Goal: Task Accomplishment & Management: Use online tool/utility

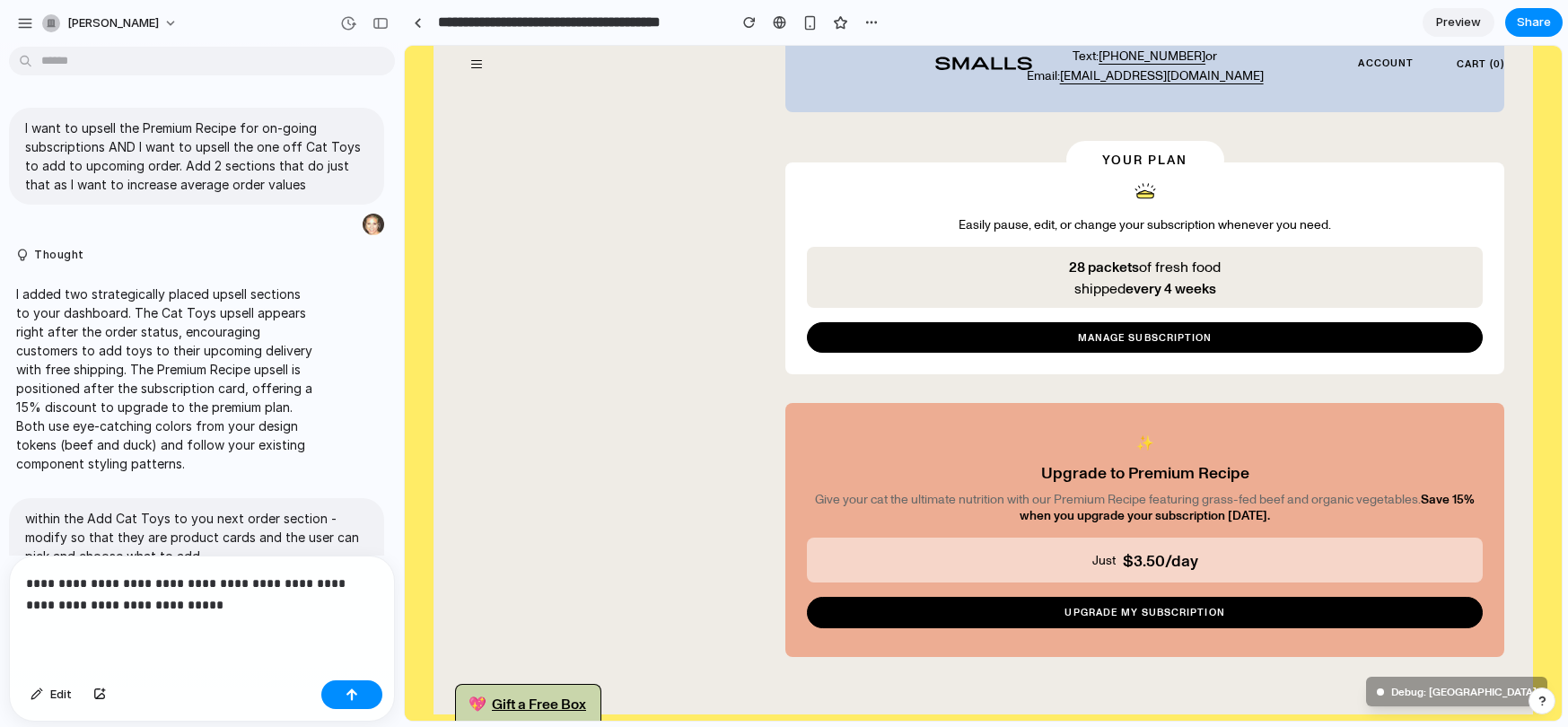
scroll to position [894, 0]
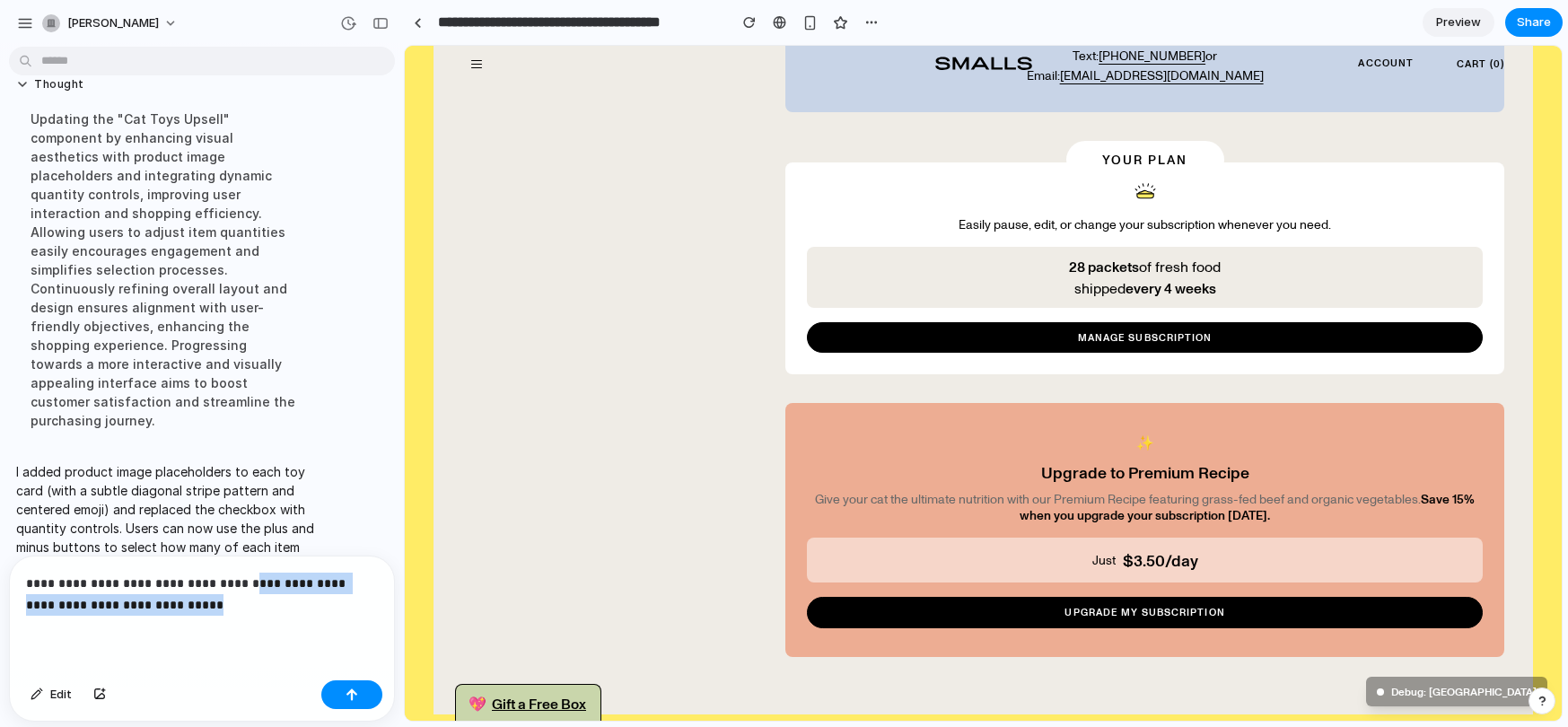
drag, startPoint x: 245, startPoint y: 583, endPoint x: 275, endPoint y: 610, distance: 40.4
click at [275, 610] on p "**********" at bounding box center [202, 594] width 352 height 43
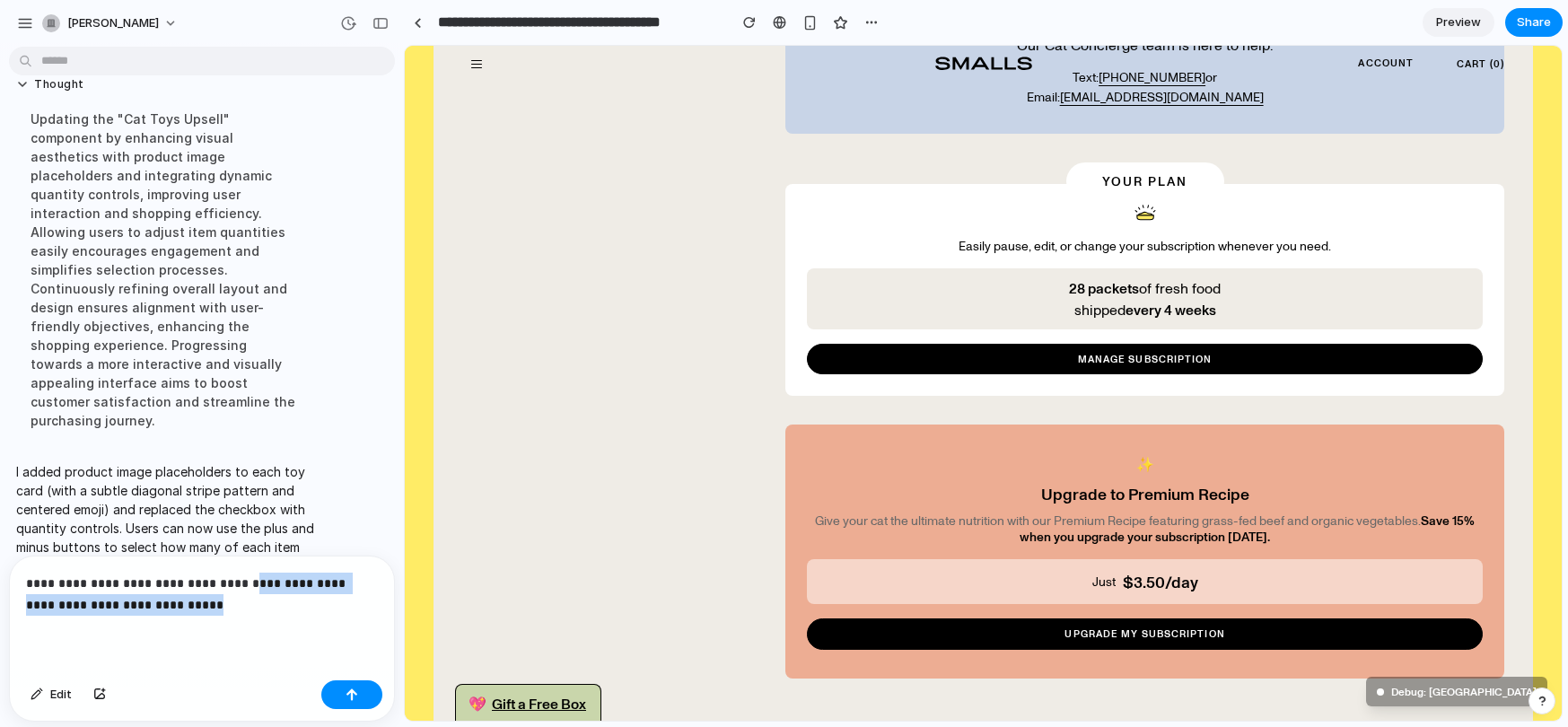
scroll to position [2474, 0]
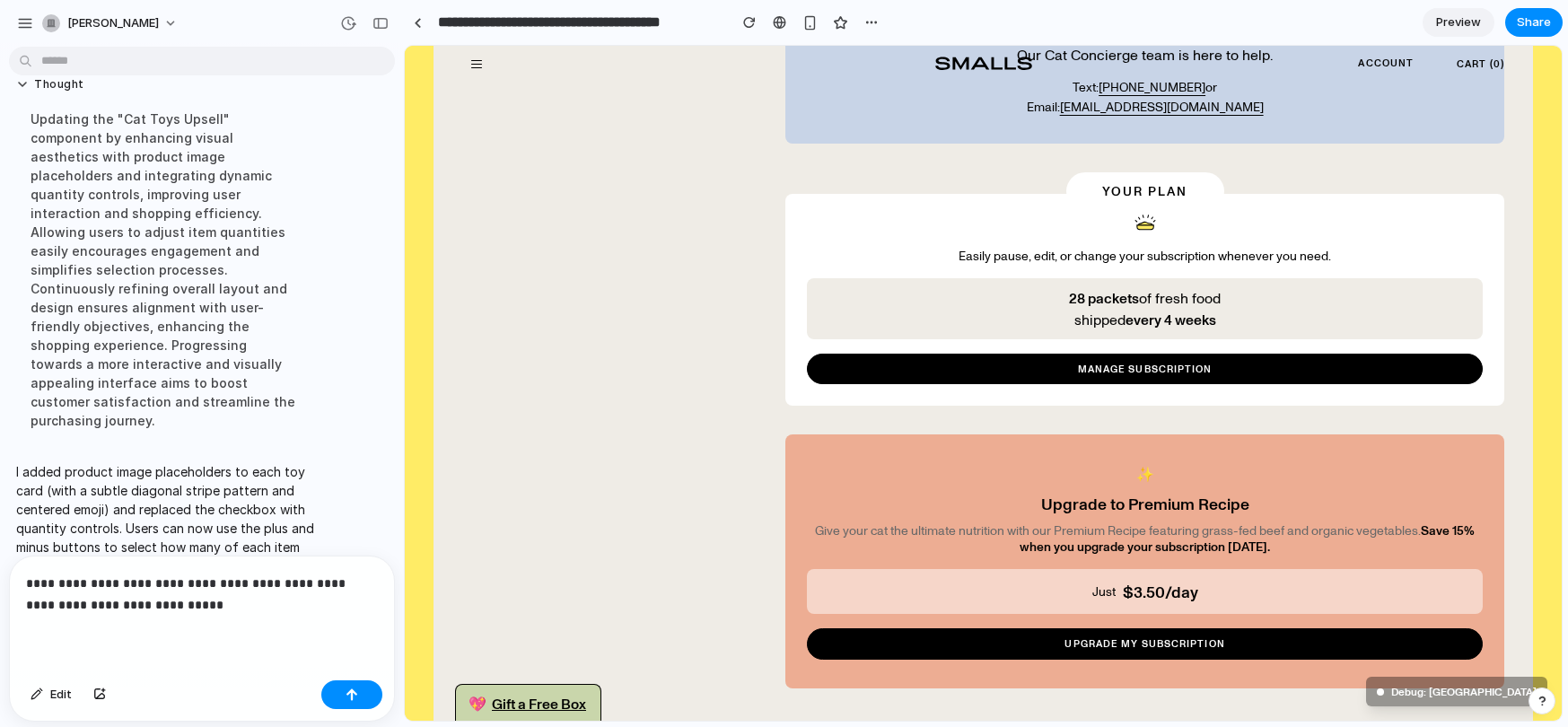
click at [160, 591] on p "**********" at bounding box center [202, 594] width 352 height 43
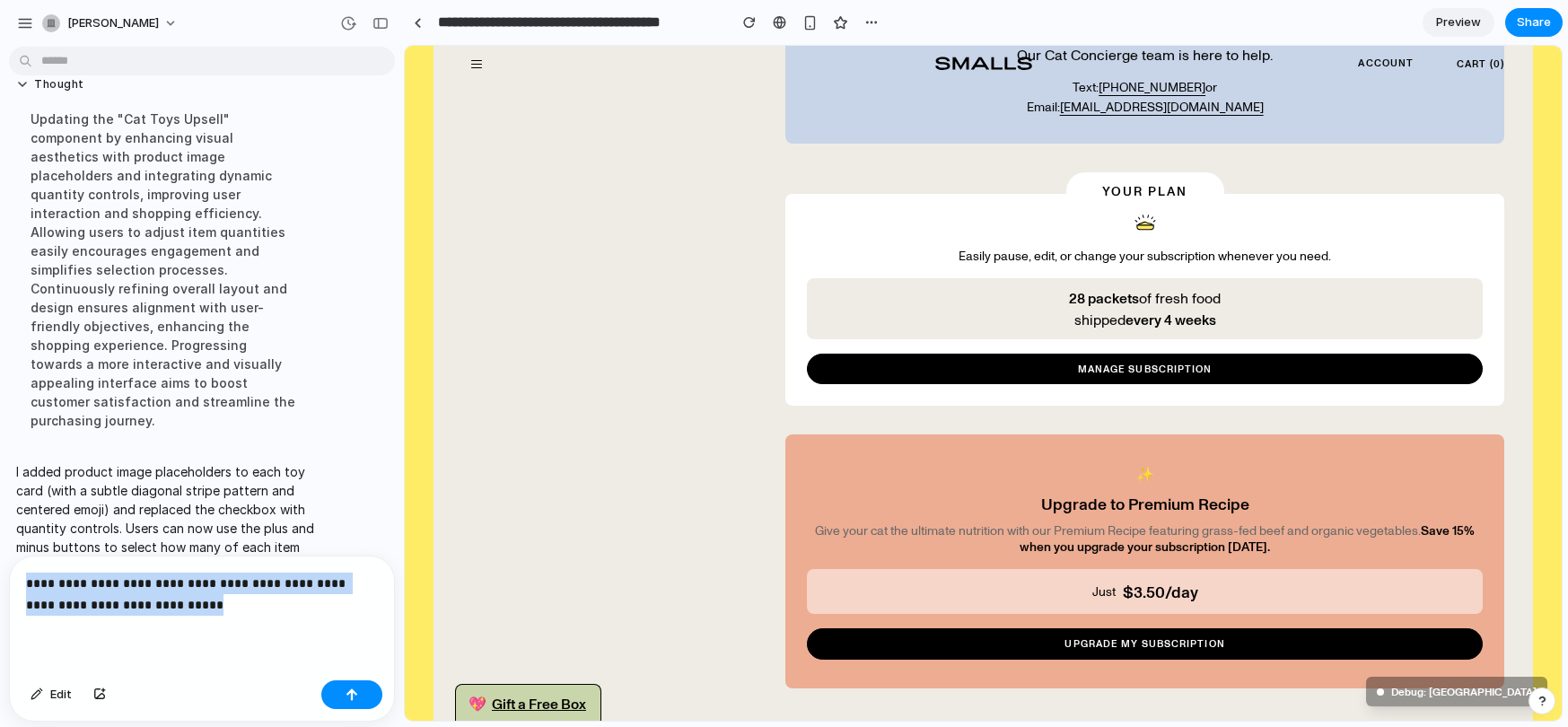
click at [160, 591] on p "**********" at bounding box center [202, 594] width 352 height 43
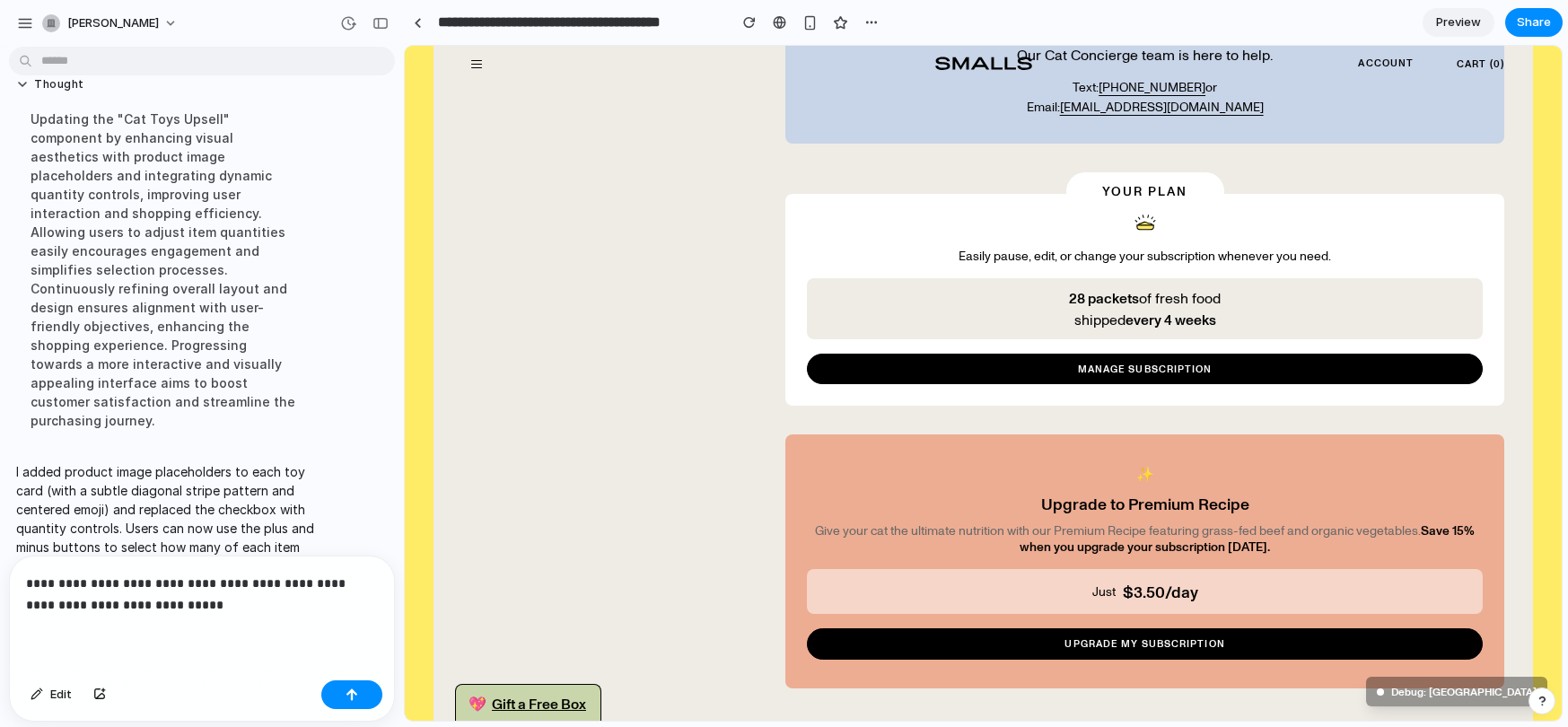
scroll to position [873, 0]
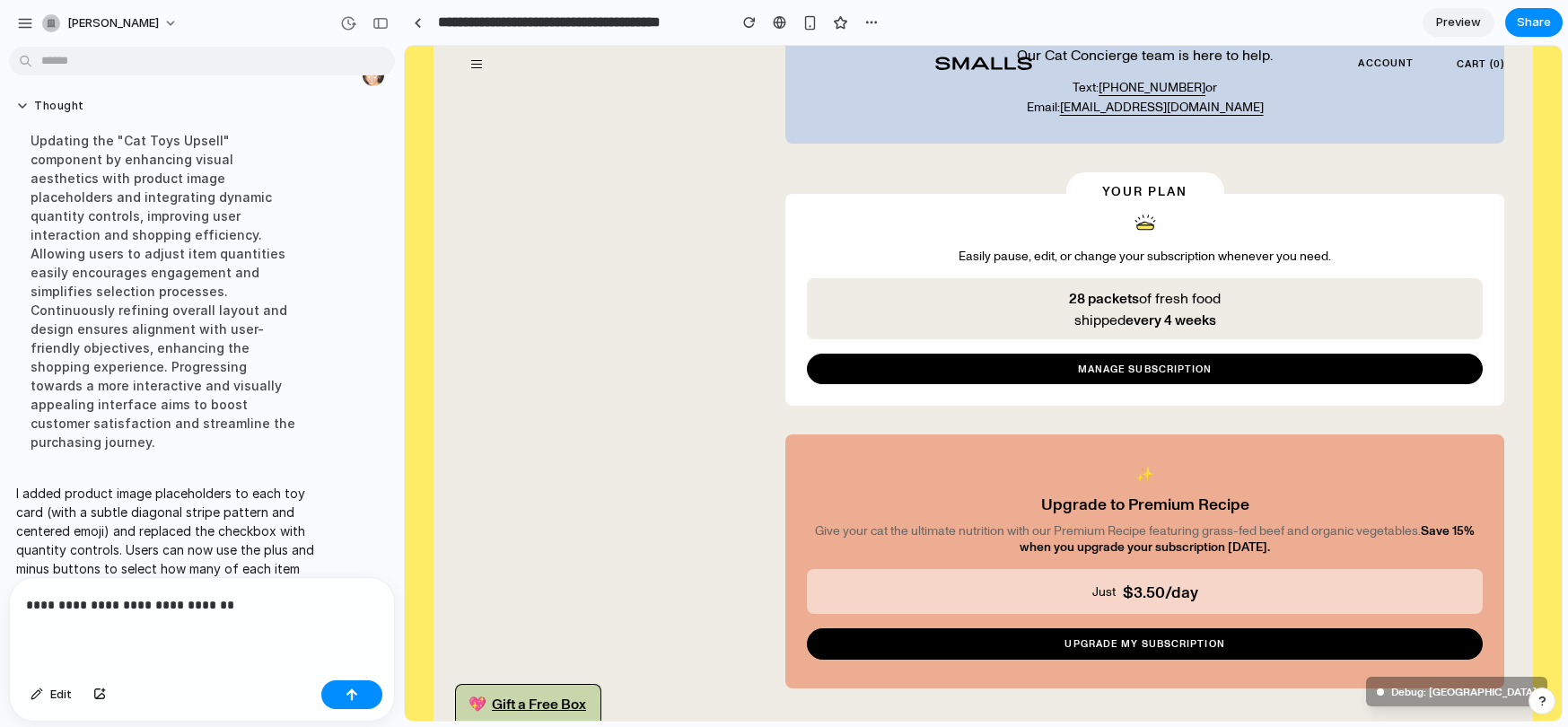
click at [57, 601] on p "**********" at bounding box center [202, 604] width 352 height 21
click at [57, 599] on p "**********" at bounding box center [202, 604] width 352 height 21
click at [236, 606] on p "**********" at bounding box center [202, 604] width 352 height 21
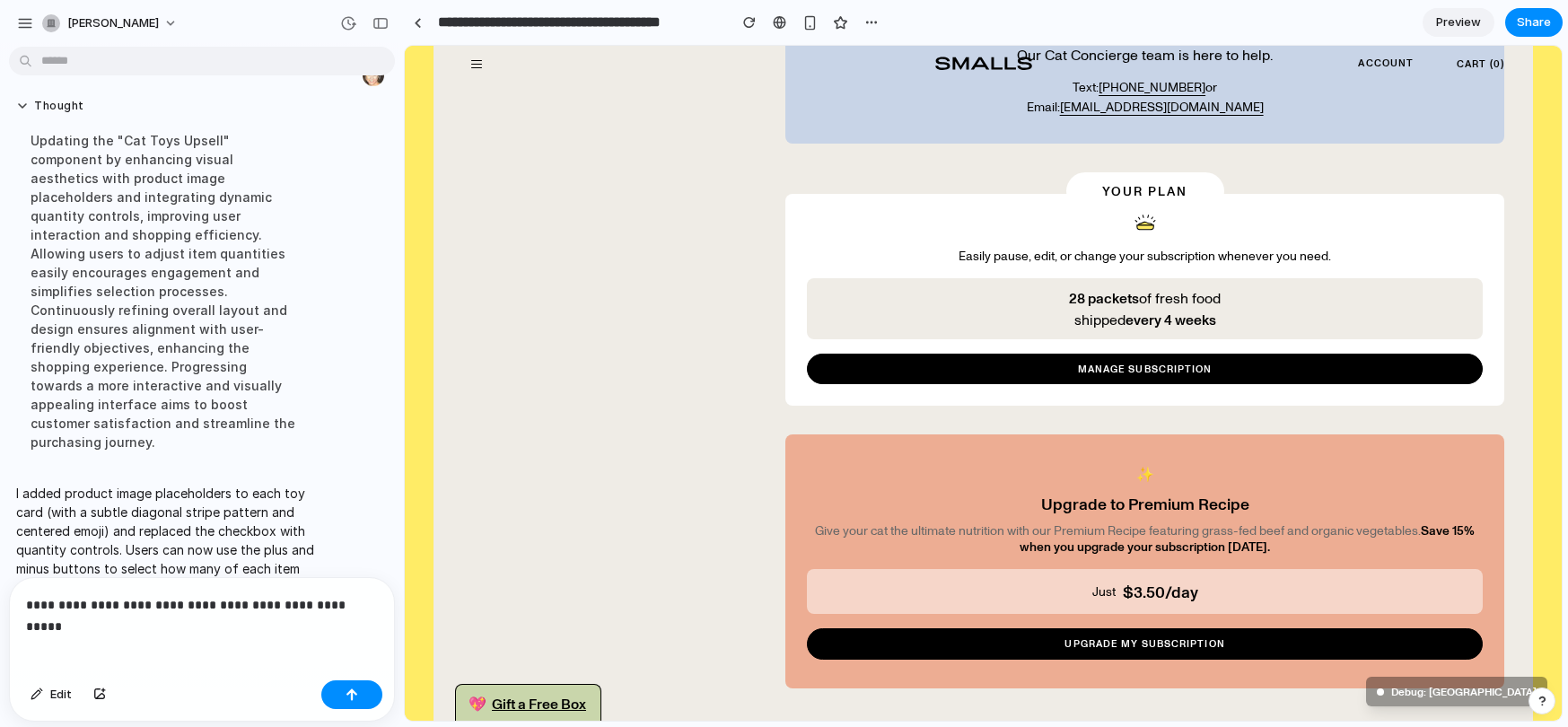
scroll to position [894, 0]
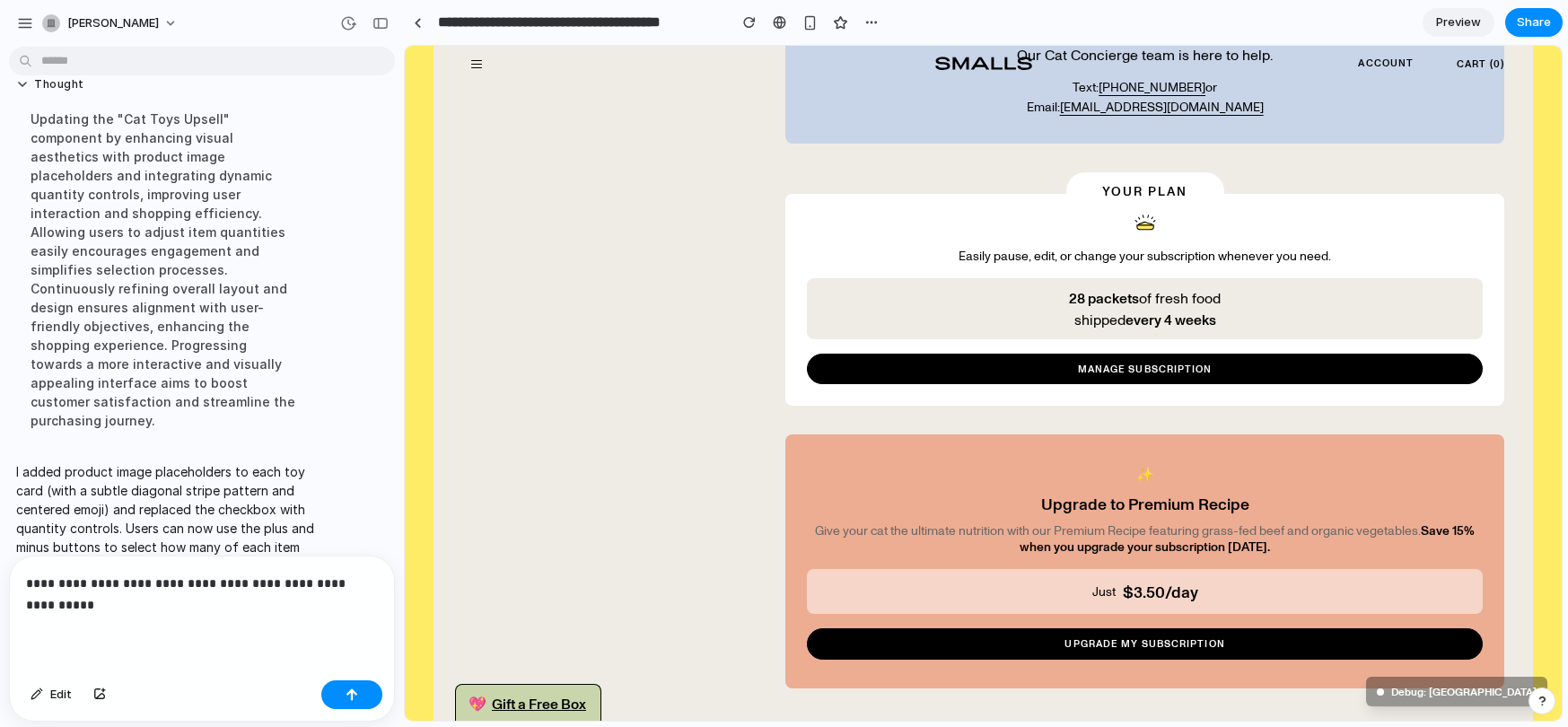
click at [56, 580] on p "**********" at bounding box center [202, 594] width 352 height 43
click at [70, 601] on p "**********" at bounding box center [202, 594] width 352 height 43
drag, startPoint x: 315, startPoint y: 604, endPoint x: 245, endPoint y: 605, distance: 70.0
click at [245, 605] on p "**********" at bounding box center [202, 594] width 352 height 43
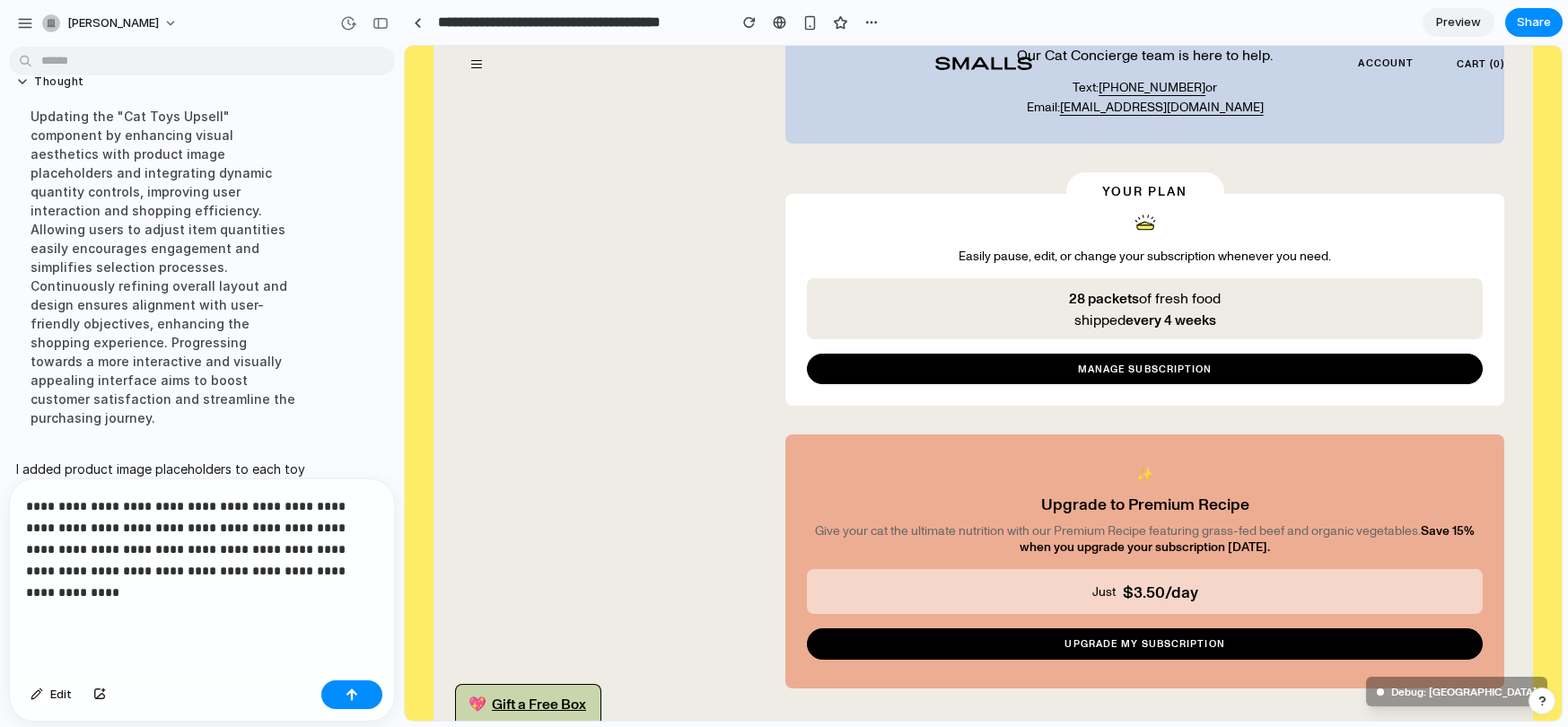
click at [349, 578] on p "**********" at bounding box center [202, 539] width 352 height 86
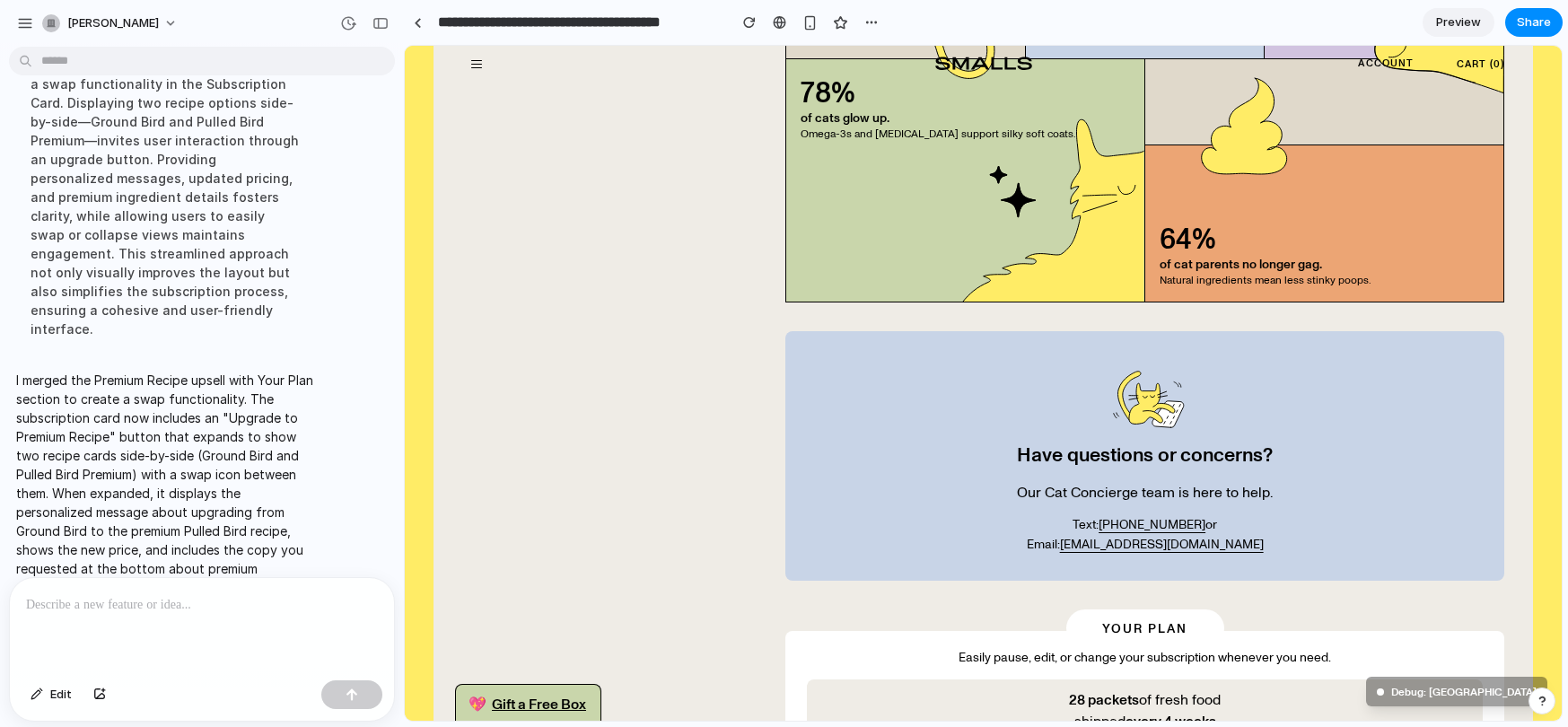
scroll to position [2547, 0]
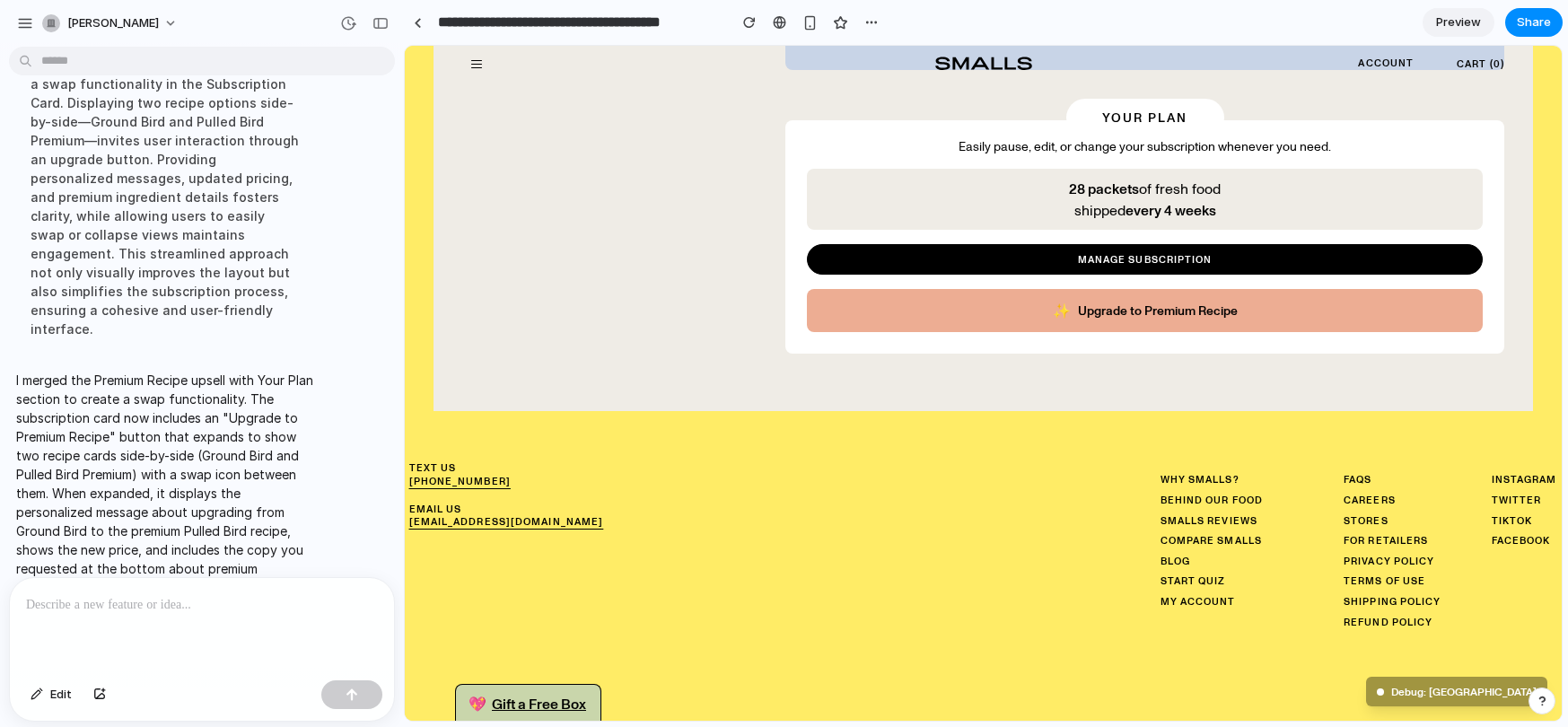
click at [1148, 303] on span "Upgrade to Premium Recipe" at bounding box center [1158, 310] width 159 height 16
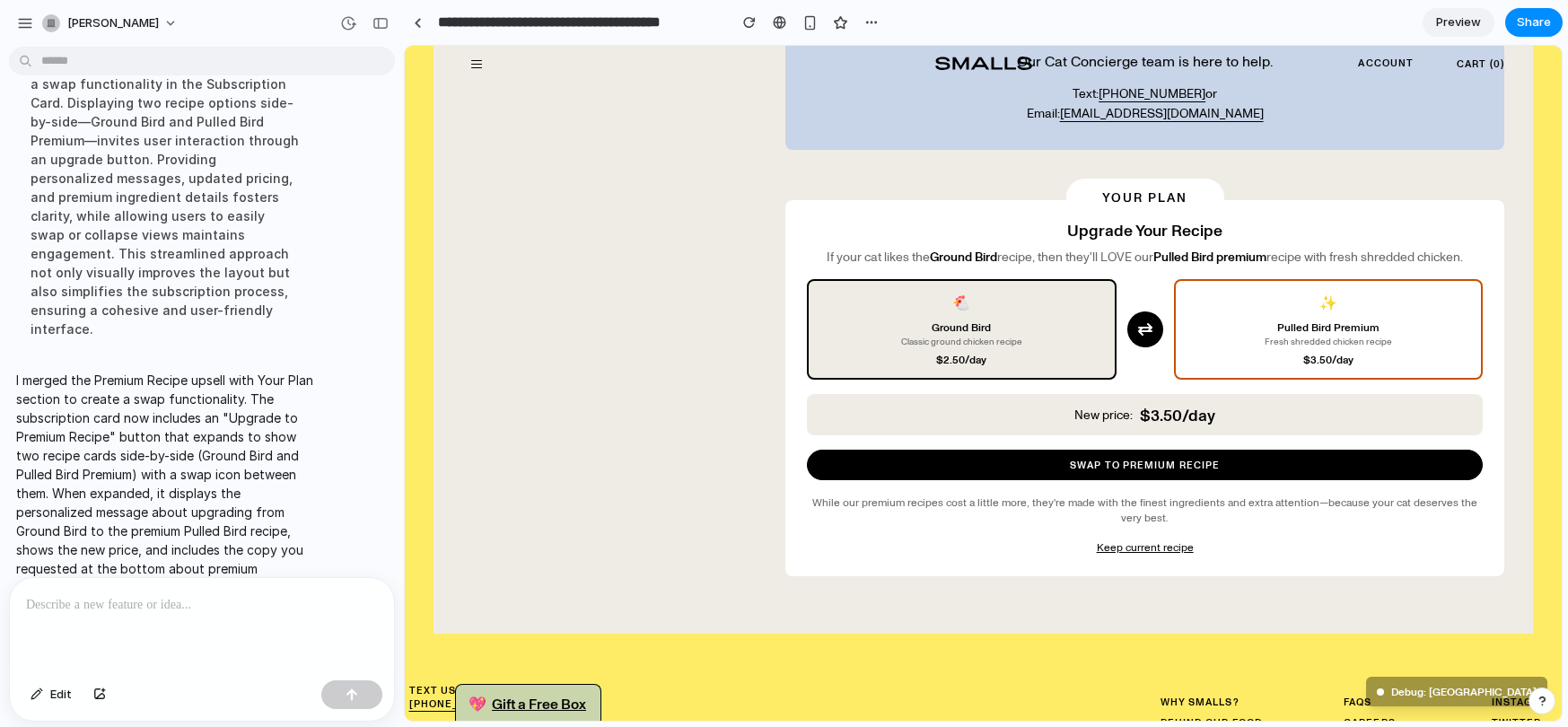
scroll to position [2433, 0]
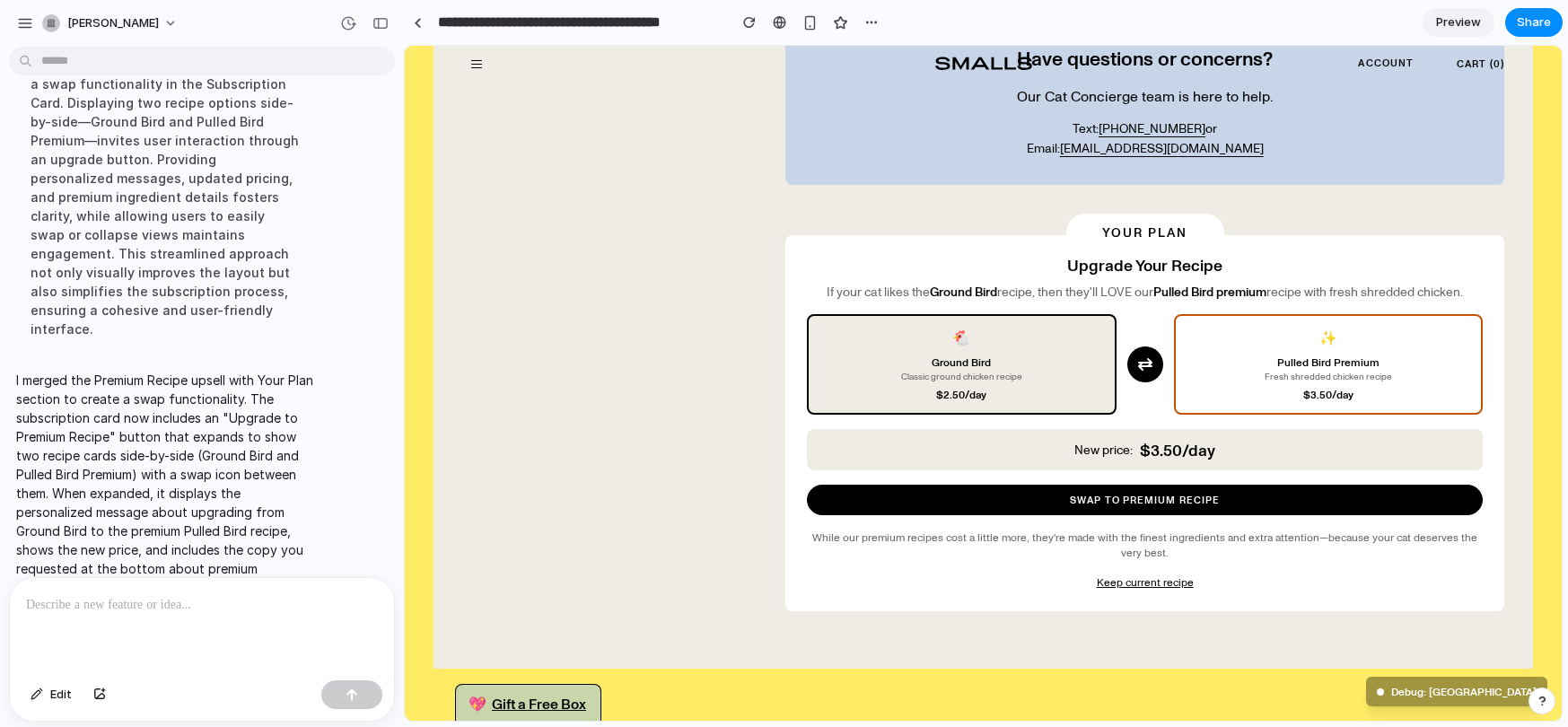
click at [1139, 574] on button "Keep current recipe" at bounding box center [1144, 582] width 675 height 15
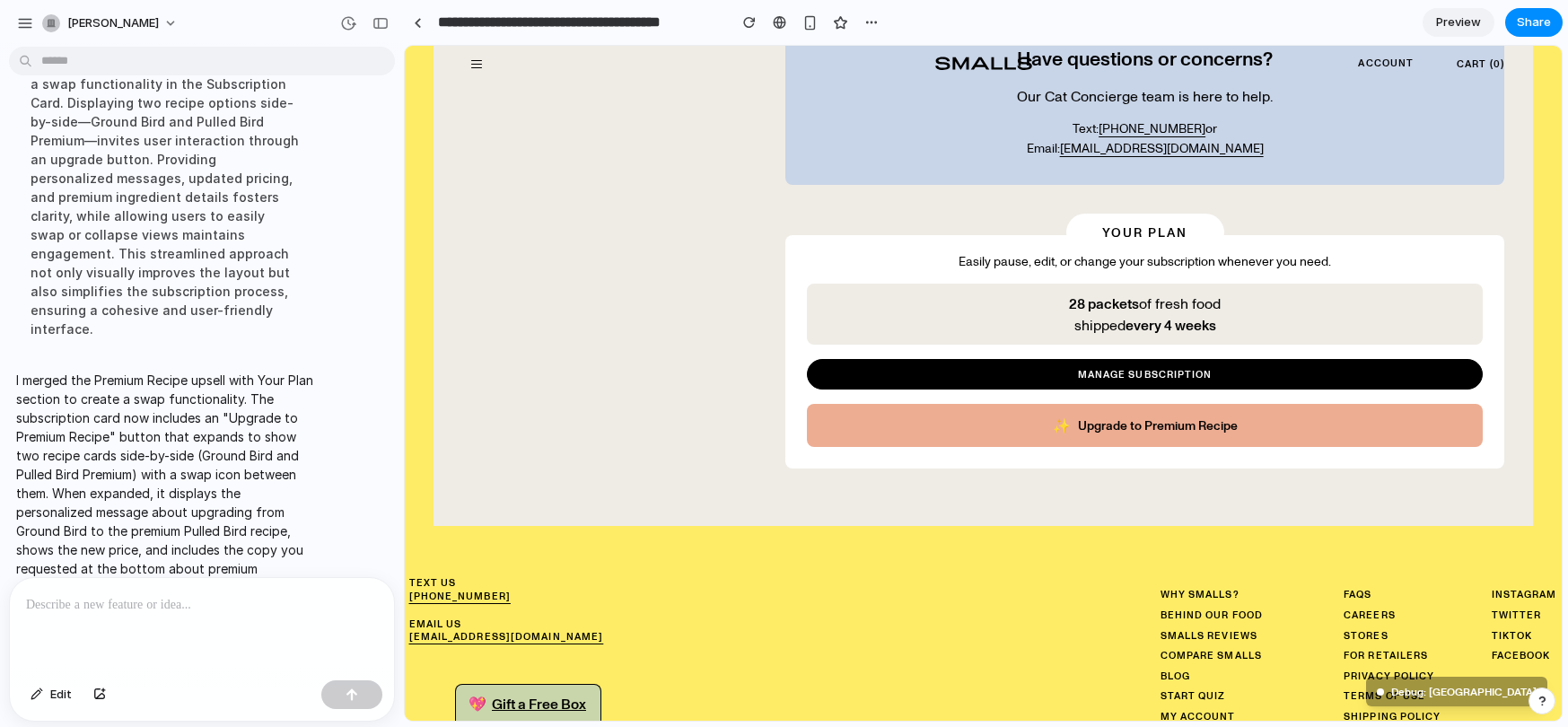
click at [1165, 417] on span "Upgrade to Premium Recipe" at bounding box center [1158, 424] width 159 height 16
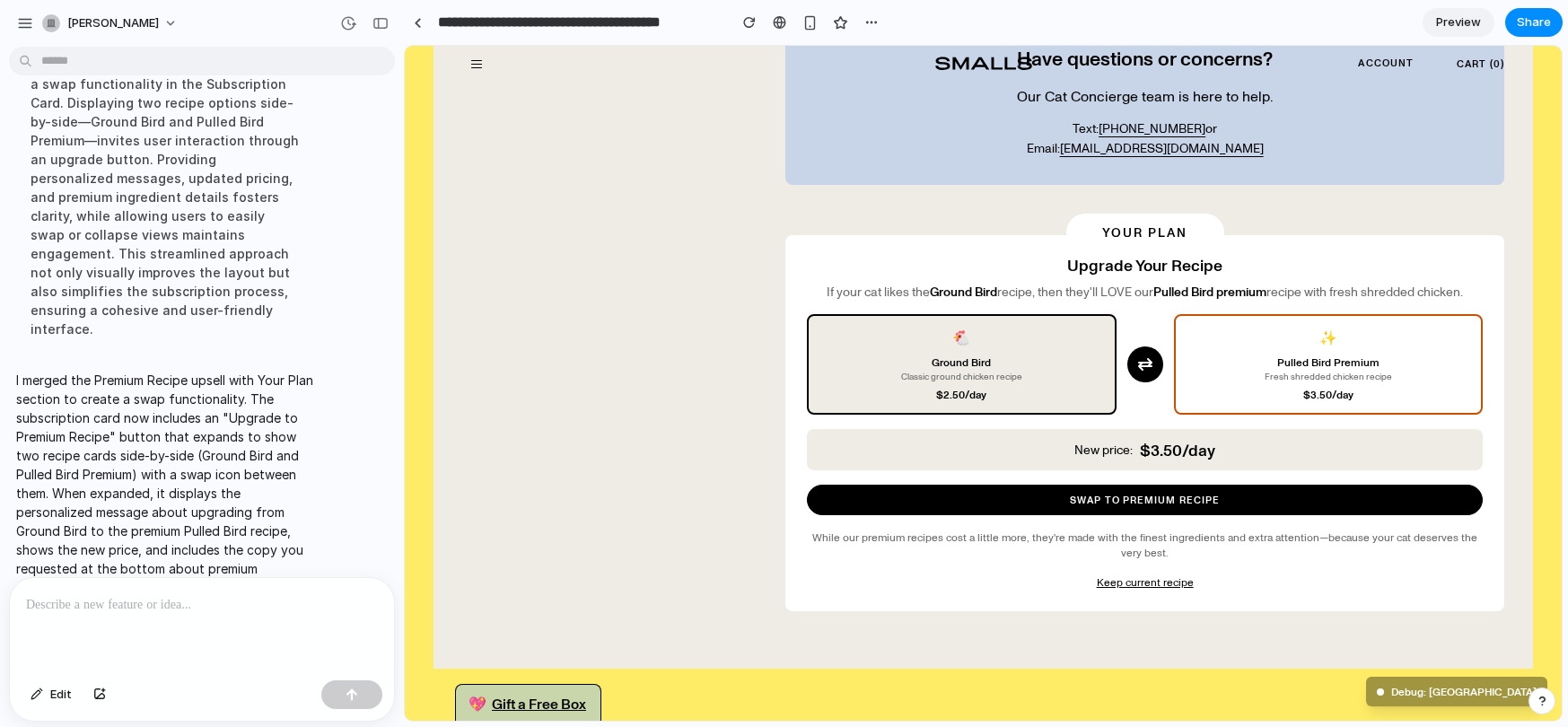
click at [1130, 574] on button "Keep current recipe" at bounding box center [1144, 582] width 675 height 15
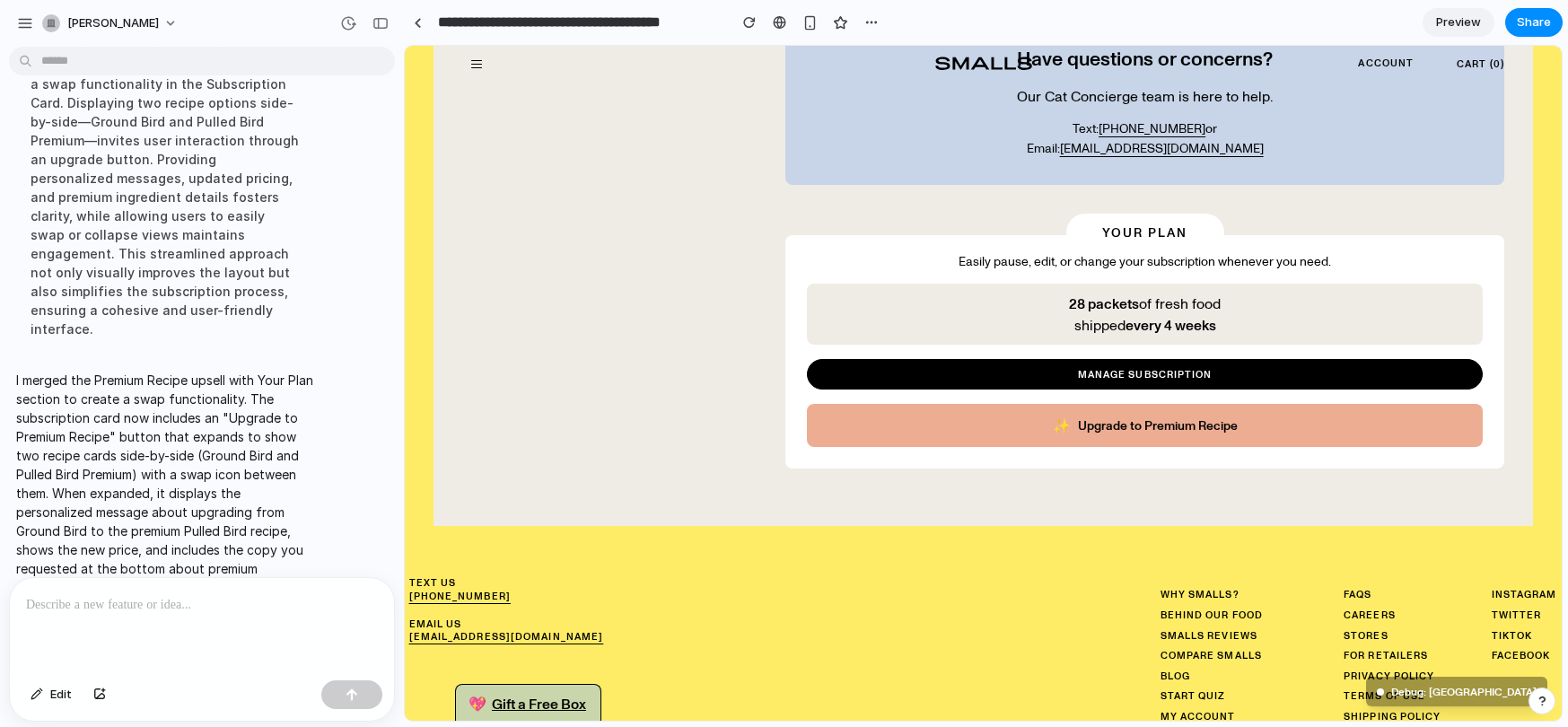
click at [192, 631] on div at bounding box center [202, 624] width 384 height 95
drag, startPoint x: 191, startPoint y: 377, endPoint x: 167, endPoint y: 401, distance: 33.9
click at [167, 401] on p "I merged the Premium Recipe upsell with Your Plan section to create a swap func…" at bounding box center [166, 493] width 300 height 245
copy p "expands to show two recipe cards side-by-side"
click at [59, 605] on p "**********" at bounding box center [202, 604] width 352 height 21
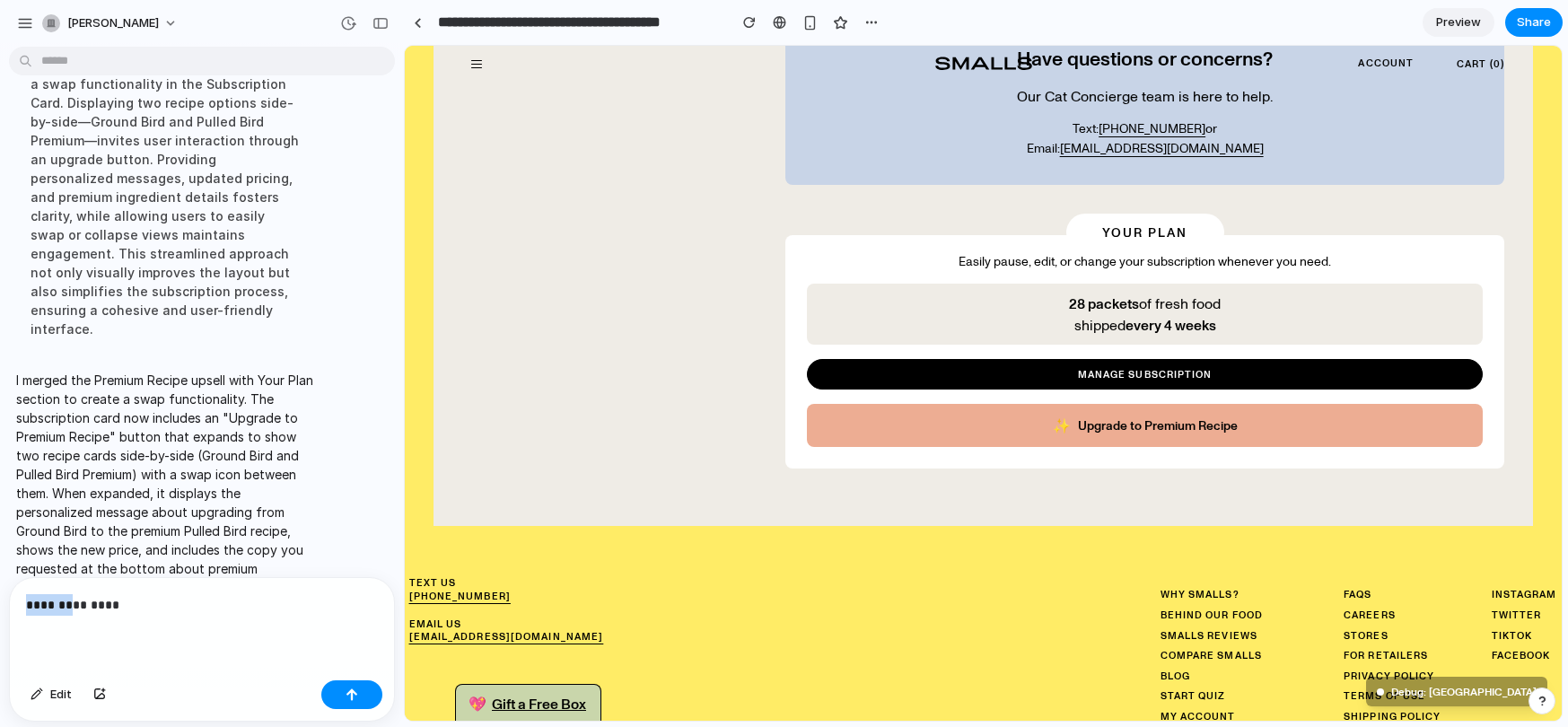
click at [59, 605] on p "**********" at bounding box center [202, 604] width 352 height 21
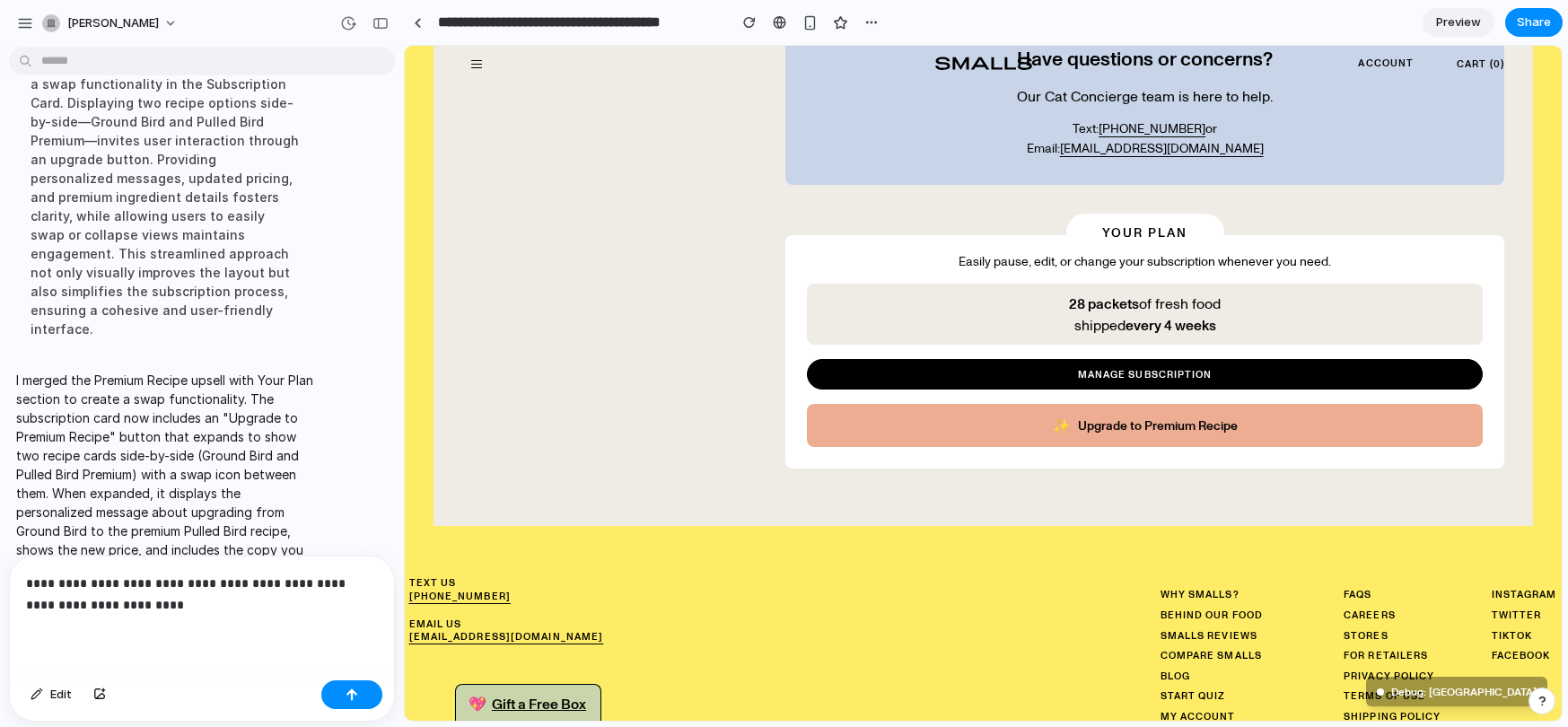
scroll to position [1454, 0]
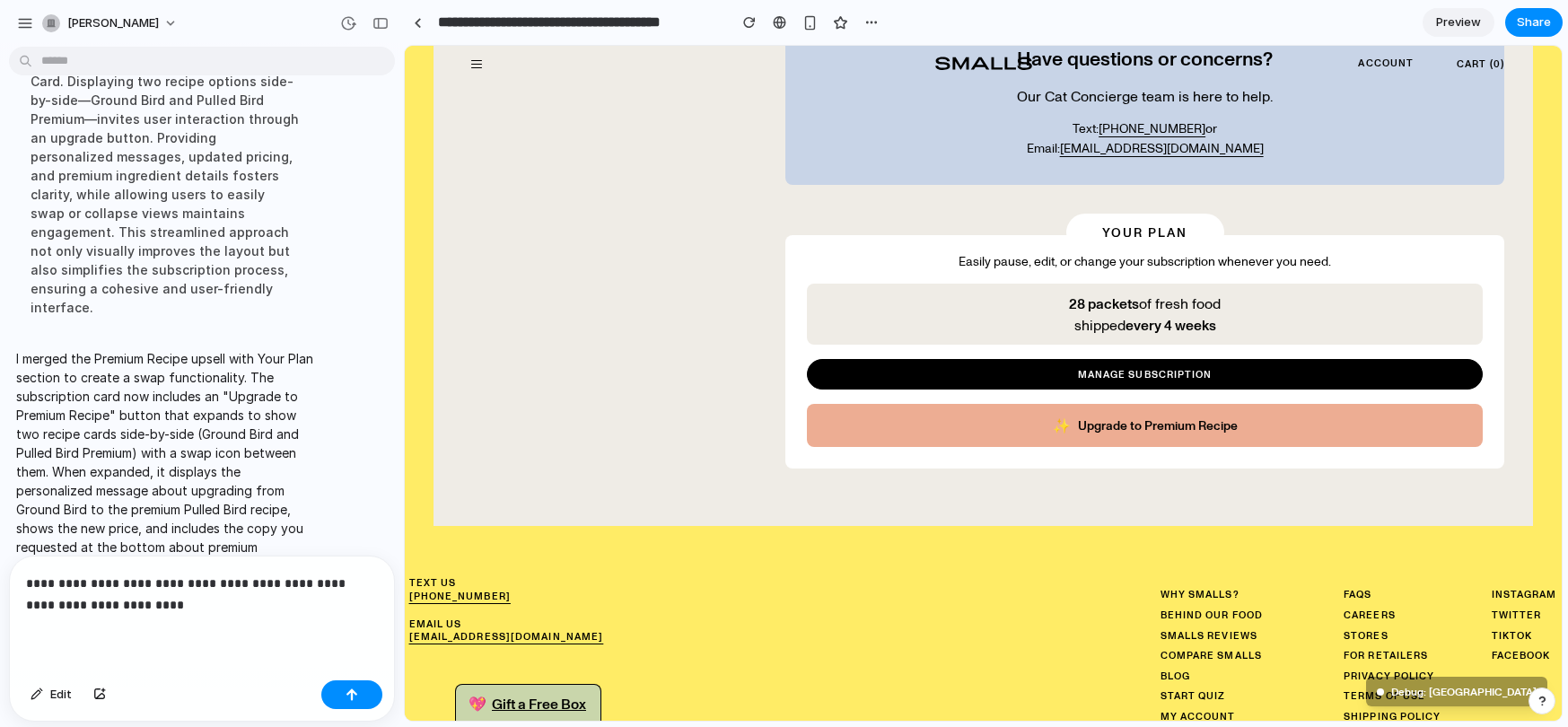
click at [214, 574] on p "**********" at bounding box center [202, 594] width 352 height 43
click at [279, 583] on p "**********" at bounding box center [202, 594] width 352 height 43
click at [363, 694] on button "button" at bounding box center [352, 694] width 61 height 29
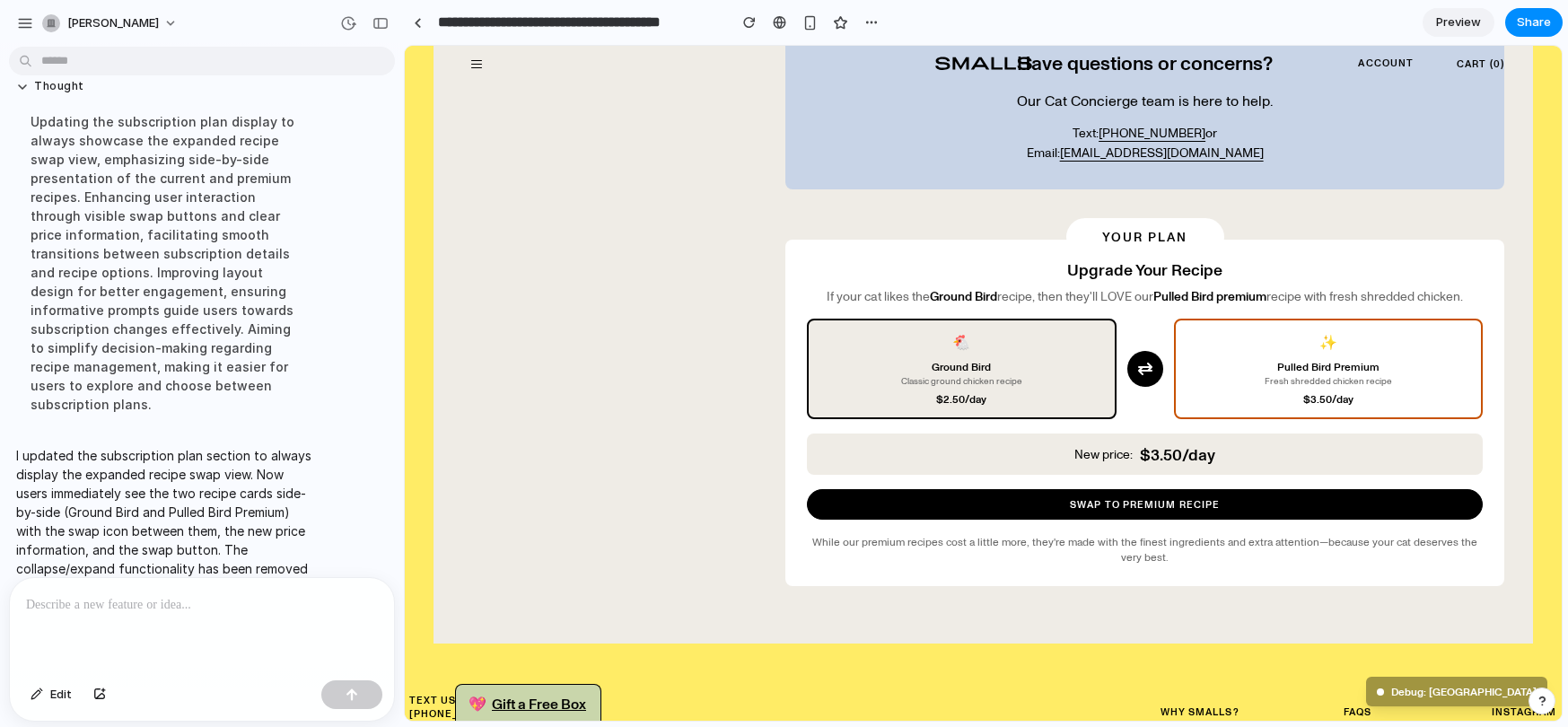
scroll to position [2434, 0]
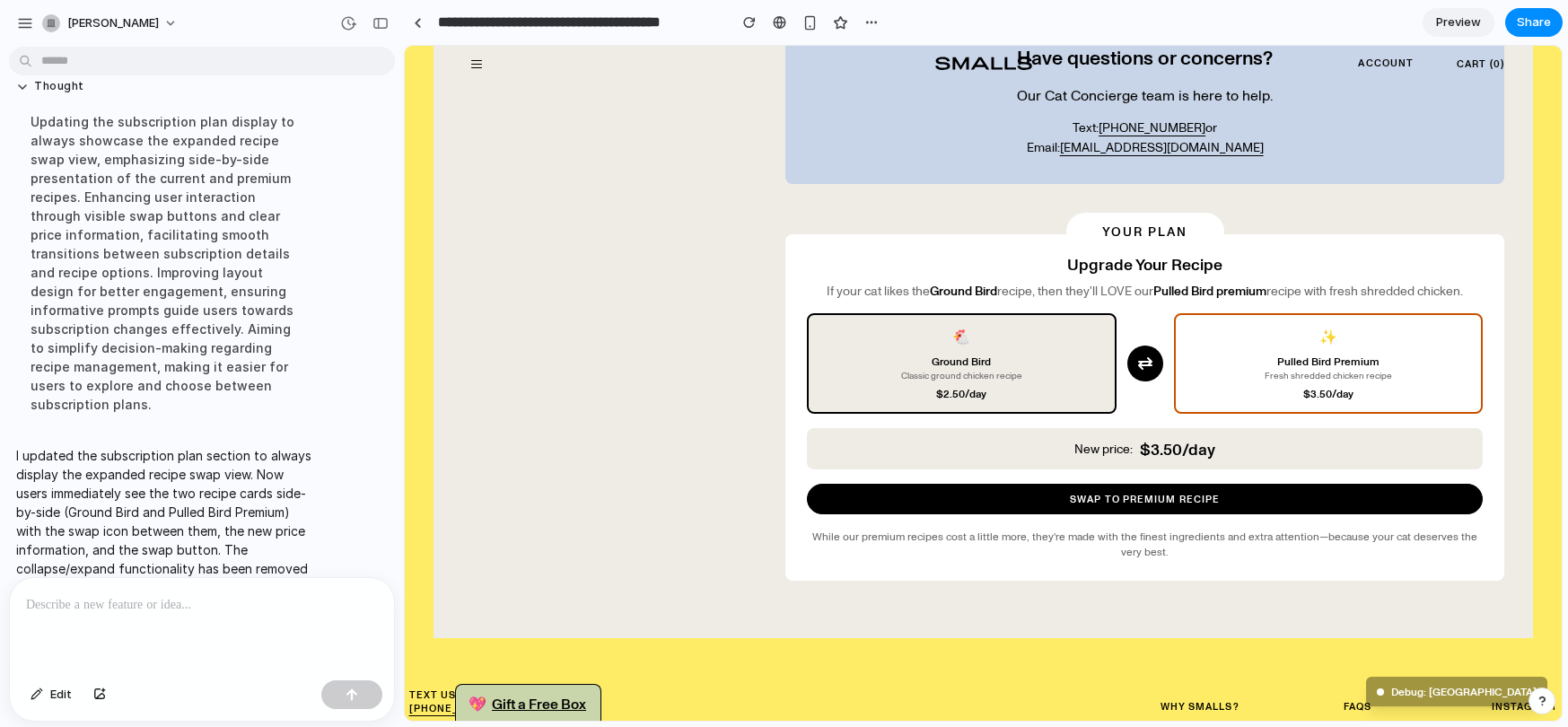
click at [310, 611] on p at bounding box center [202, 604] width 352 height 21
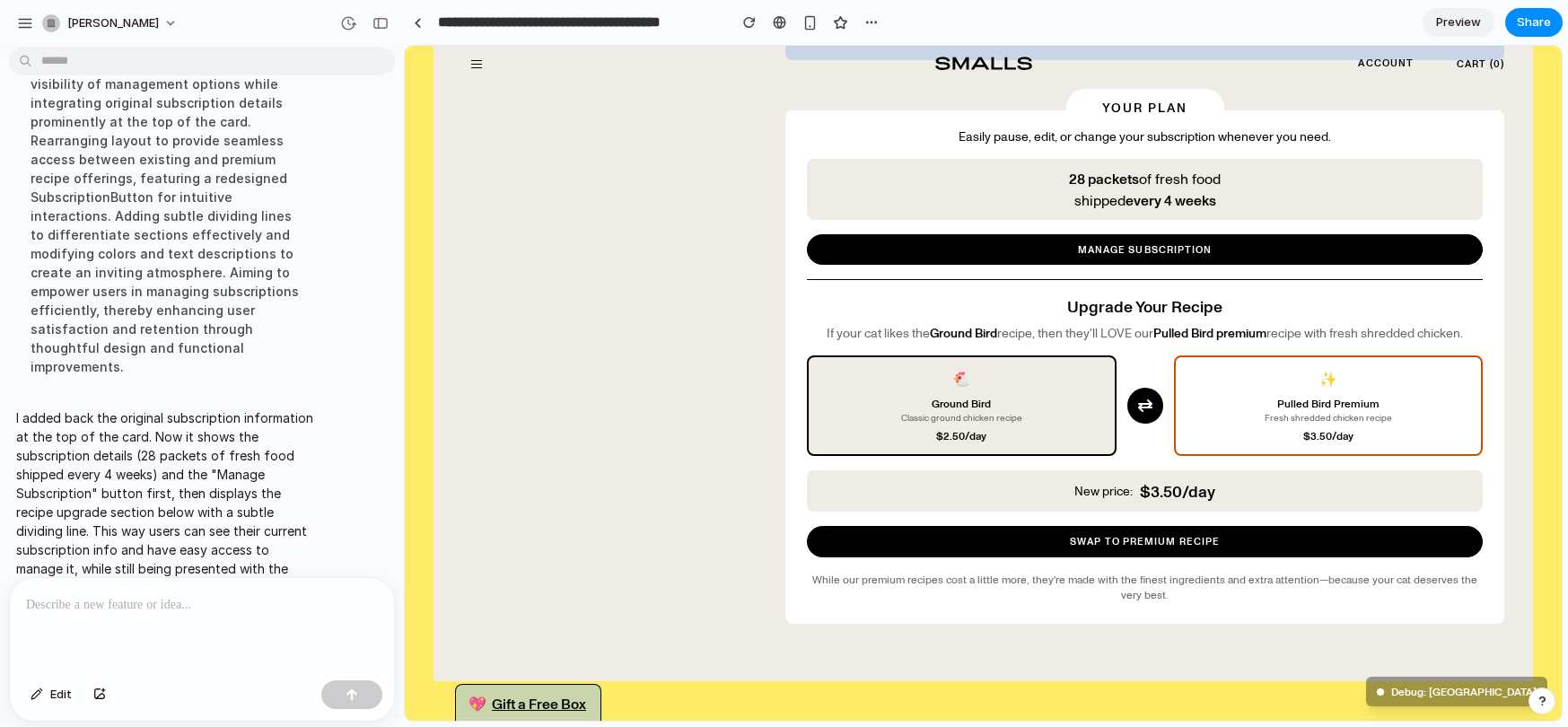
scroll to position [2560, 0]
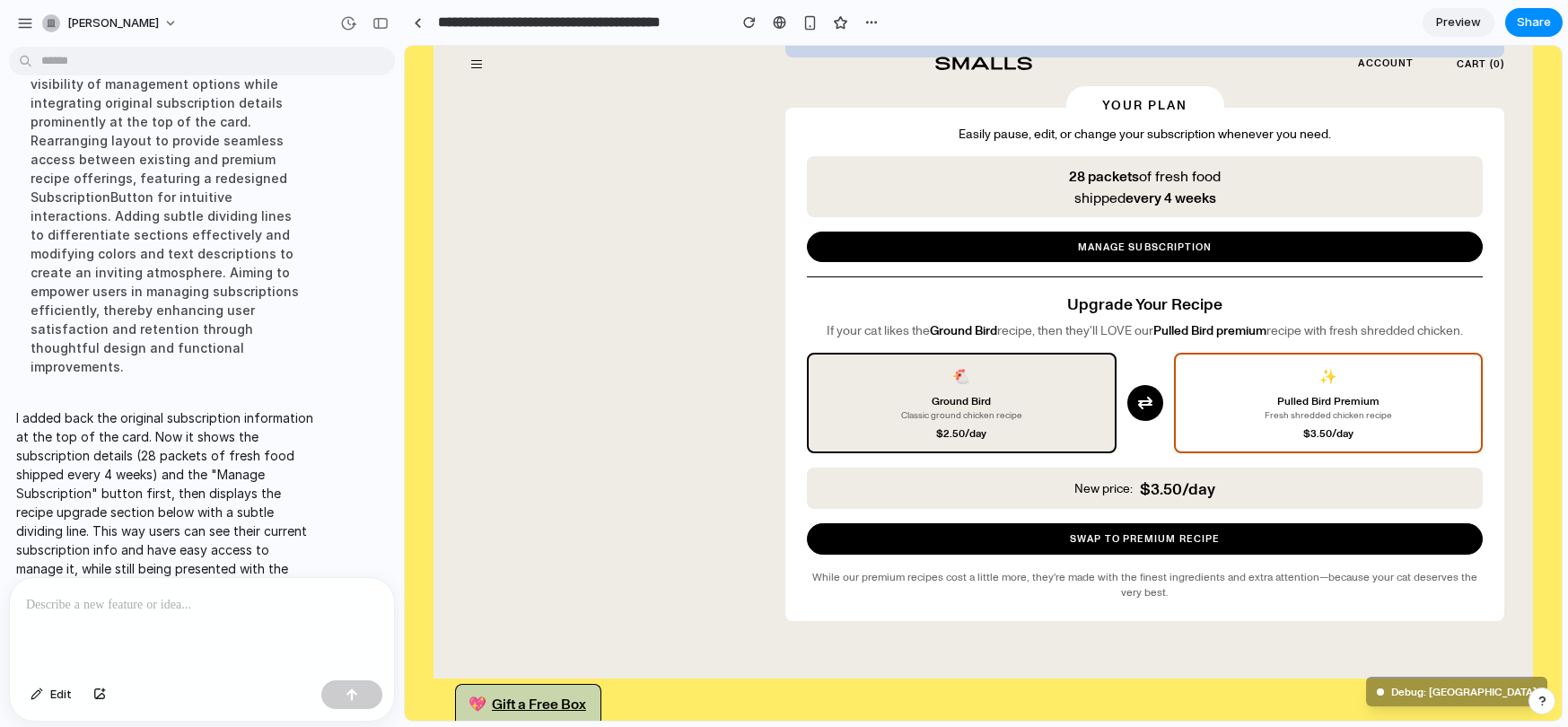
click at [1173, 476] on span "$ 3.50 /day" at bounding box center [1177, 488] width 75 height 23
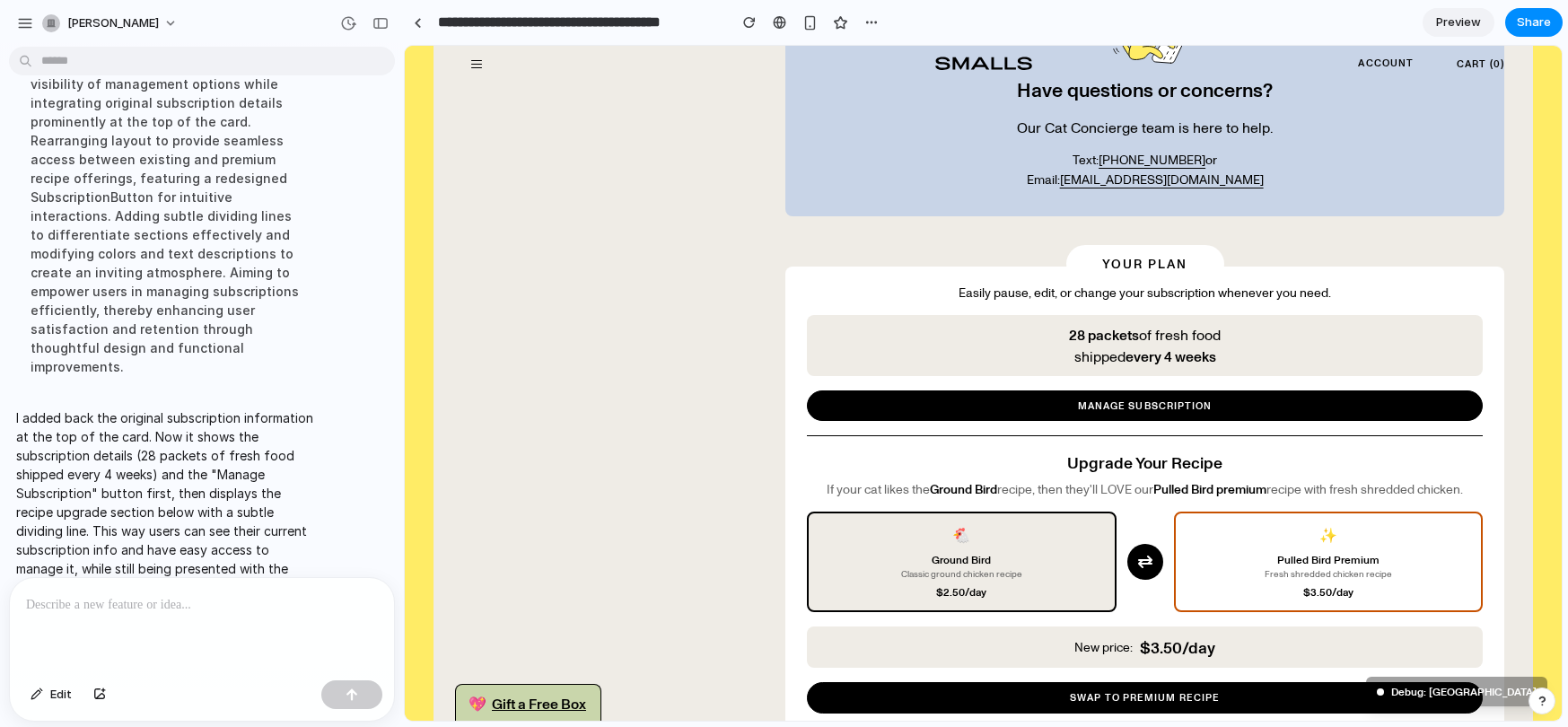
scroll to position [2388, 0]
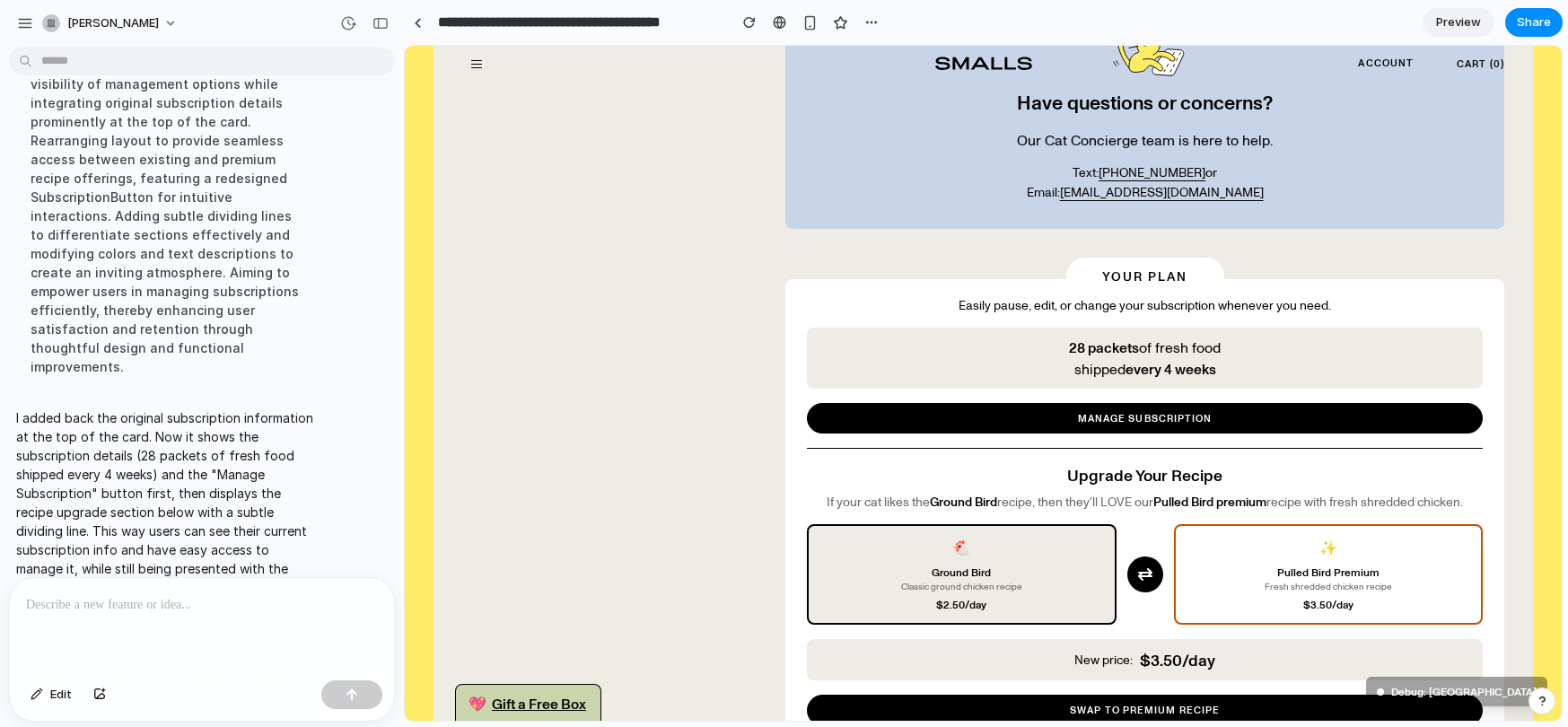
click at [133, 634] on div at bounding box center [202, 624] width 384 height 95
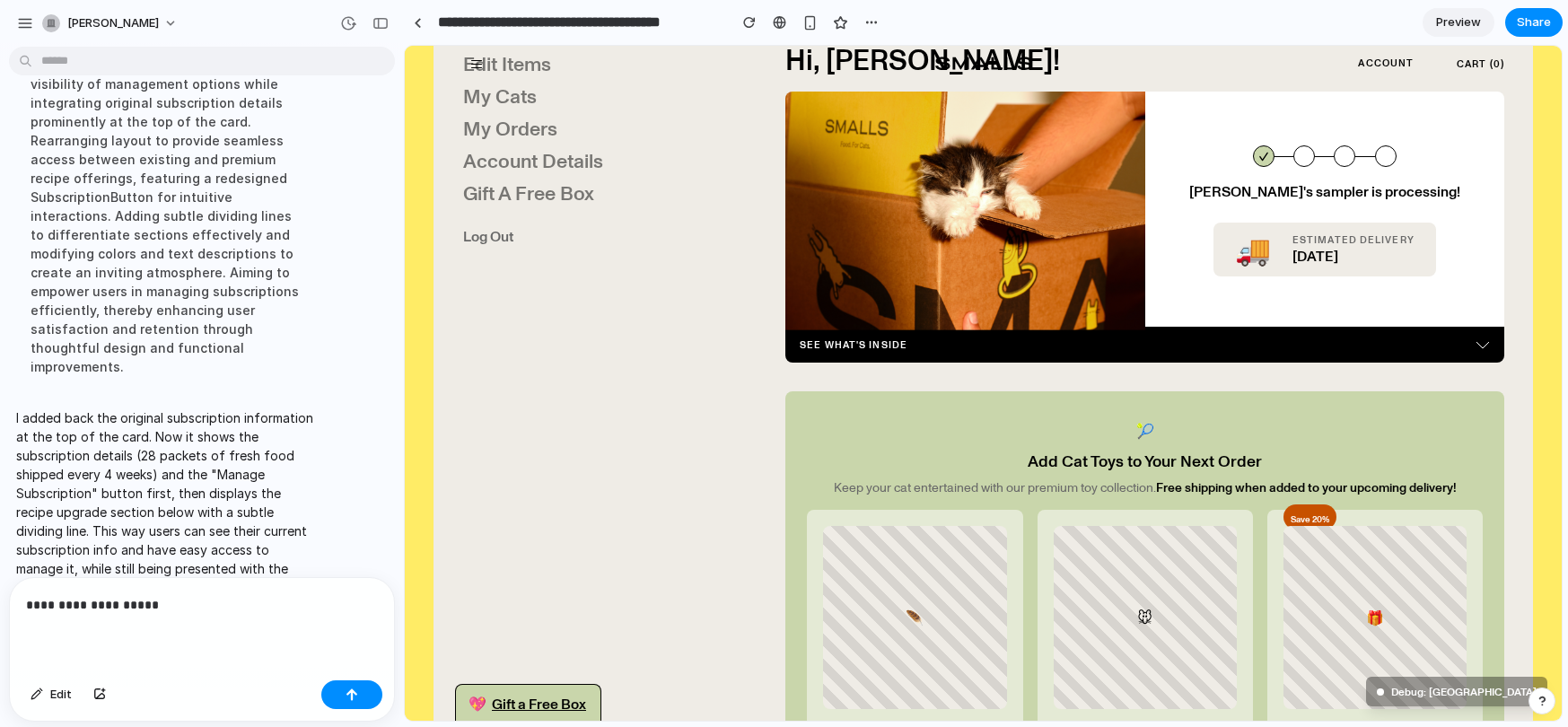
scroll to position [91, 0]
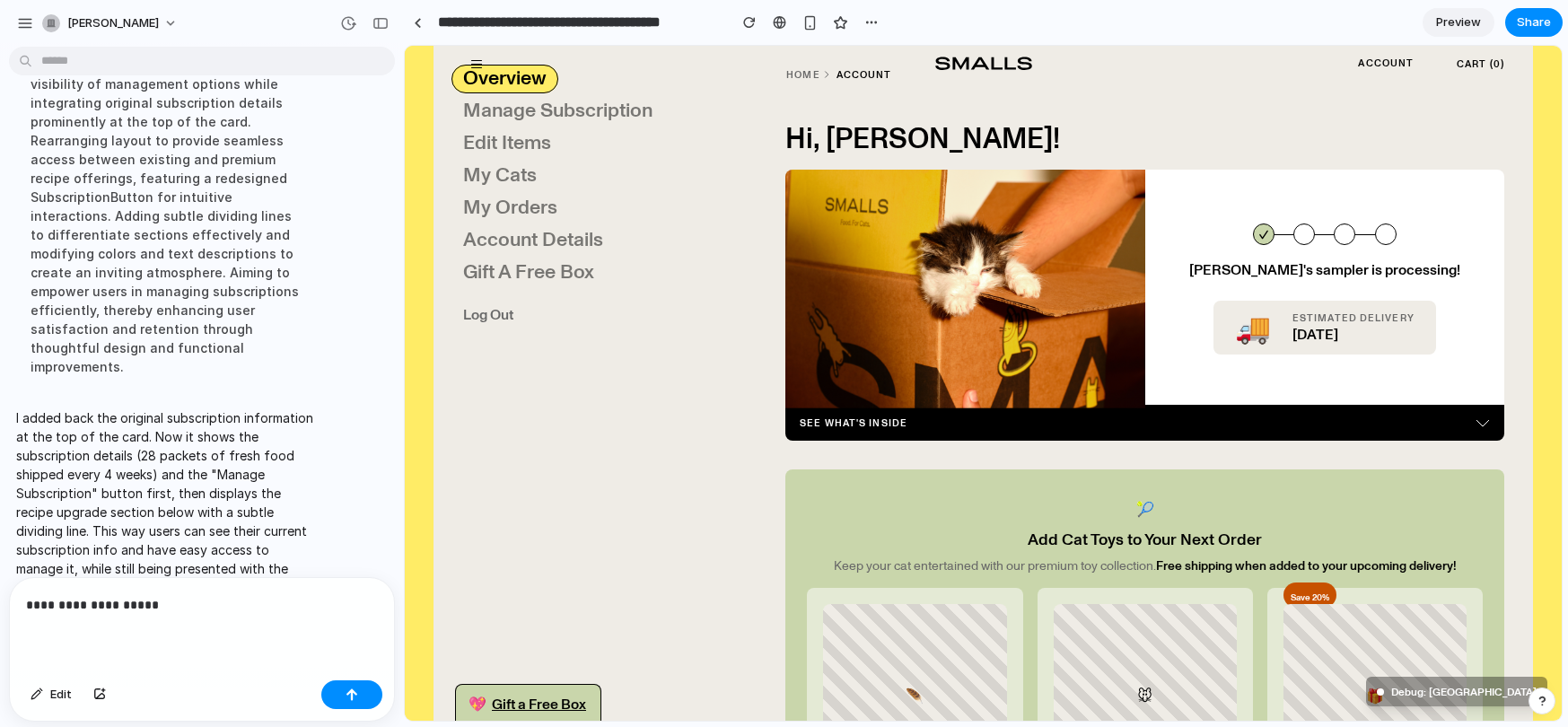
click at [1066, 272] on img at bounding box center [965, 289] width 359 height 238
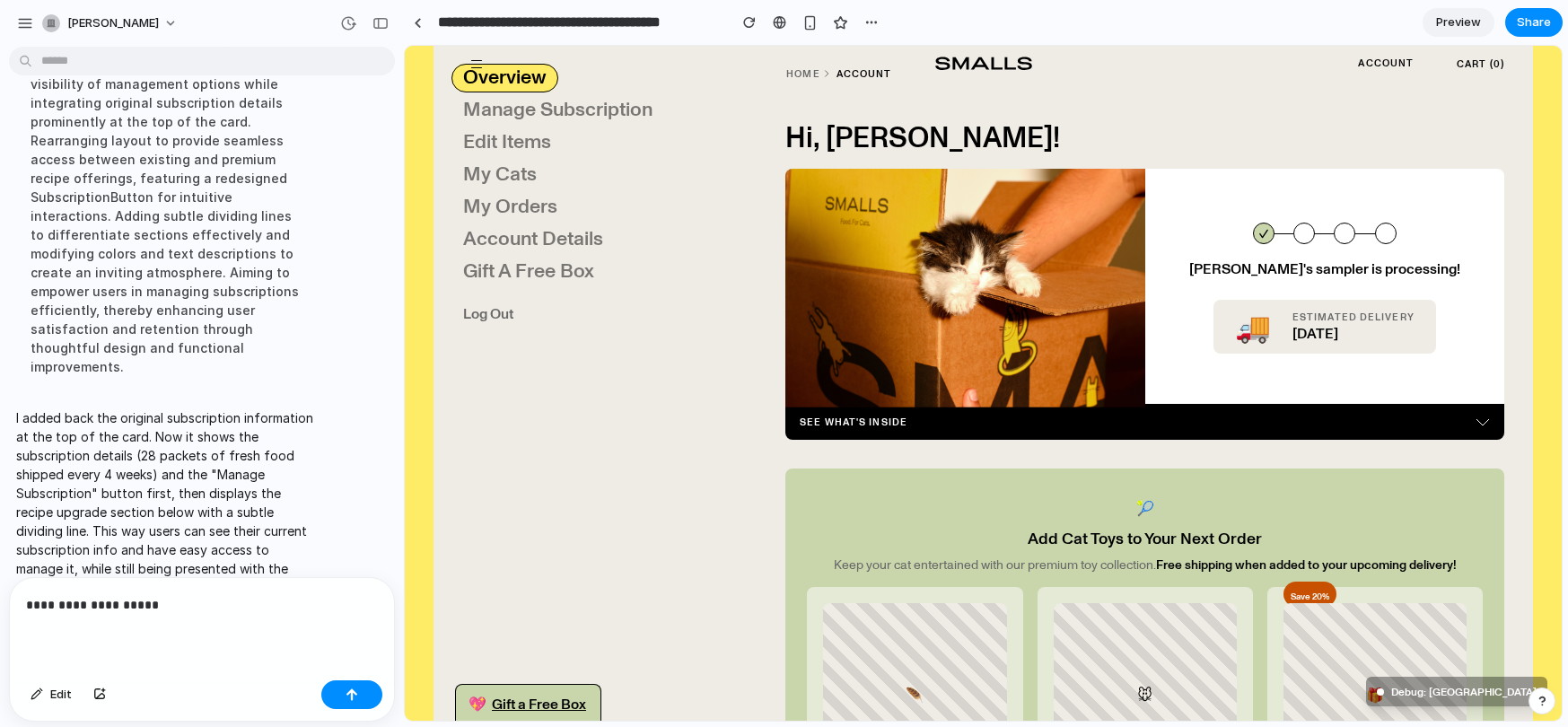
click at [209, 599] on p "**********" at bounding box center [202, 604] width 352 height 21
click at [154, 606] on p "**********" at bounding box center [202, 594] width 352 height 43
click at [143, 569] on p "**********" at bounding box center [202, 559] width 352 height 43
click at [237, 569] on p "**********" at bounding box center [202, 559] width 352 height 43
click at [307, 573] on p "**********" at bounding box center [202, 559] width 352 height 43
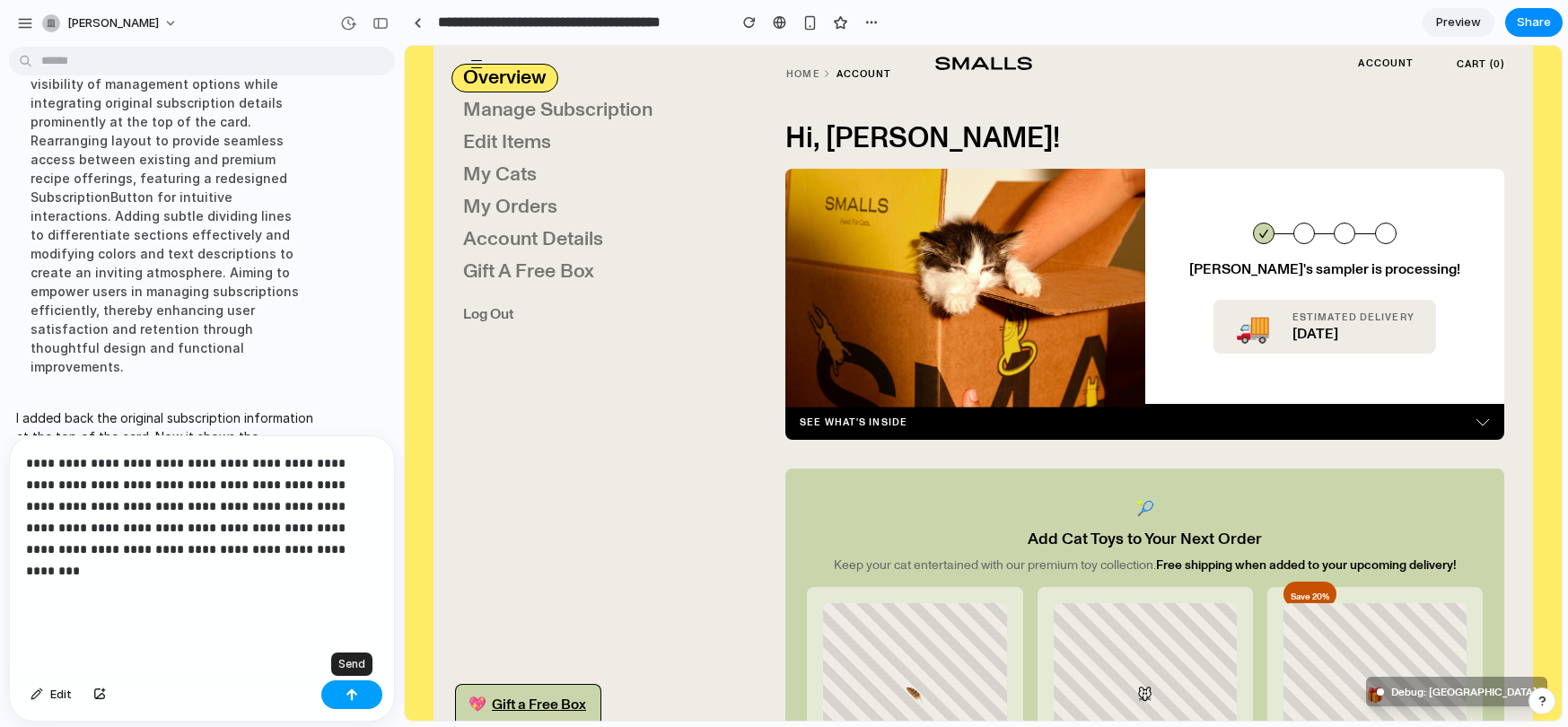
click at [347, 698] on div "button" at bounding box center [352, 693] width 12 height 12
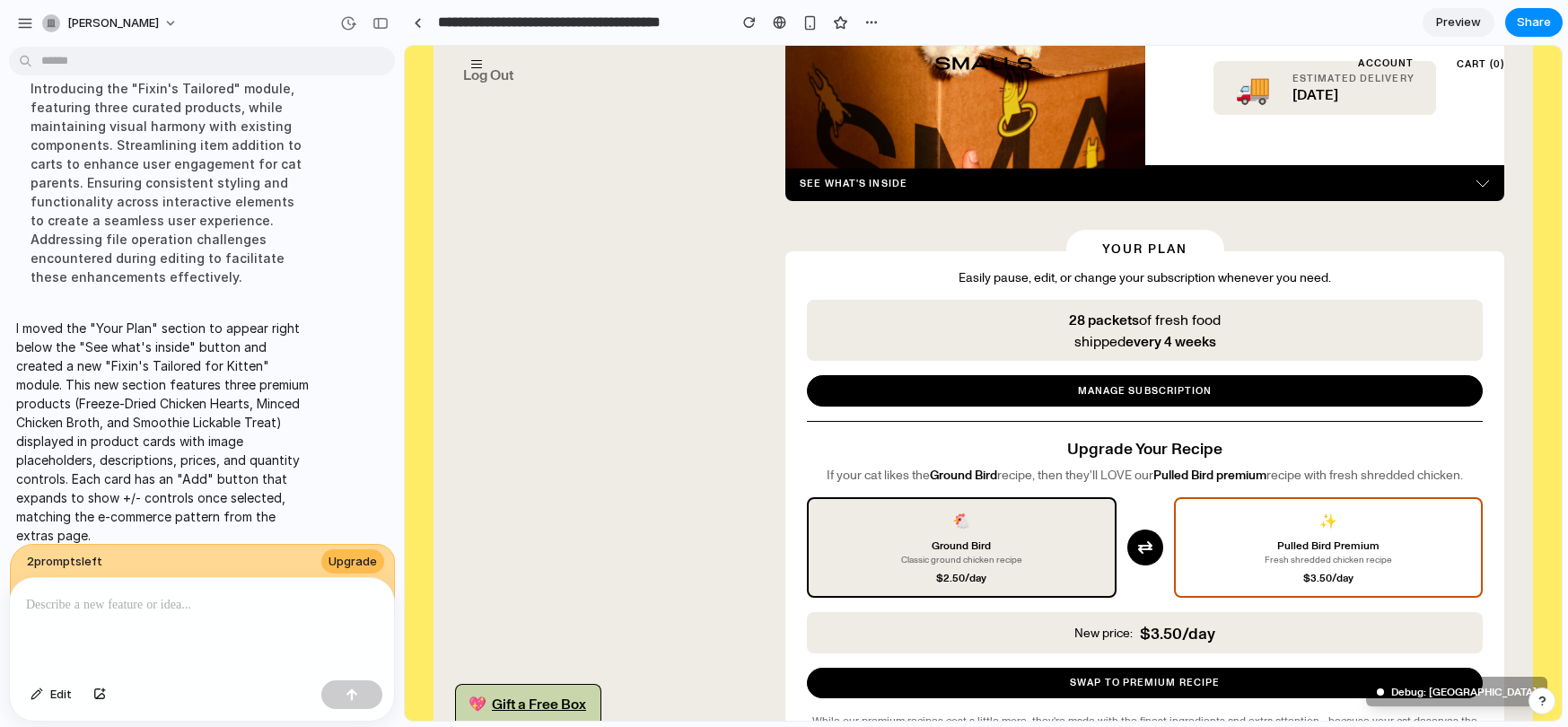
scroll to position [0, 0]
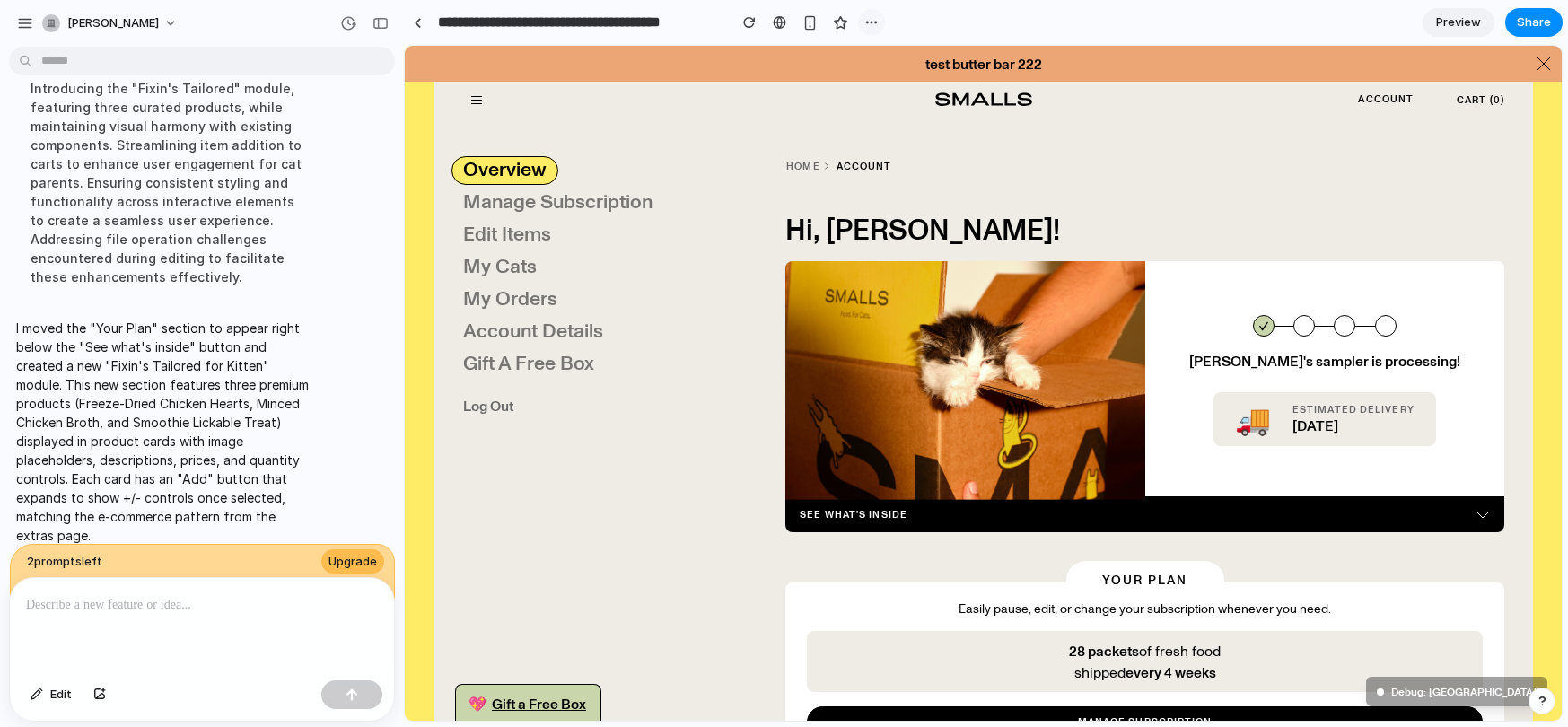
click at [872, 18] on div "button" at bounding box center [870, 22] width 14 height 14
click at [872, 18] on div "Duplicate Delete" at bounding box center [784, 363] width 1568 height 727
click at [129, 15] on span "[PERSON_NAME]" at bounding box center [112, 23] width 91 height 18
click at [873, 20] on div "Settings Invite members Change theme Sign out" at bounding box center [784, 363] width 1568 height 727
click at [873, 22] on div "button" at bounding box center [870, 22] width 14 height 14
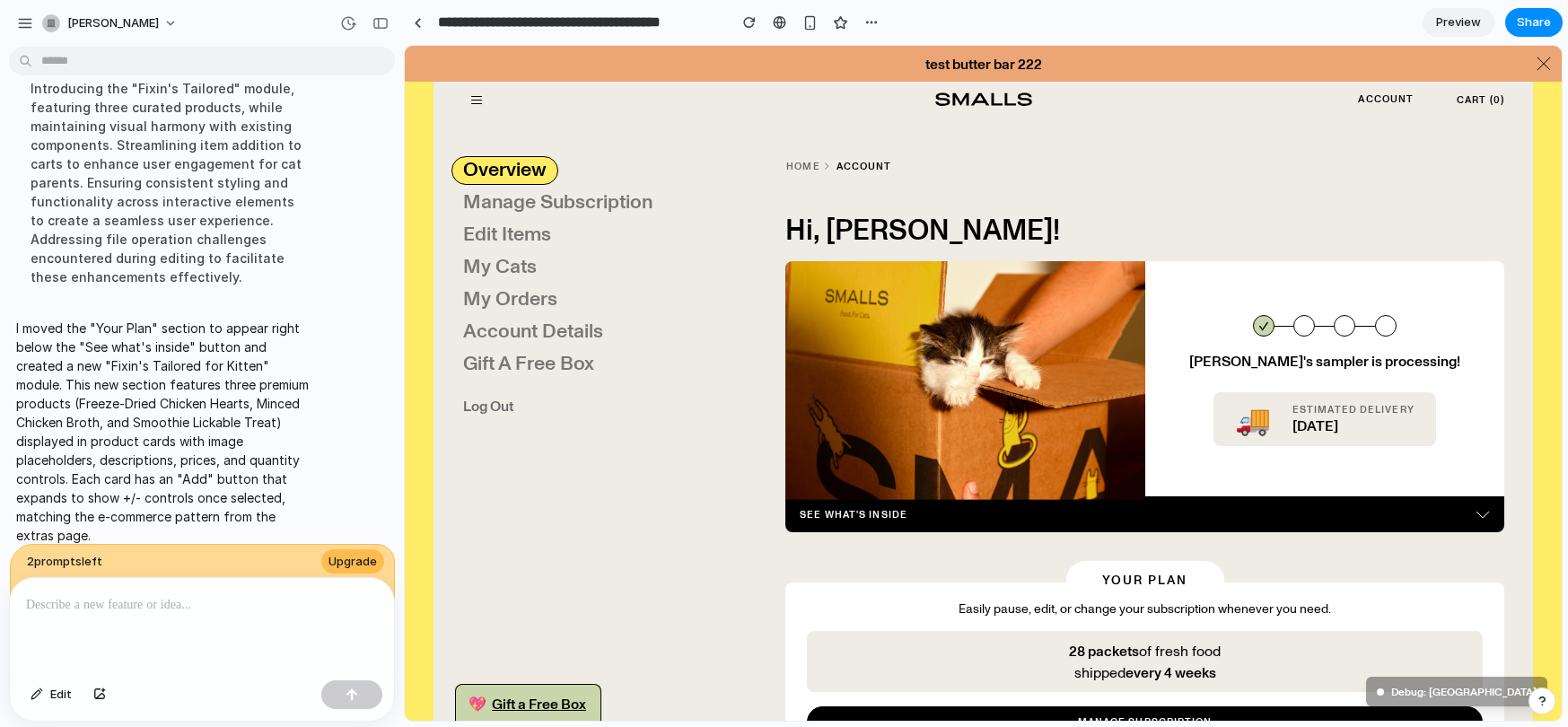
click at [787, 45] on div "Duplicate Delete" at bounding box center [784, 363] width 1568 height 727
click at [412, 15] on link at bounding box center [417, 22] width 27 height 27
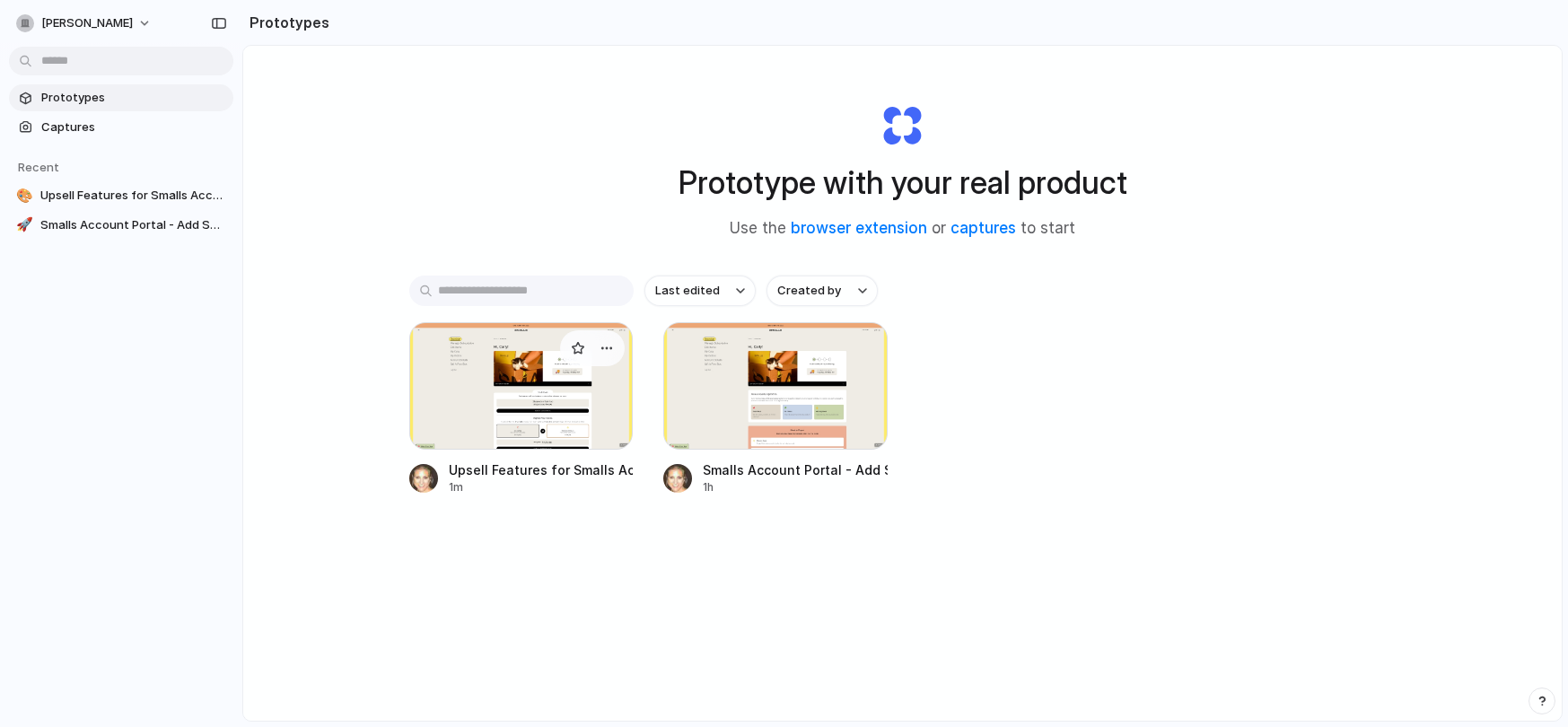
click at [530, 379] on div at bounding box center [521, 385] width 224 height 128
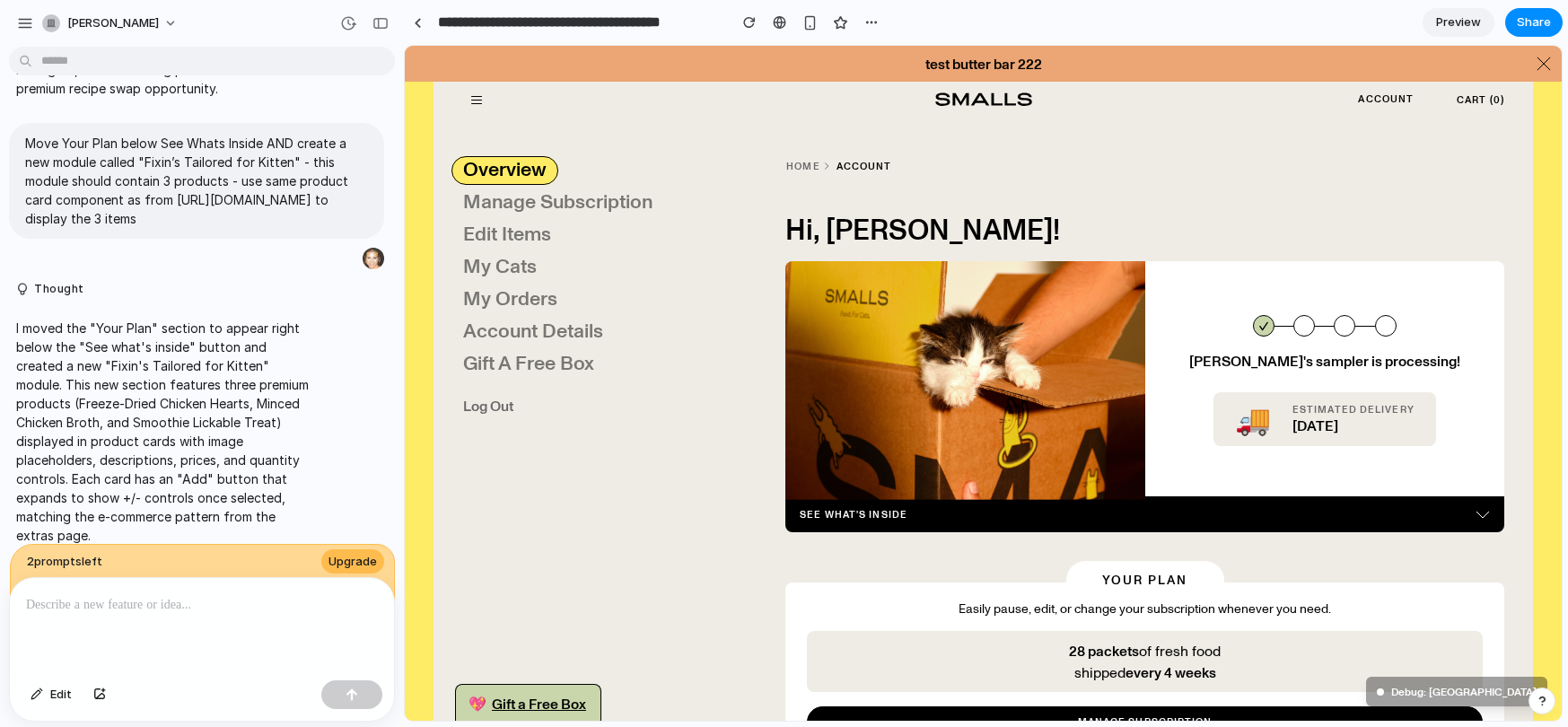
click at [18, 696] on div "Edit" at bounding box center [202, 696] width 384 height 48
click at [45, 696] on button "Edit" at bounding box center [51, 694] width 60 height 29
click at [99, 632] on div at bounding box center [202, 624] width 384 height 95
click at [37, 30] on div "[PERSON_NAME]" at bounding box center [101, 23] width 170 height 29
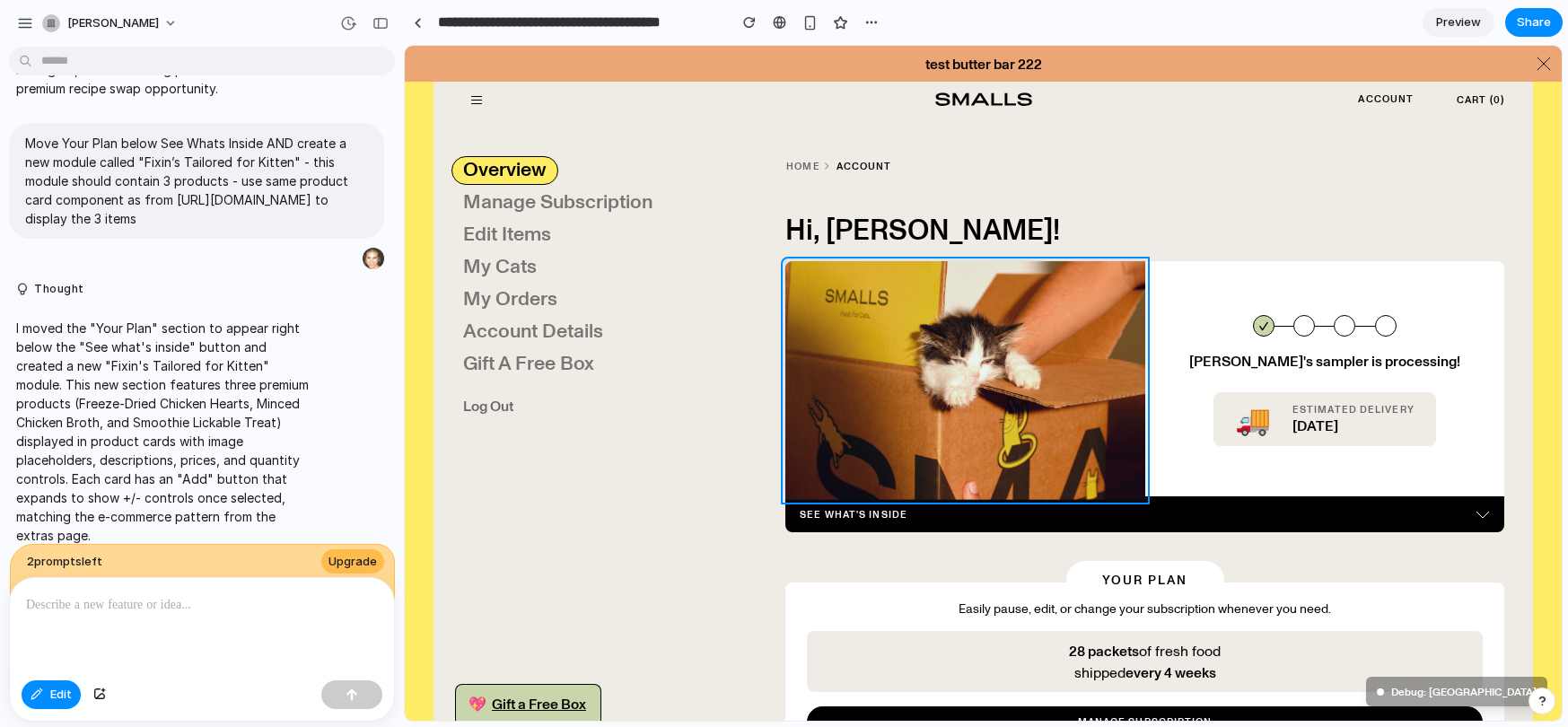
click at [956, 383] on div at bounding box center [983, 383] width 1157 height 674
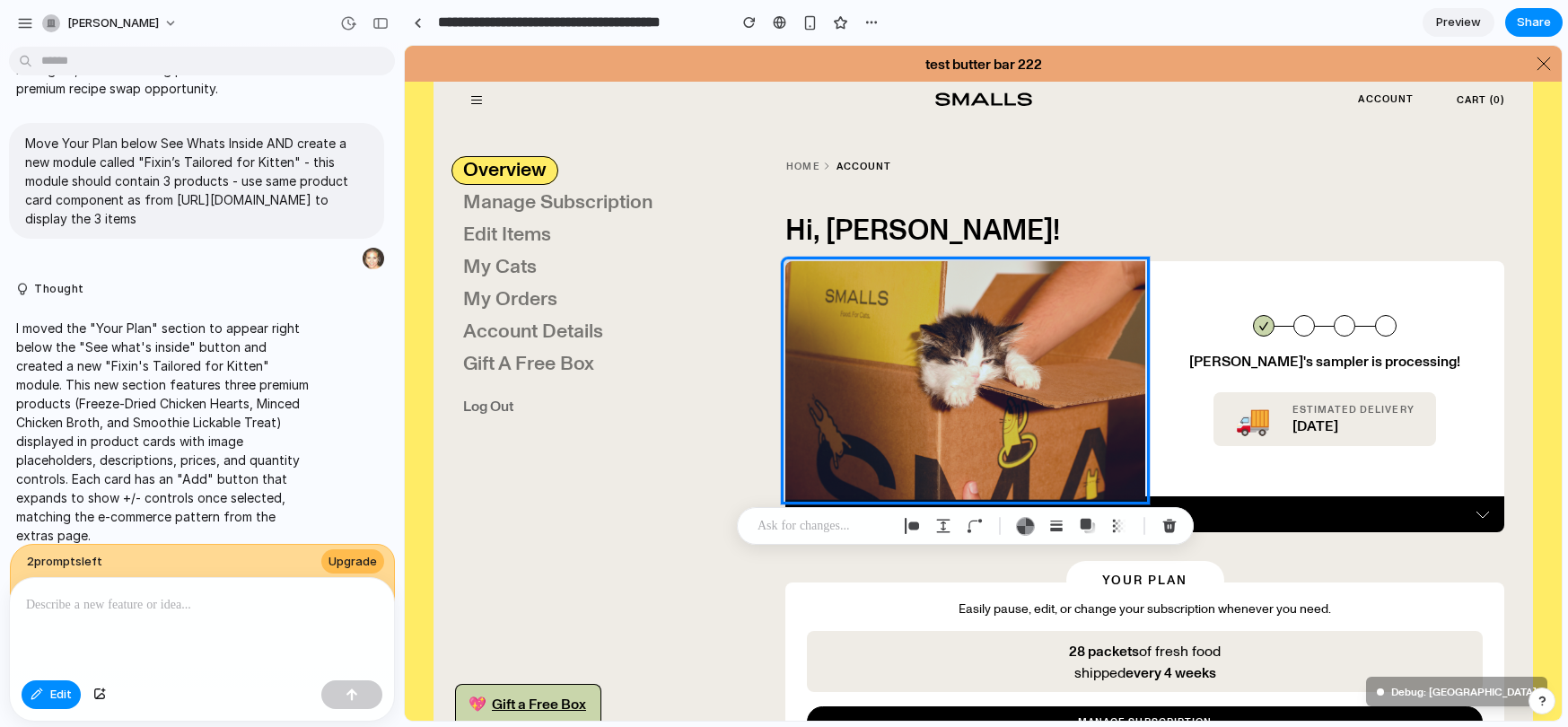
click at [164, 362] on p "I moved the "Your Plan" section to appear right below the "See what's inside" b…" at bounding box center [166, 431] width 300 height 226
click at [38, 695] on div "button" at bounding box center [37, 693] width 12 height 11
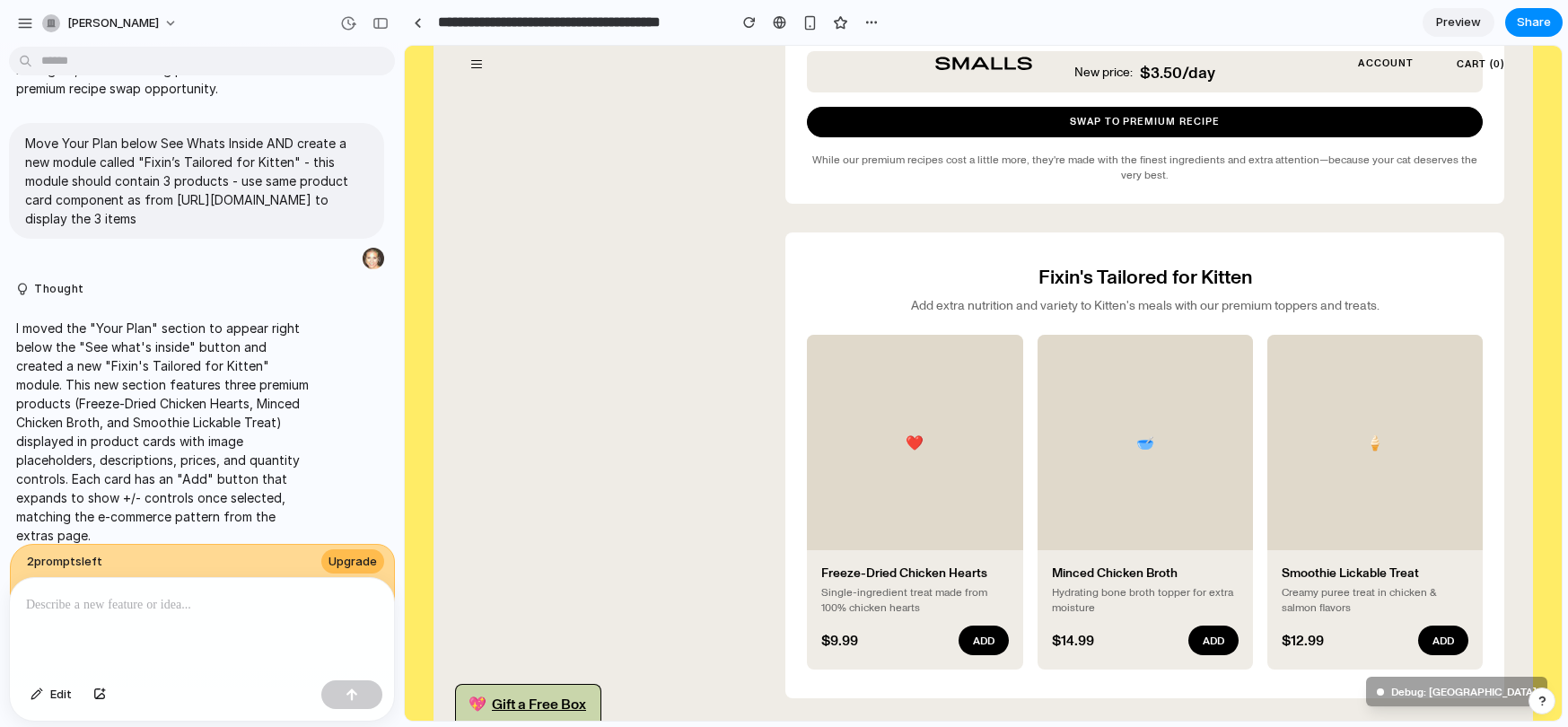
scroll to position [894, 0]
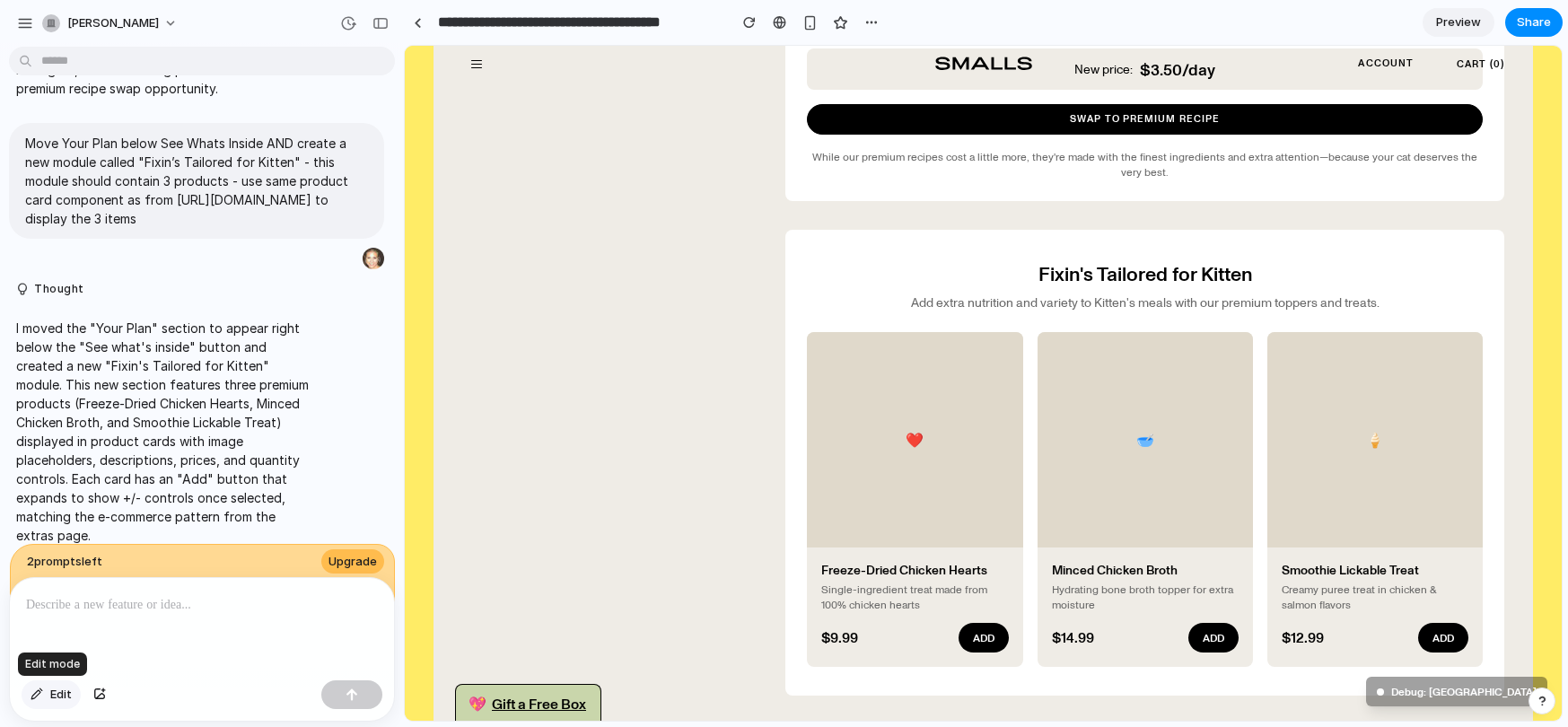
click at [53, 693] on span "Edit" at bounding box center [61, 694] width 21 height 18
click at [961, 635] on div at bounding box center [983, 383] width 1157 height 674
click at [158, 613] on p at bounding box center [202, 604] width 352 height 21
click at [95, 698] on div "button" at bounding box center [99, 693] width 12 height 11
click at [323, 606] on p "**********" at bounding box center [202, 604] width 352 height 21
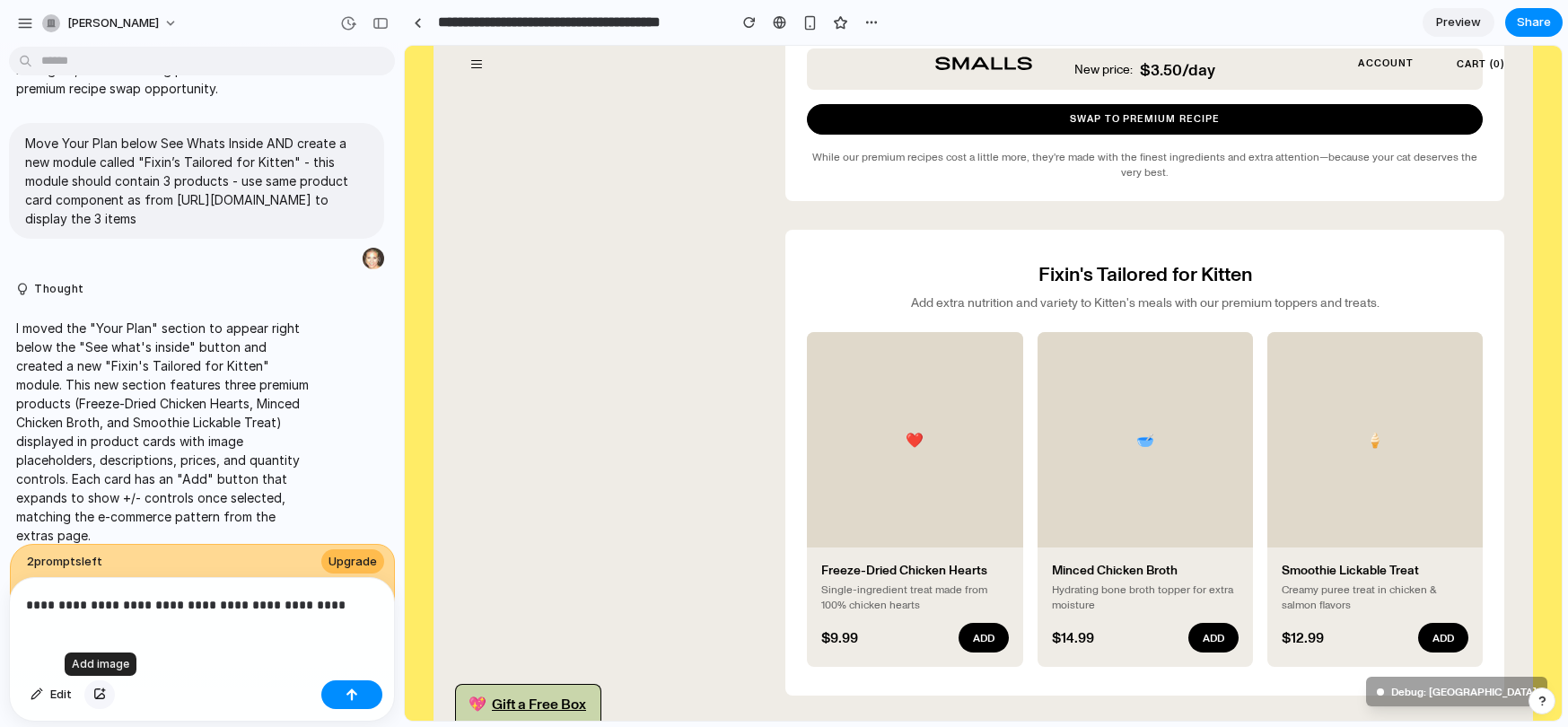
click at [99, 691] on div "button" at bounding box center [99, 693] width 12 height 11
click at [236, 608] on p "**********" at bounding box center [202, 604] width 352 height 21
click at [239, 599] on p "**********" at bounding box center [202, 604] width 352 height 21
click at [88, 604] on p "**********" at bounding box center [202, 604] width 352 height 21
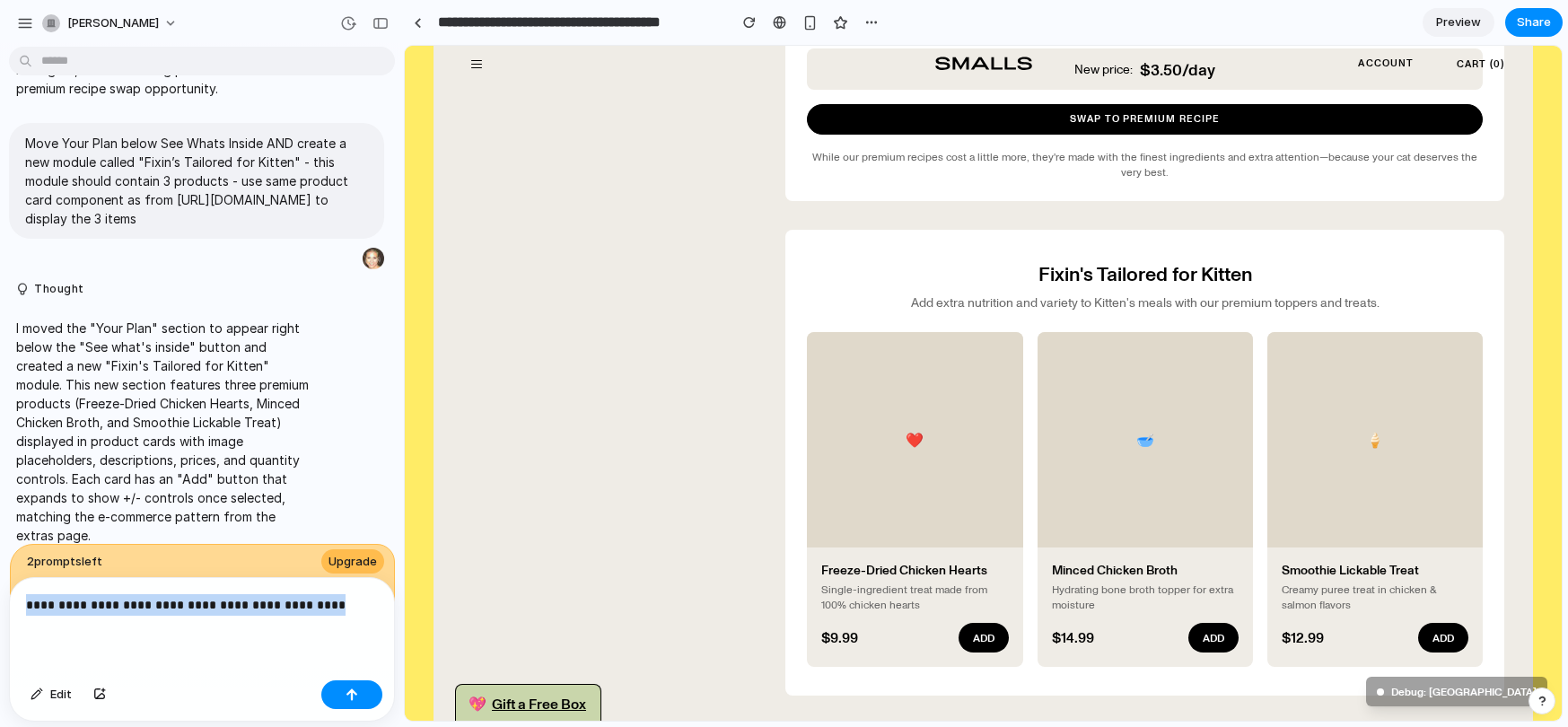
click at [81, 604] on p "**********" at bounding box center [202, 604] width 352 height 21
click at [89, 604] on p "**********" at bounding box center [202, 604] width 352 height 21
click at [82, 605] on p "**********" at bounding box center [202, 604] width 352 height 21
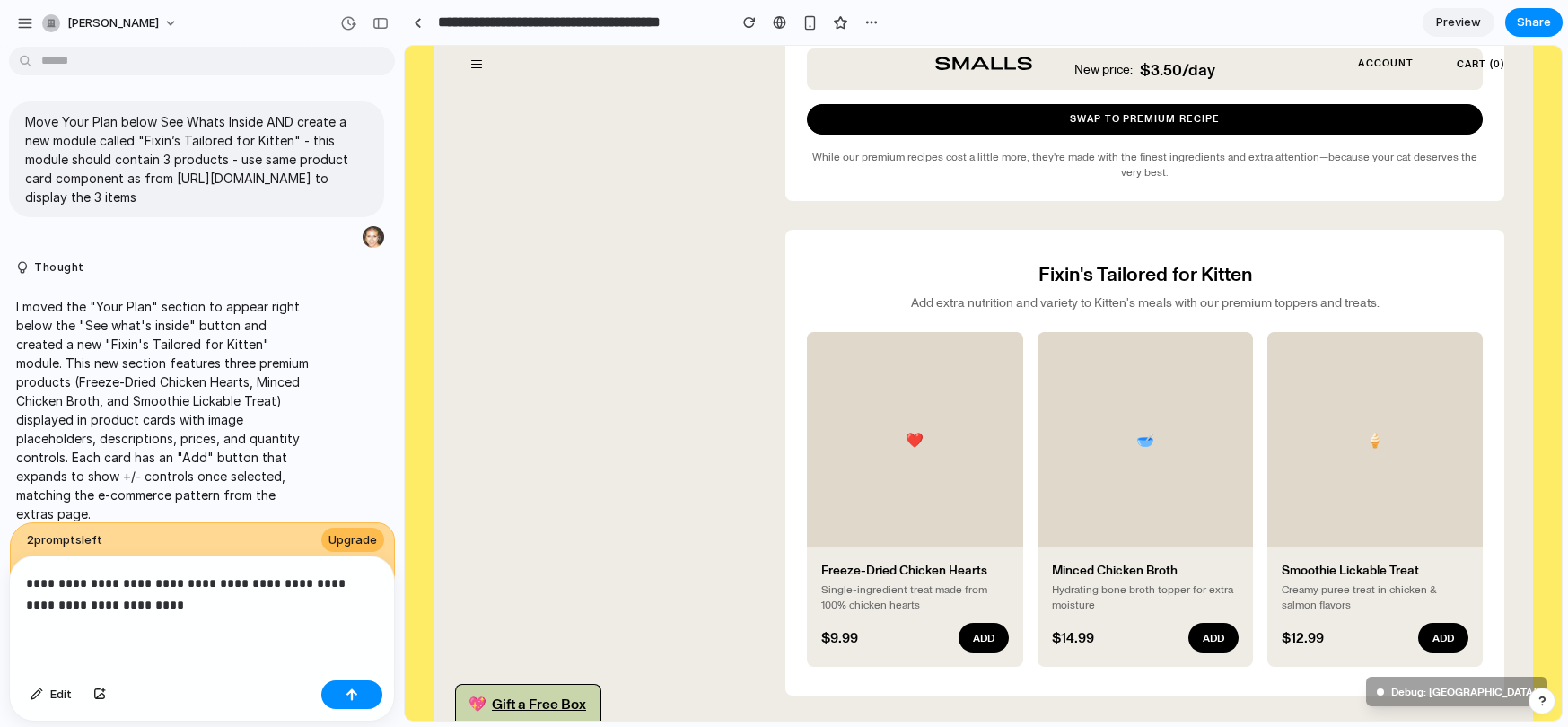
click at [156, 597] on p "**********" at bounding box center [202, 594] width 352 height 43
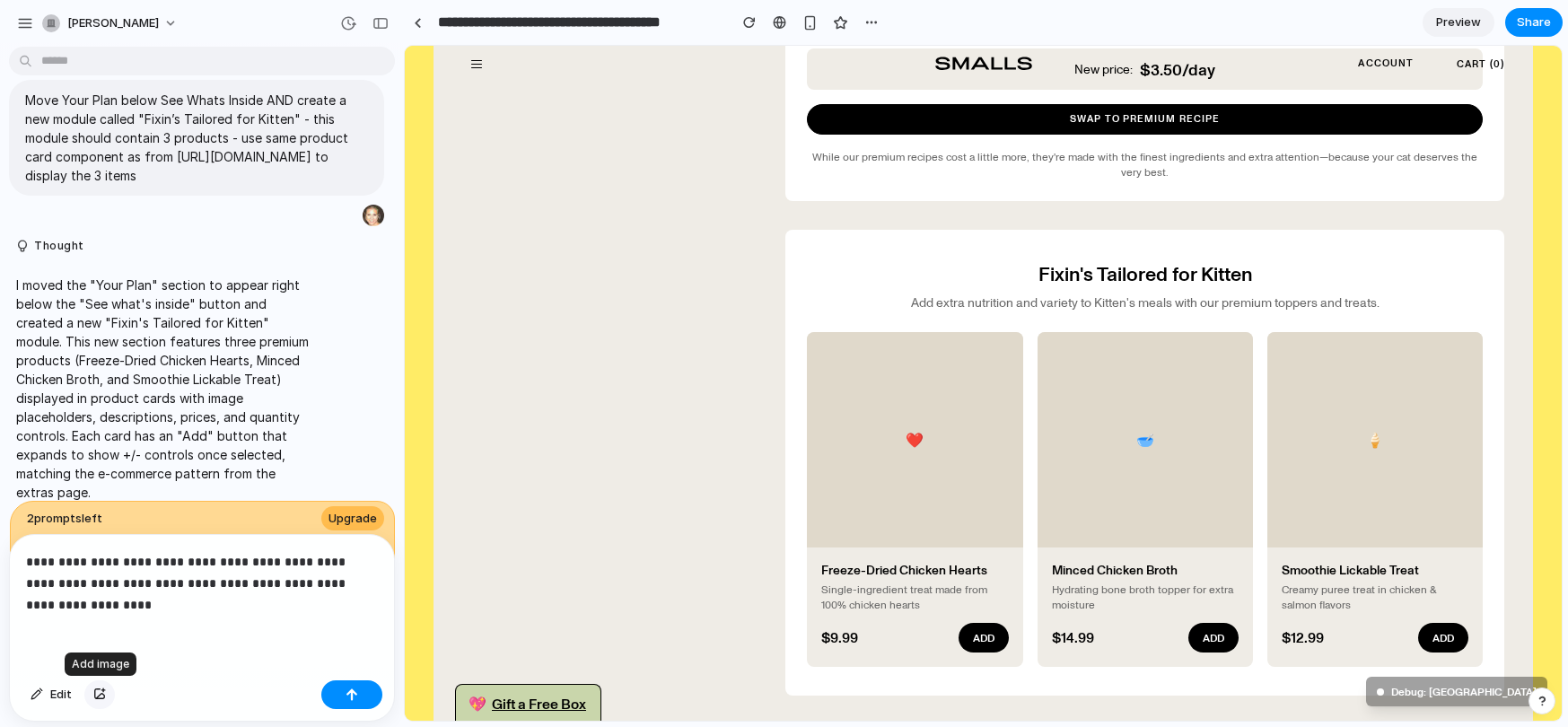
click at [102, 690] on div "button" at bounding box center [99, 693] width 12 height 11
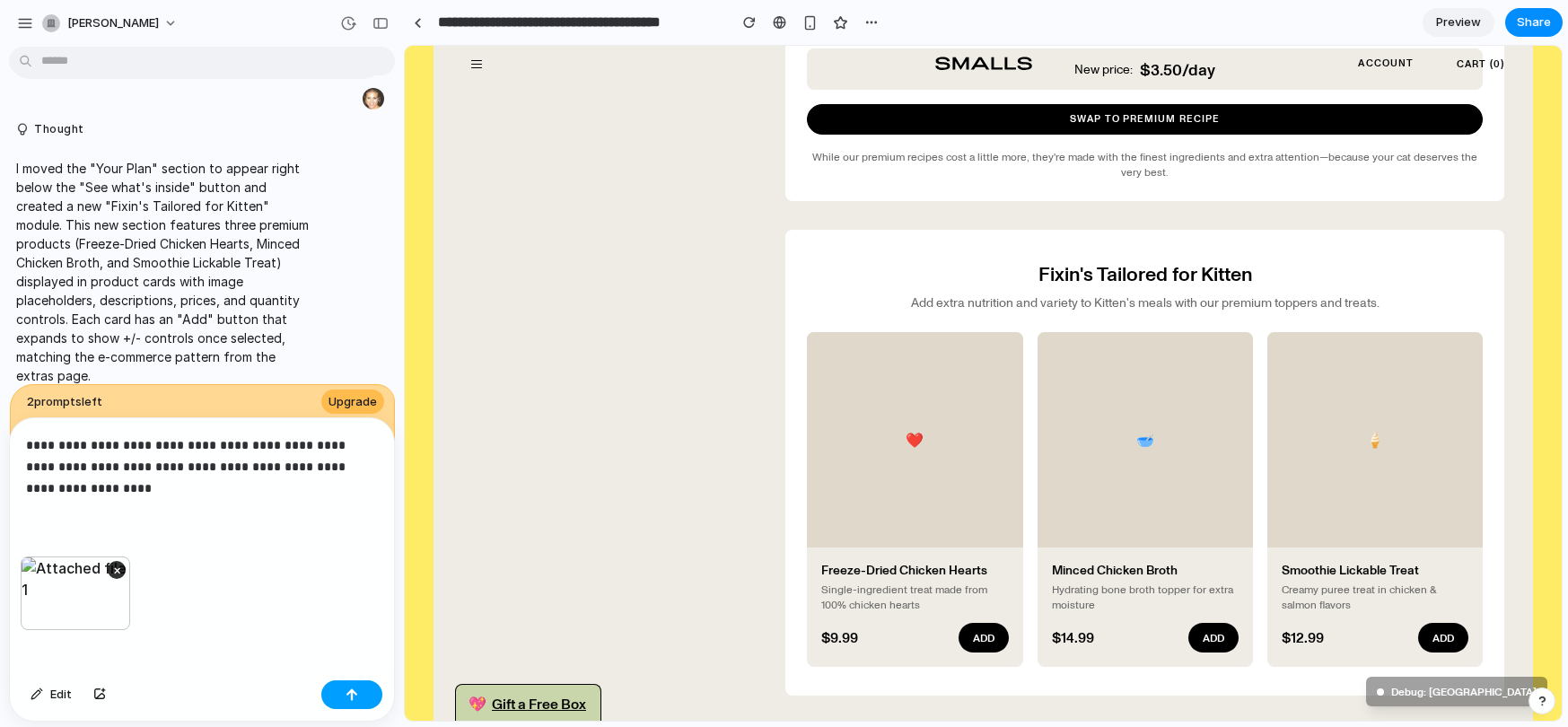
click at [354, 694] on div "button" at bounding box center [352, 693] width 12 height 12
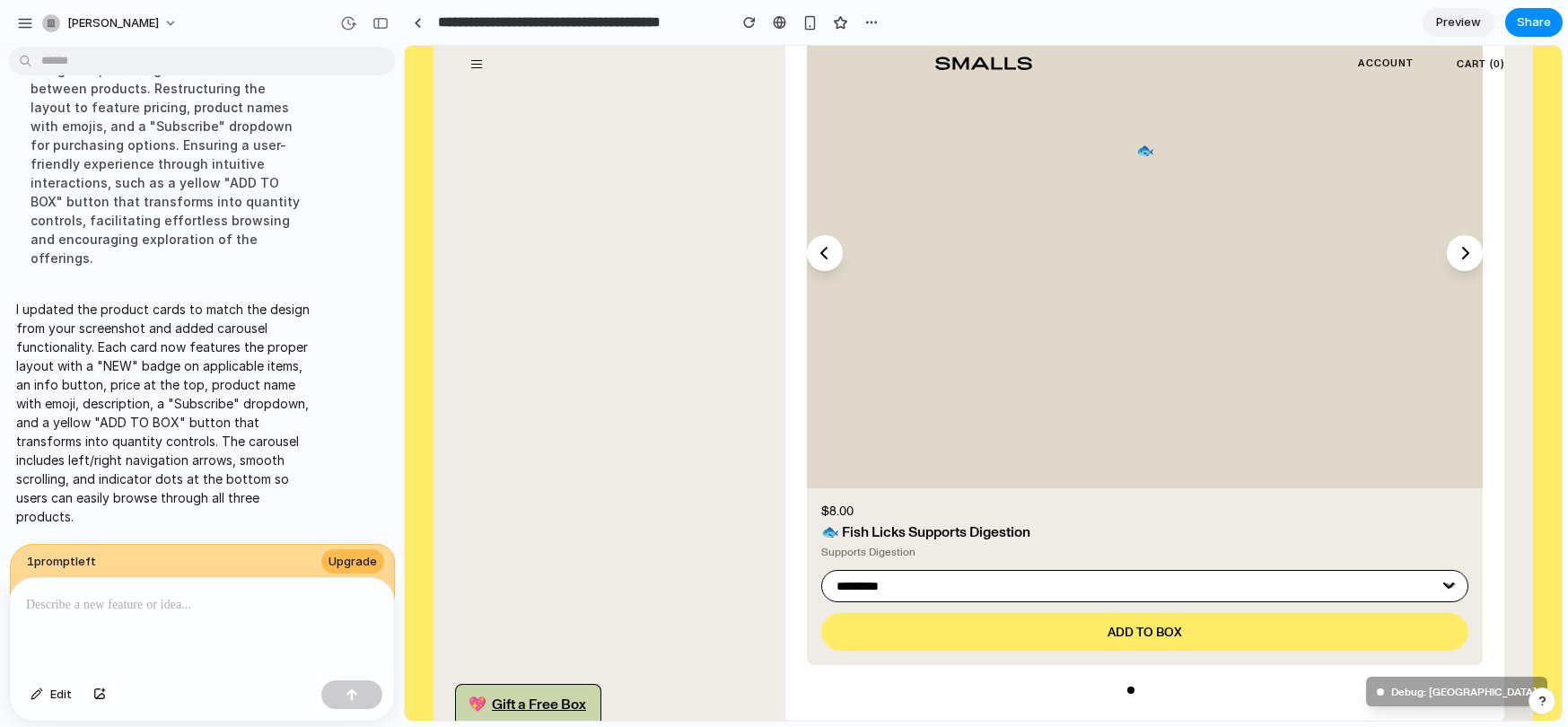
scroll to position [1394, 0]
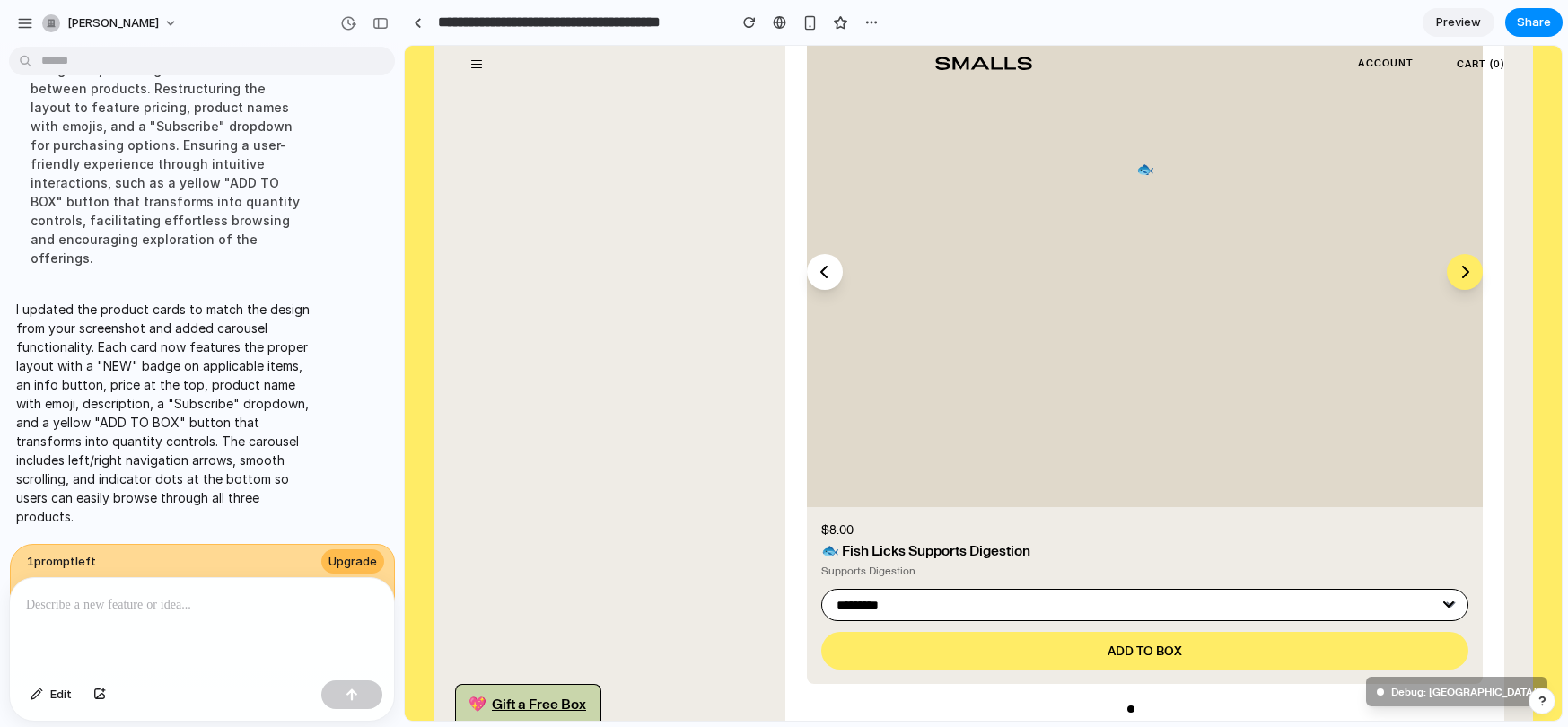
click at [1460, 281] on button "Next product" at bounding box center [1464, 271] width 36 height 36
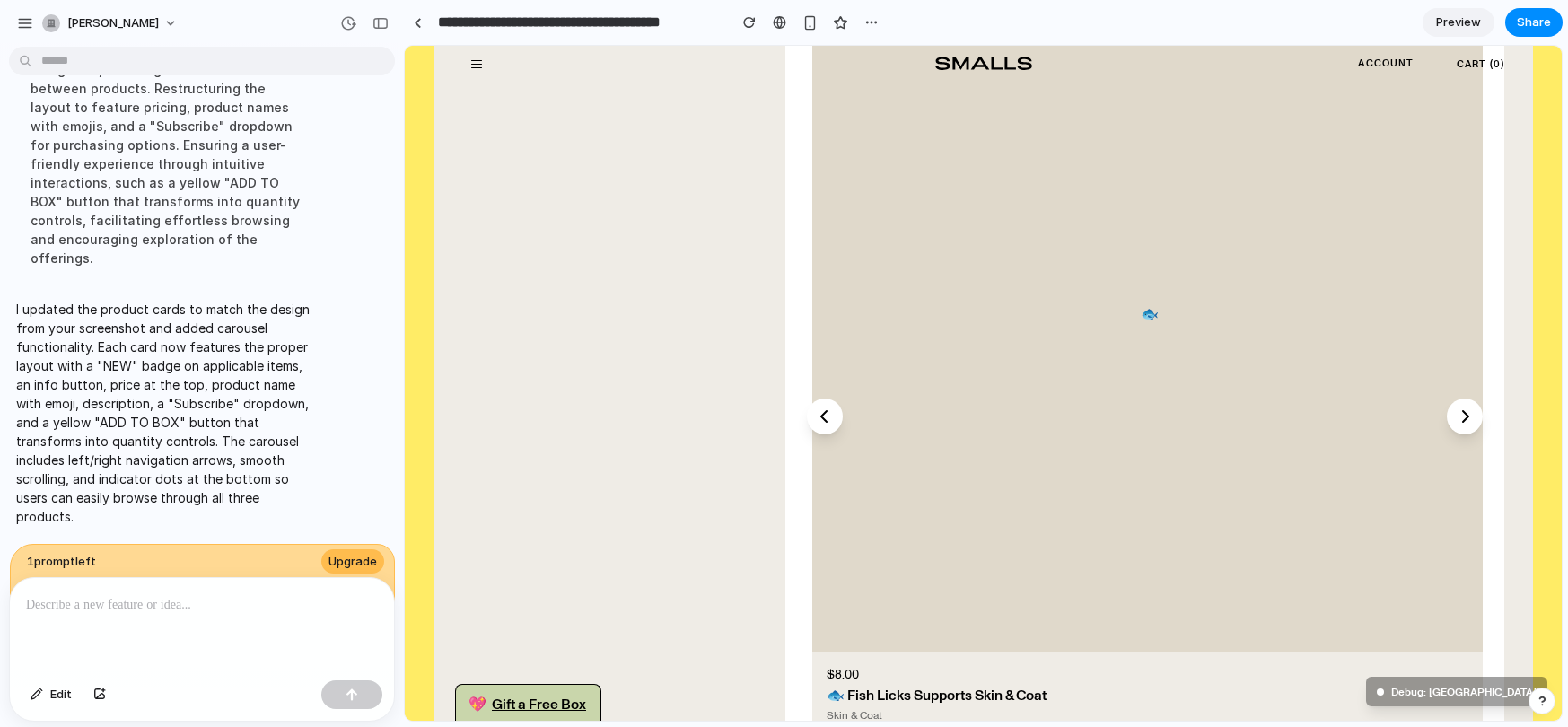
scroll to position [1249, 0]
click at [195, 603] on p at bounding box center [202, 604] width 352 height 21
click at [58, 694] on span "Edit" at bounding box center [61, 694] width 21 height 18
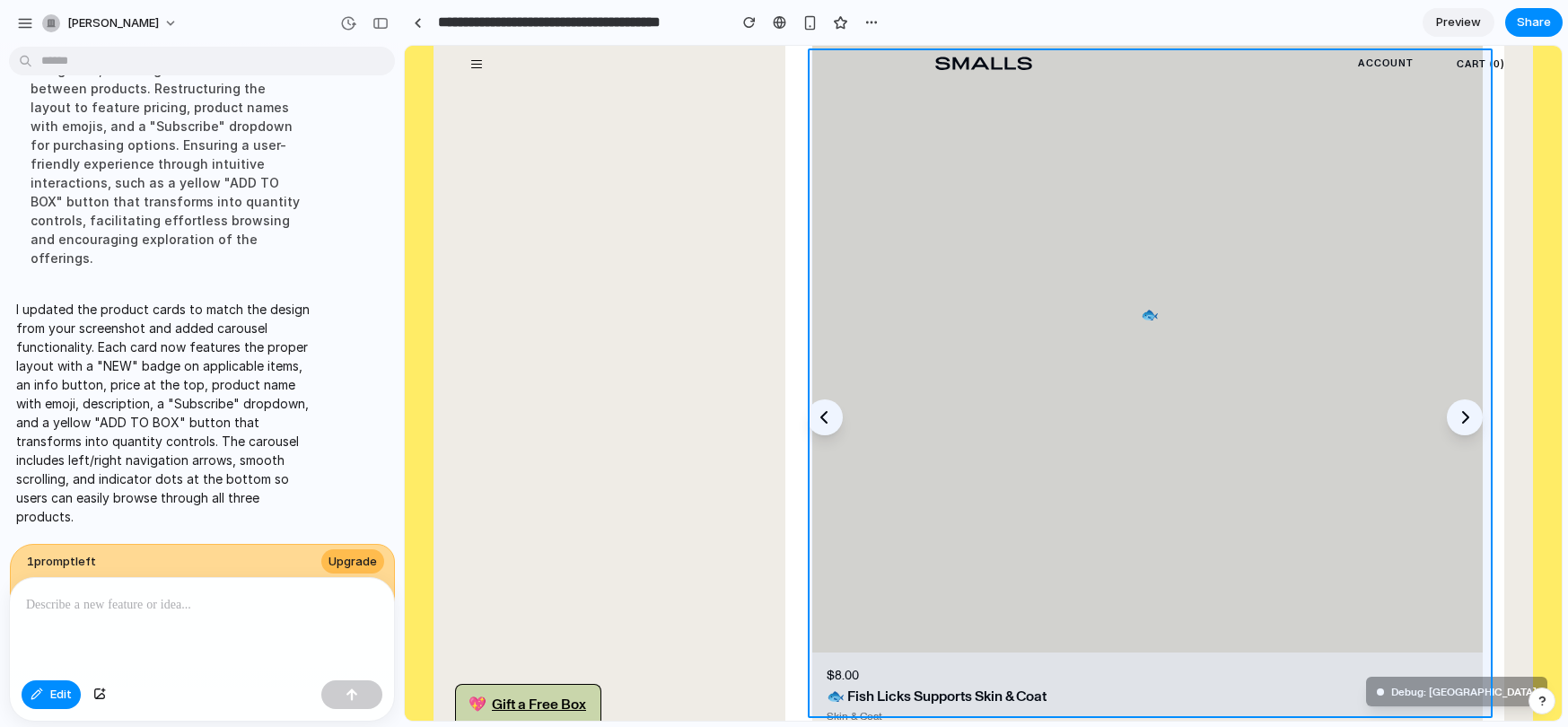
click at [1009, 428] on div at bounding box center [983, 383] width 1157 height 674
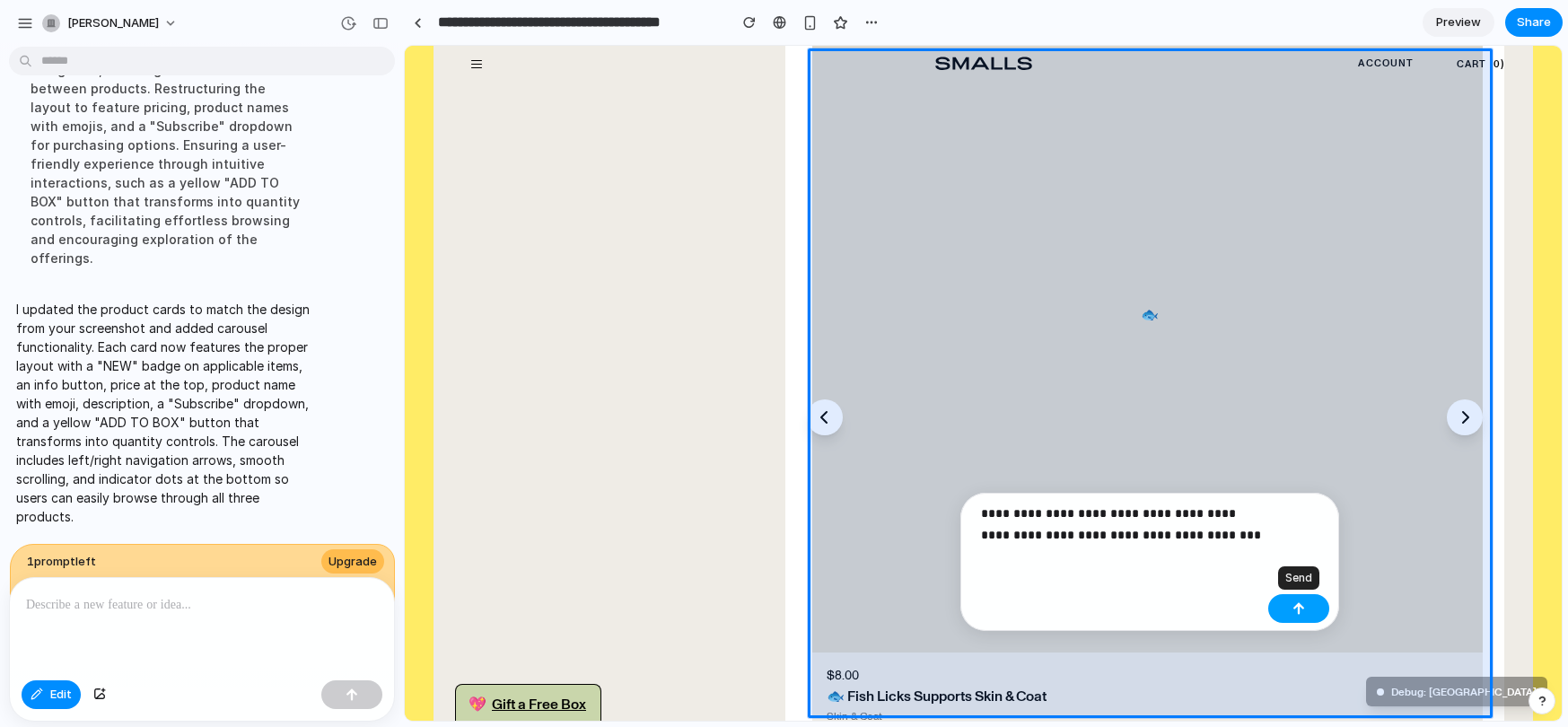
click at [1302, 604] on div "button" at bounding box center [1298, 608] width 12 height 12
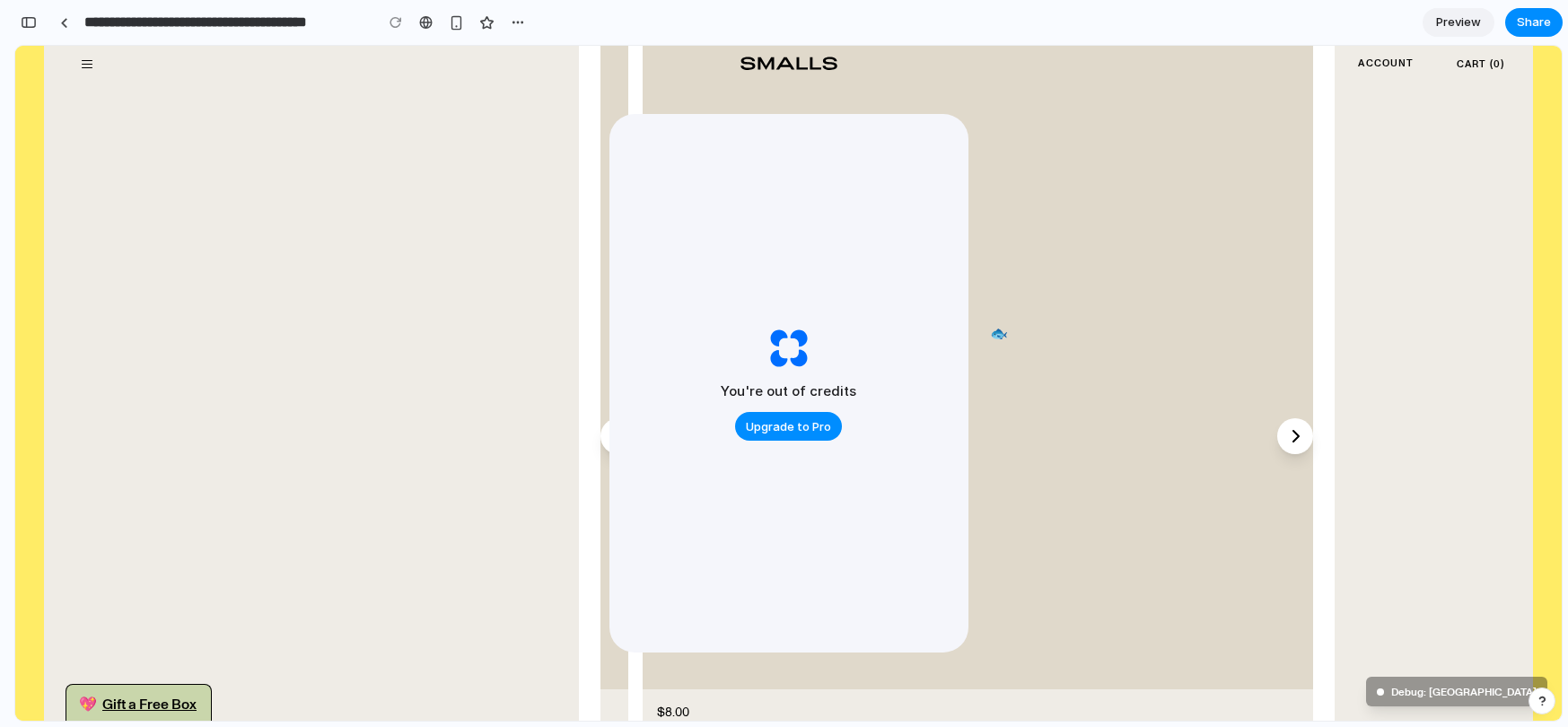
scroll to position [6640, 0]
click at [799, 415] on button "Upgrade to Pro" at bounding box center [788, 426] width 107 height 29
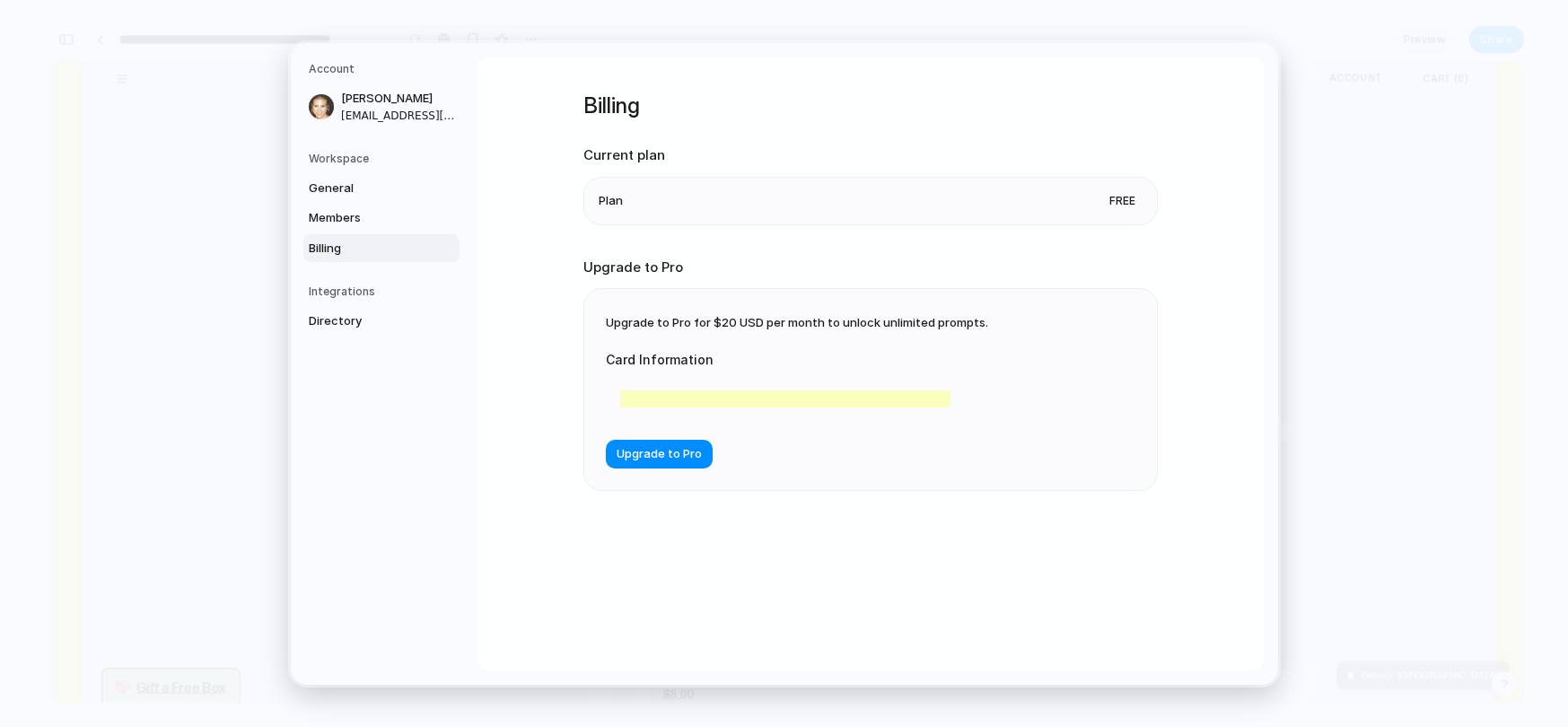
scroll to position [6474, 0]
click at [646, 460] on span "Upgrade to Pro" at bounding box center [659, 453] width 86 height 18
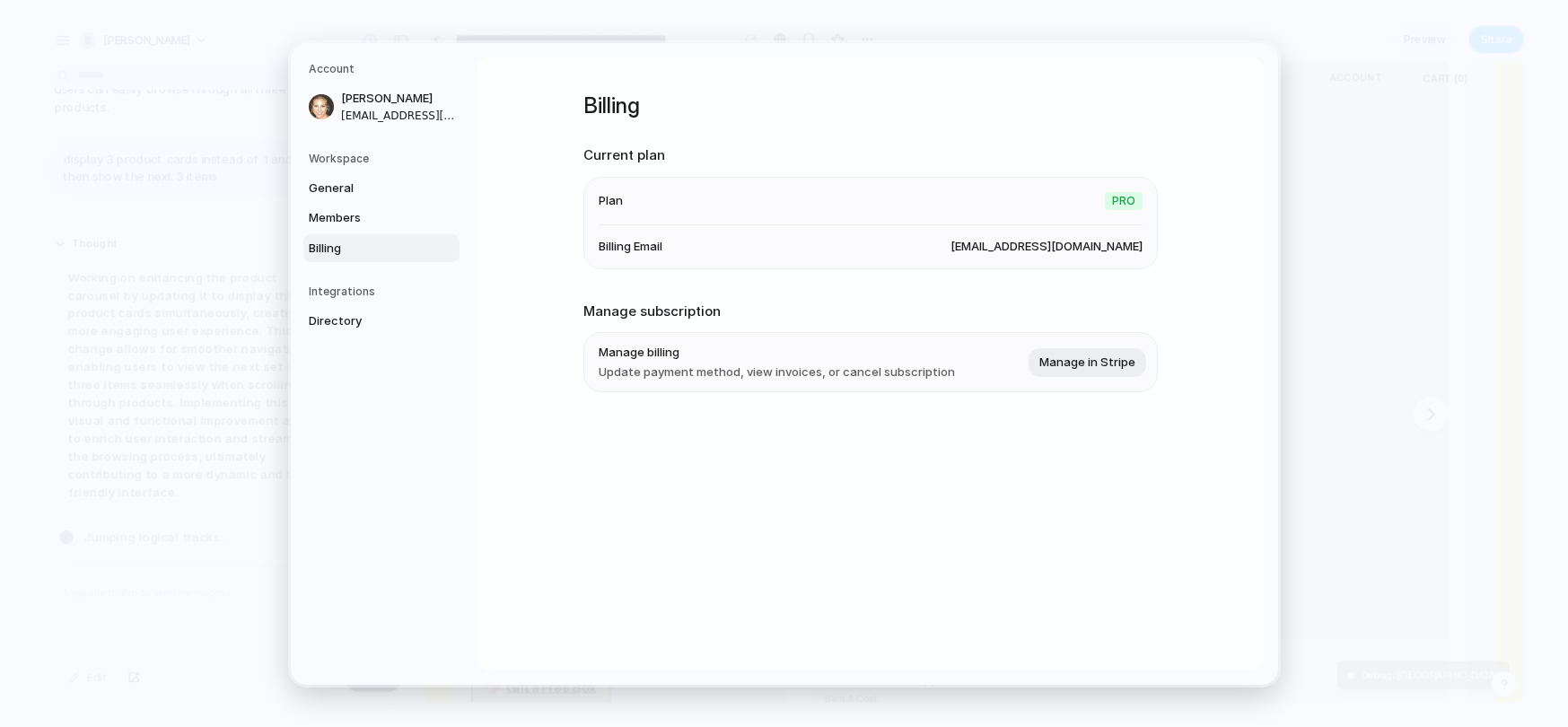
scroll to position [3251, 0]
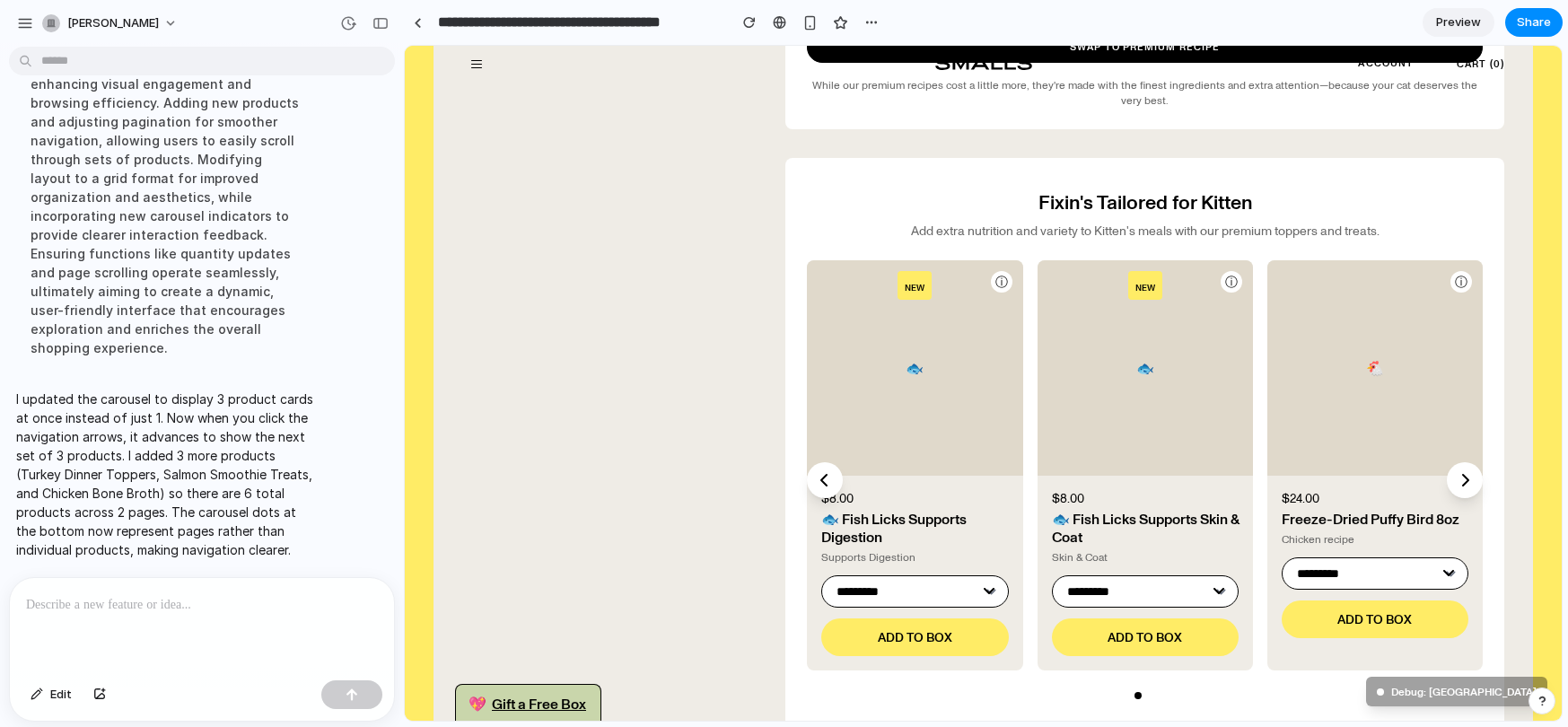
scroll to position [1008, 0]
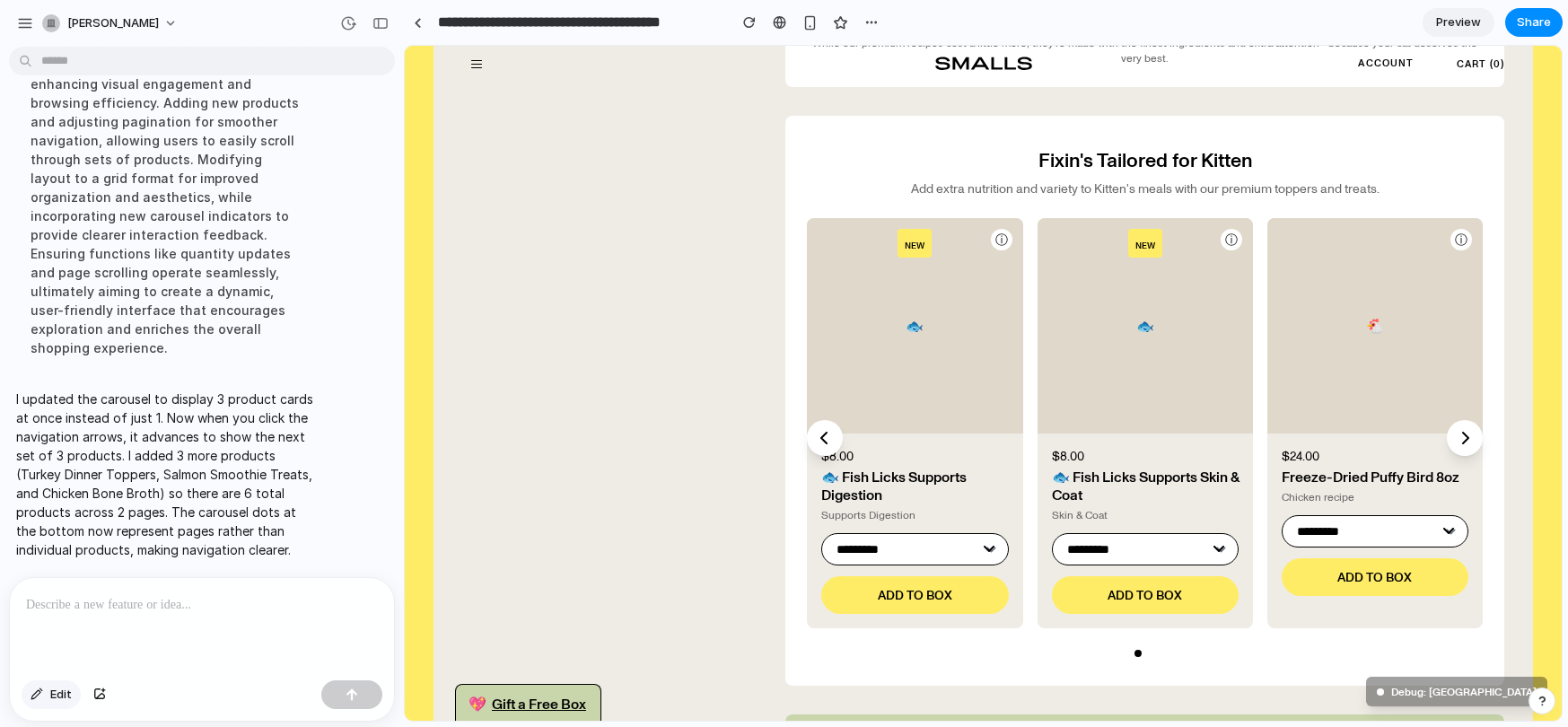
click at [48, 695] on button "Edit" at bounding box center [51, 694] width 60 height 29
click at [915, 247] on div at bounding box center [983, 383] width 1157 height 674
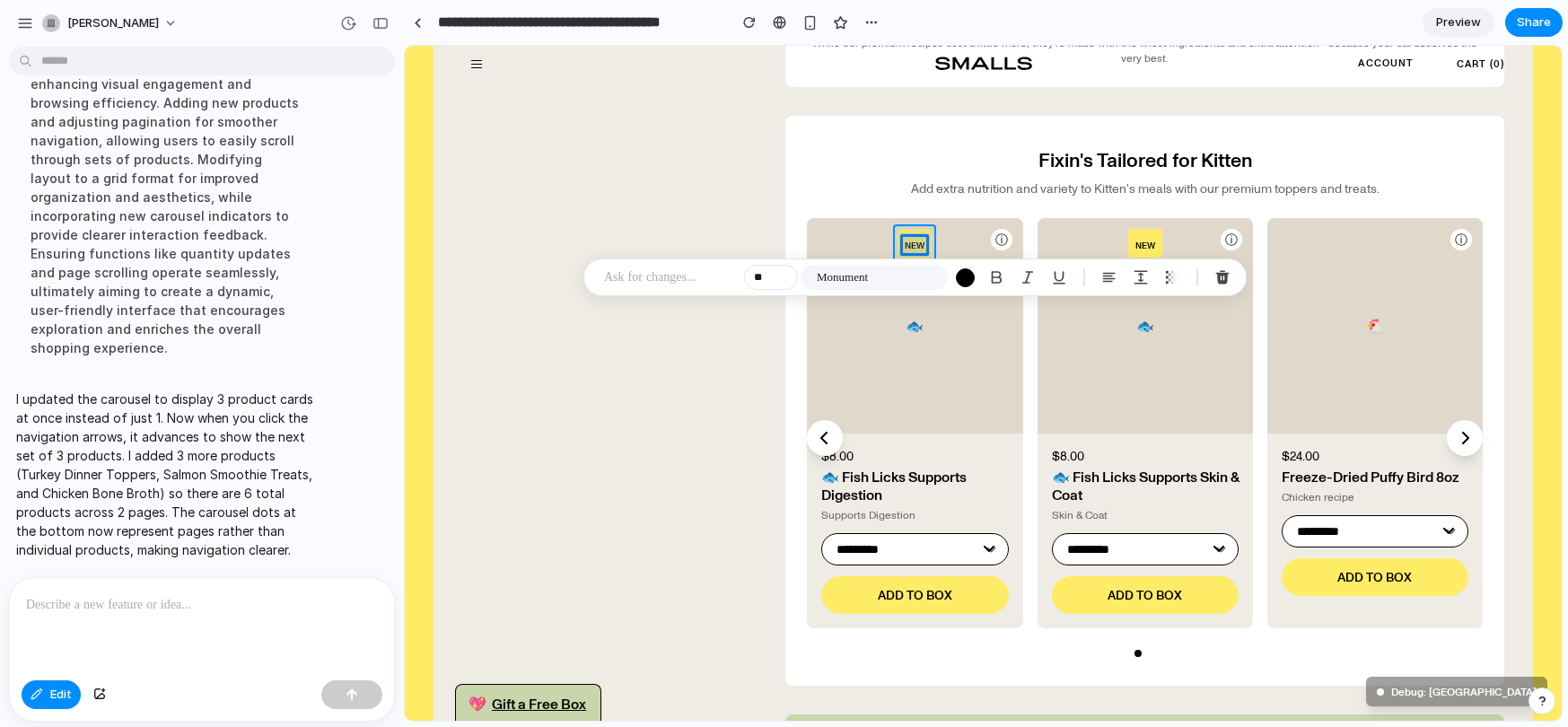
click at [914, 233] on div at bounding box center [983, 383] width 1157 height 674
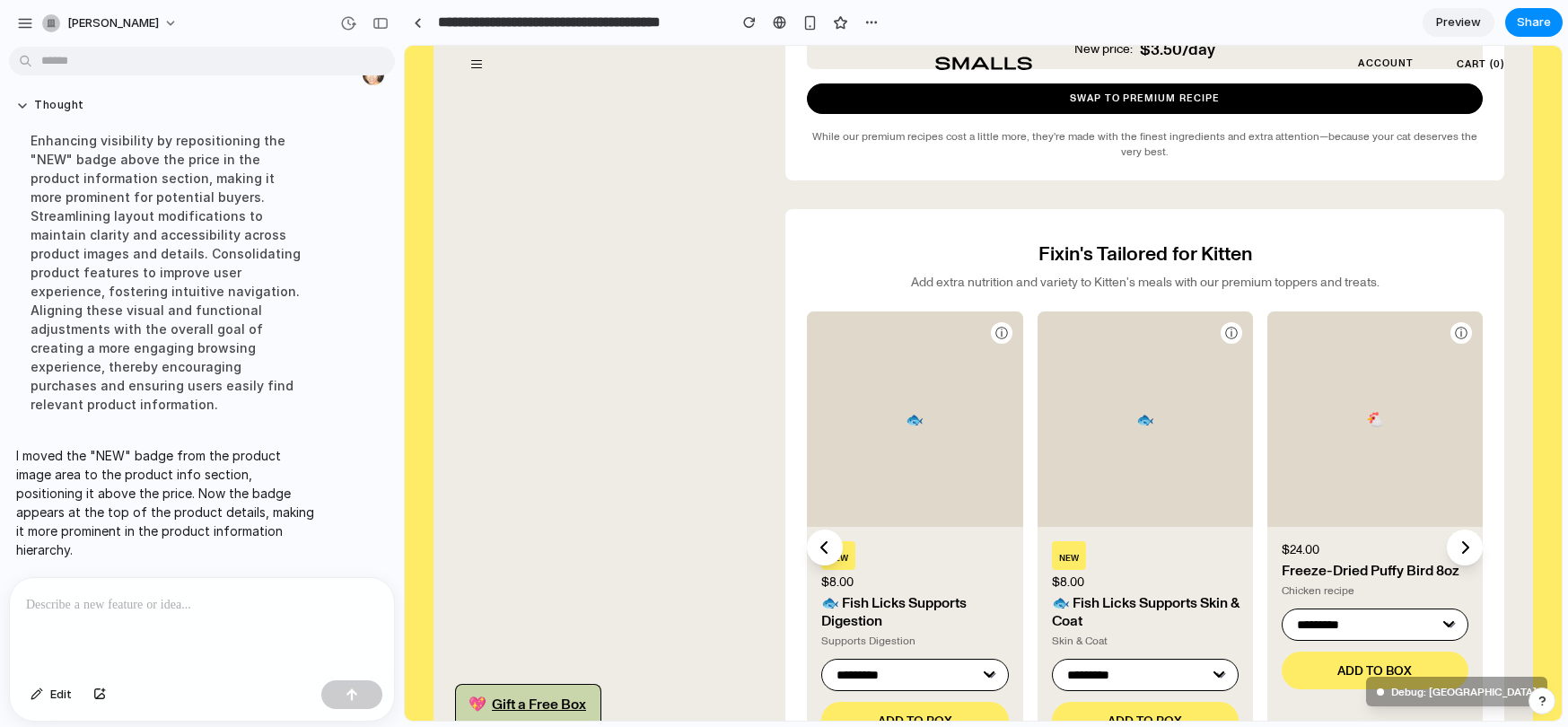
scroll to position [1070, 0]
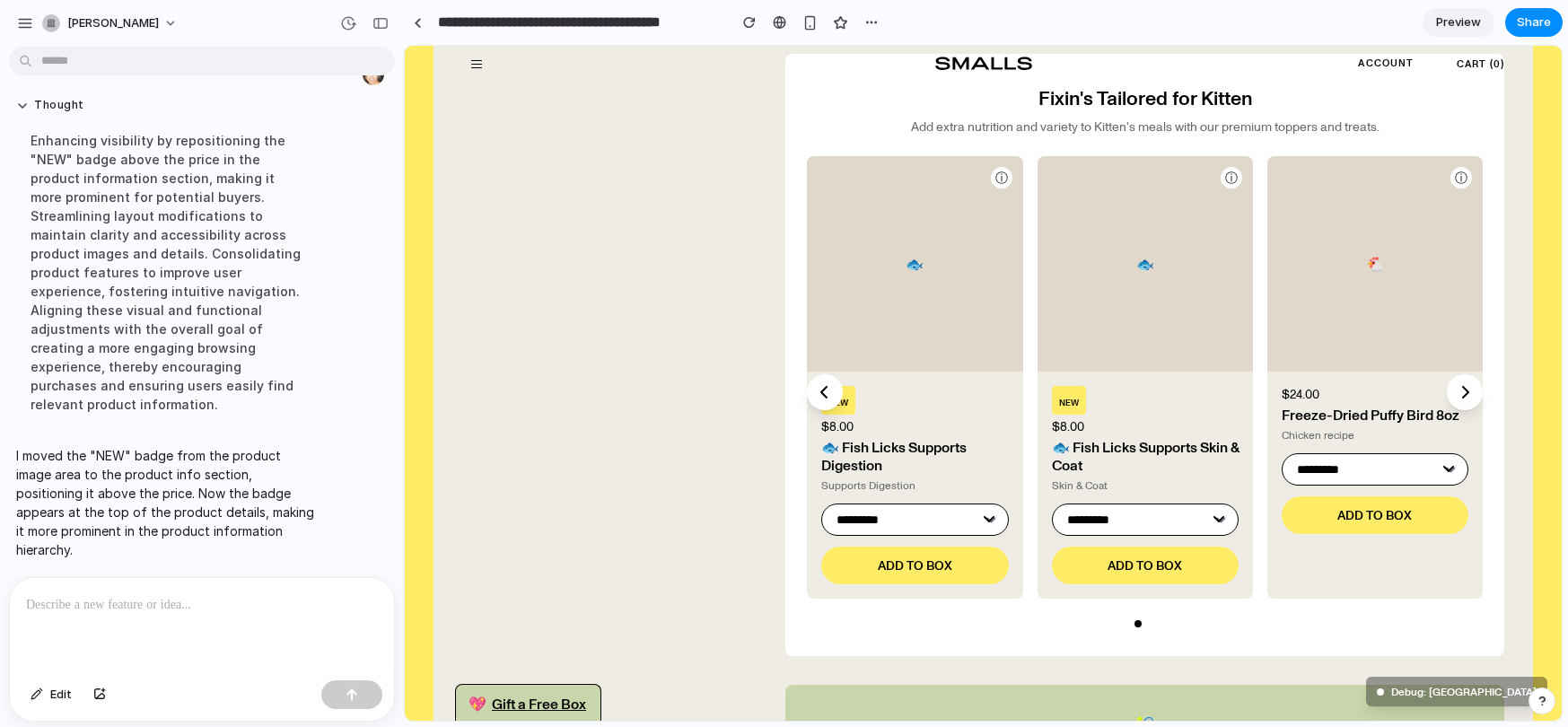
click at [118, 608] on p at bounding box center [202, 604] width 352 height 21
click at [32, 689] on div "button" at bounding box center [37, 693] width 12 height 11
click at [851, 400] on div at bounding box center [983, 383] width 1157 height 674
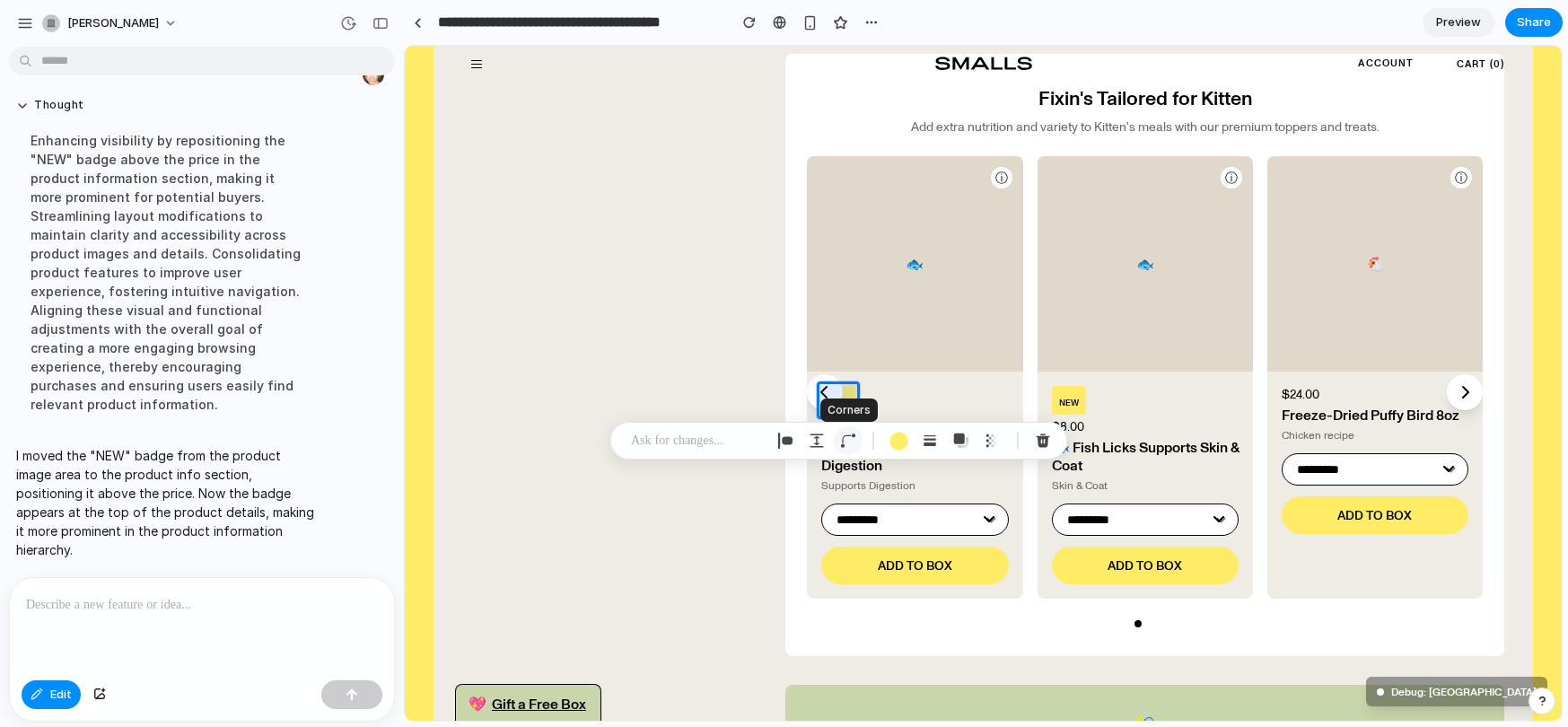
click at [849, 438] on div "button" at bounding box center [847, 440] width 16 height 16
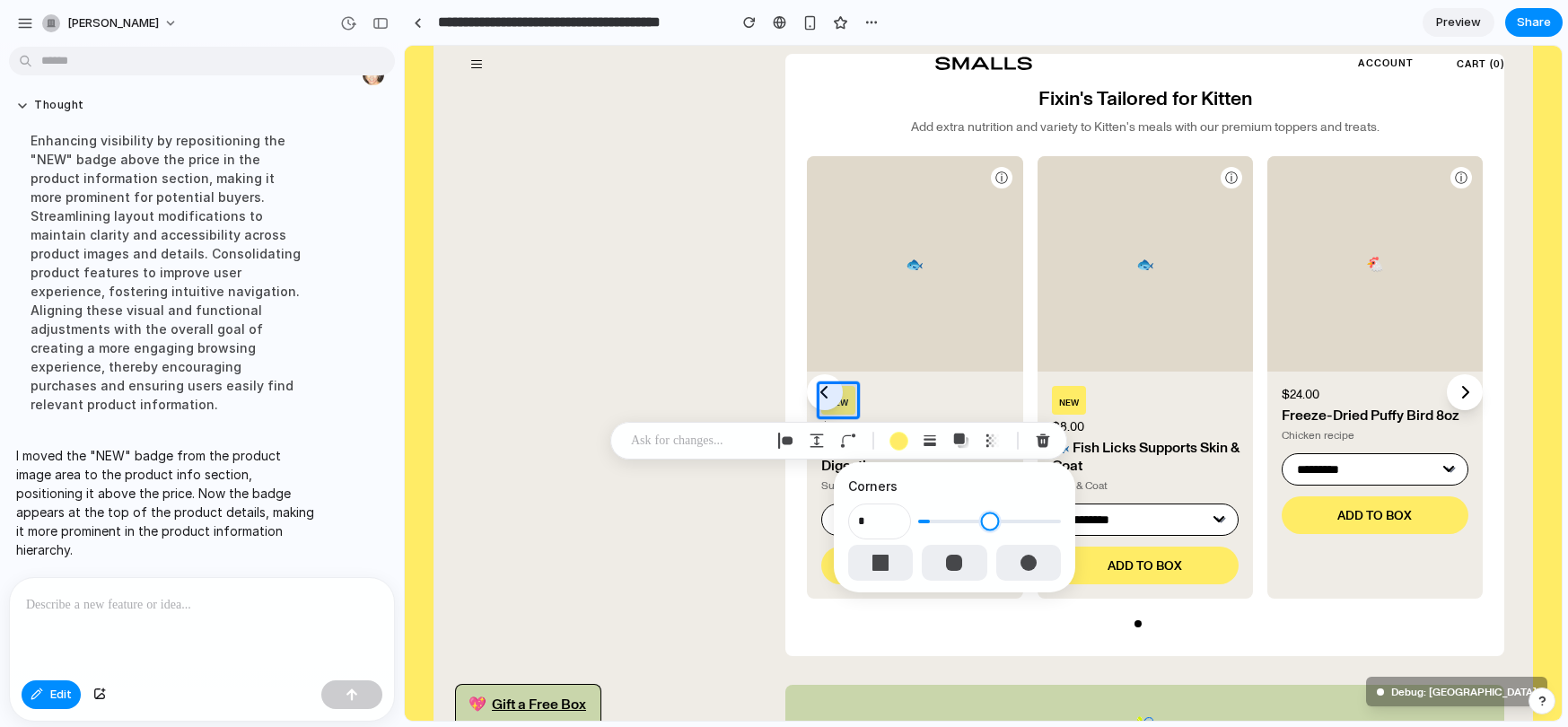
click at [926, 518] on input "range" at bounding box center [989, 521] width 143 height 18
type input "*"
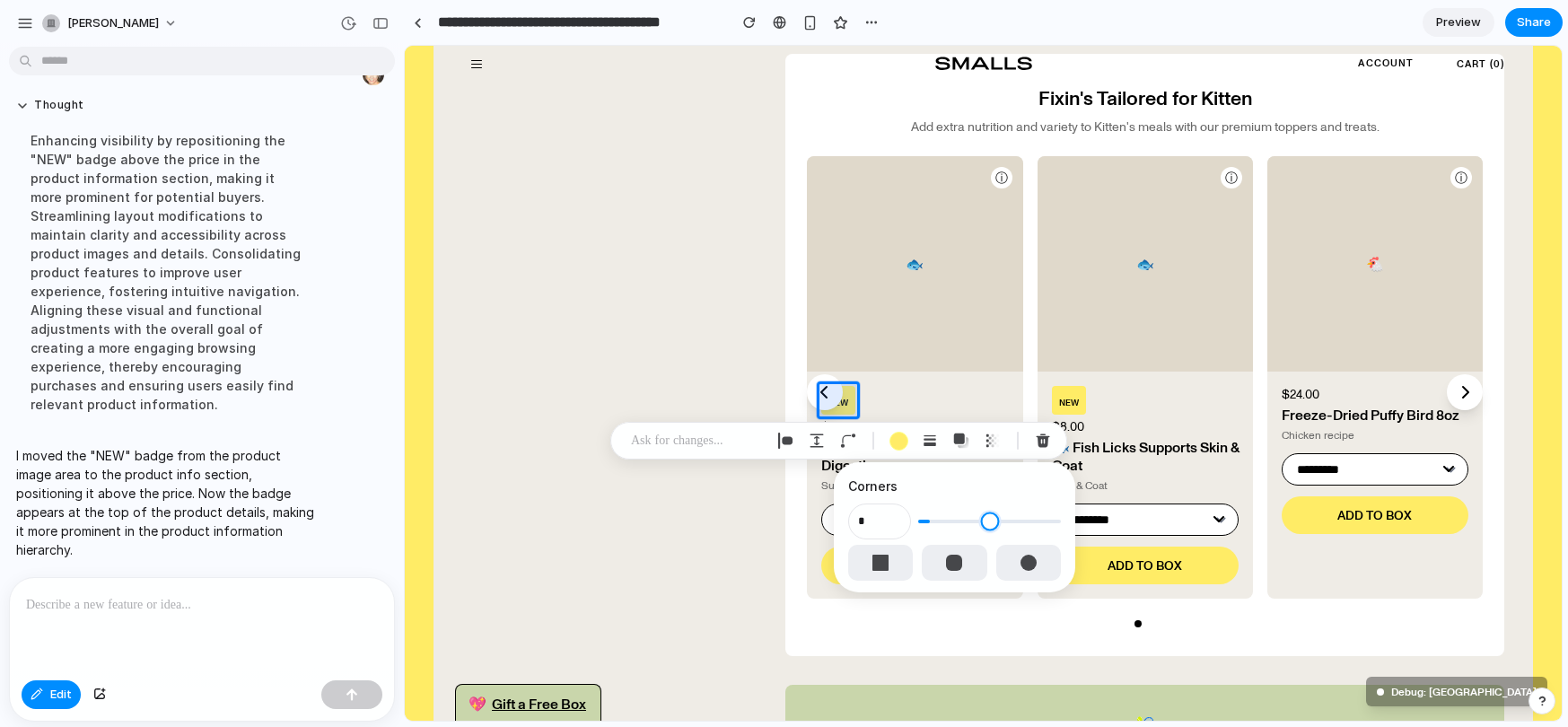
type input "*"
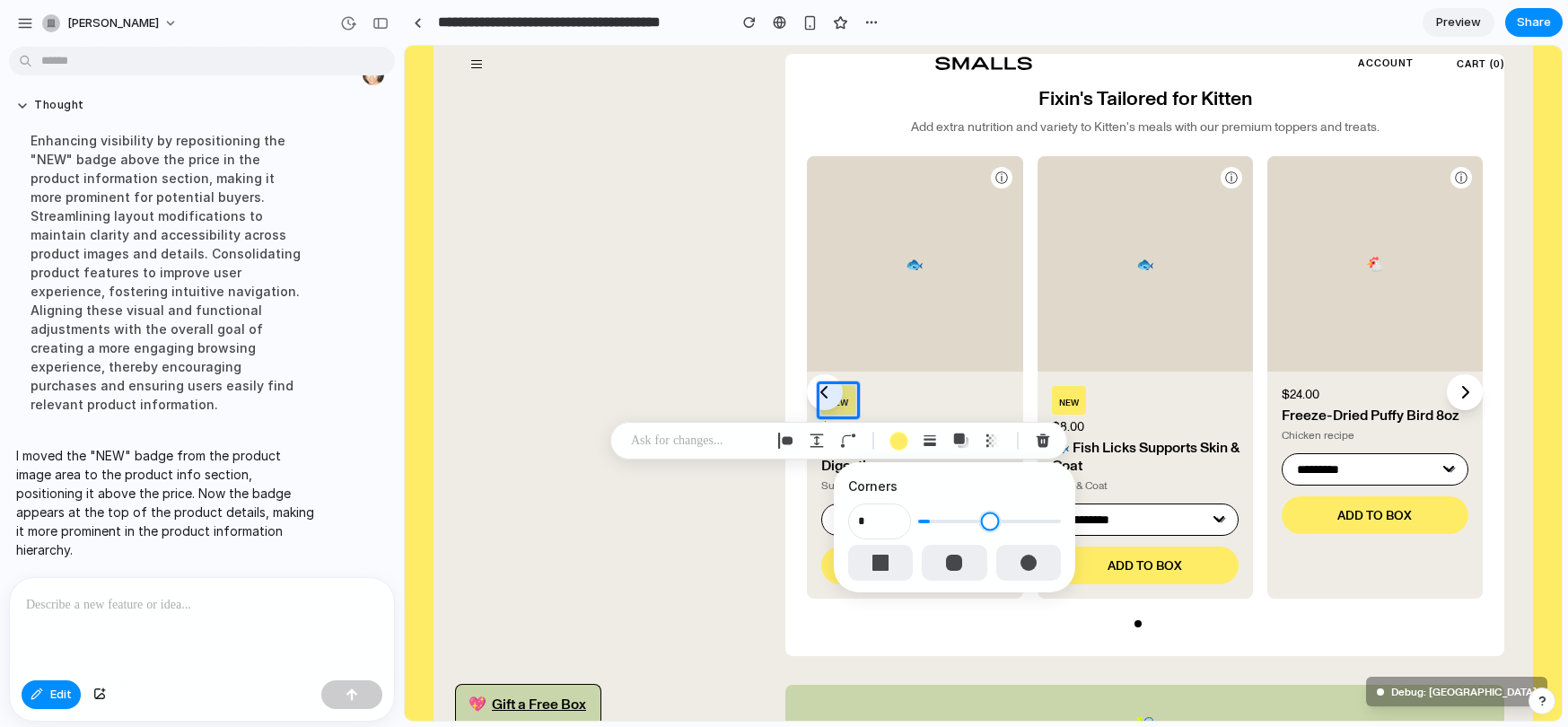
type input "*"
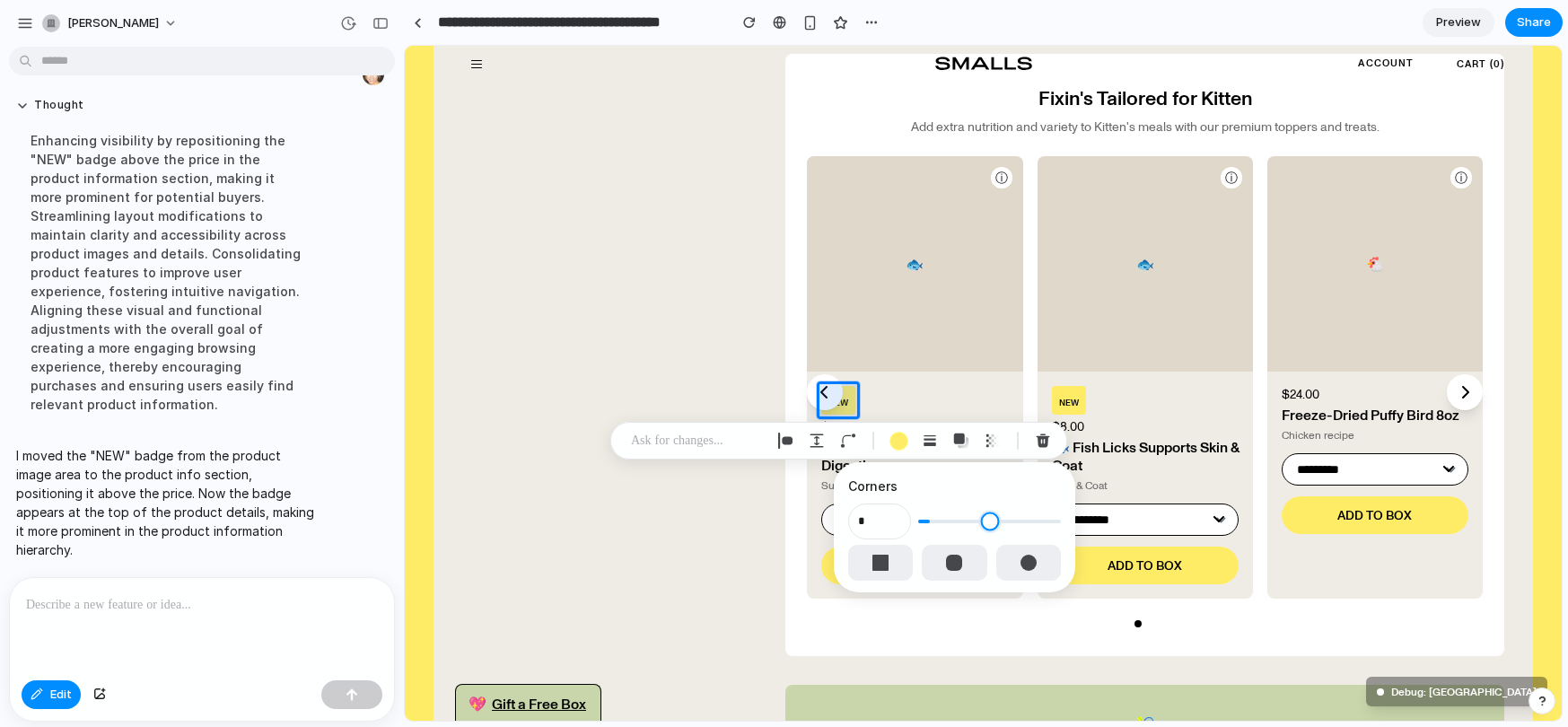
type input "*"
type input "**"
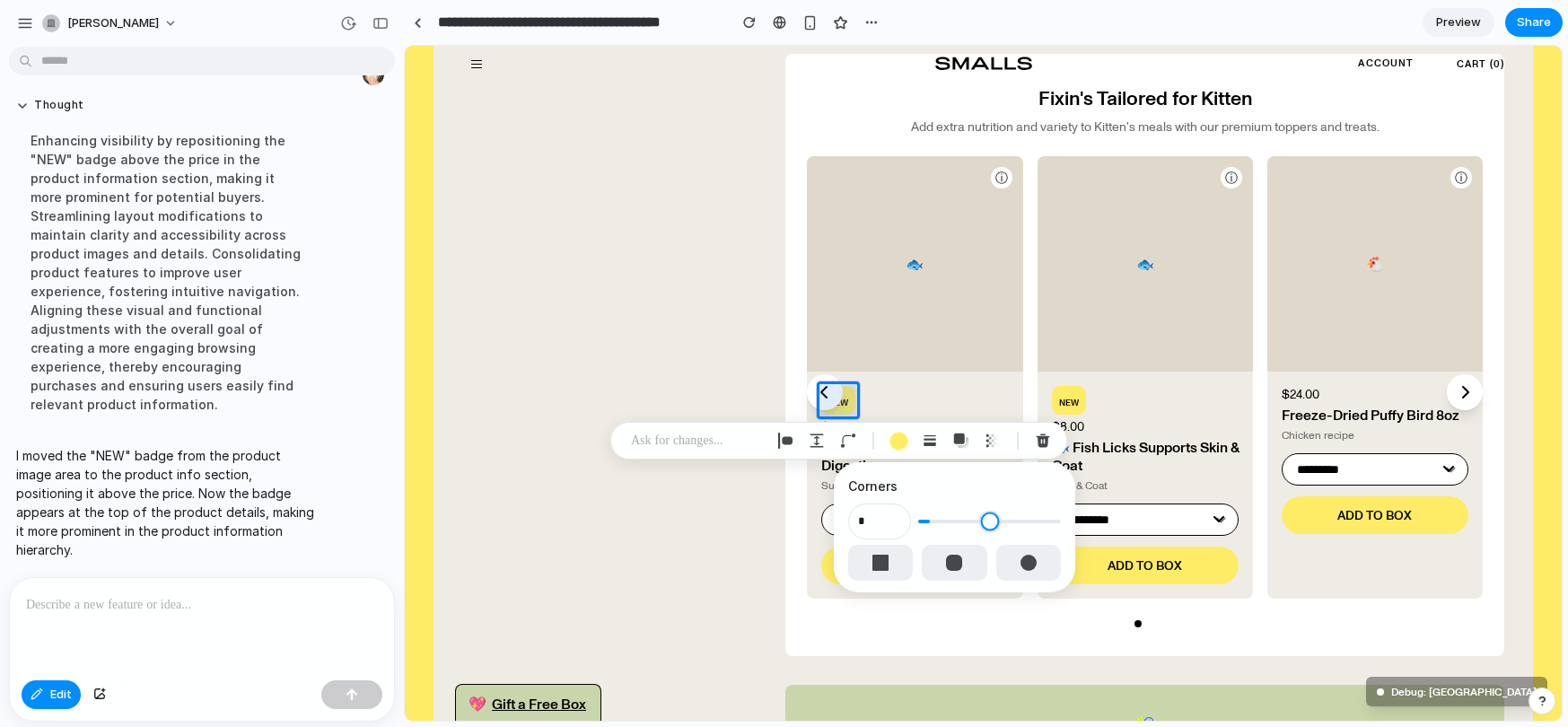
type input "**"
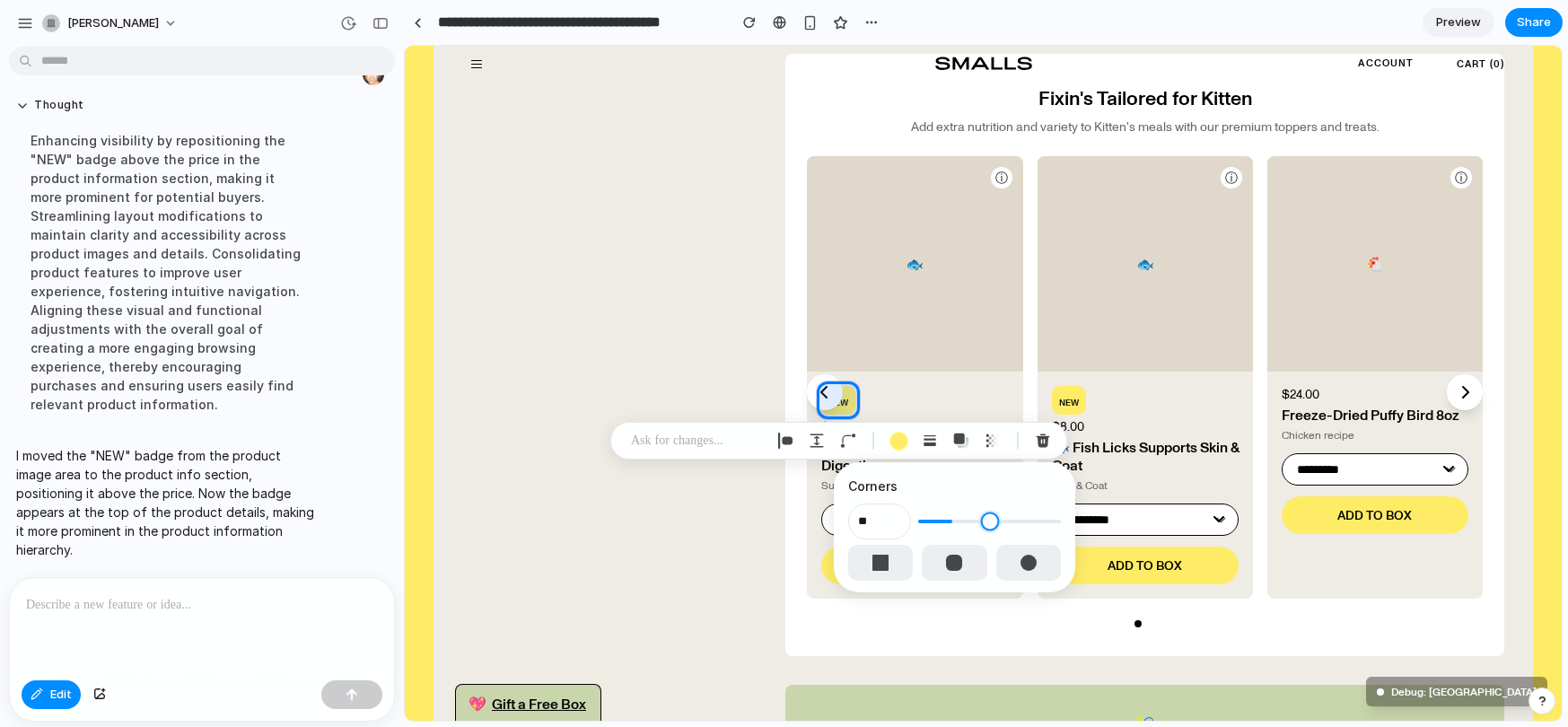
type input "**"
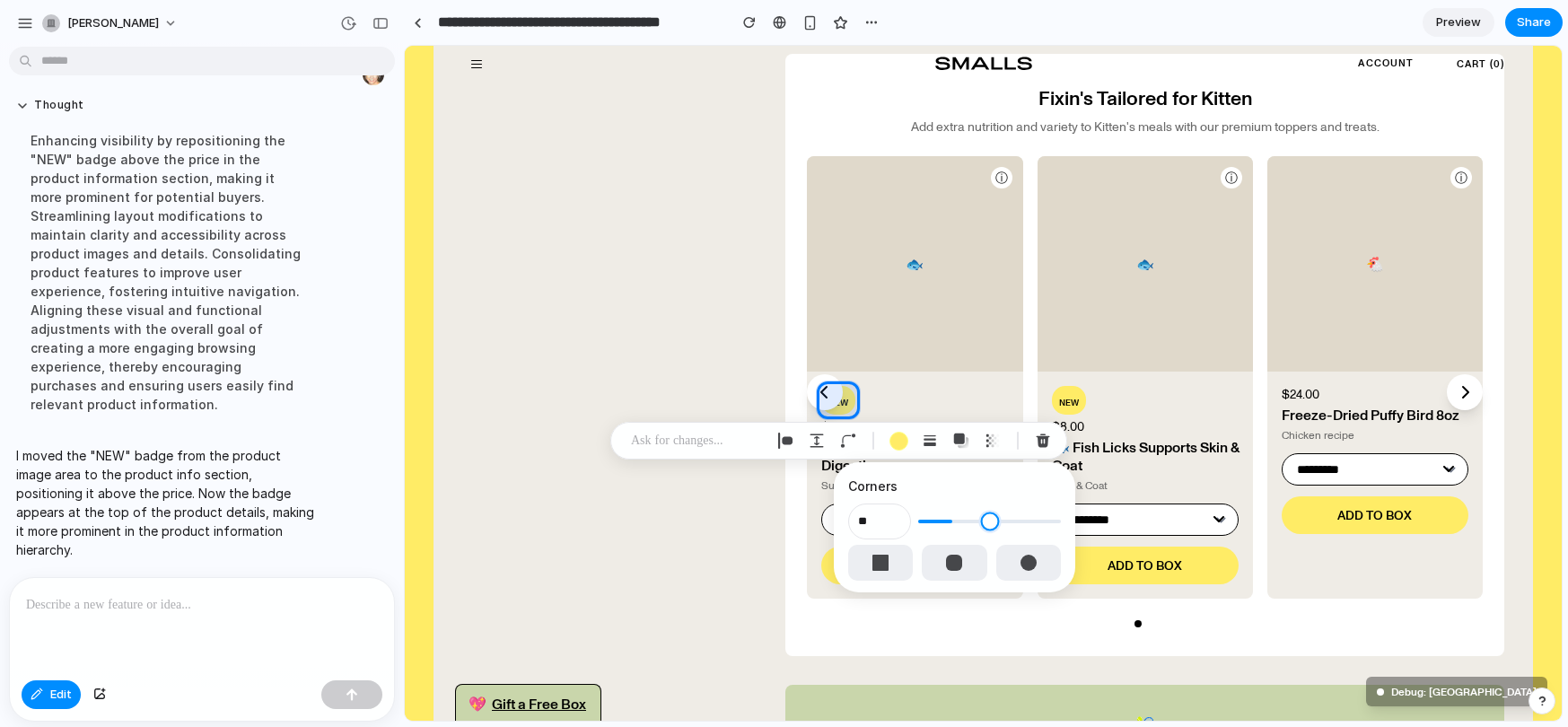
type input "**"
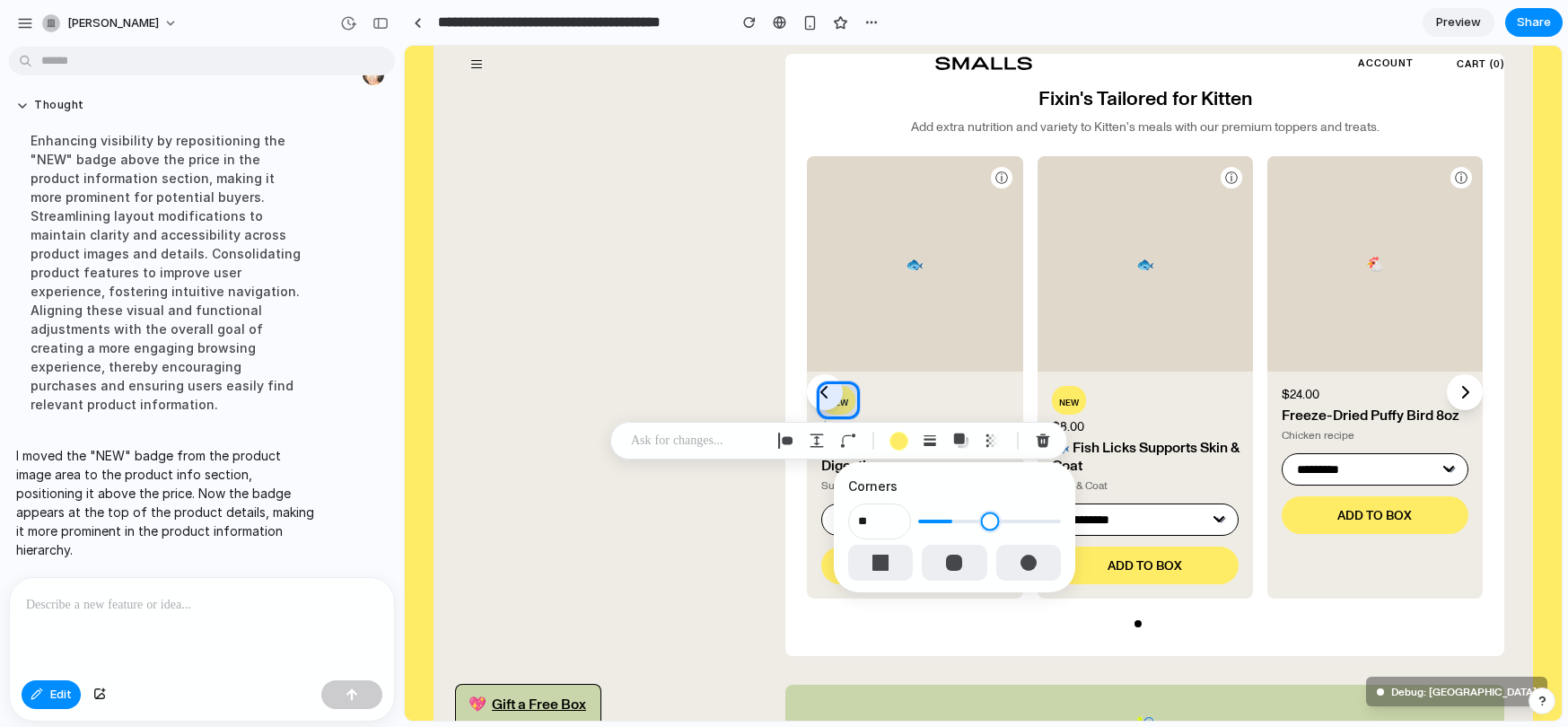
type input "**"
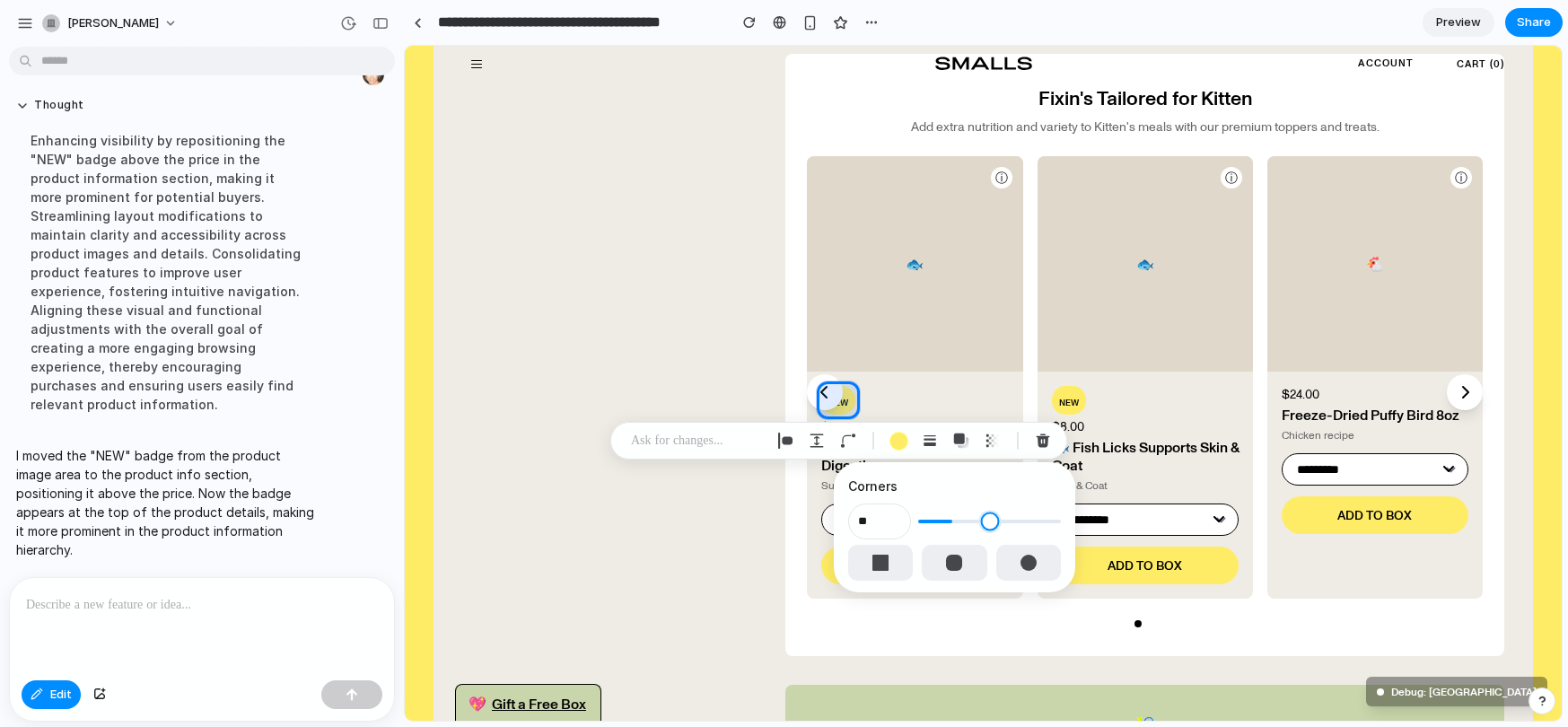
type input "**"
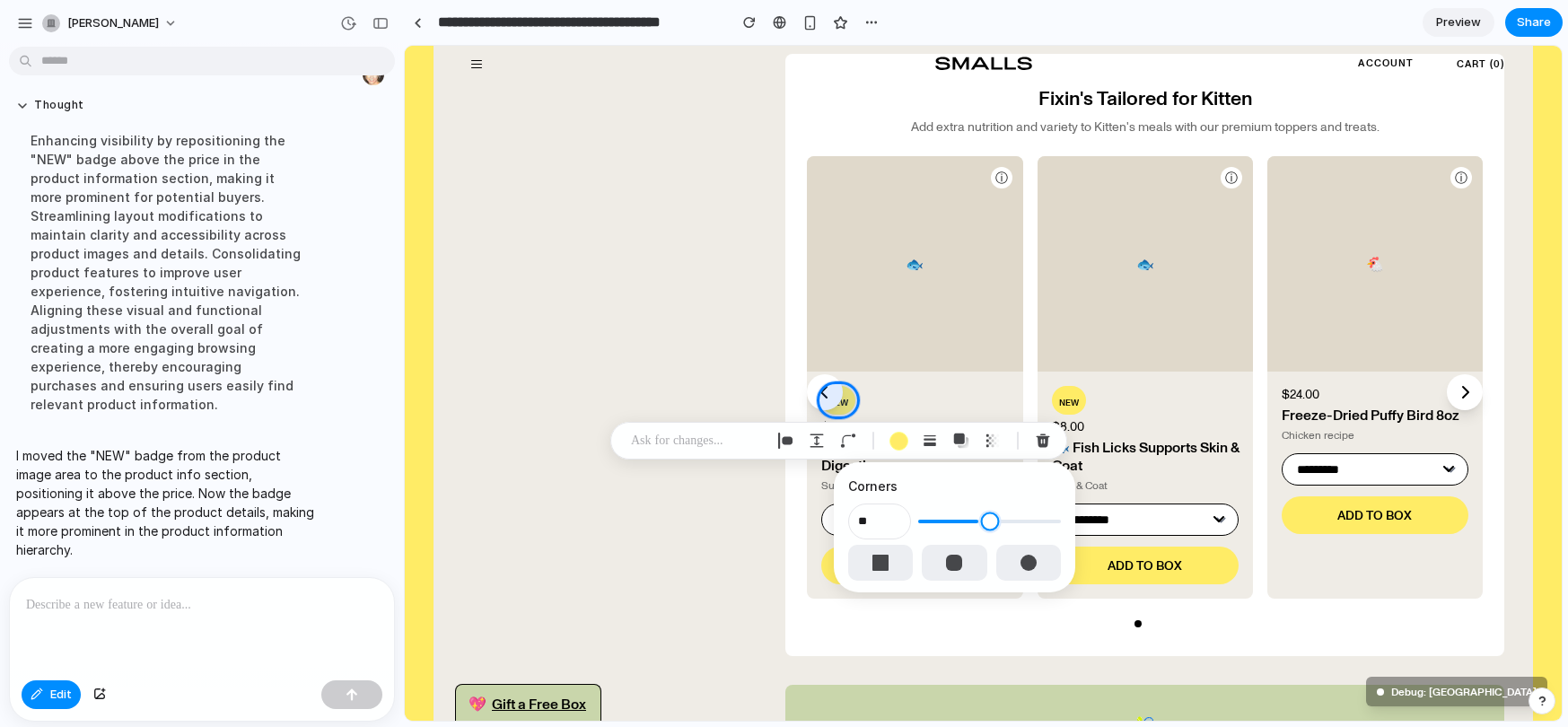
type input "**"
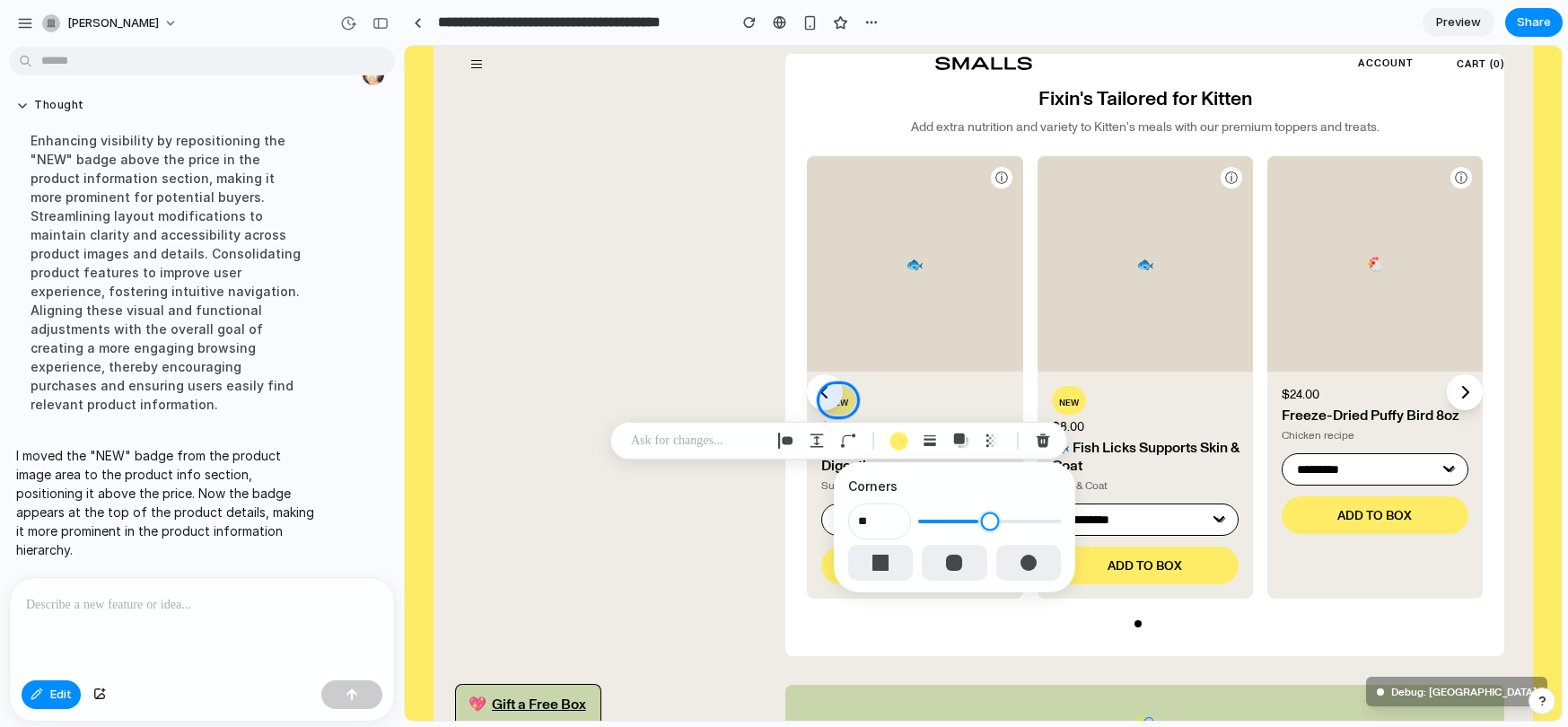
type input "**"
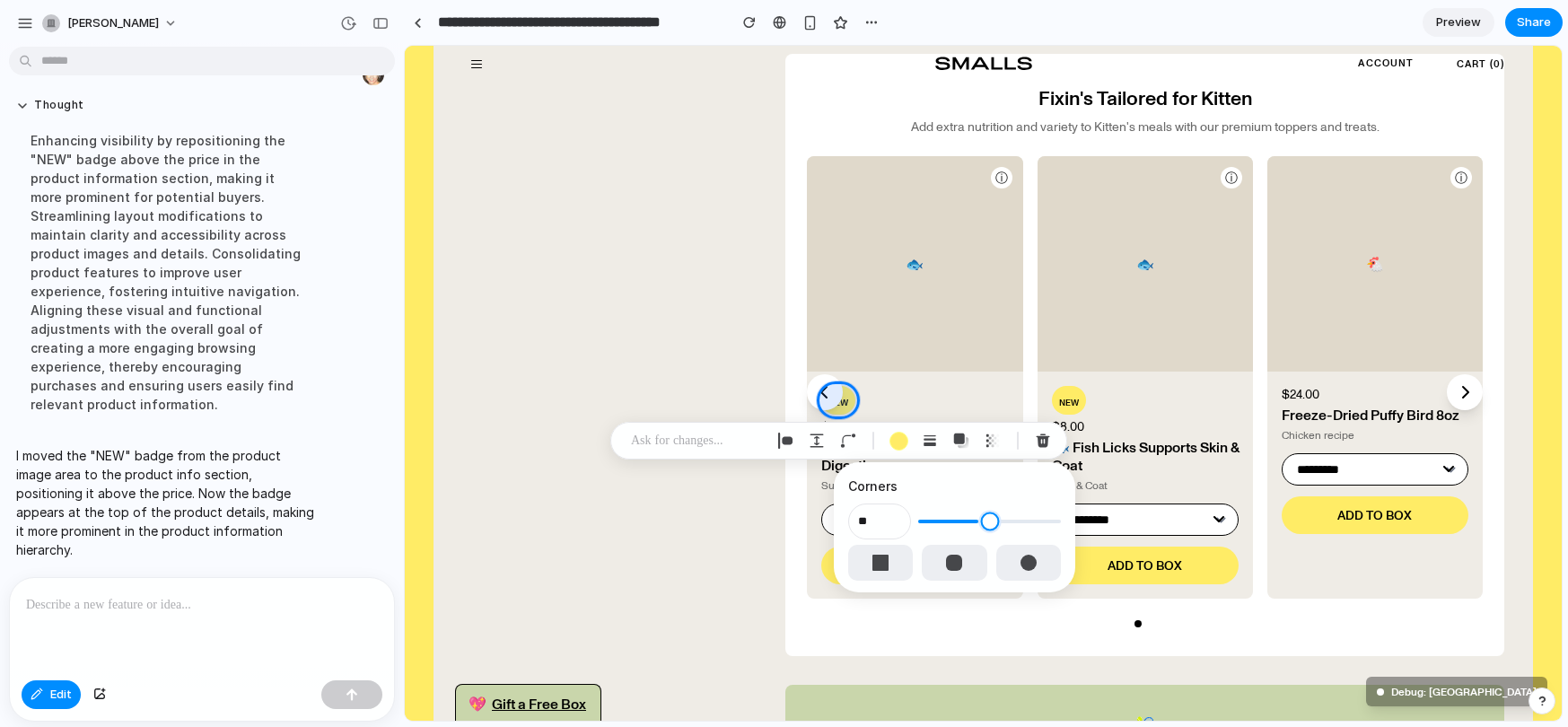
type input "**"
type input "*"
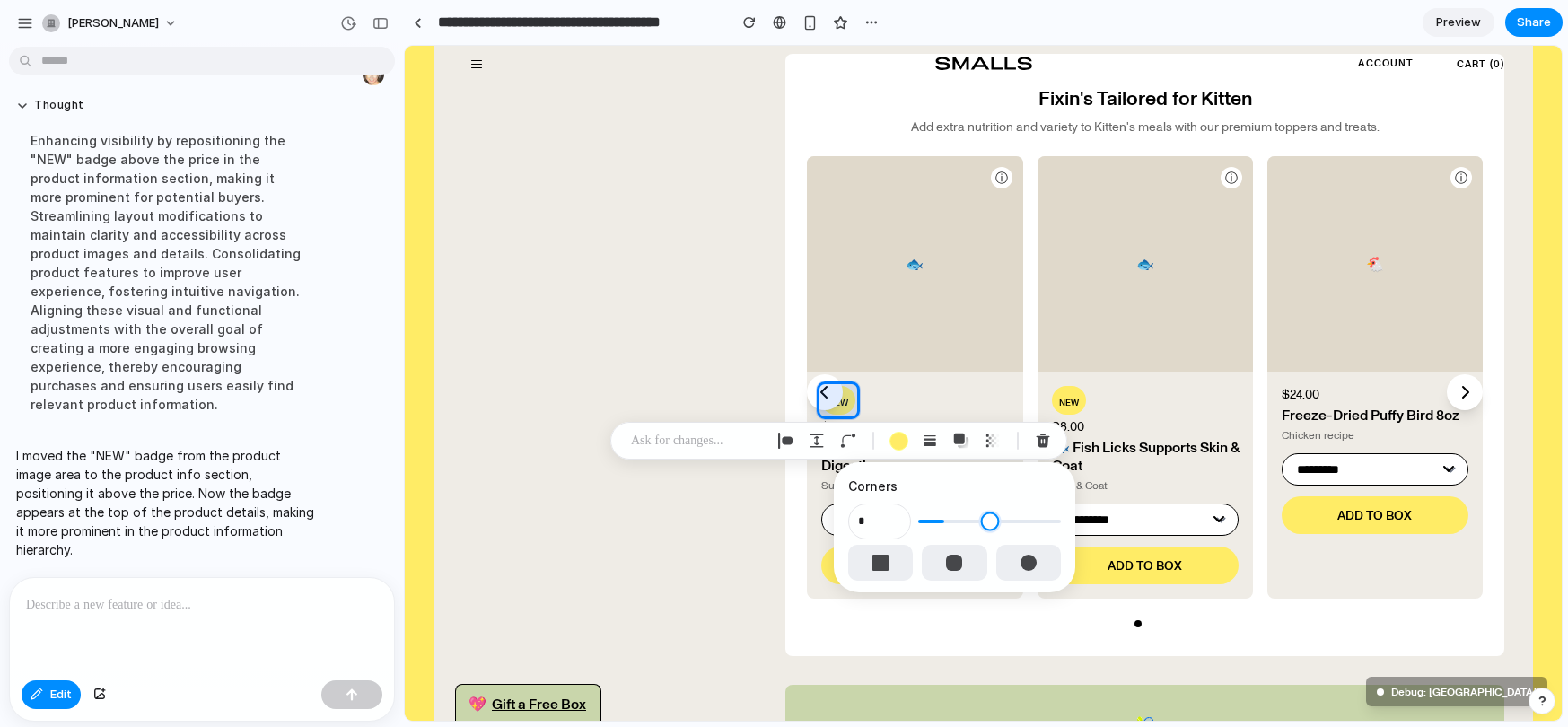
type input "*"
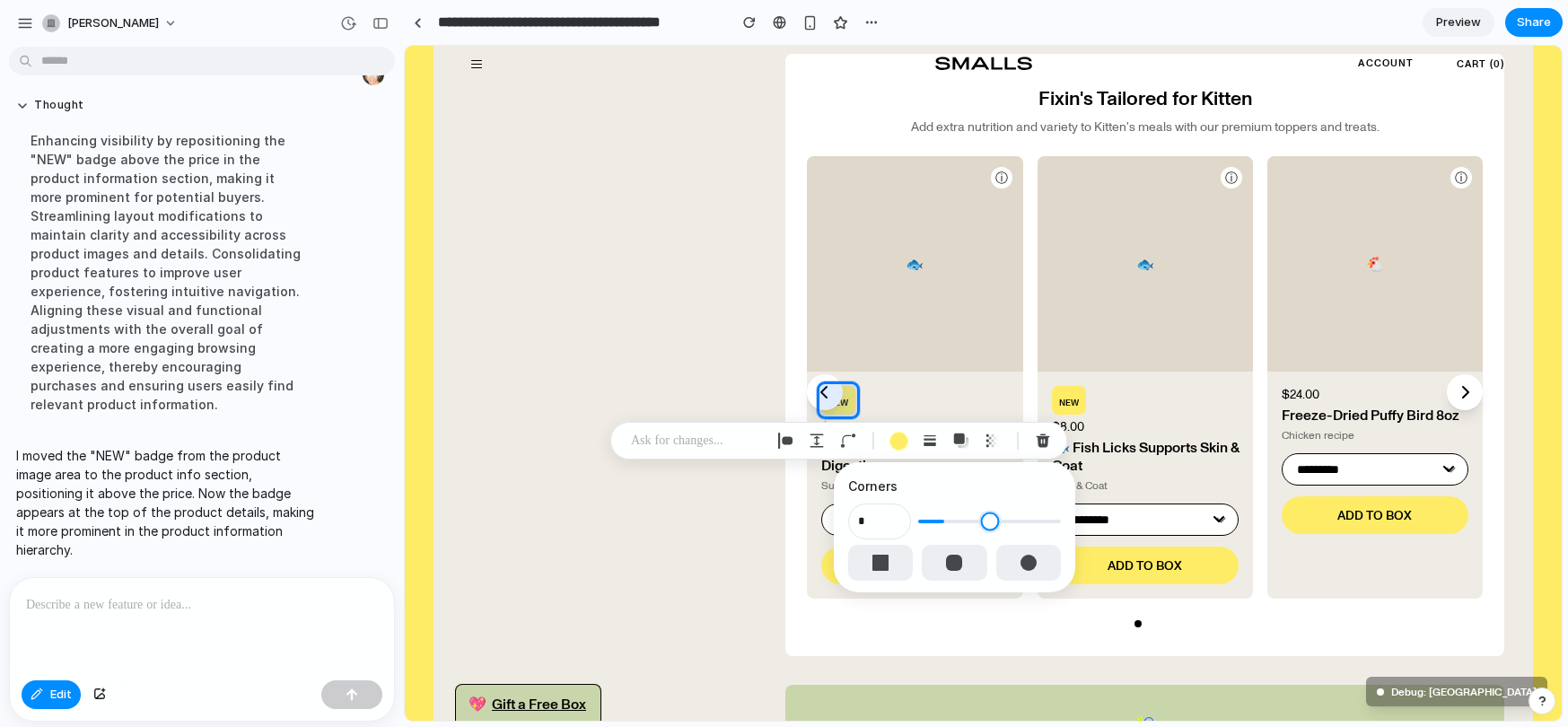
type input "*"
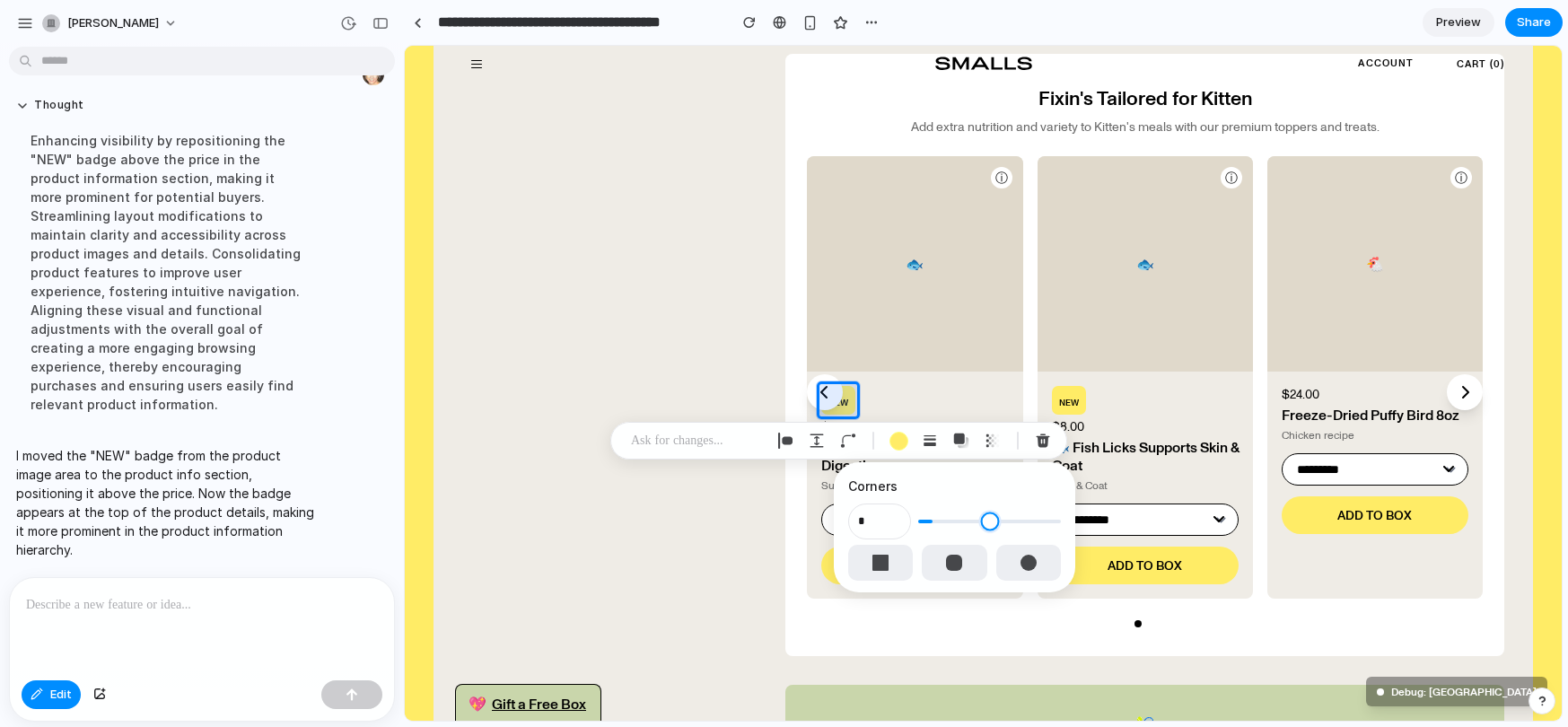
type input "*"
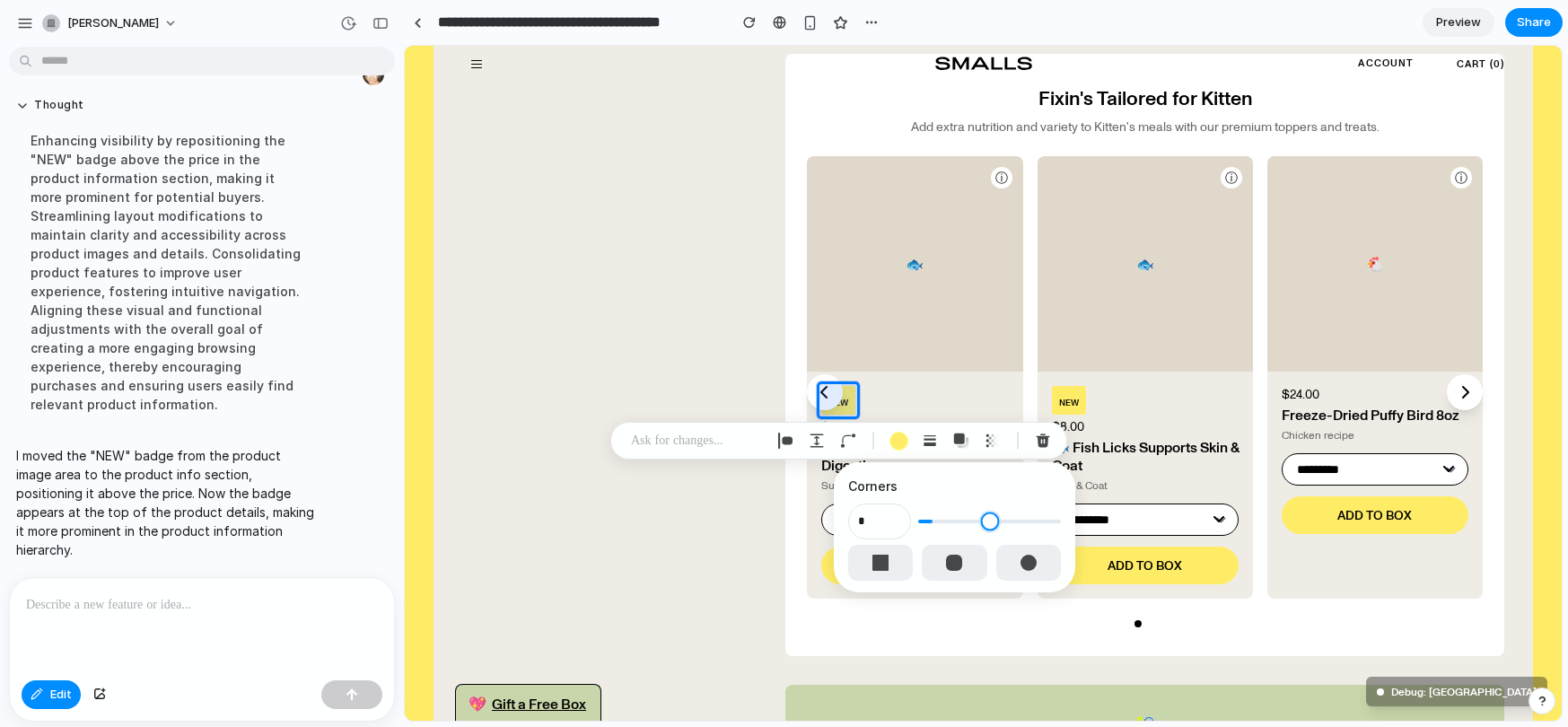
type input "*"
click at [924, 519] on input "range" at bounding box center [989, 521] width 143 height 18
click at [880, 513] on input "*" at bounding box center [879, 521] width 62 height 36
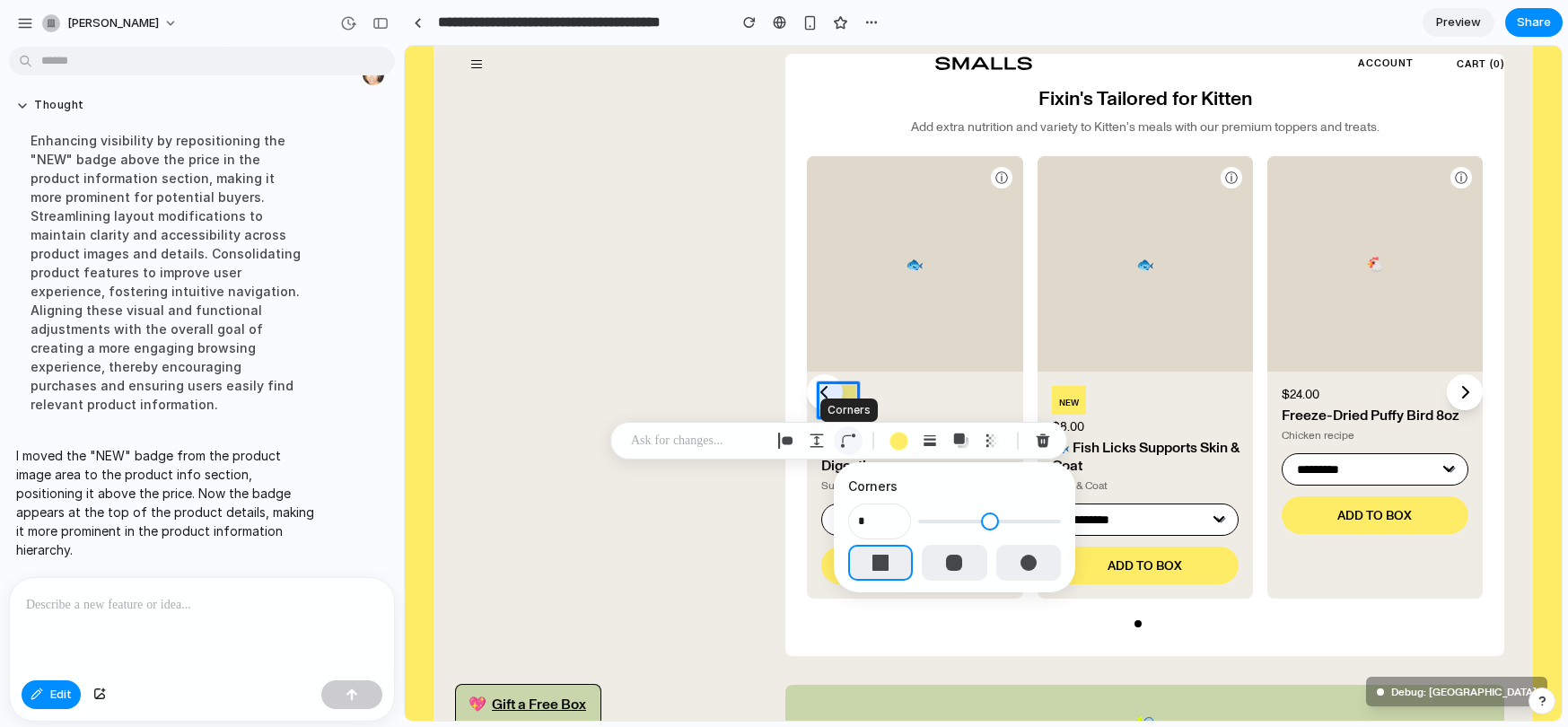
click at [848, 440] on div "button" at bounding box center [847, 440] width 16 height 16
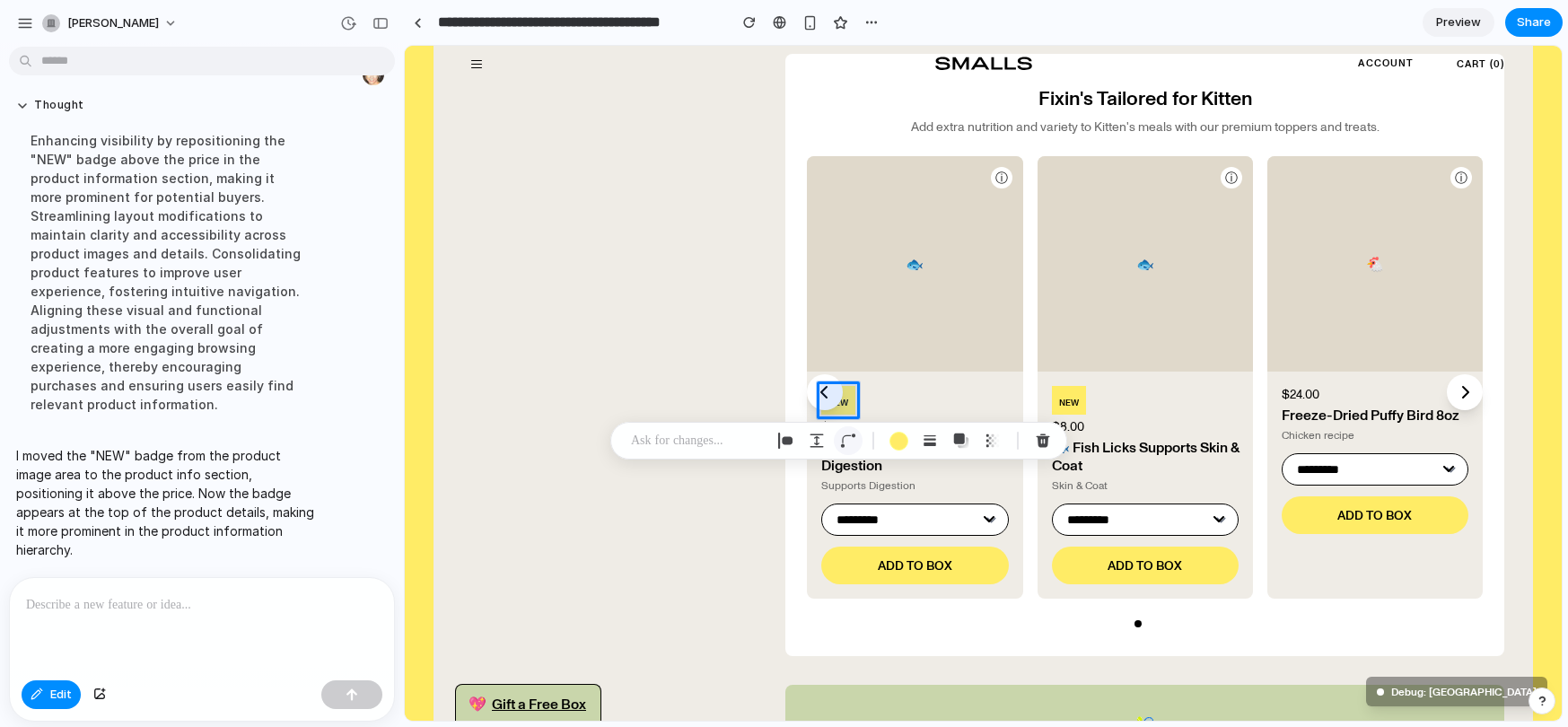
click at [848, 440] on div "button" at bounding box center [847, 440] width 16 height 16
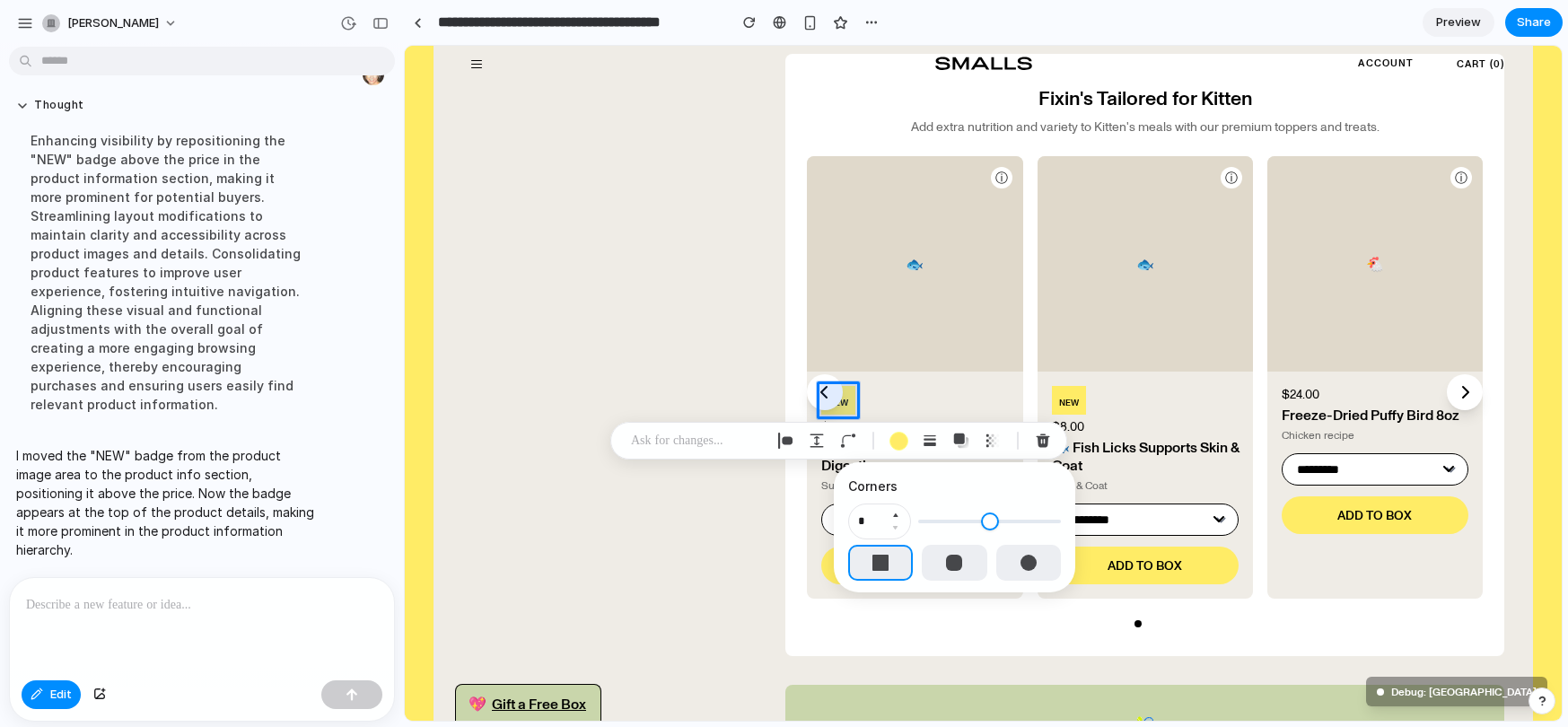
click at [896, 513] on button "Increment" at bounding box center [894, 515] width 18 height 14
type input "*"
click at [896, 513] on button "Increment" at bounding box center [894, 515] width 18 height 14
type input "*"
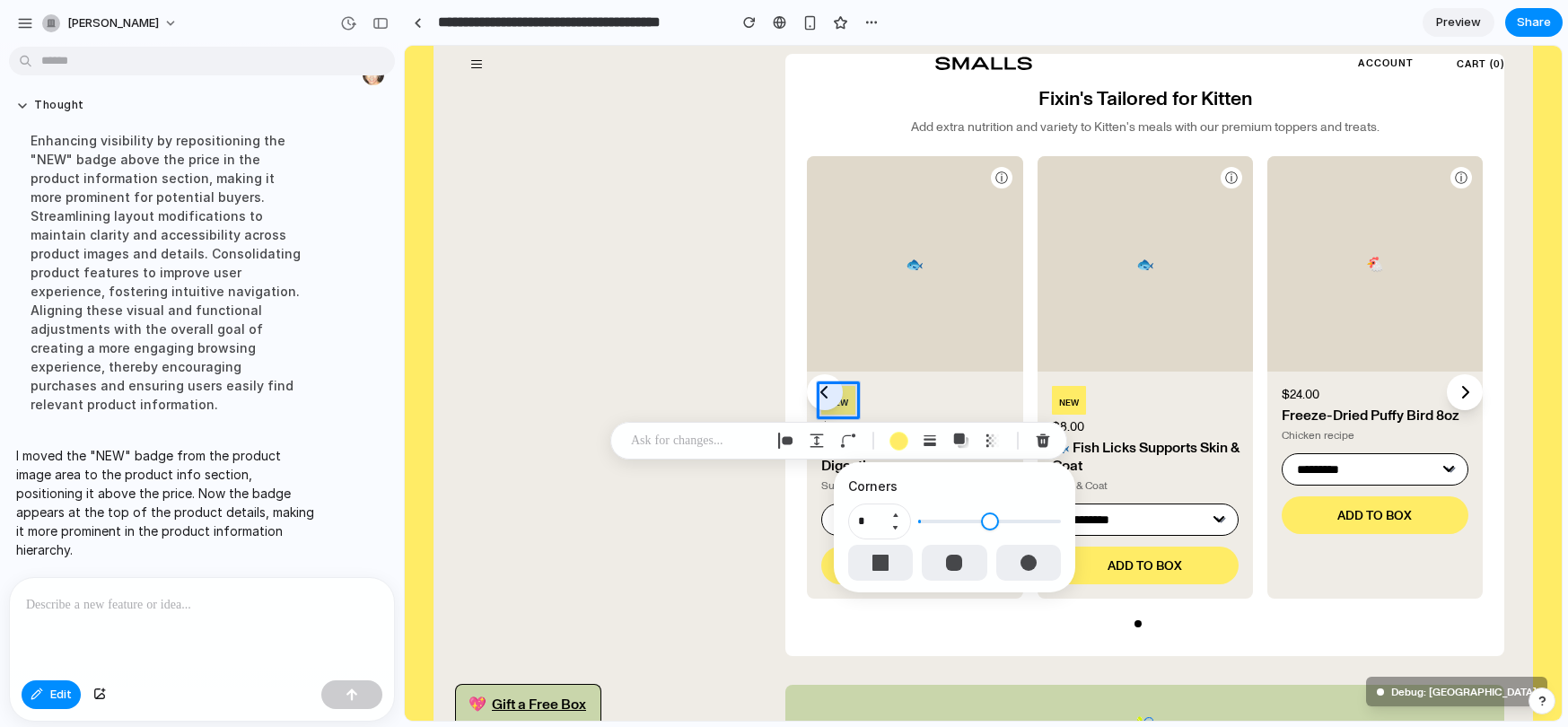
type input "*"
click at [896, 513] on button "Increment" at bounding box center [894, 515] width 18 height 14
type input "*"
click at [896, 513] on button "Increment" at bounding box center [894, 515] width 18 height 14
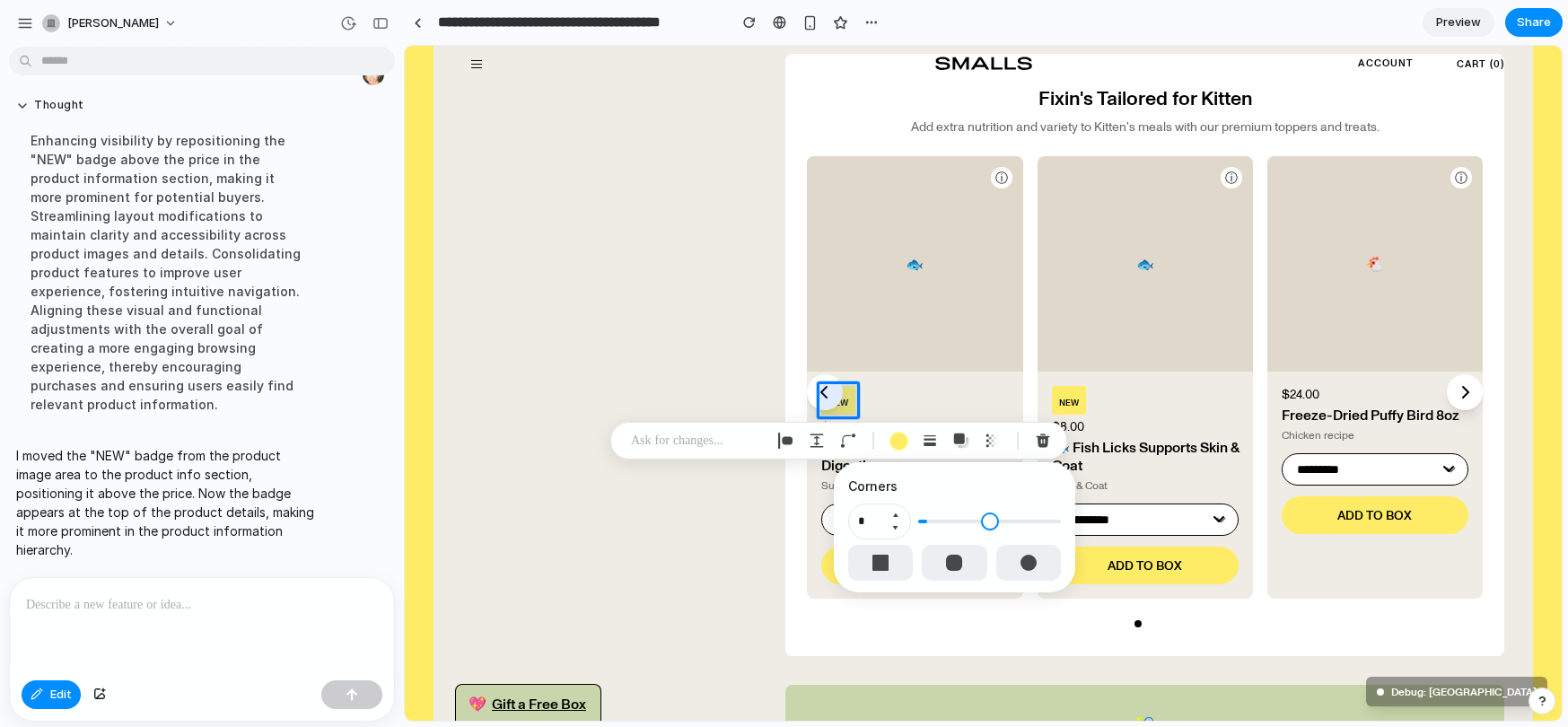
type input "*"
click at [817, 442] on div "button" at bounding box center [817, 440] width 16 height 16
click at [950, 567] on button "Decrement" at bounding box center [951, 569] width 18 height 14
click at [953, 565] on button "Decrement" at bounding box center [951, 569] width 18 height 14
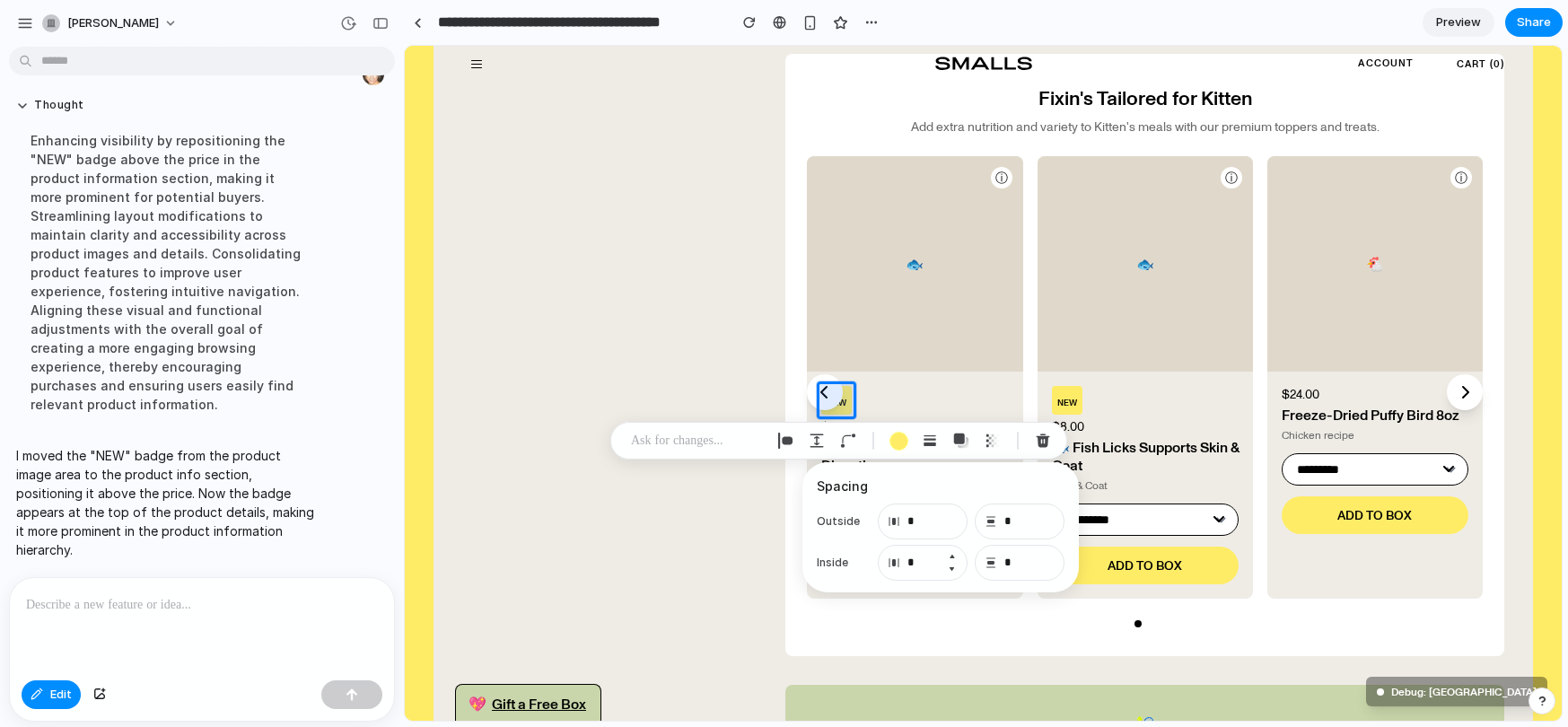
click at [950, 553] on button "Increment" at bounding box center [951, 556] width 18 height 14
type input "*"
click at [1049, 567] on button "Decrement" at bounding box center [1048, 569] width 18 height 14
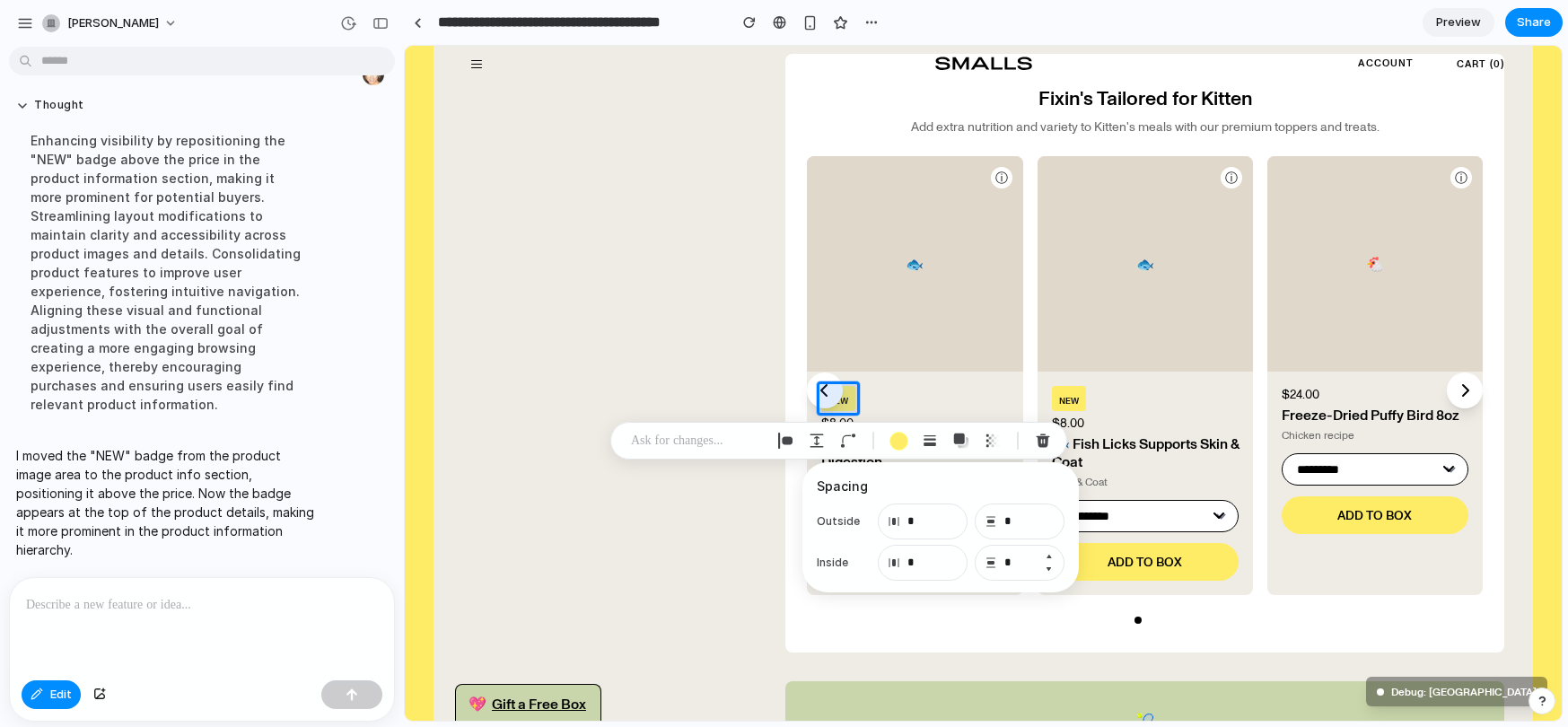
click at [1049, 567] on button "Decrement" at bounding box center [1048, 569] width 18 height 14
click at [1053, 568] on button "Decrement" at bounding box center [1048, 569] width 18 height 14
type input "*"
click at [790, 437] on div "button" at bounding box center [785, 440] width 16 height 16
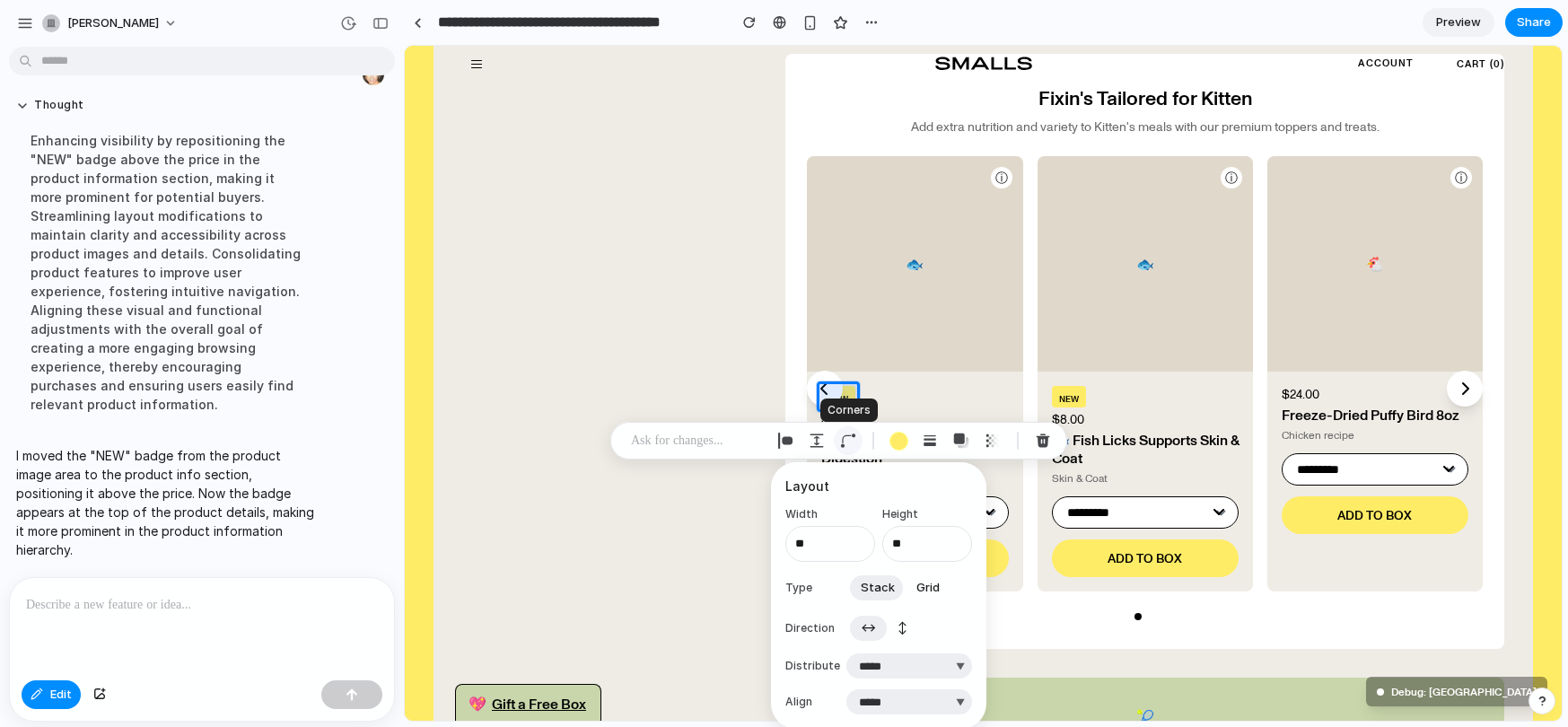
click at [847, 436] on div "button" at bounding box center [847, 440] width 16 height 16
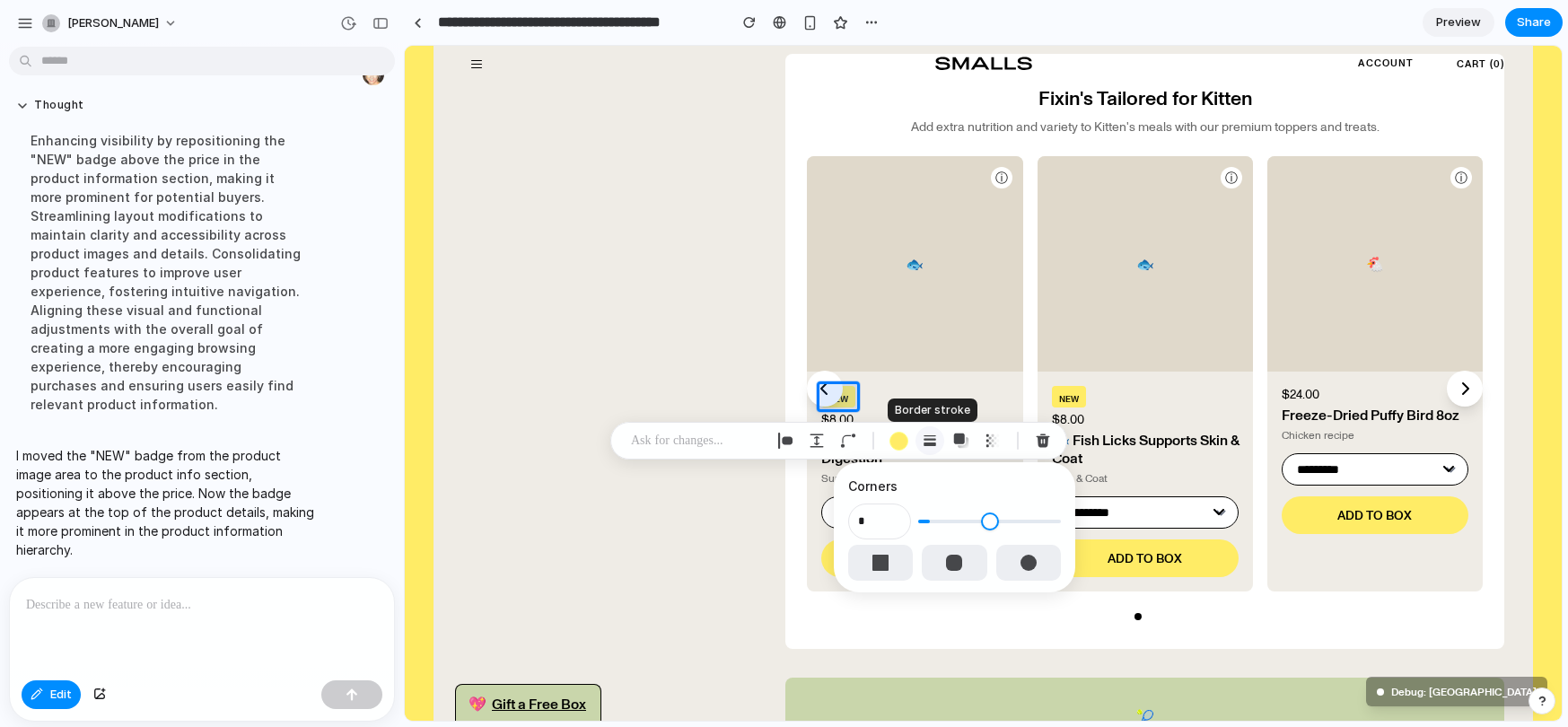
click at [923, 442] on div "button" at bounding box center [929, 440] width 16 height 16
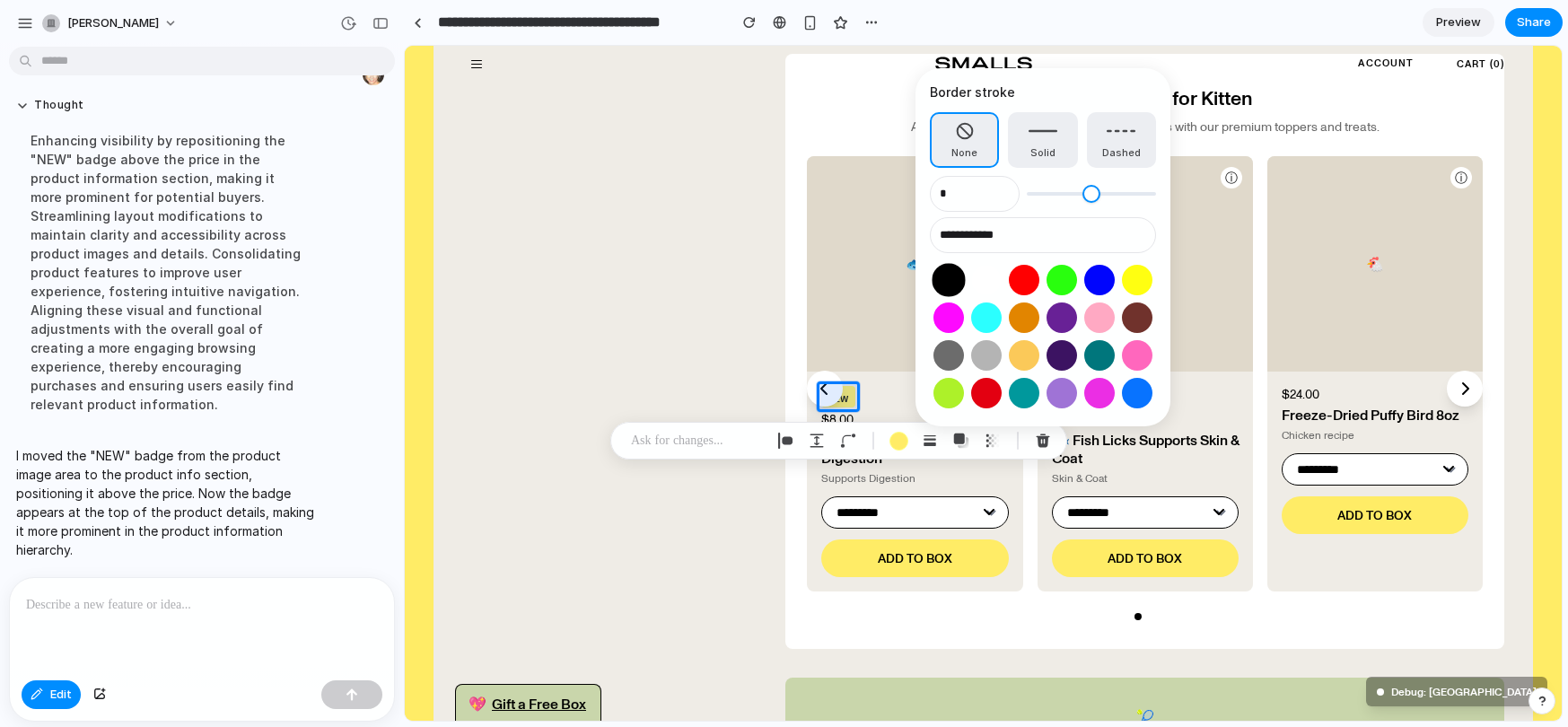
click at [956, 272] on button "Select color oklch(0 0 0)" at bounding box center [947, 279] width 34 height 34
type input "**********"
click at [1038, 157] on span "Solid" at bounding box center [1042, 153] width 25 height 15
type input "*"
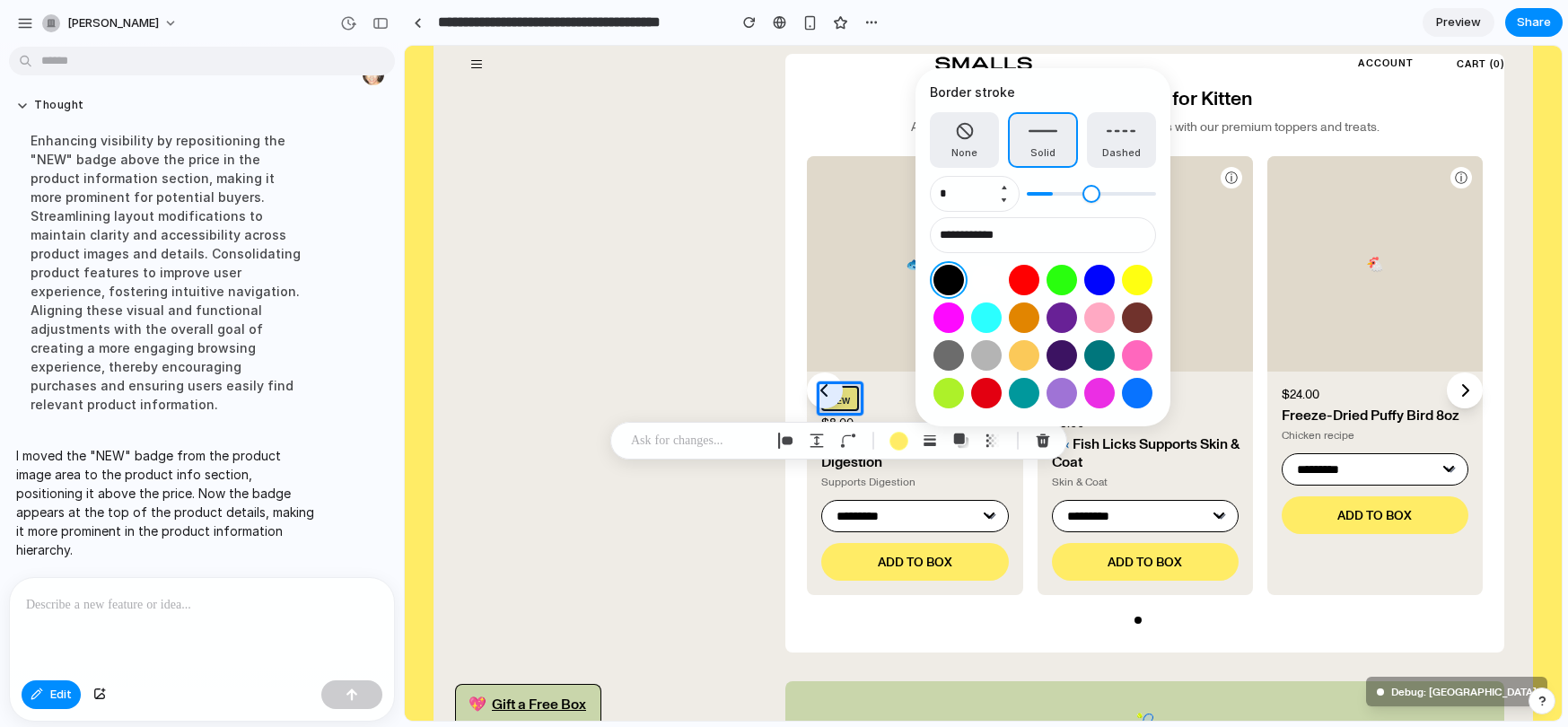
click at [1003, 196] on button "Decrement" at bounding box center [1003, 200] width 18 height 14
type input "*"
click at [1008, 112] on button "Solid" at bounding box center [1042, 140] width 69 height 56
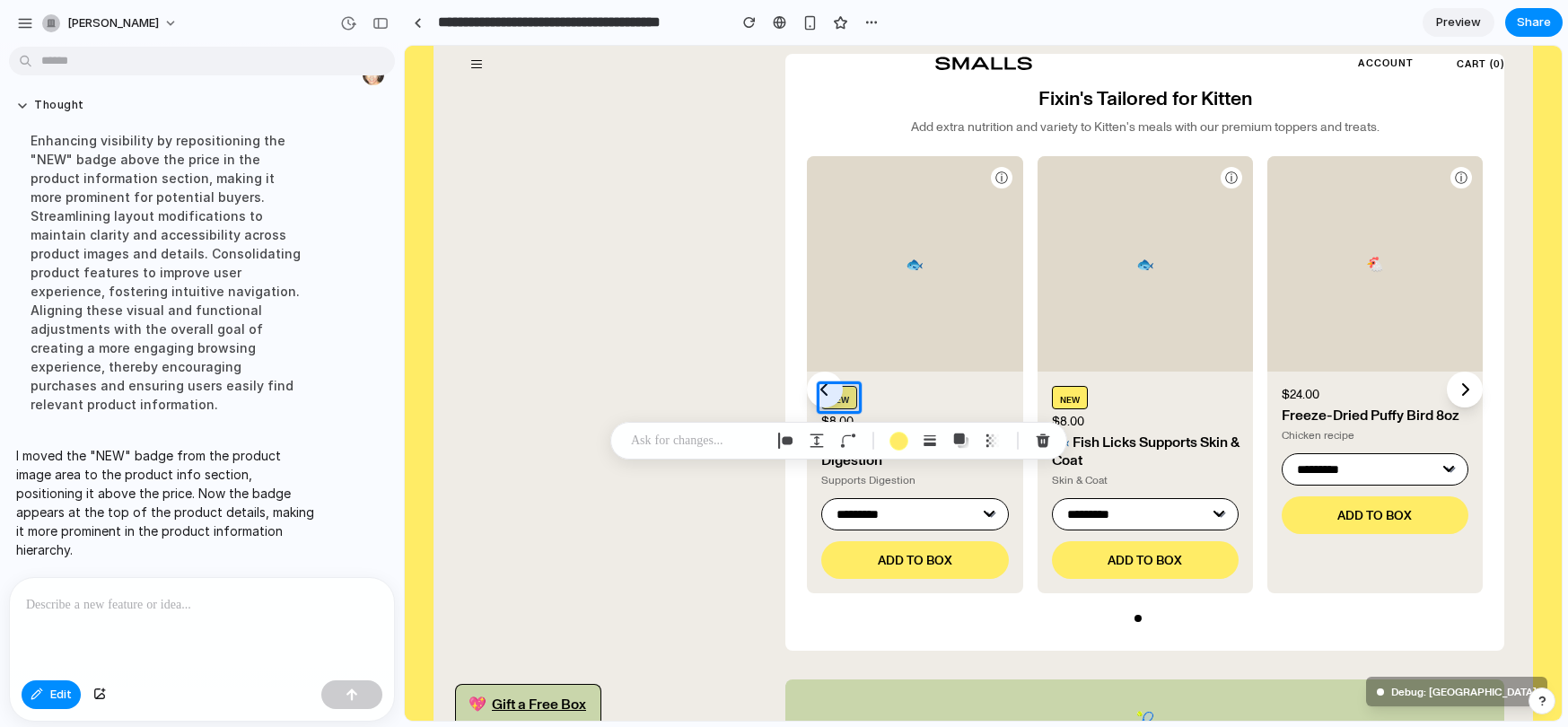
click at [753, 440] on p at bounding box center [698, 440] width 133 height 21
click at [1071, 402] on div at bounding box center [983, 383] width 1157 height 674
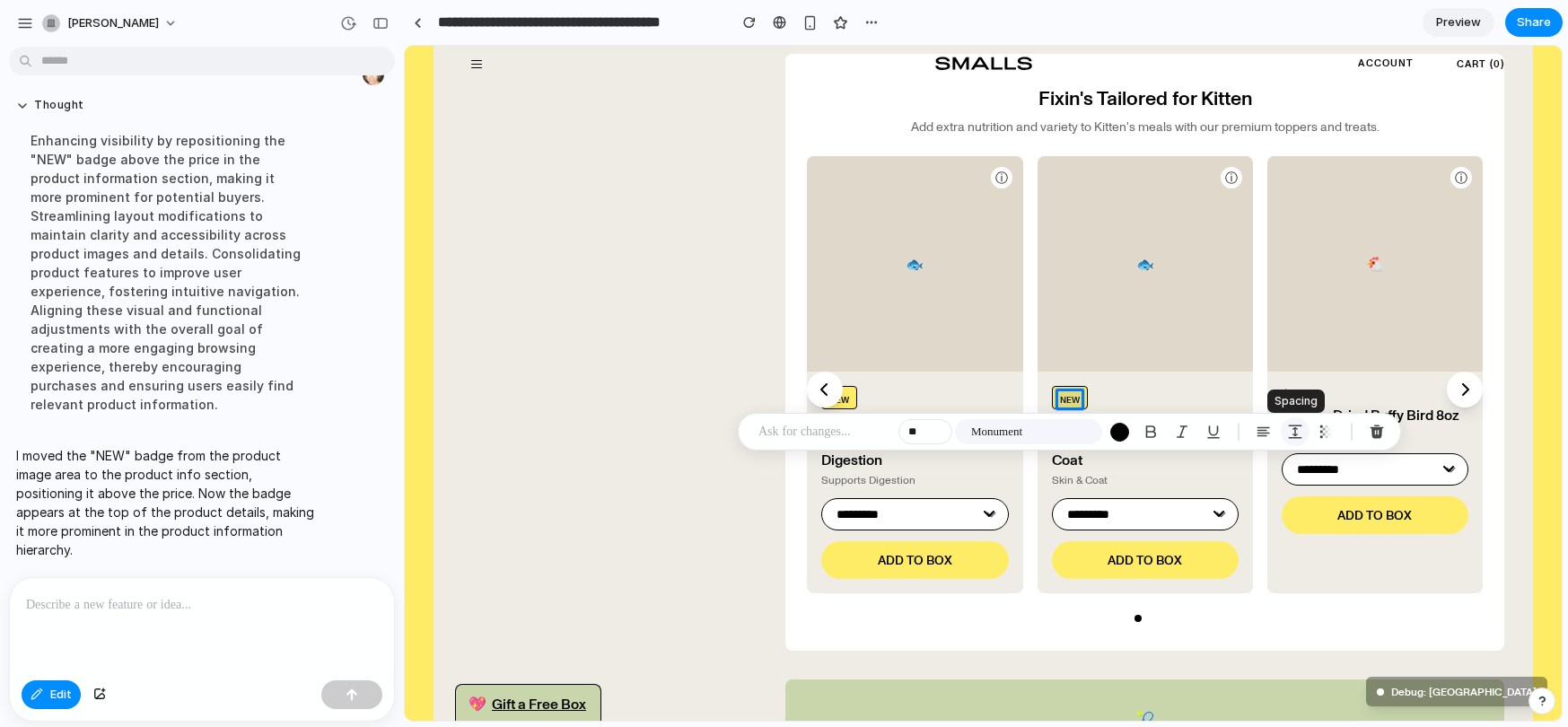
click at [1293, 430] on div "button" at bounding box center [1294, 431] width 16 height 16
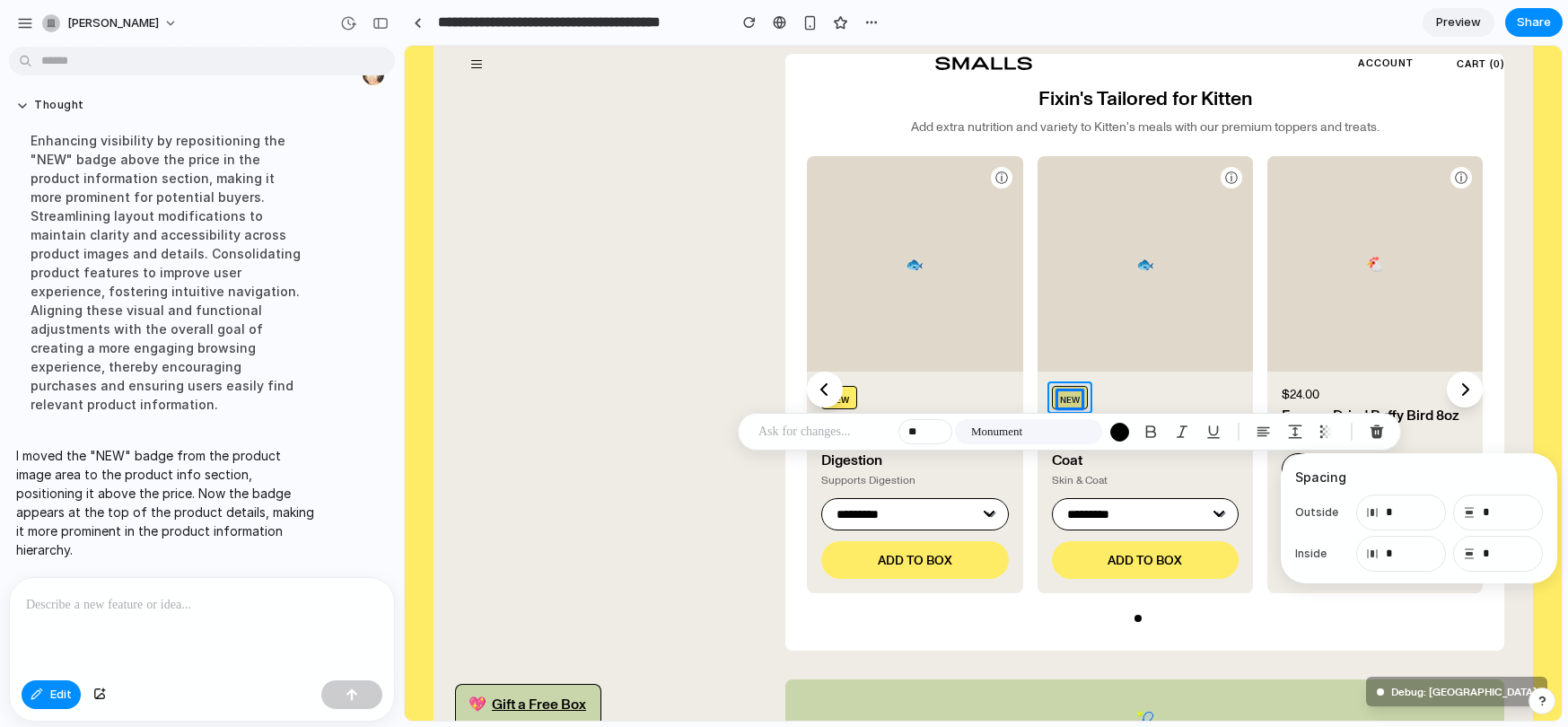
click at [1085, 389] on div at bounding box center [983, 383] width 1157 height 674
type input "*"
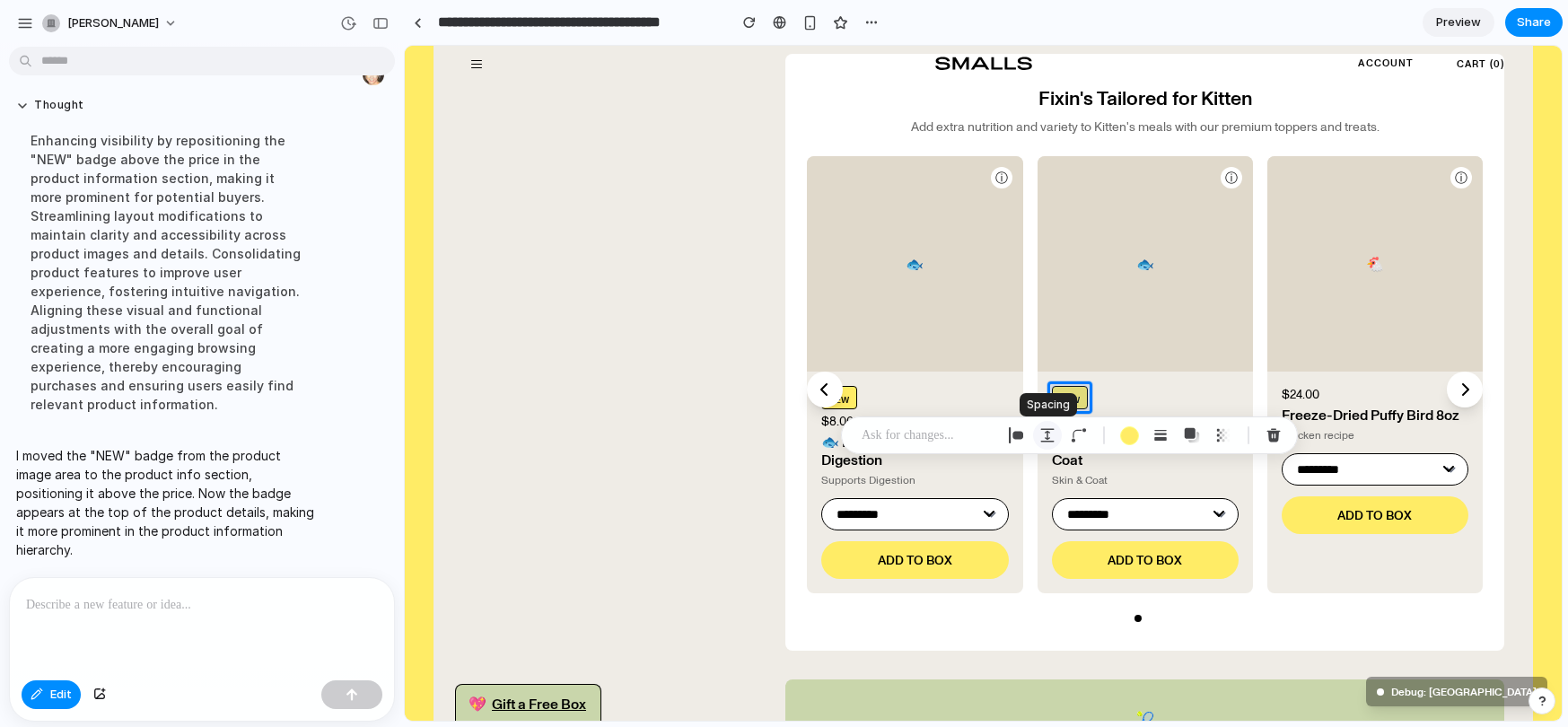
click at [1041, 439] on div "button" at bounding box center [1047, 435] width 16 height 16
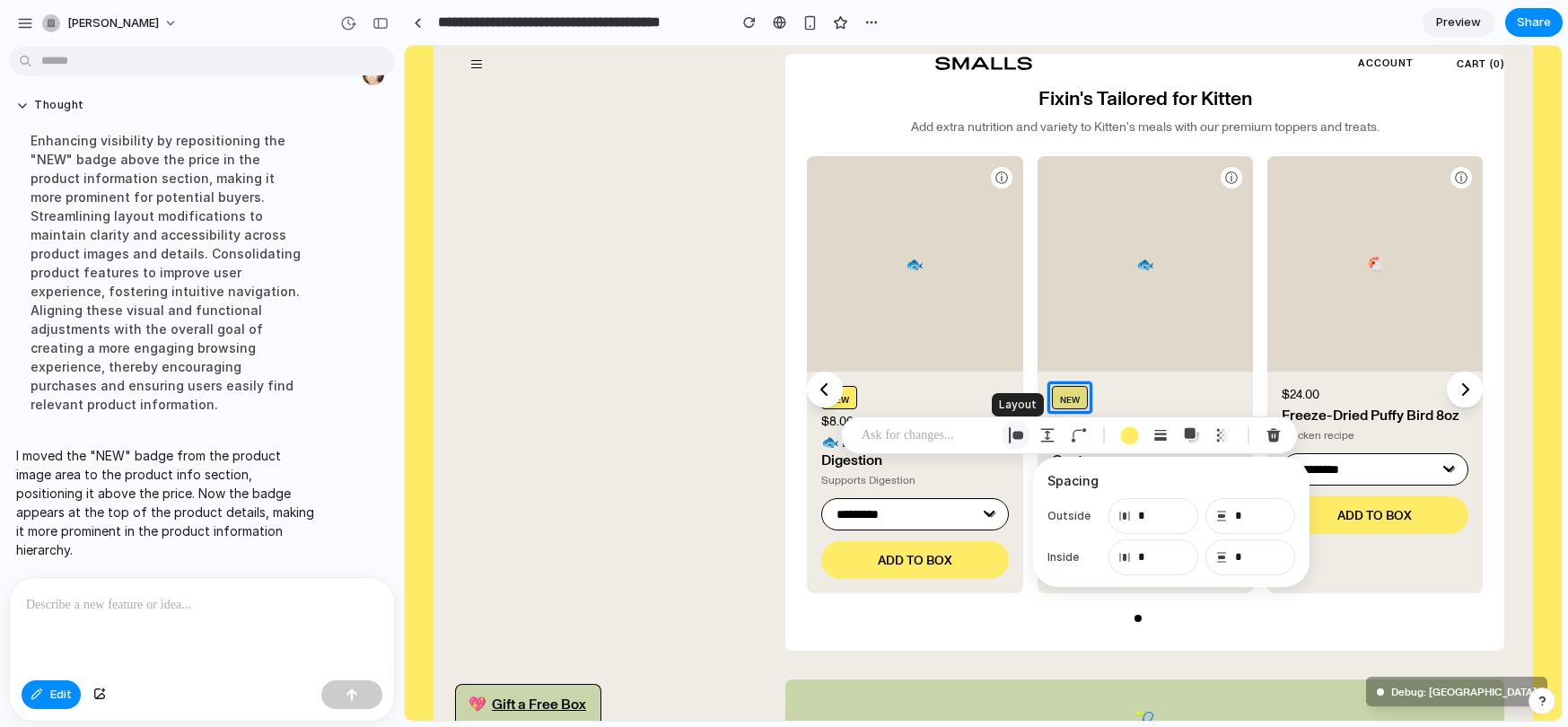
click at [1016, 433] on div "button" at bounding box center [1016, 435] width 16 height 16
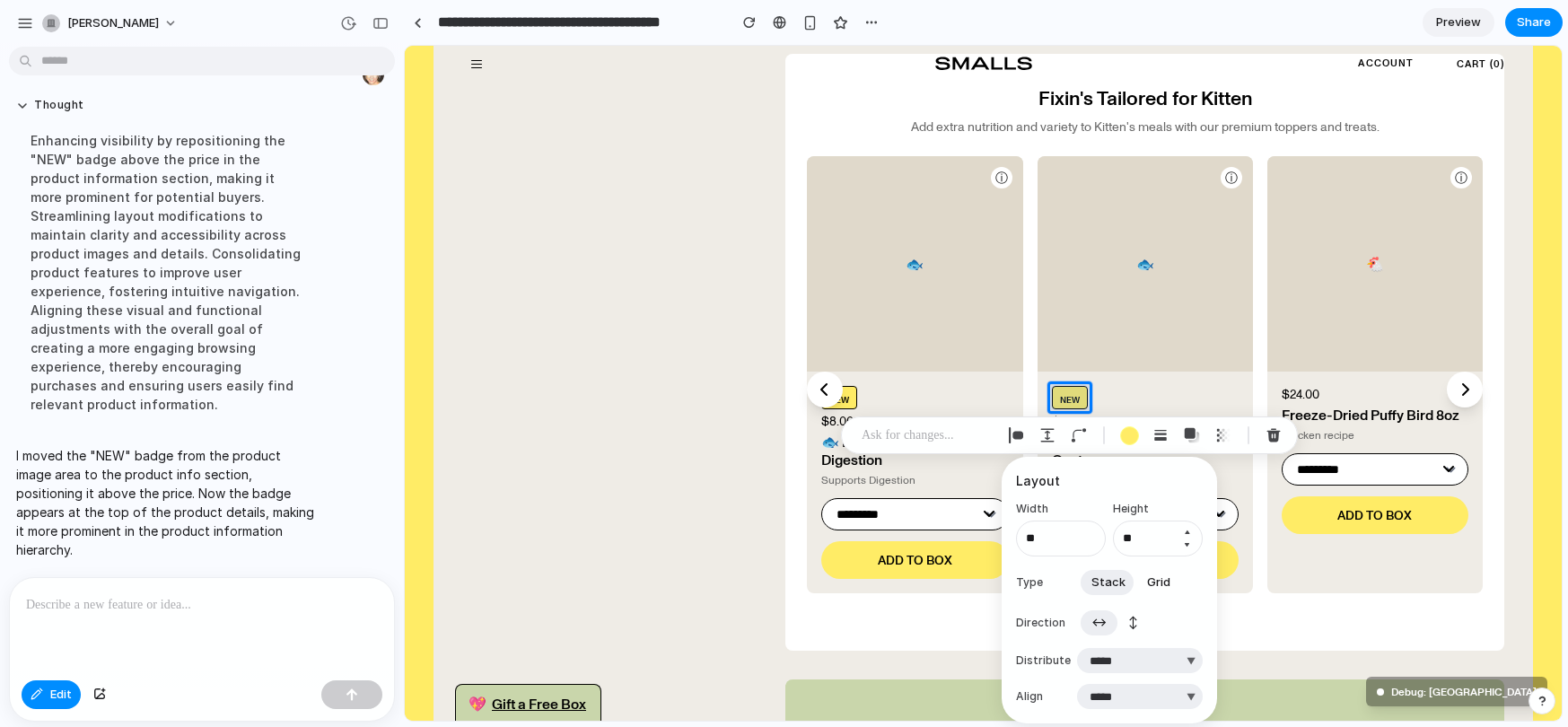
click at [1188, 542] on button "Decrement" at bounding box center [1186, 544] width 18 height 14
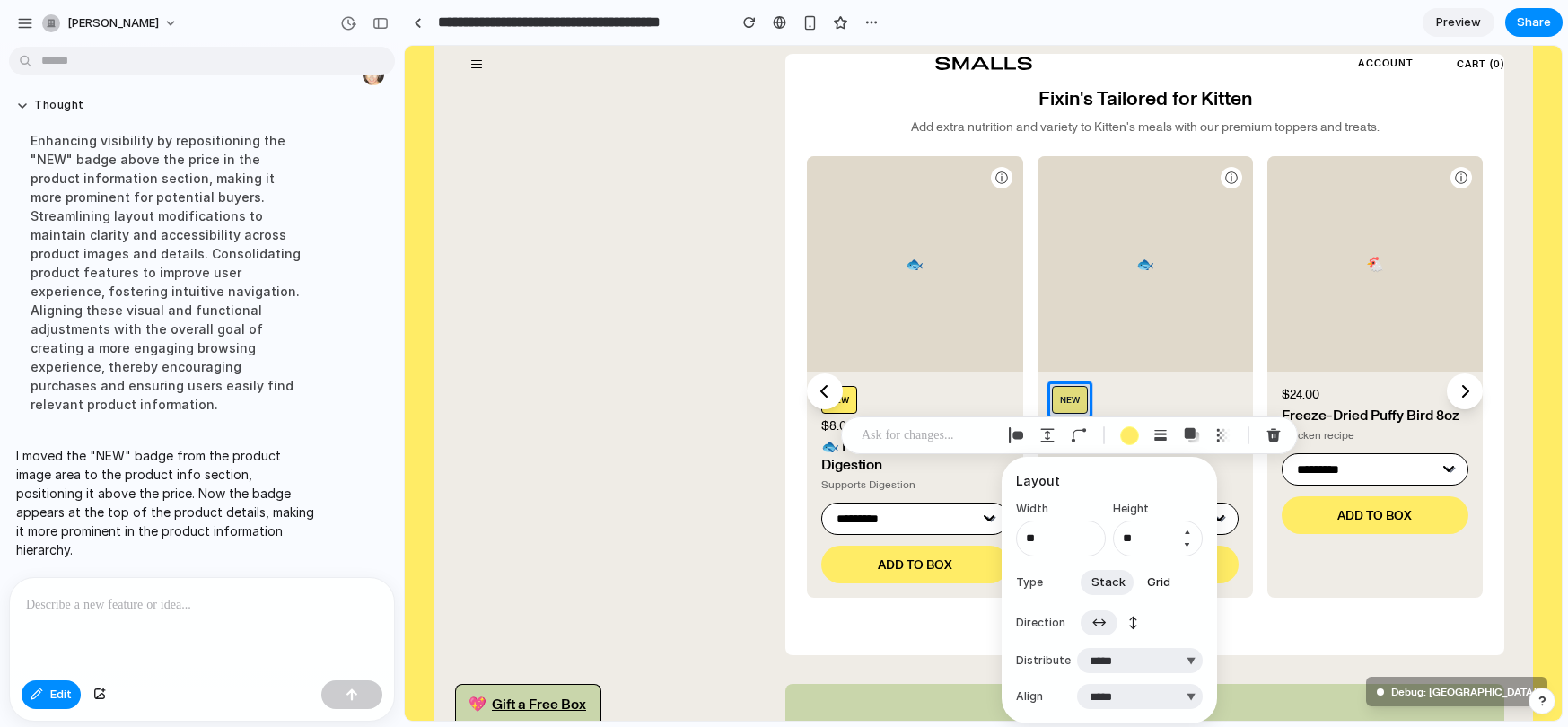
click at [1188, 542] on button "Decrement" at bounding box center [1186, 544] width 18 height 14
click at [1188, 541] on button "Decrement" at bounding box center [1186, 544] width 18 height 14
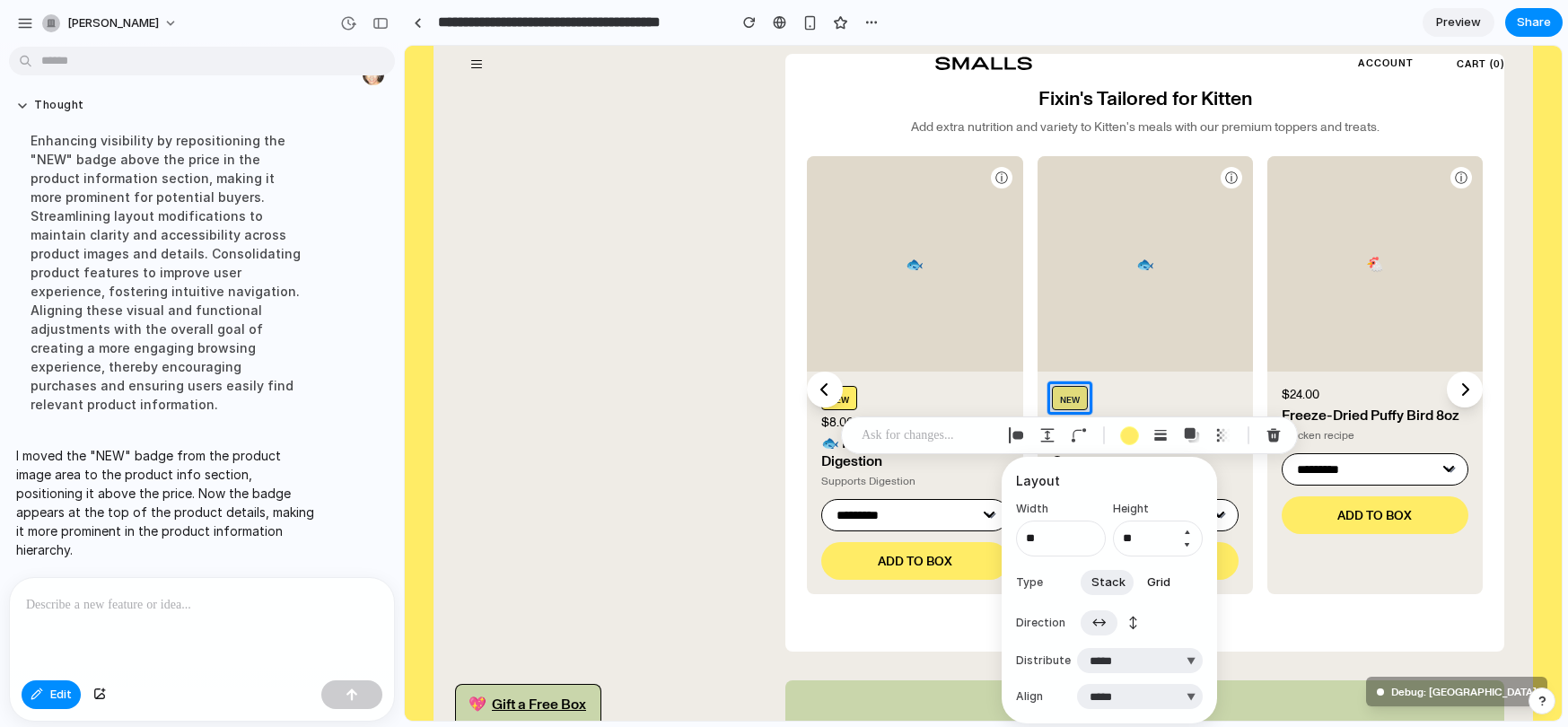
click at [1188, 541] on button "Decrement" at bounding box center [1186, 544] width 18 height 14
click at [1186, 531] on button "Increment" at bounding box center [1186, 531] width 18 height 14
type input "**"
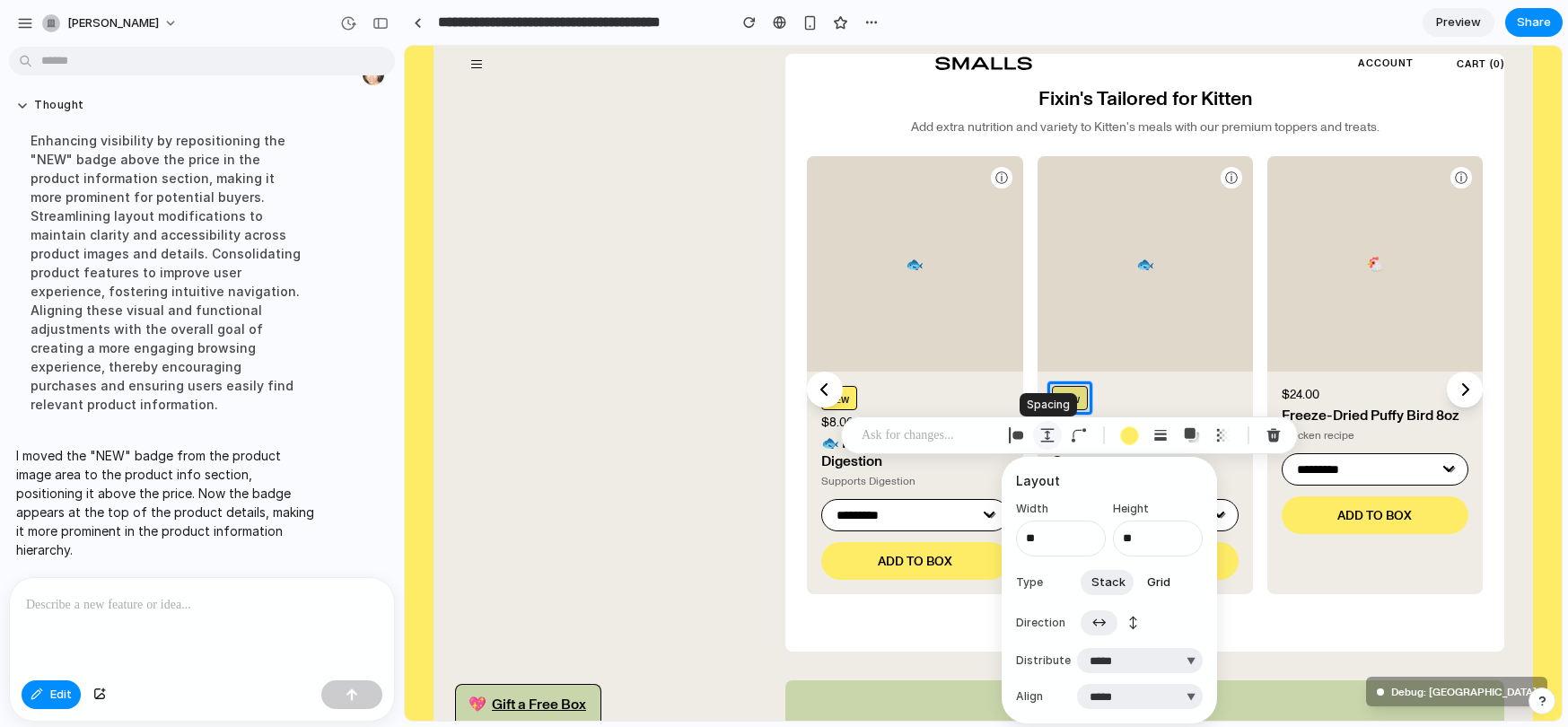
click at [1036, 440] on button "button" at bounding box center [1047, 435] width 29 height 29
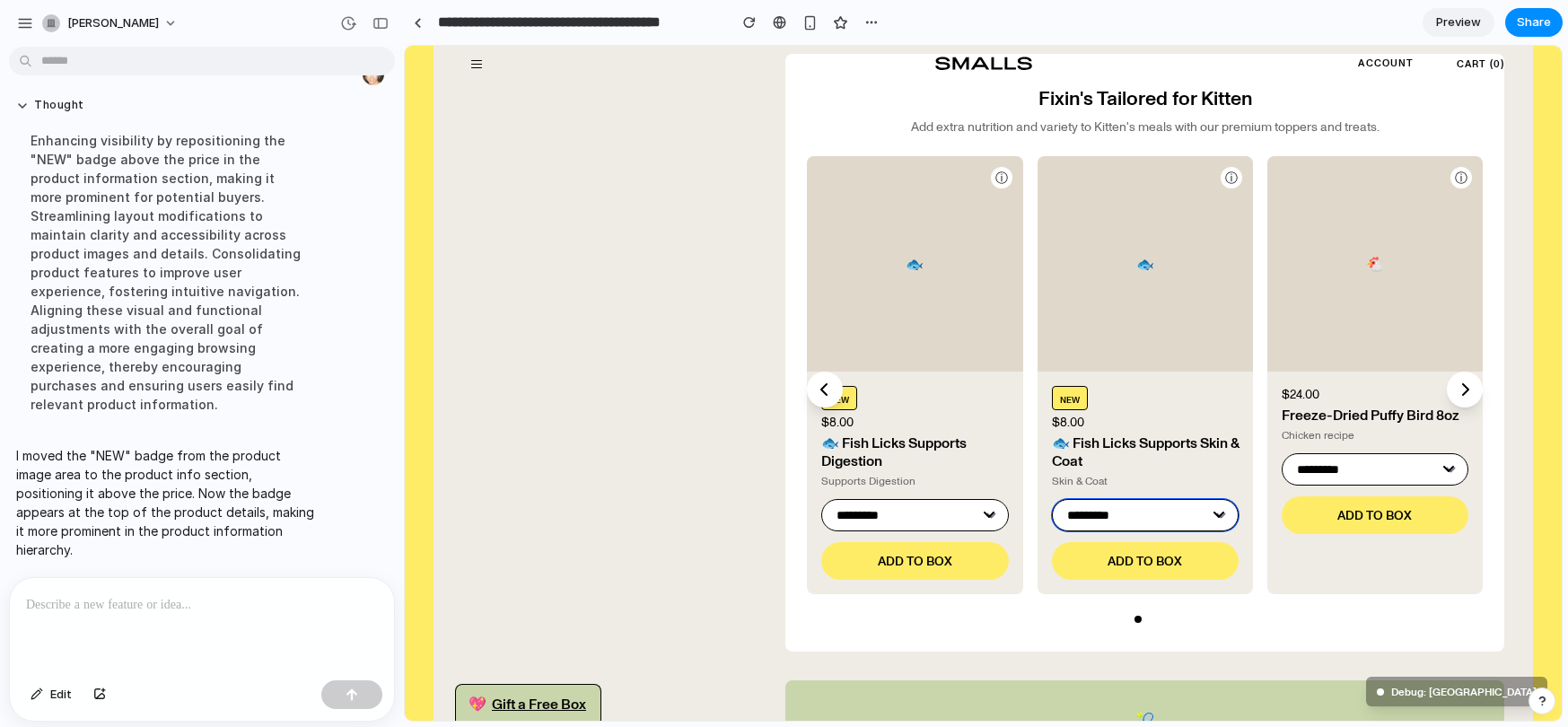
click at [1116, 507] on select "**********" at bounding box center [1145, 515] width 186 height 33
click at [1464, 382] on icon "Next product" at bounding box center [1464, 389] width 18 height 18
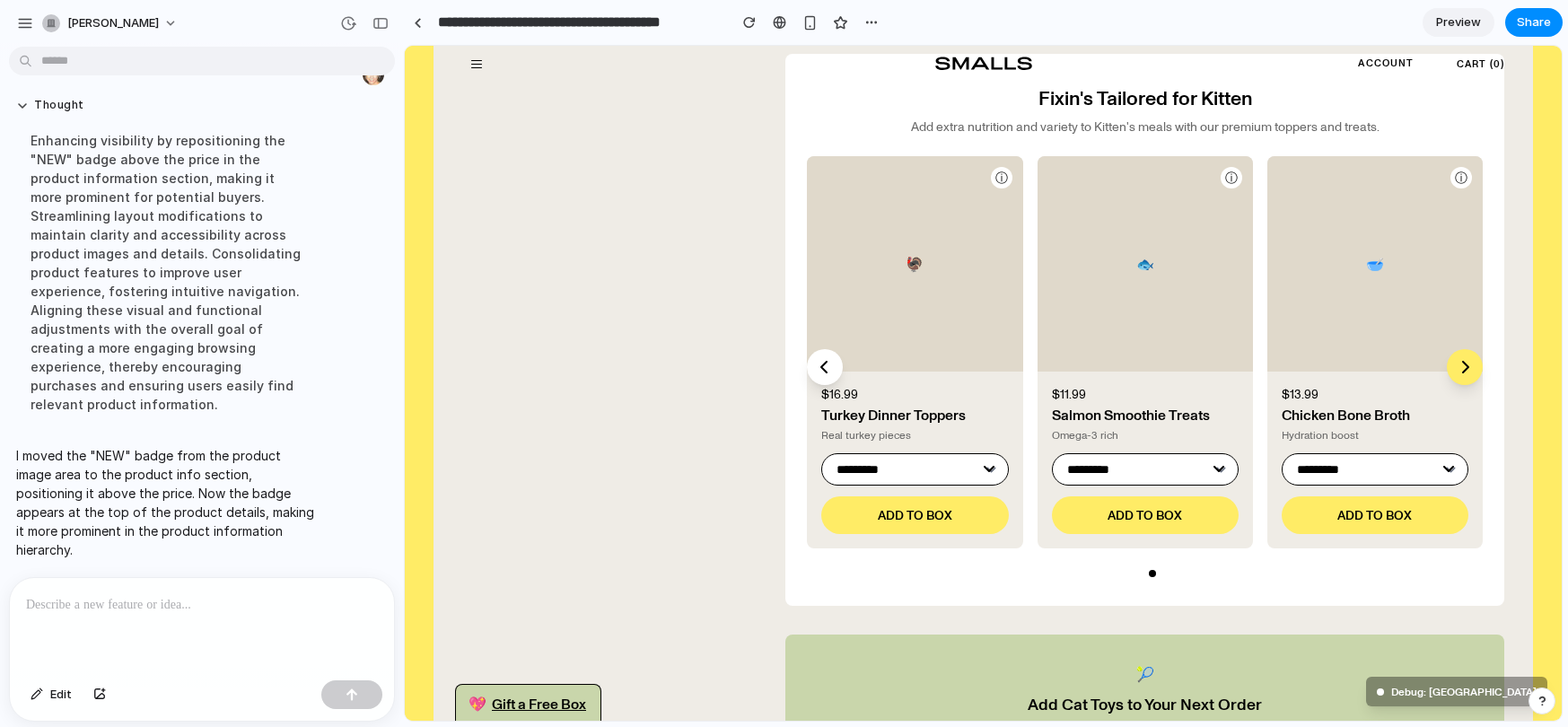
click at [1464, 382] on button "Next product" at bounding box center [1464, 366] width 36 height 36
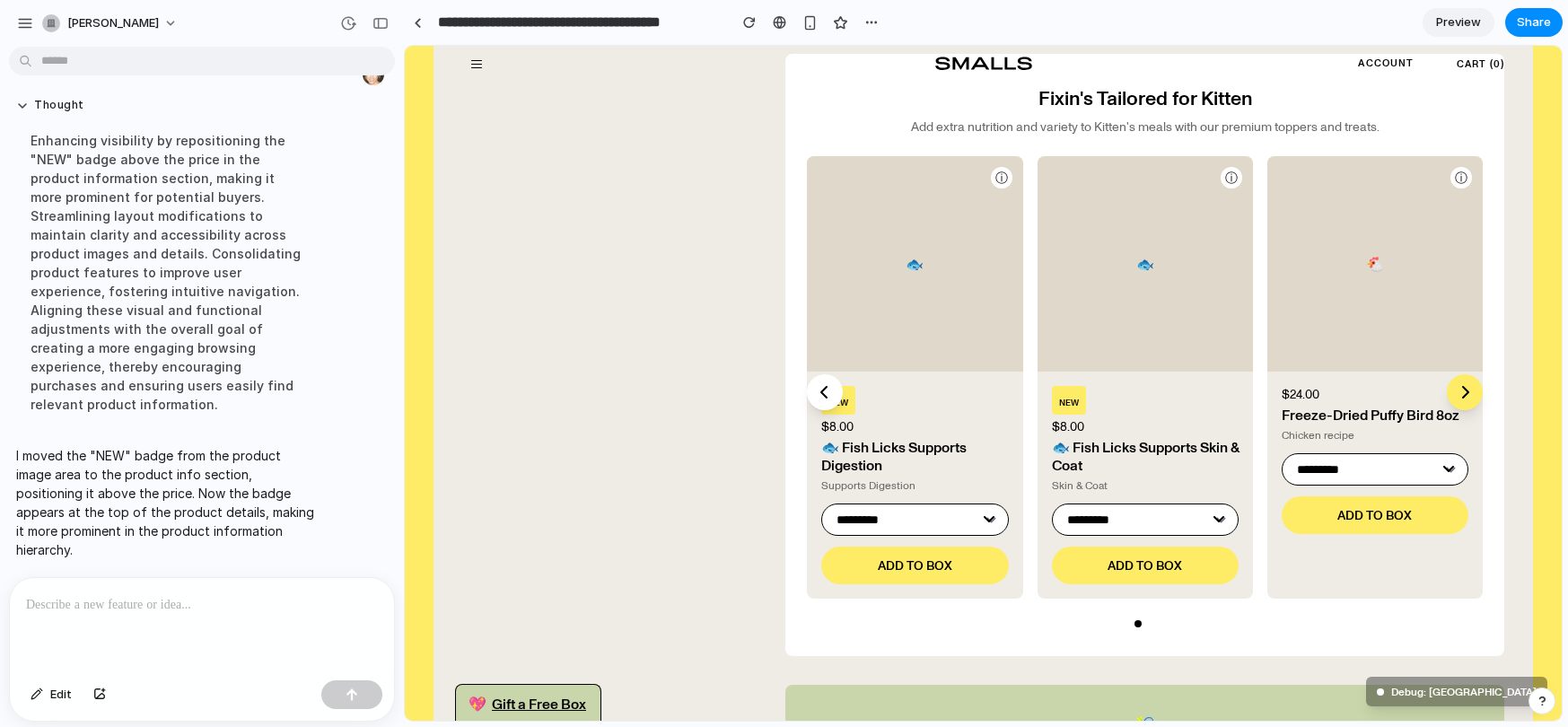
click at [1464, 383] on icon "Next product" at bounding box center [1464, 392] width 18 height 18
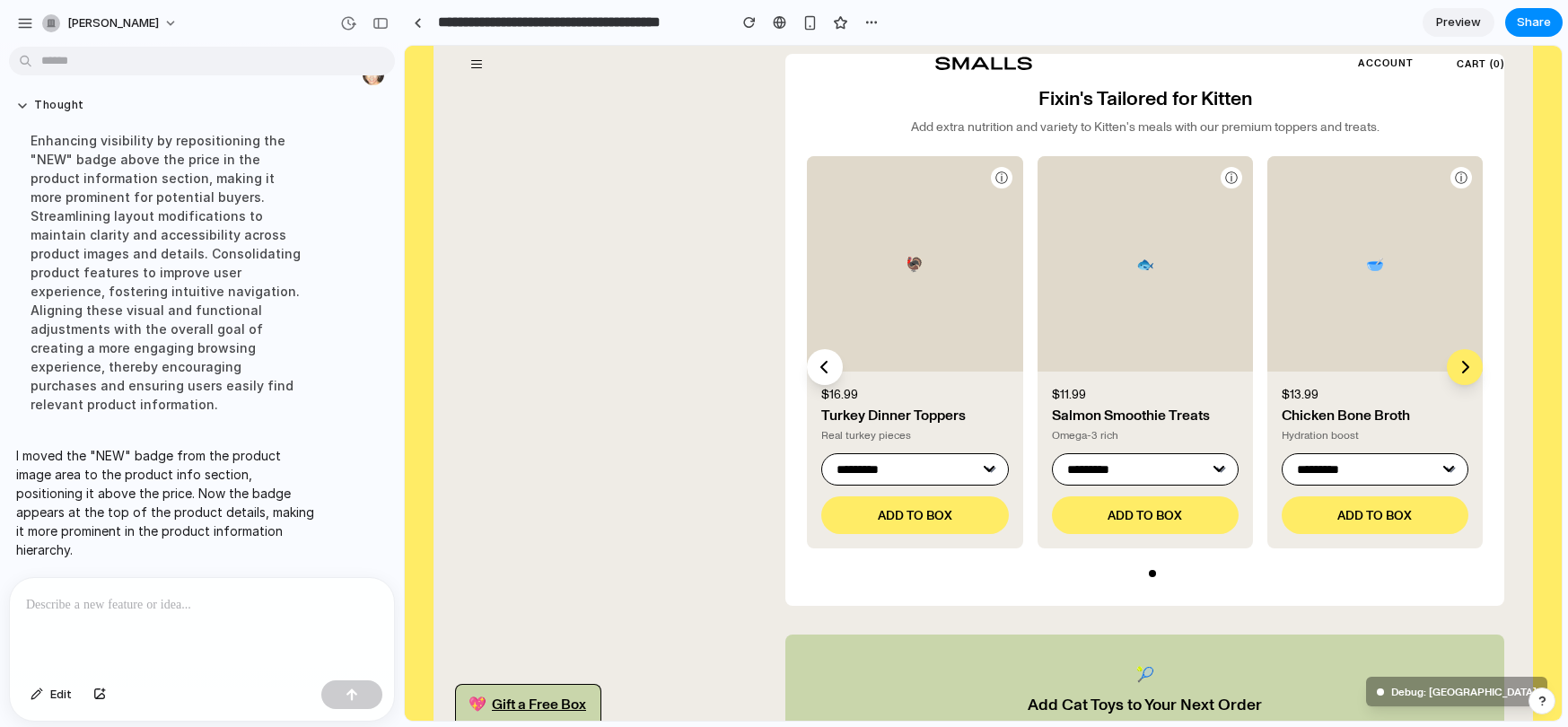
click at [1464, 382] on button "Next product" at bounding box center [1464, 366] width 36 height 36
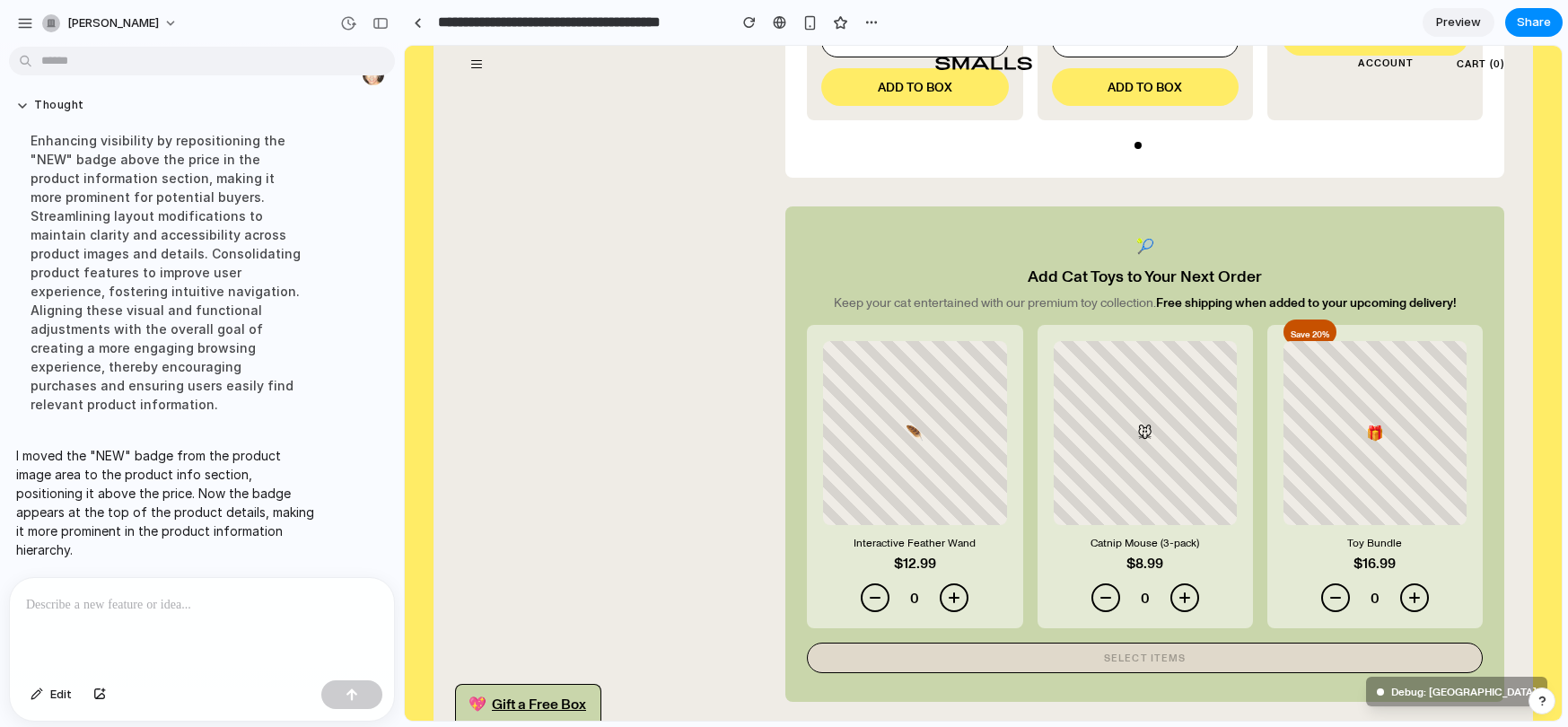
scroll to position [1550, 0]
click at [918, 88] on button "ADD TO BOX" at bounding box center [915, 85] width 186 height 37
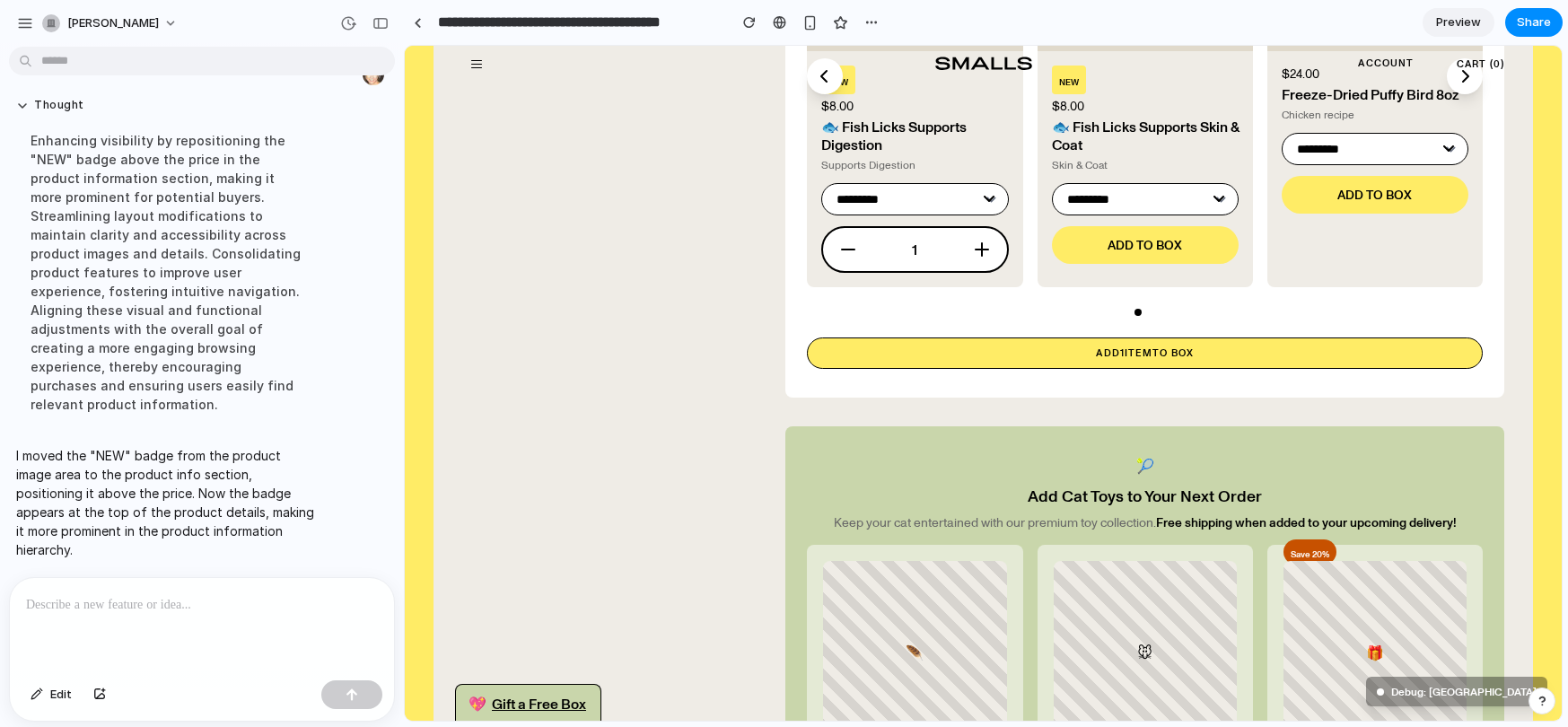
scroll to position [1238, 0]
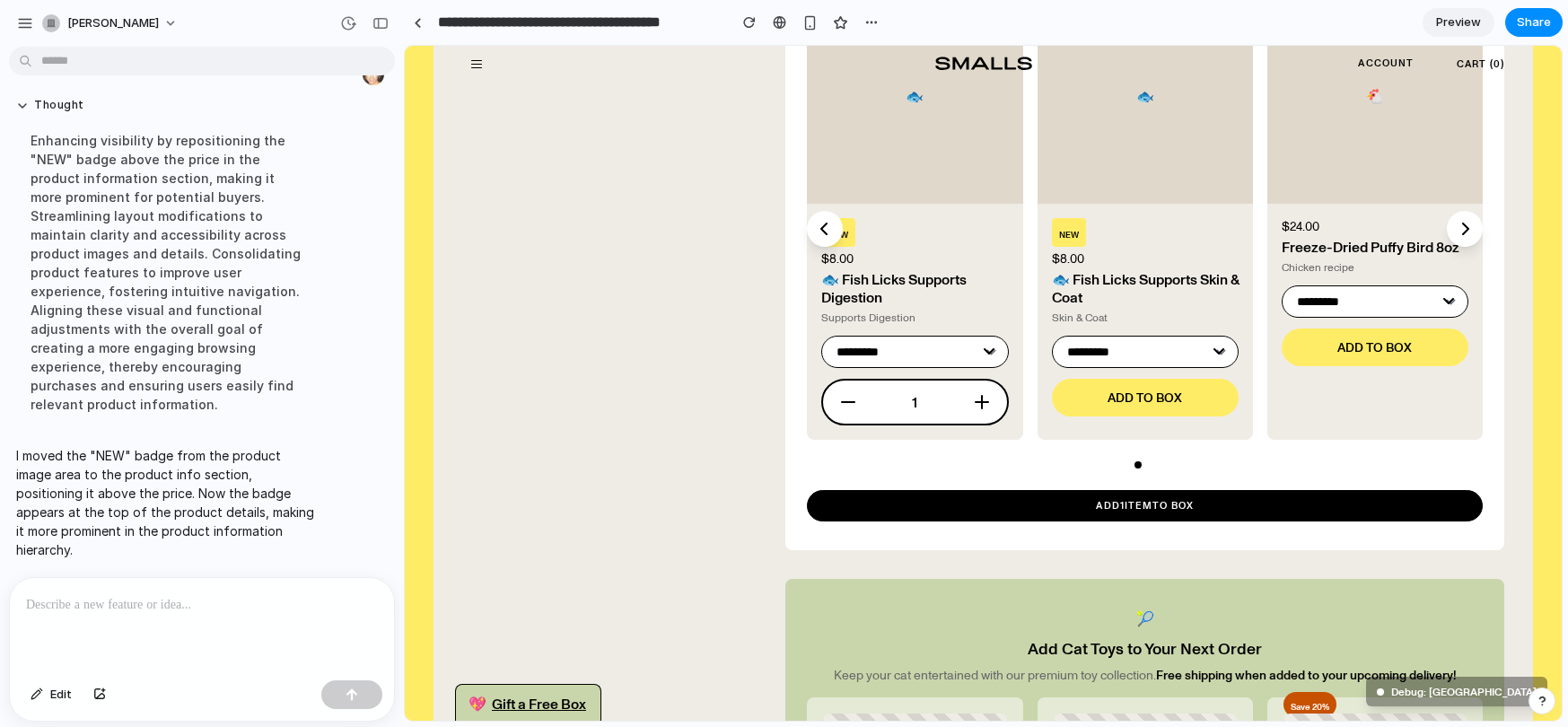
click at [850, 402] on button "Decrease quantity" at bounding box center [847, 401] width 21 height 21
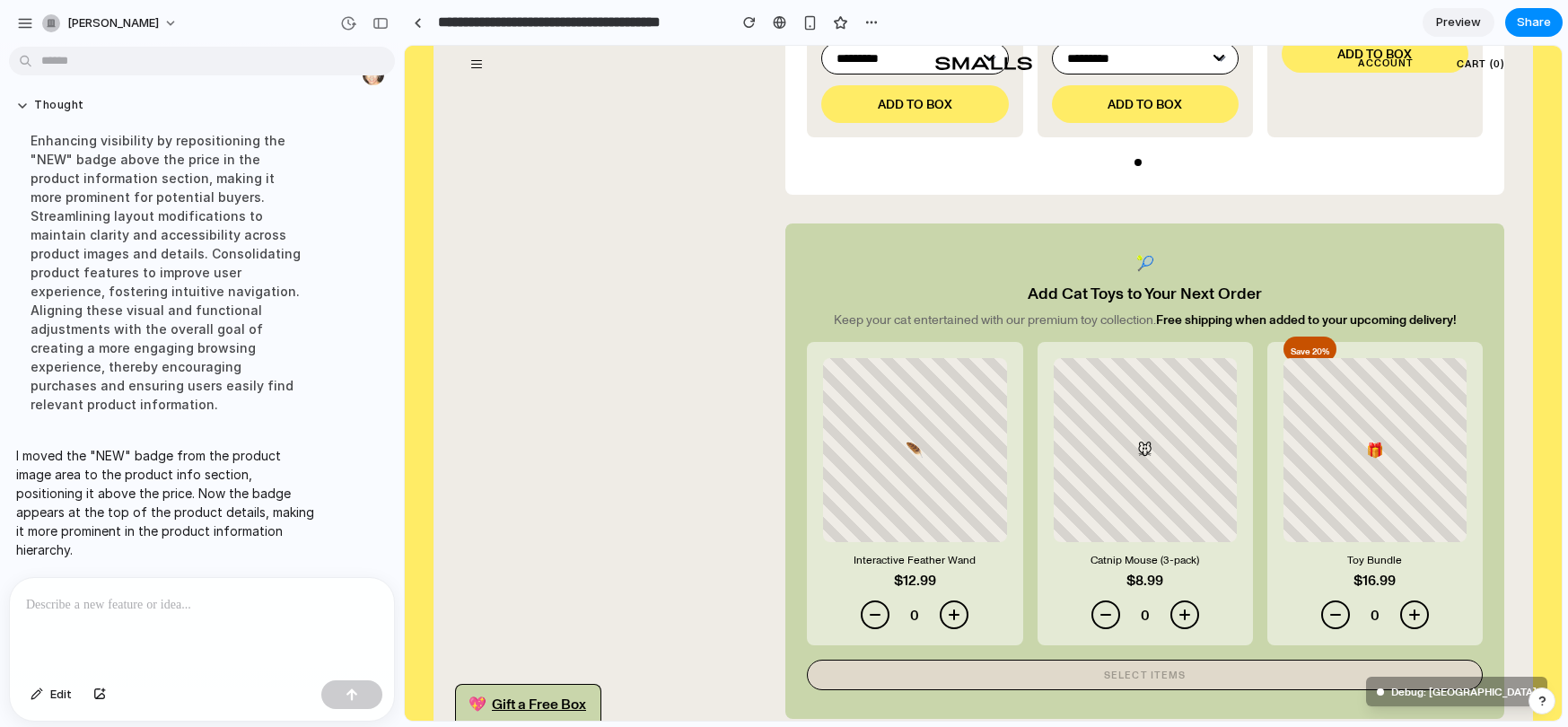
scroll to position [1556, 0]
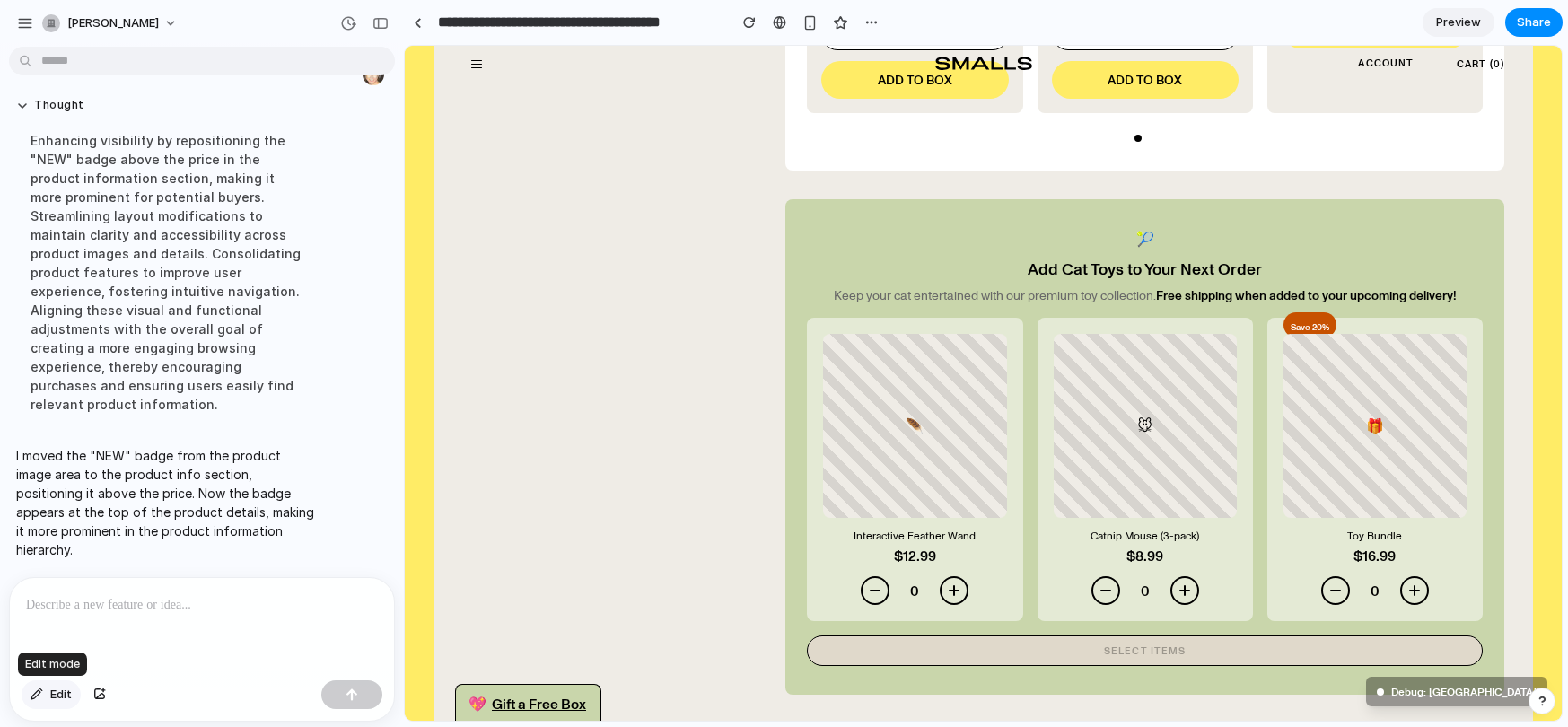
click at [56, 691] on span "Edit" at bounding box center [61, 694] width 21 height 18
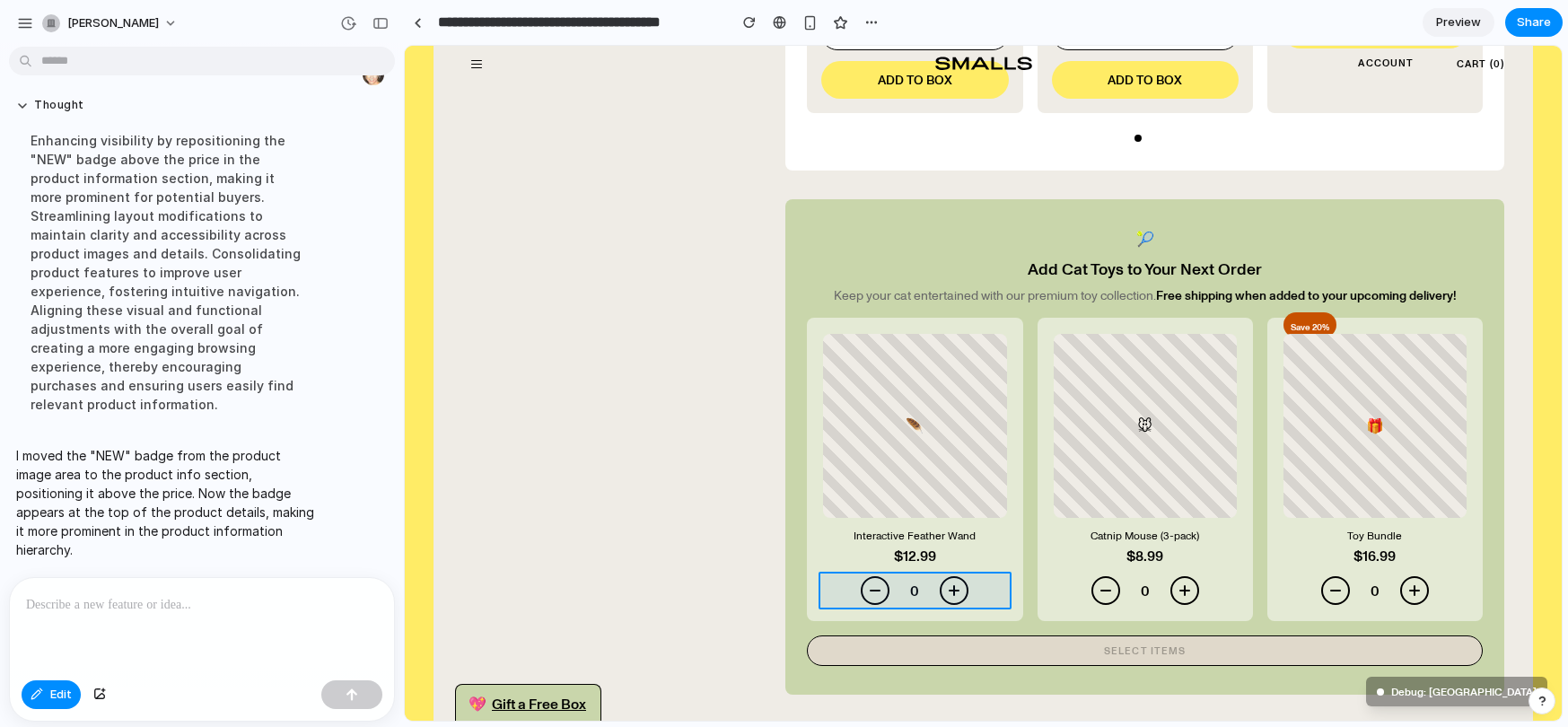
click at [896, 583] on div at bounding box center [983, 383] width 1157 height 674
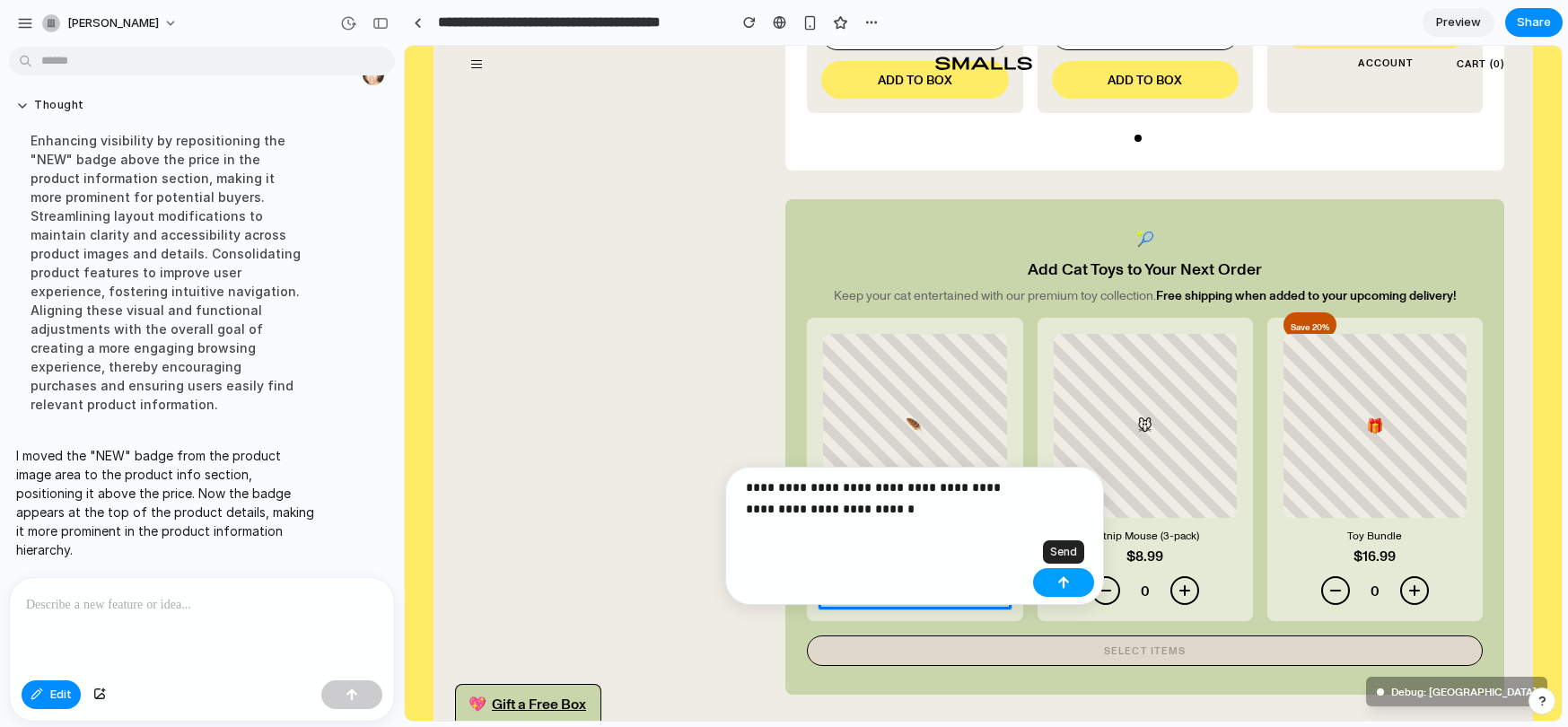
click at [1067, 584] on div "button" at bounding box center [1063, 582] width 12 height 12
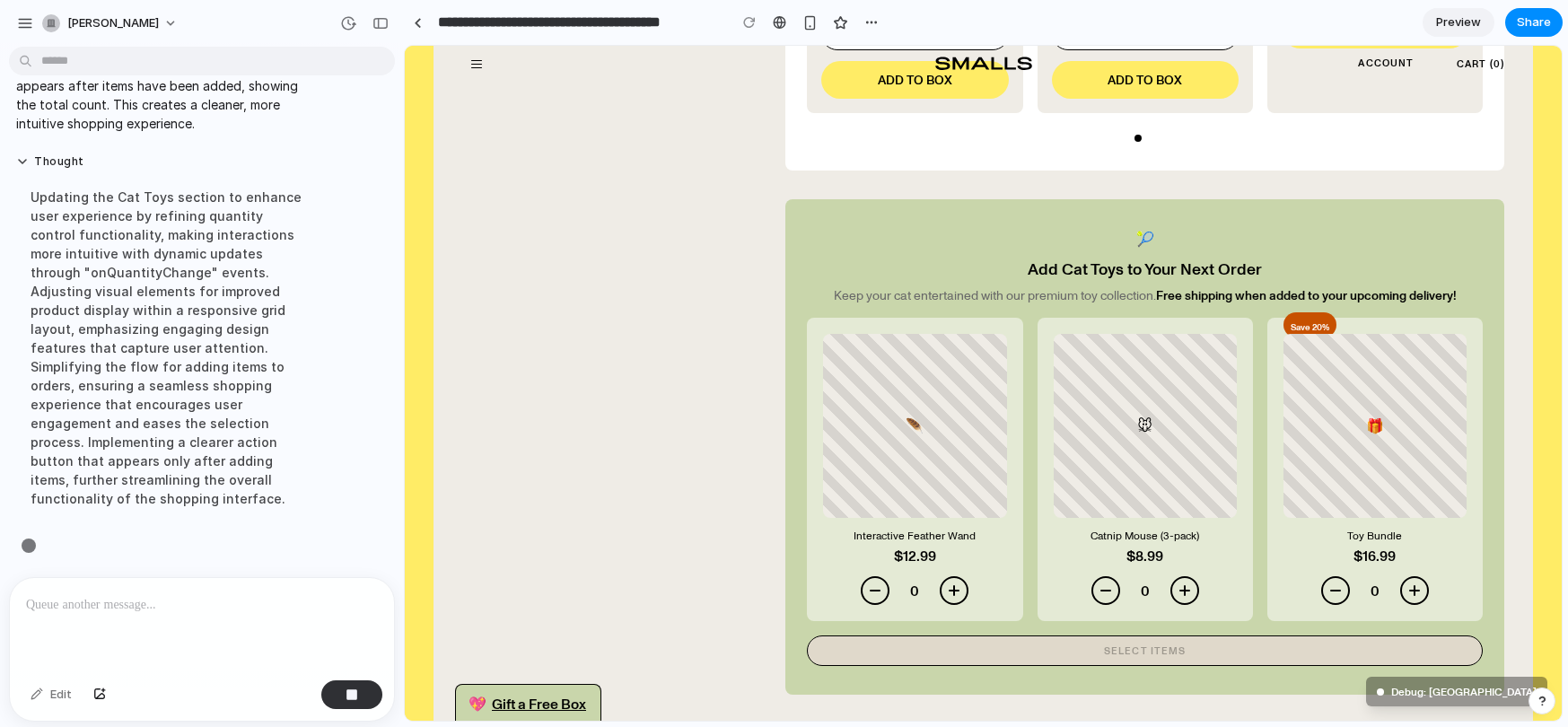
scroll to position [4108, 0]
click at [236, 509] on div "Updating the Cat Toys section to enhance user experience by refining quantity c…" at bounding box center [166, 348] width 300 height 342
click at [283, 403] on div "Updating the Cat Toys section to enhance user experience by refining quantity c…" at bounding box center [166, 348] width 300 height 342
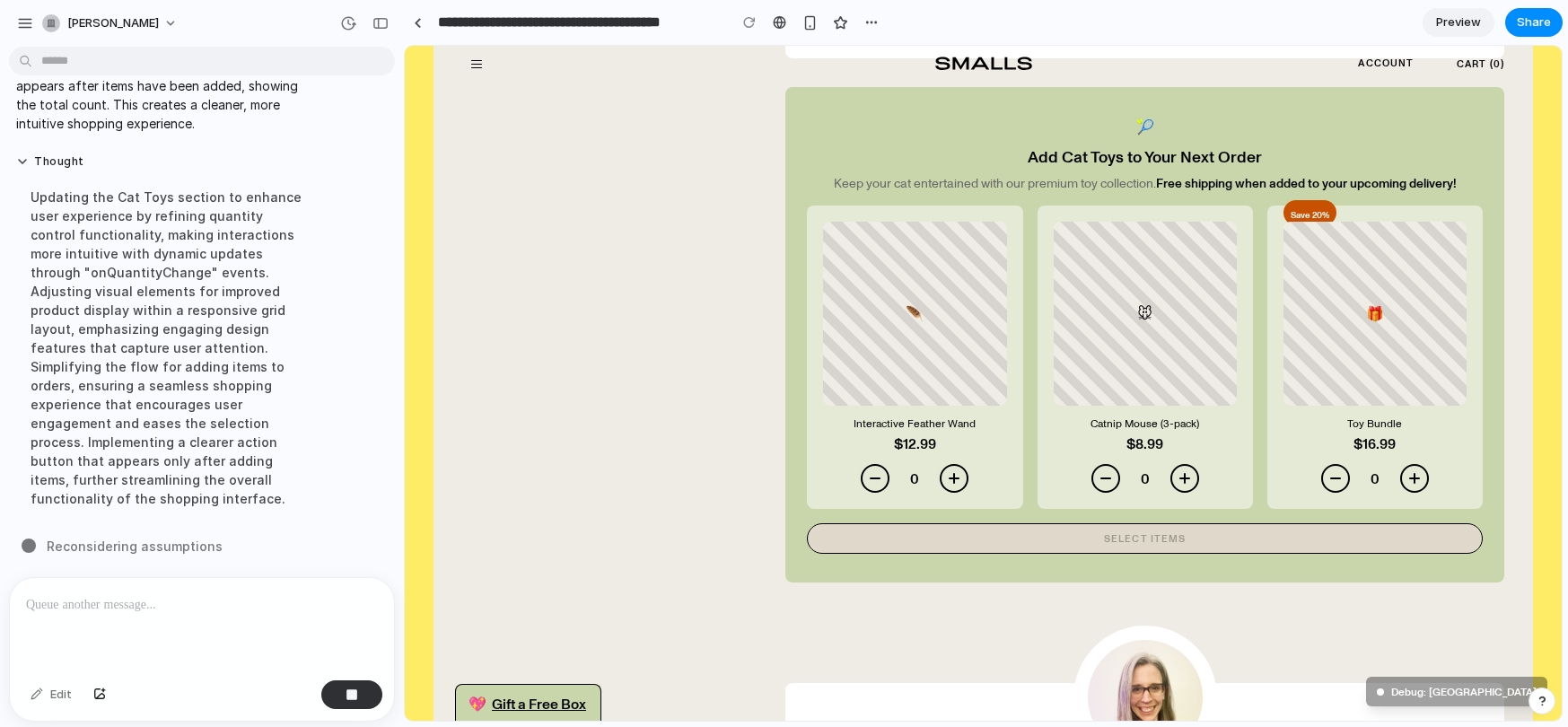
click at [744, 600] on div "**********" at bounding box center [1123, 369] width 820 height 3550
click at [361, 690] on button "button" at bounding box center [352, 694] width 61 height 29
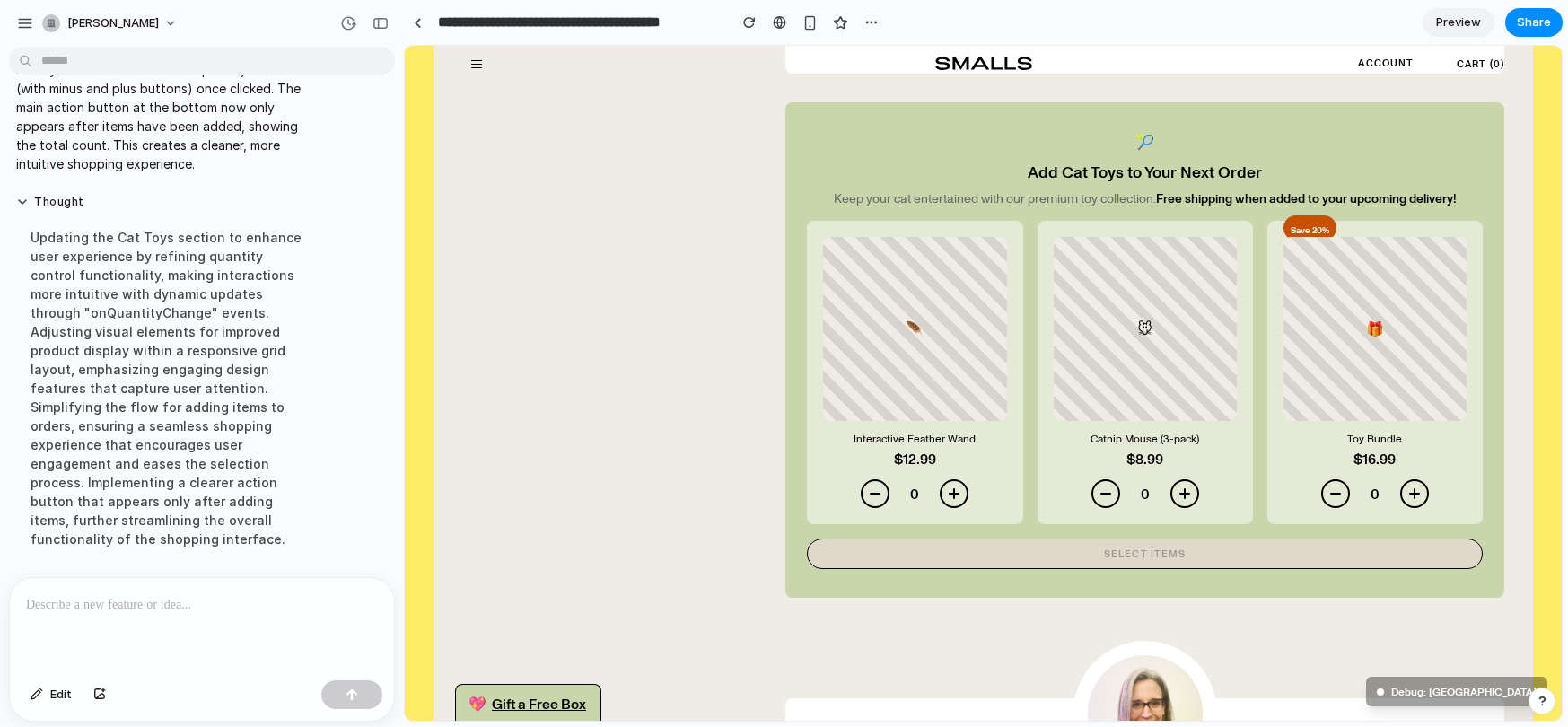
scroll to position [1663, 0]
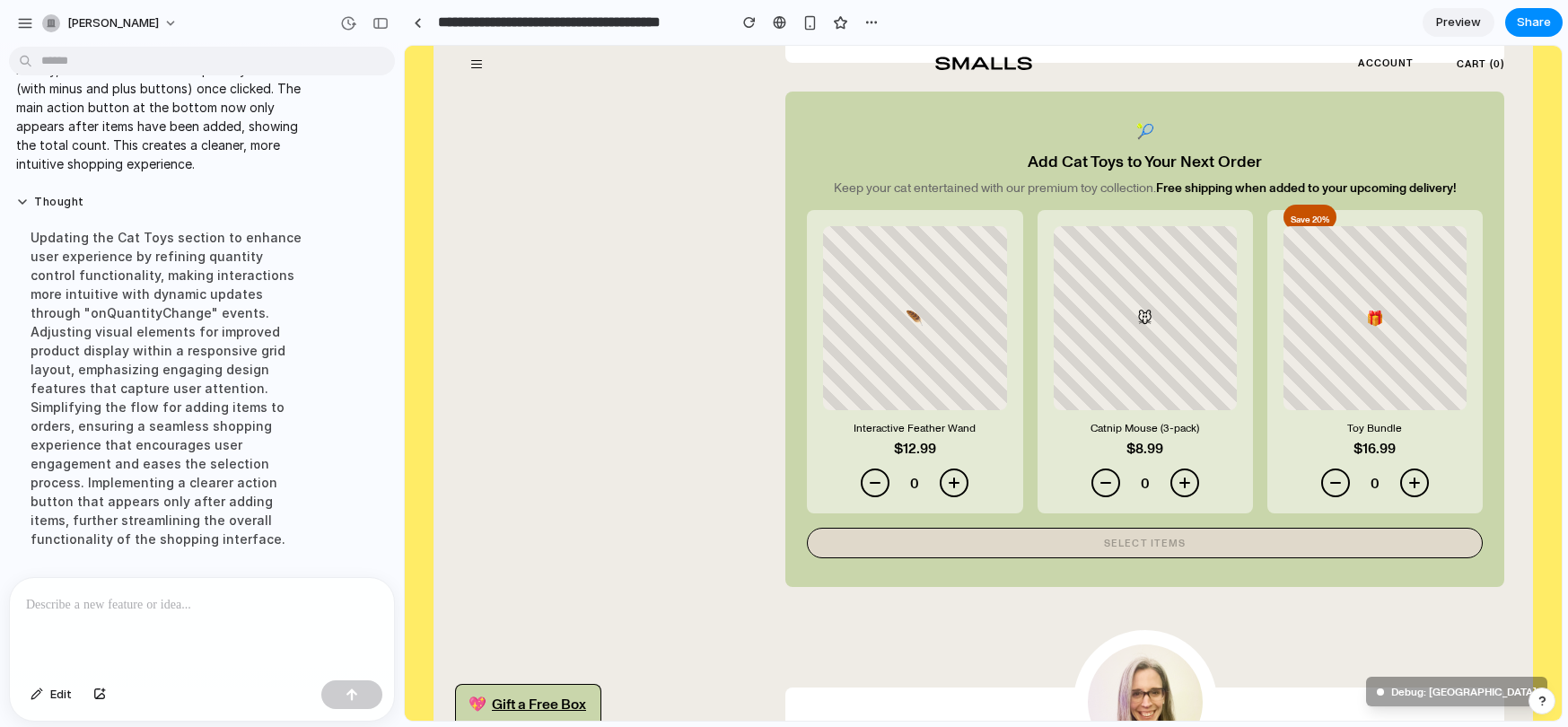
click at [210, 645] on div at bounding box center [202, 624] width 384 height 95
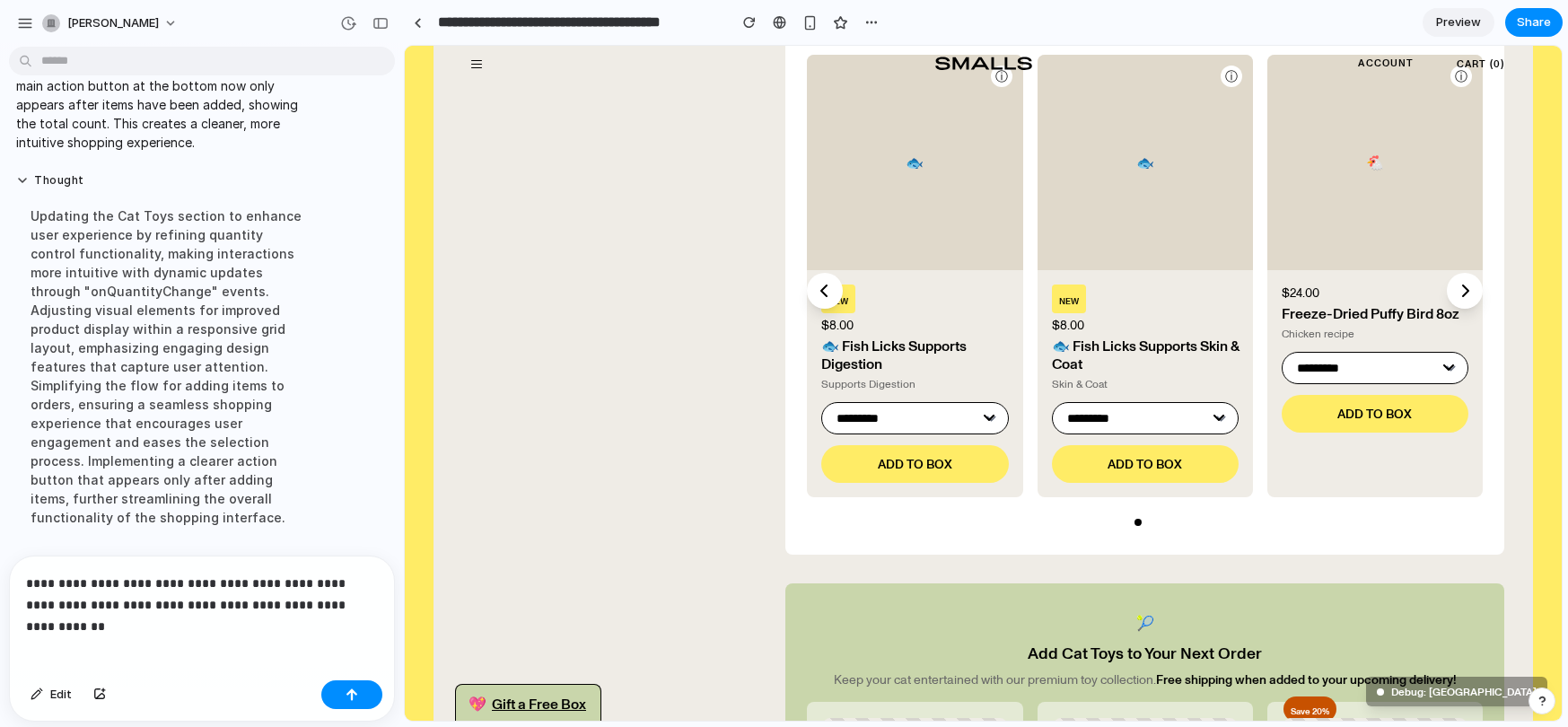
scroll to position [4108, 0]
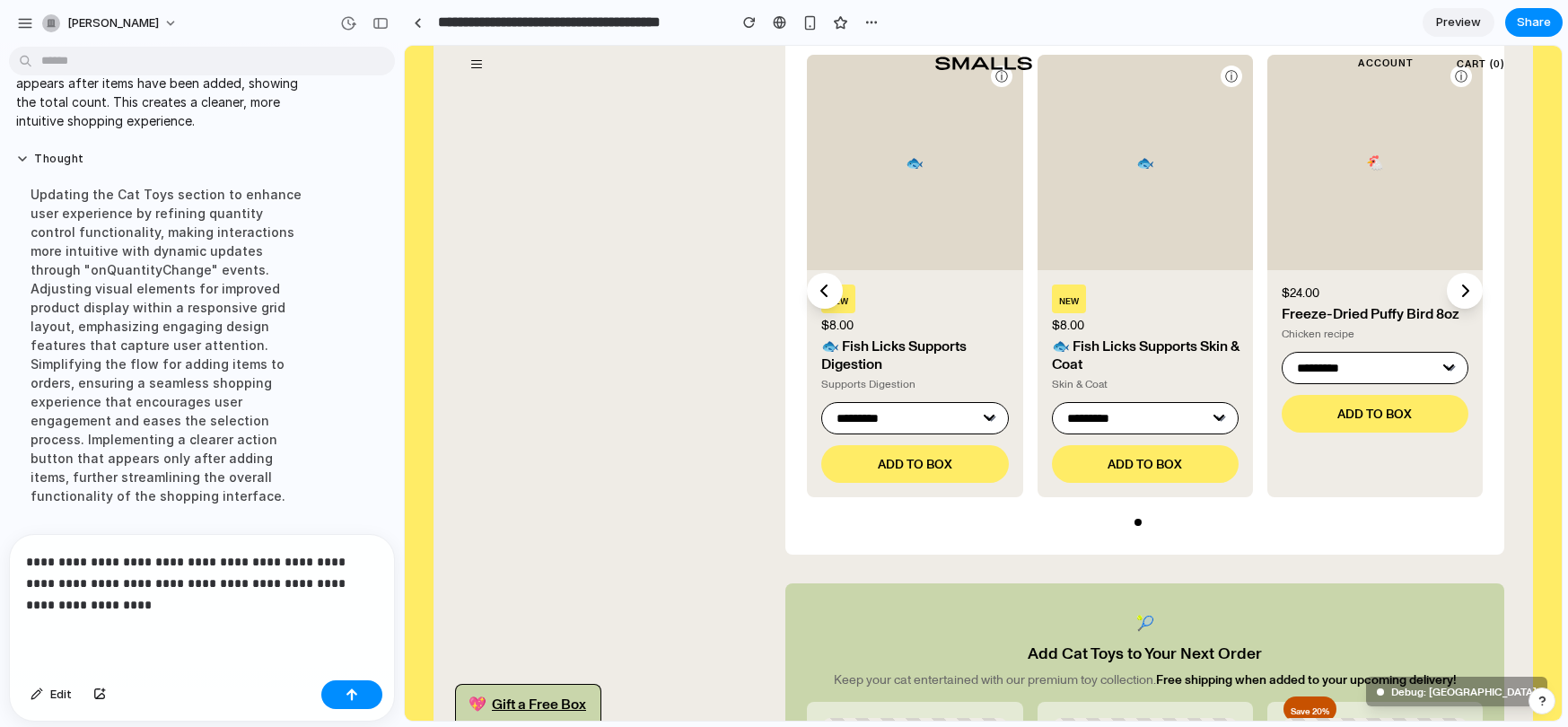
click at [376, 680] on div at bounding box center [352, 694] width 61 height 29
click at [375, 685] on button "button" at bounding box center [352, 694] width 61 height 29
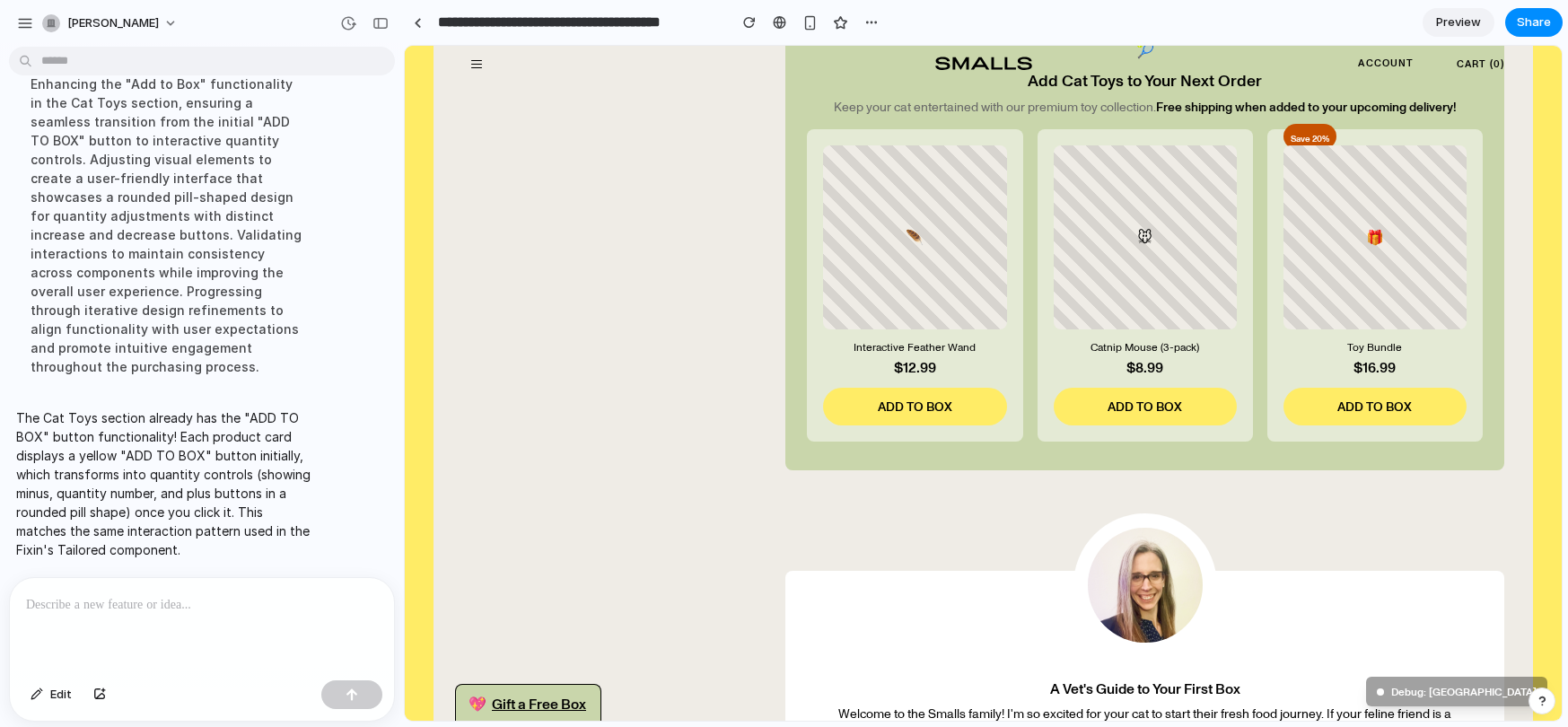
scroll to position [1857, 0]
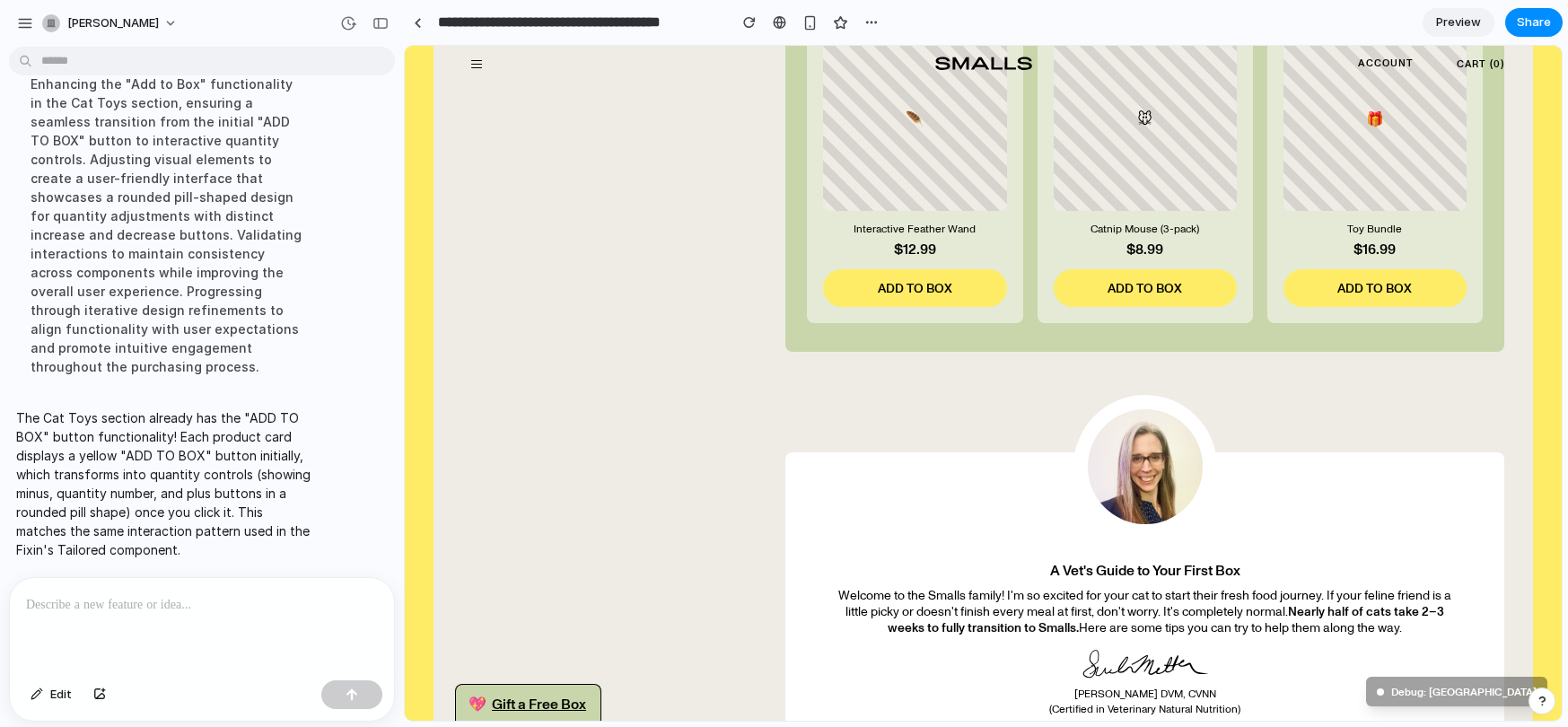
click at [916, 282] on button "ADD TO BOX" at bounding box center [914, 287] width 184 height 37
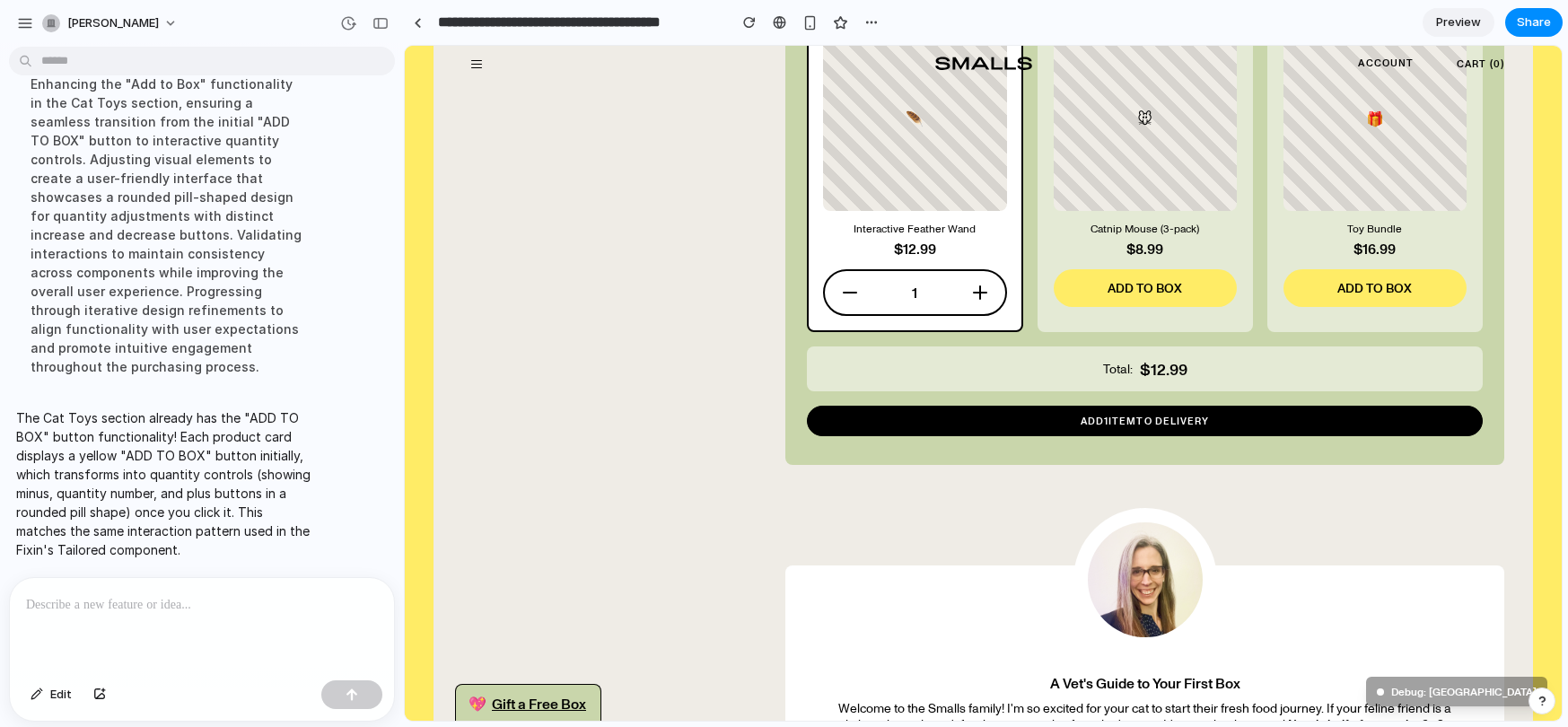
click at [849, 292] on icon "Decrease quantity" at bounding box center [849, 292] width 12 height 0
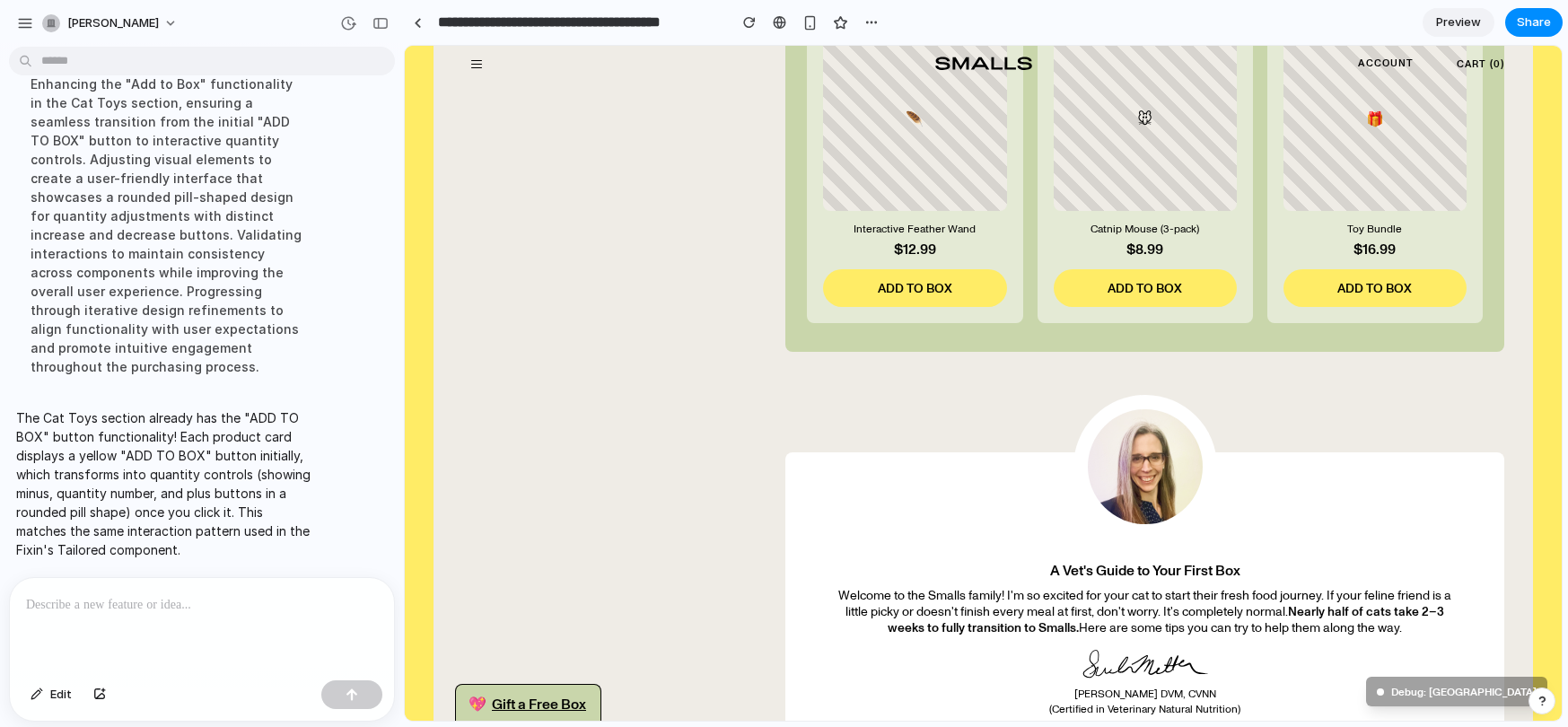
click at [862, 278] on button "ADD TO BOX" at bounding box center [914, 287] width 184 height 37
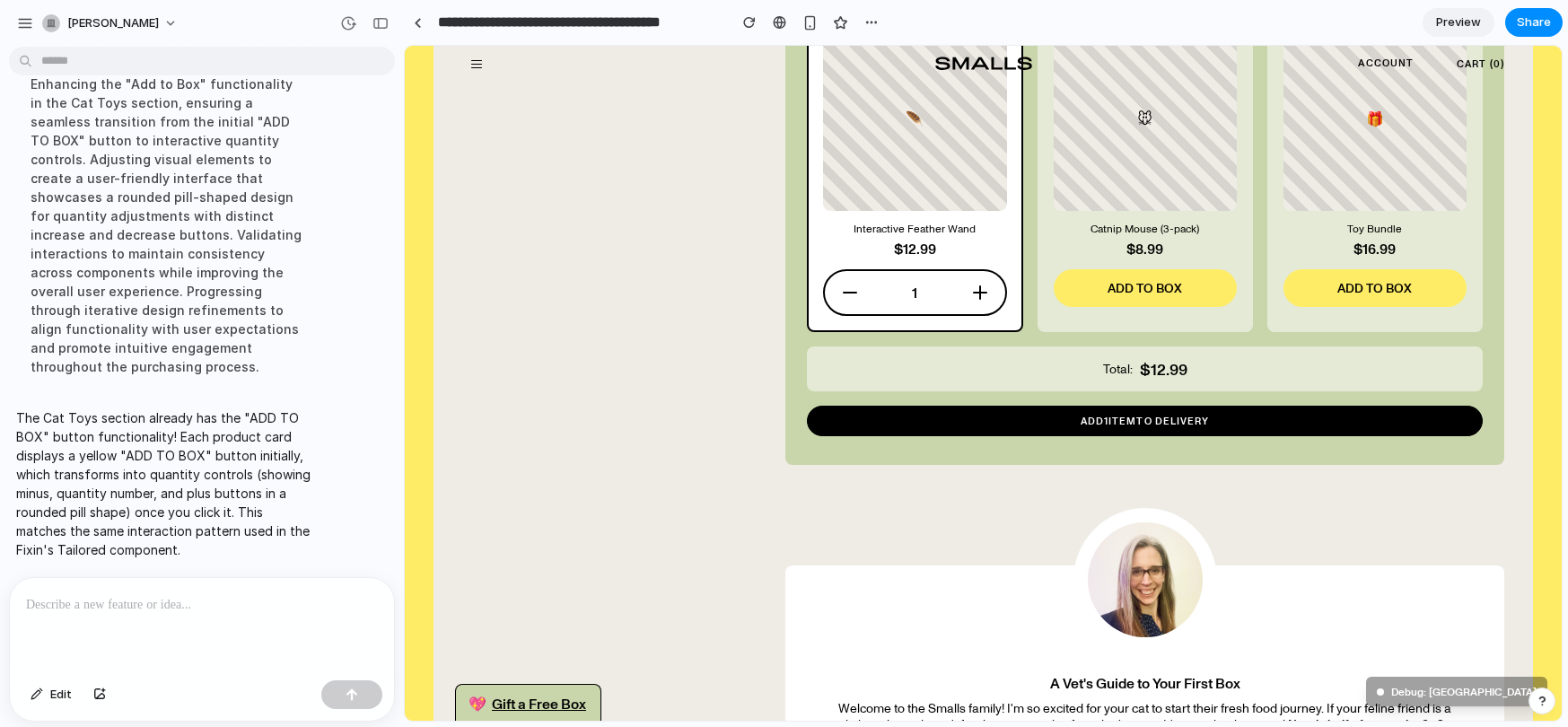
click at [849, 293] on button "Decrease quantity" at bounding box center [849, 292] width 21 height 21
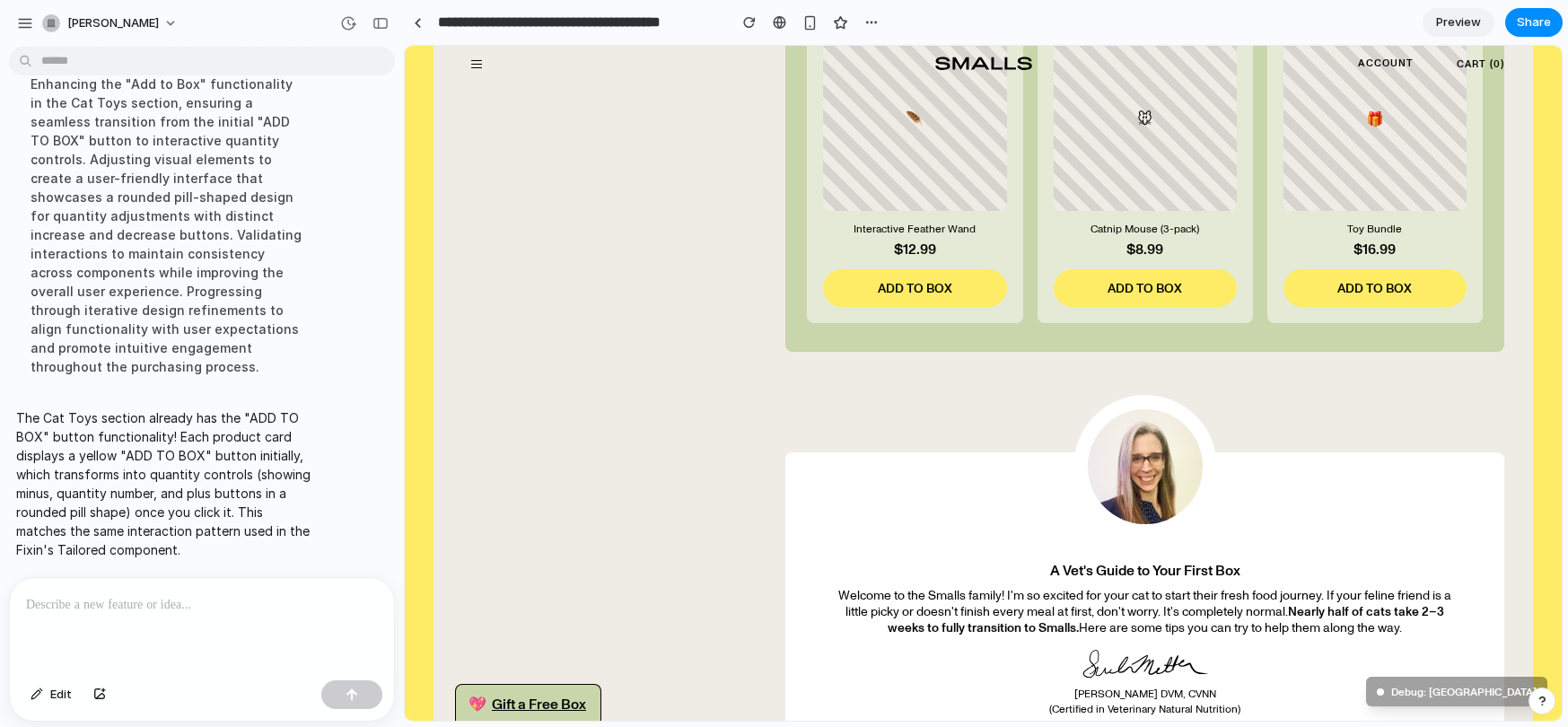
click at [897, 293] on button "ADD TO BOX" at bounding box center [914, 287] width 184 height 37
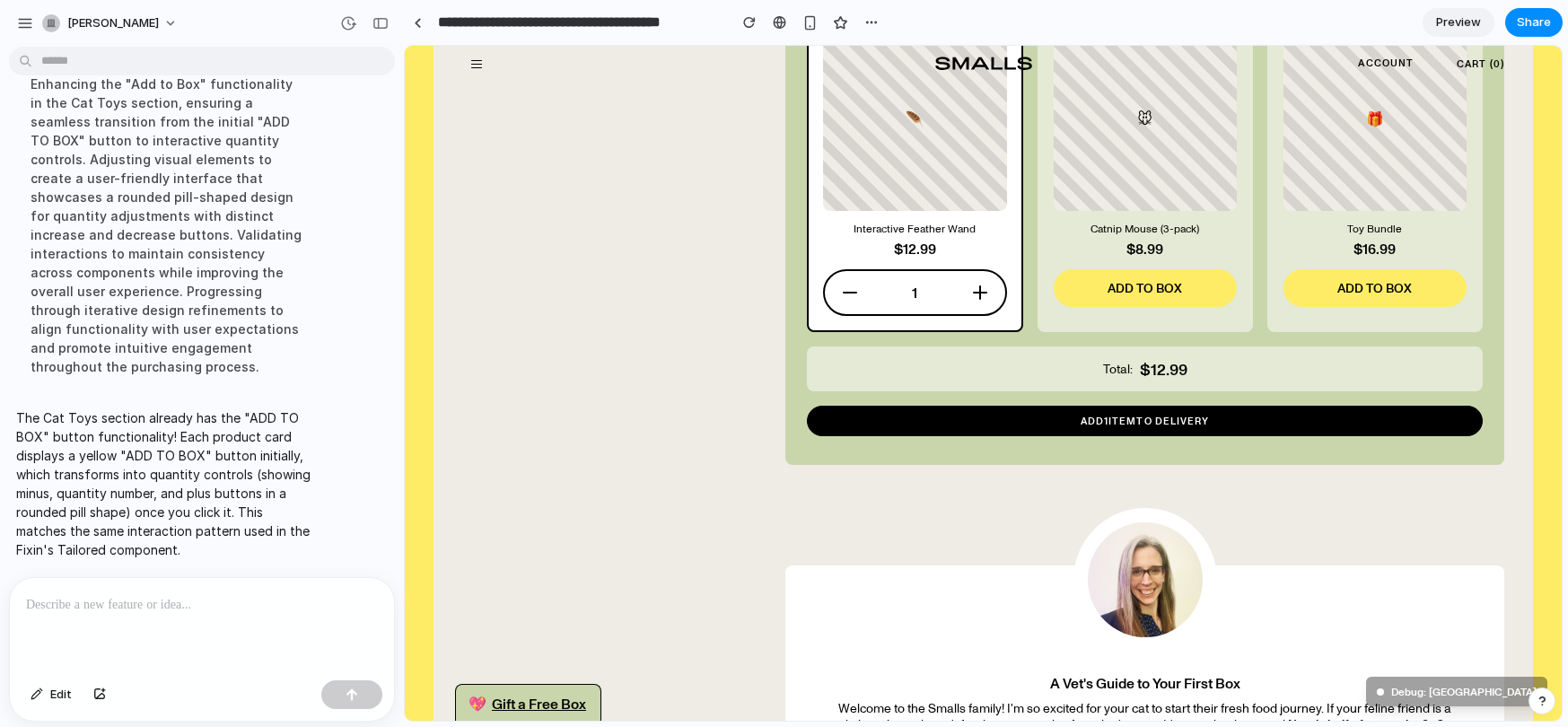
click at [849, 292] on icon "Decrease quantity" at bounding box center [849, 292] width 12 height 0
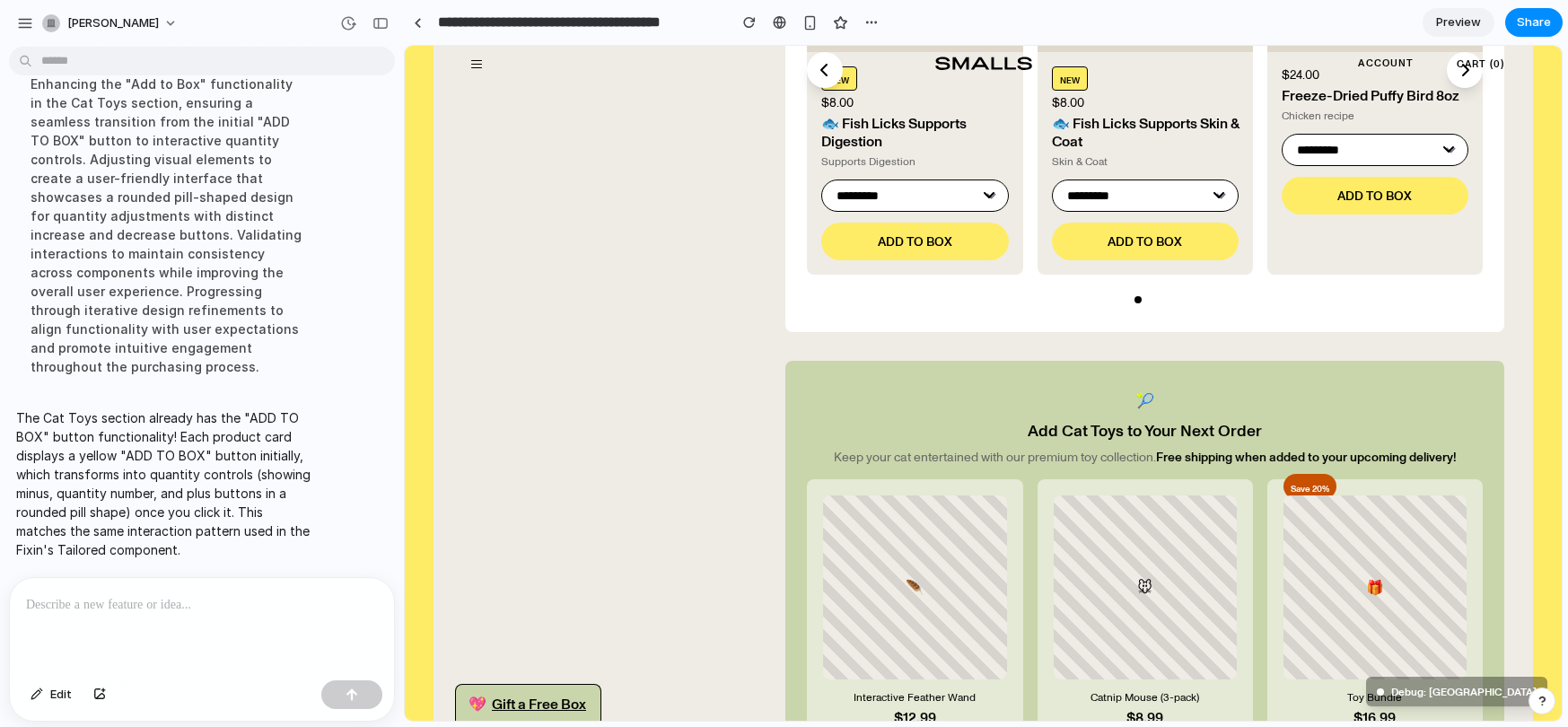
scroll to position [1395, 0]
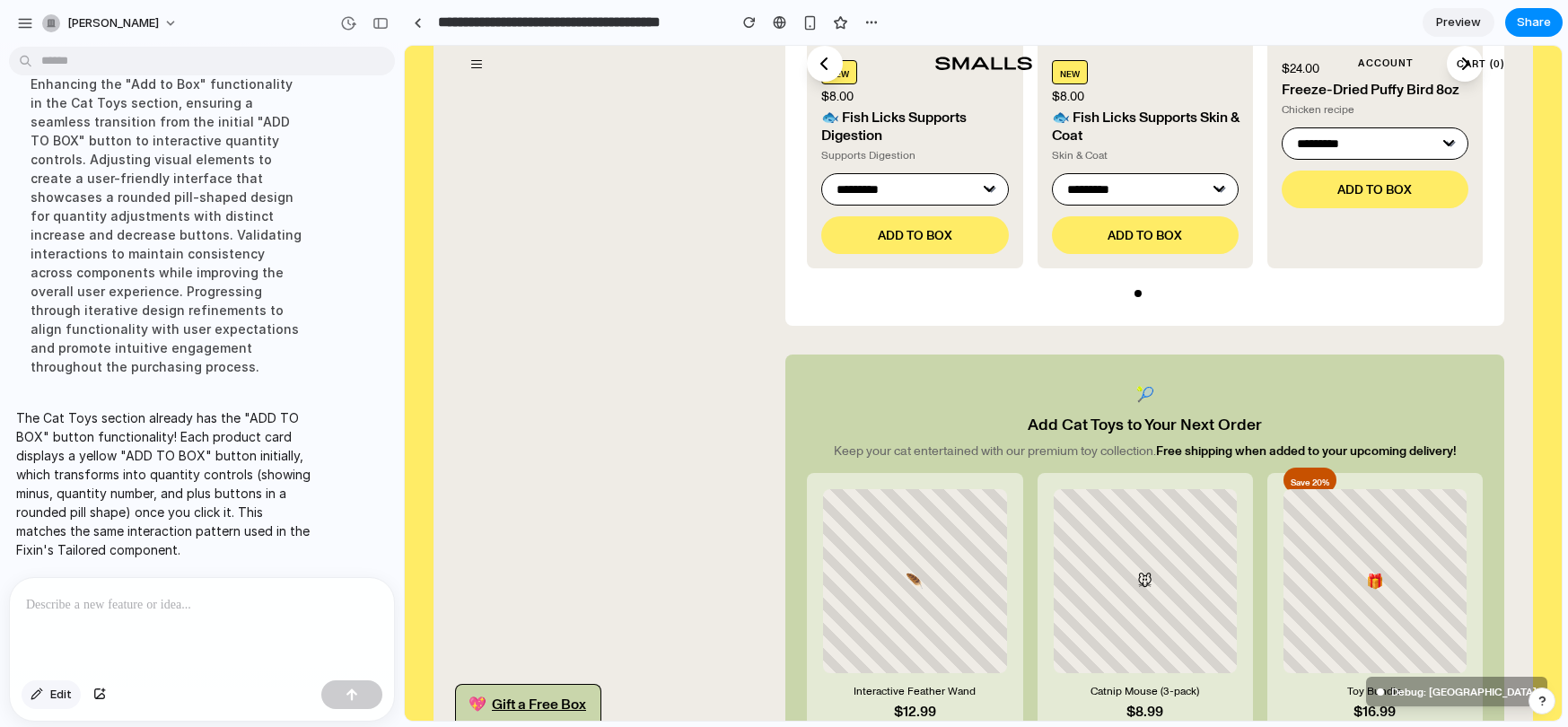
click at [60, 691] on span "Edit" at bounding box center [61, 694] width 21 height 18
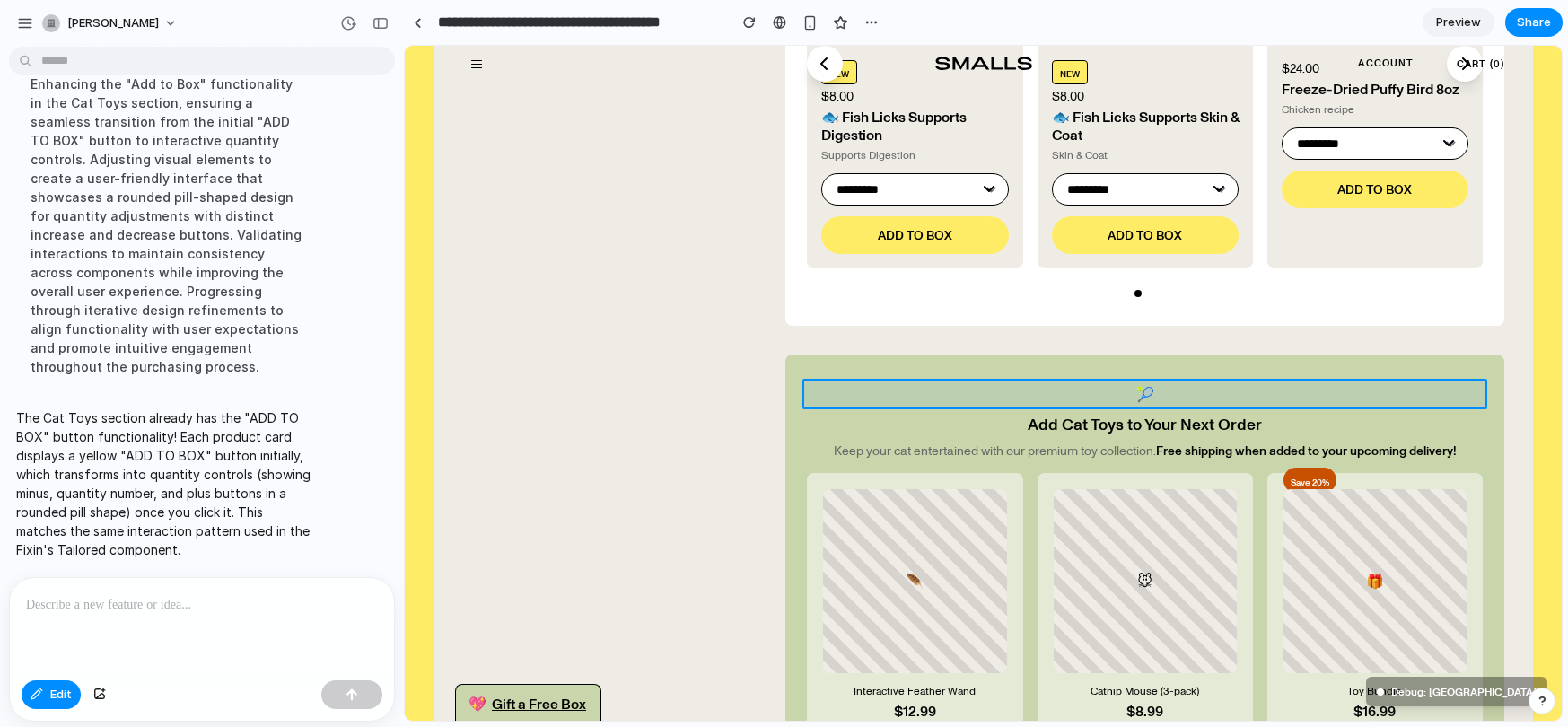
click at [1145, 391] on div at bounding box center [983, 383] width 1157 height 674
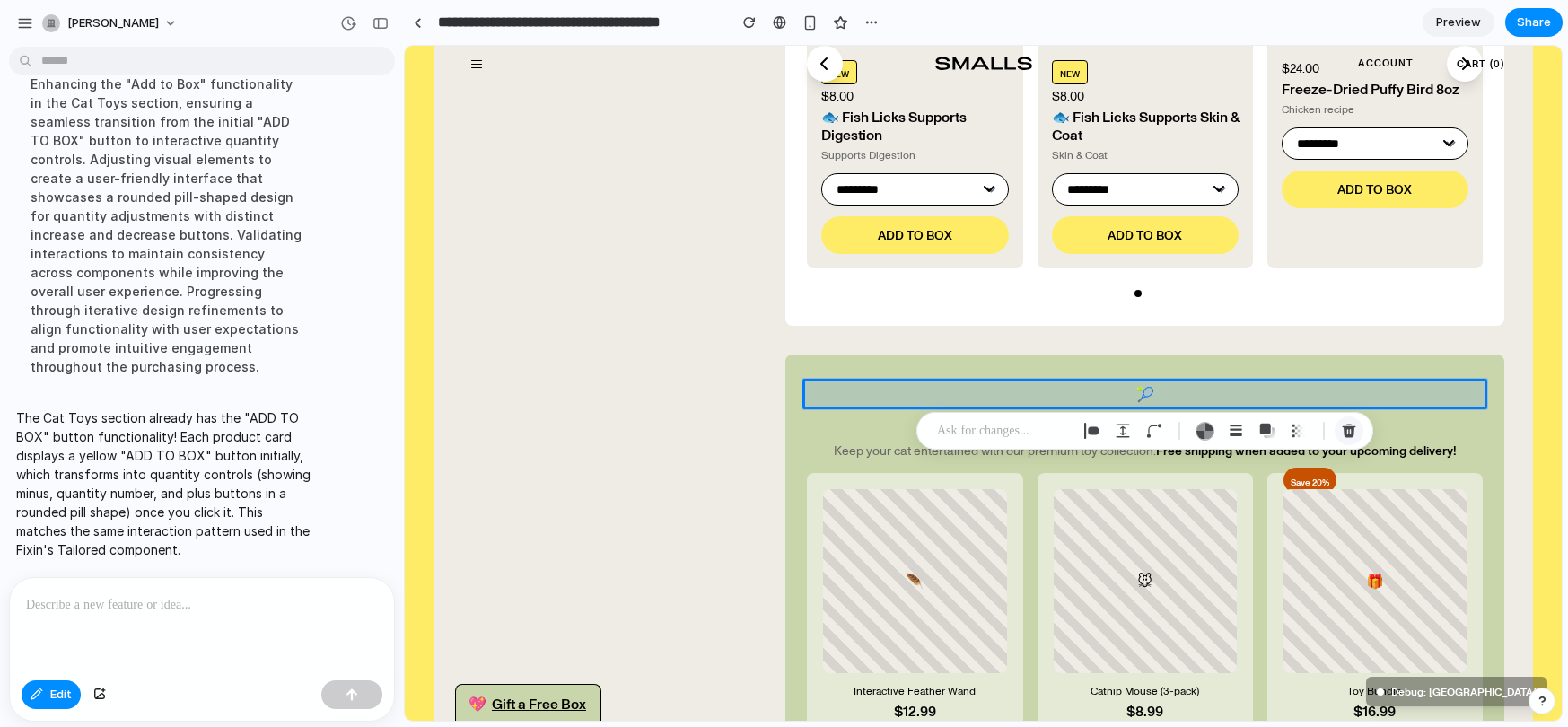
click at [1353, 427] on div "button" at bounding box center [1348, 430] width 16 height 16
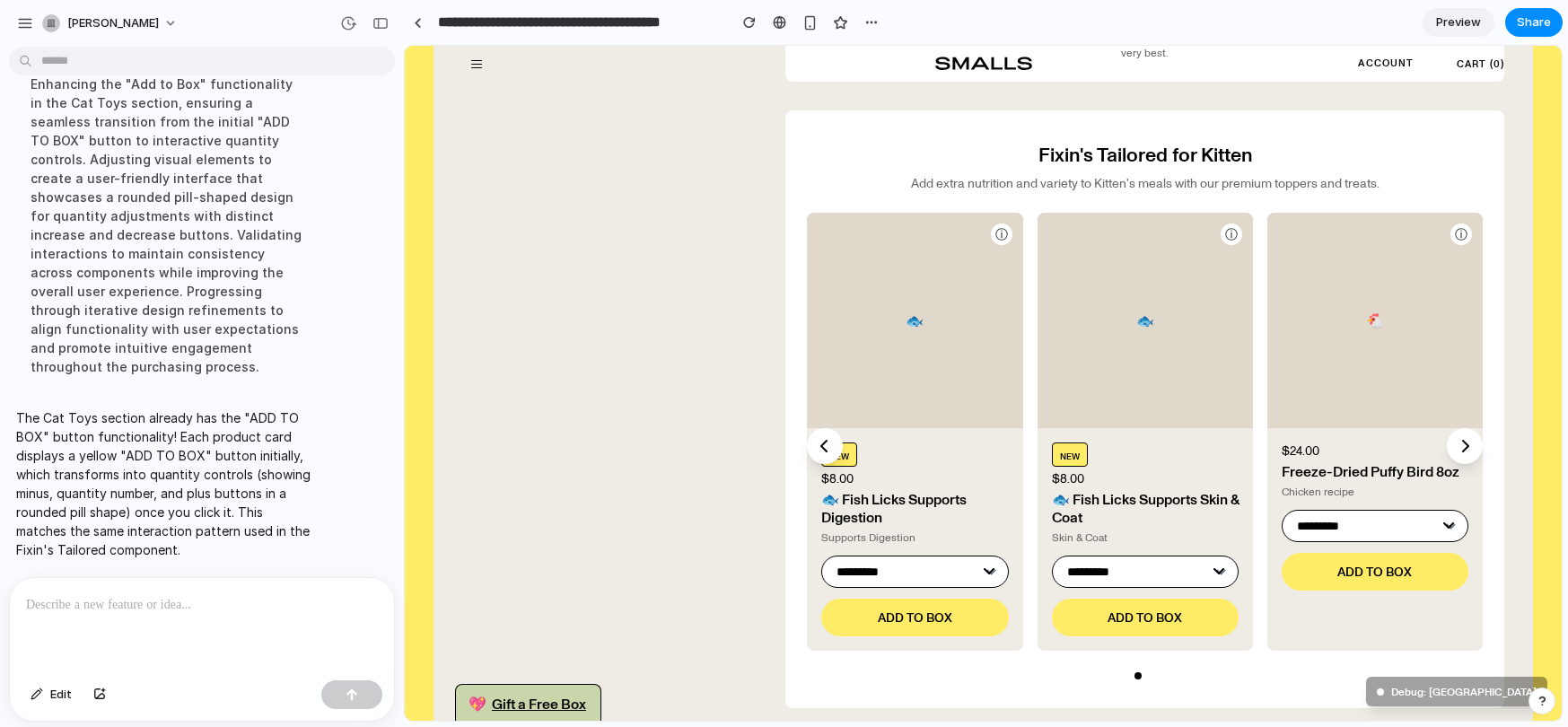
scroll to position [1155, 0]
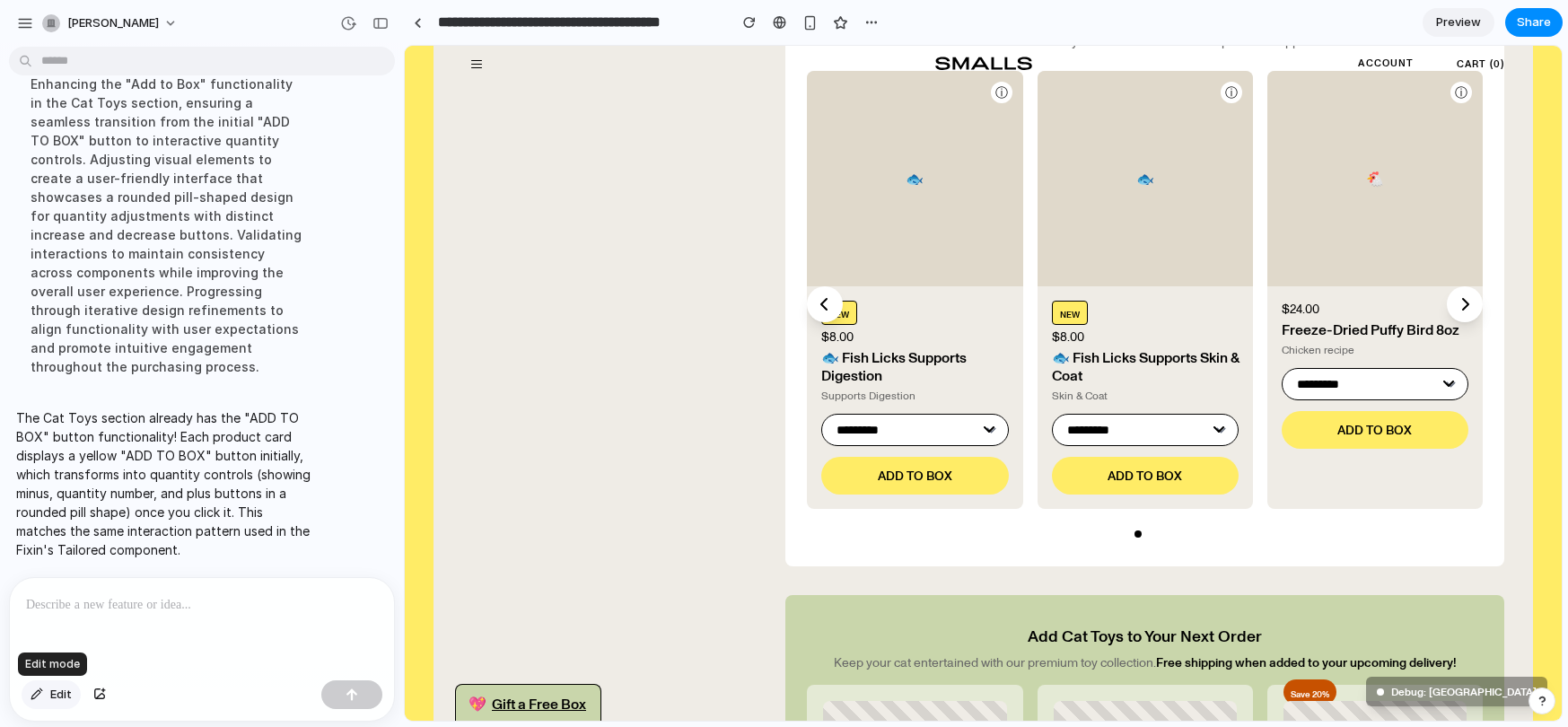
click at [45, 692] on button "Edit" at bounding box center [51, 694] width 60 height 29
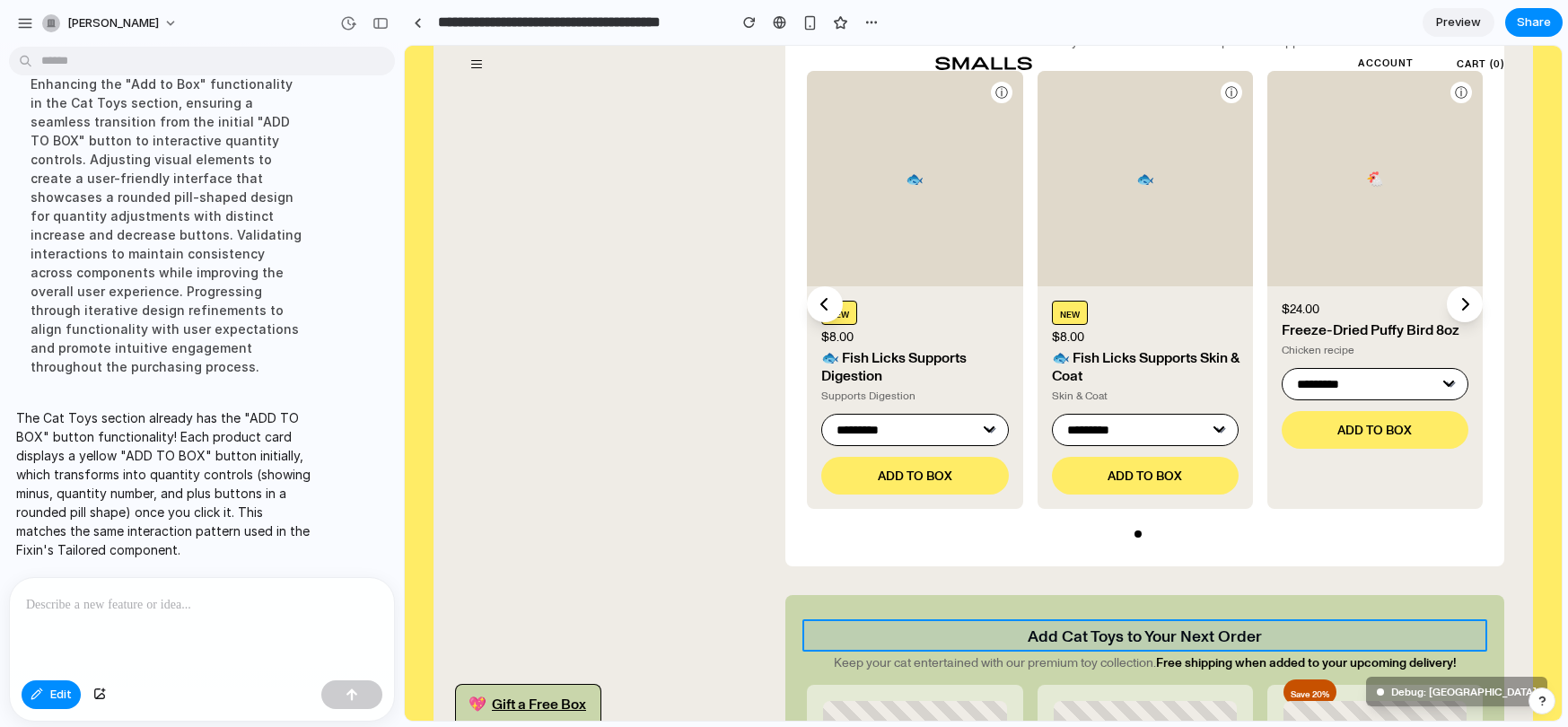
click at [1155, 629] on div at bounding box center [983, 383] width 1157 height 674
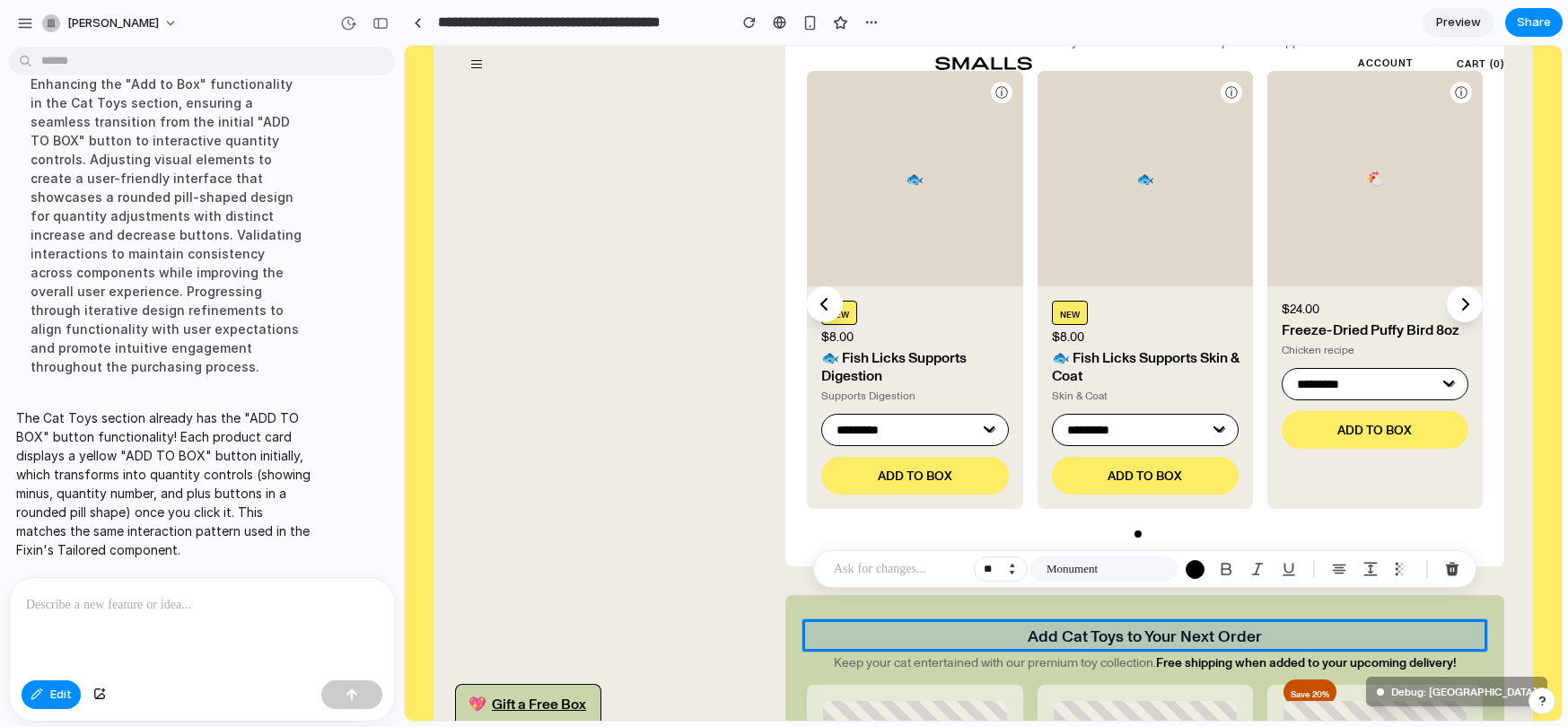
click at [1013, 562] on button "Increment" at bounding box center [1011, 565] width 18 height 9
type input "**"
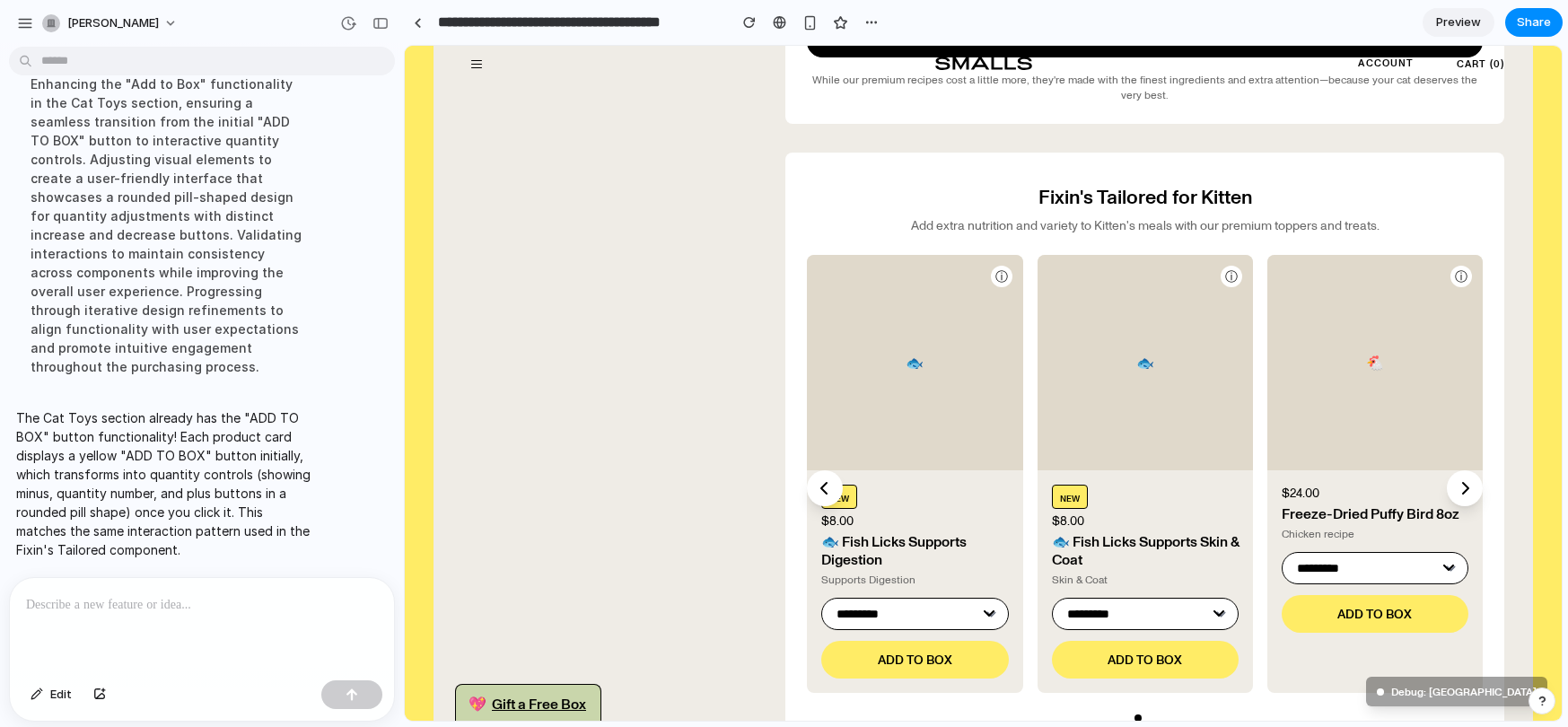
scroll to position [979, 0]
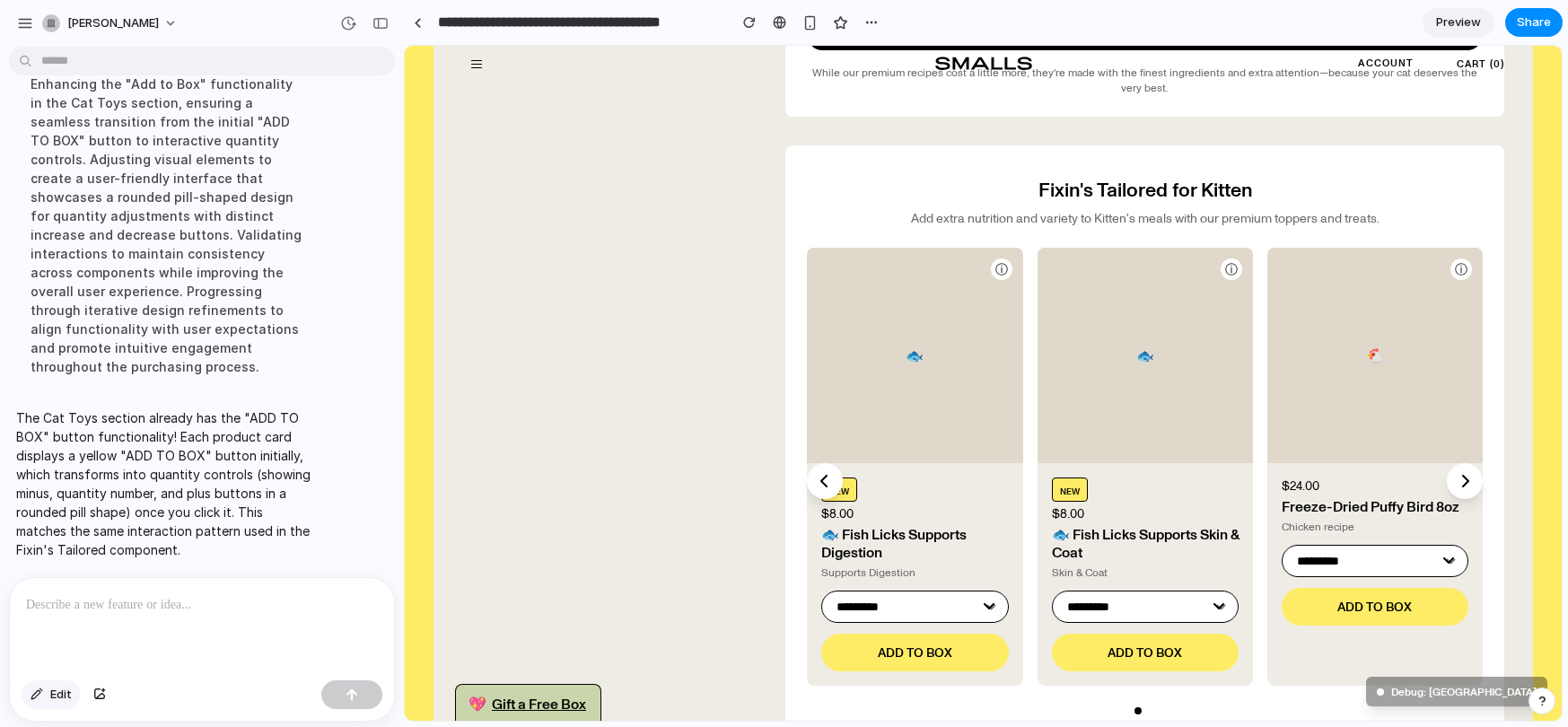
click at [44, 692] on button "Edit" at bounding box center [51, 694] width 60 height 29
click at [831, 477] on div at bounding box center [983, 383] width 1157 height 674
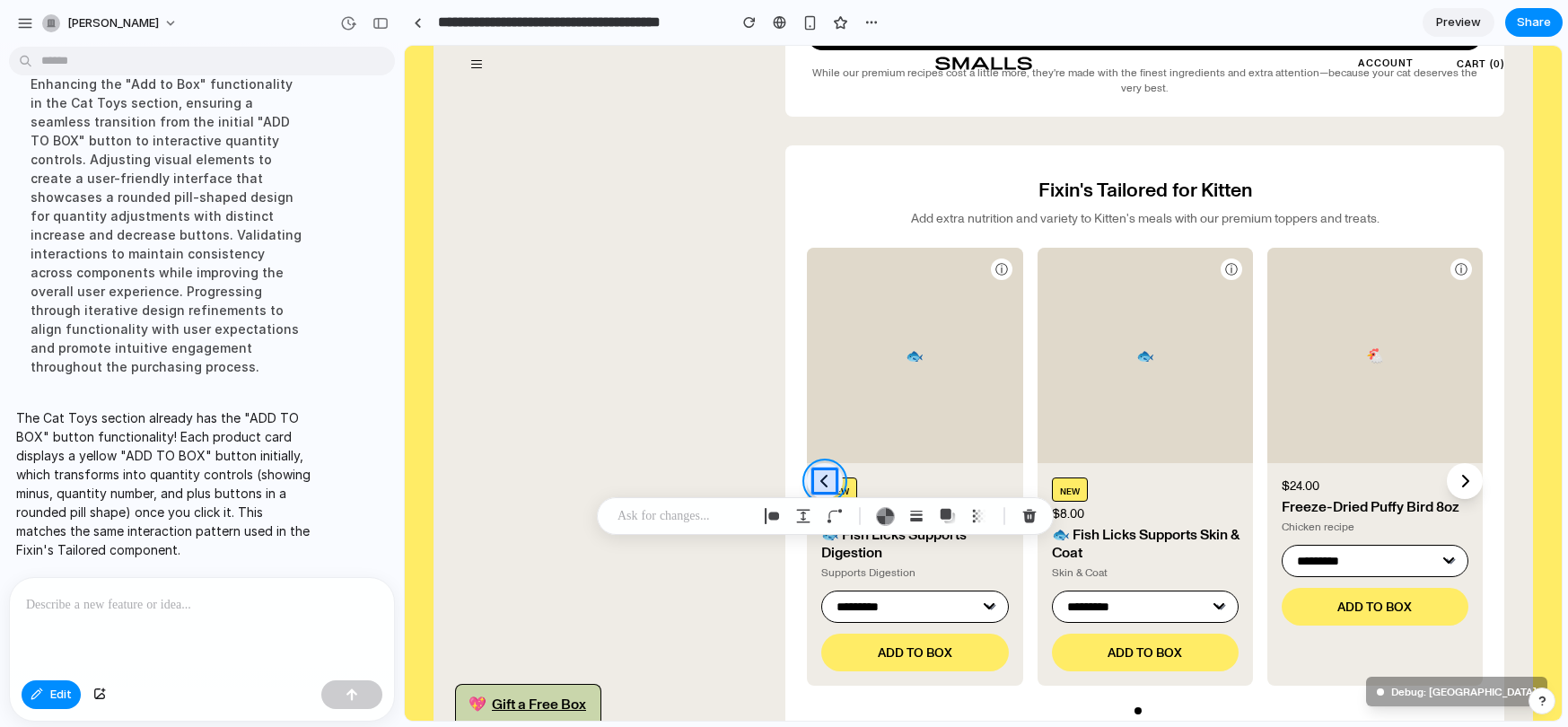
click at [839, 476] on div at bounding box center [983, 383] width 1157 height 674
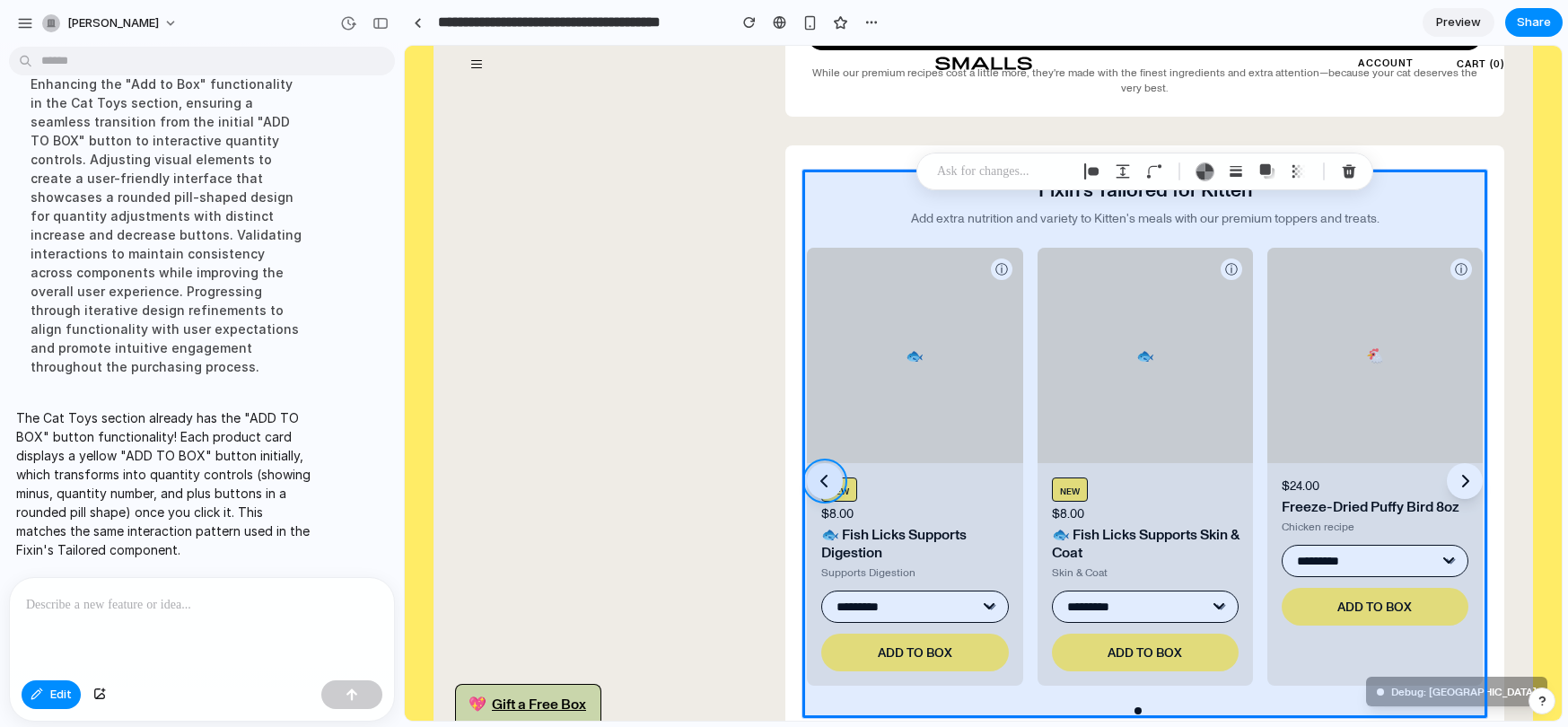
click at [834, 469] on div at bounding box center [983, 383] width 1157 height 674
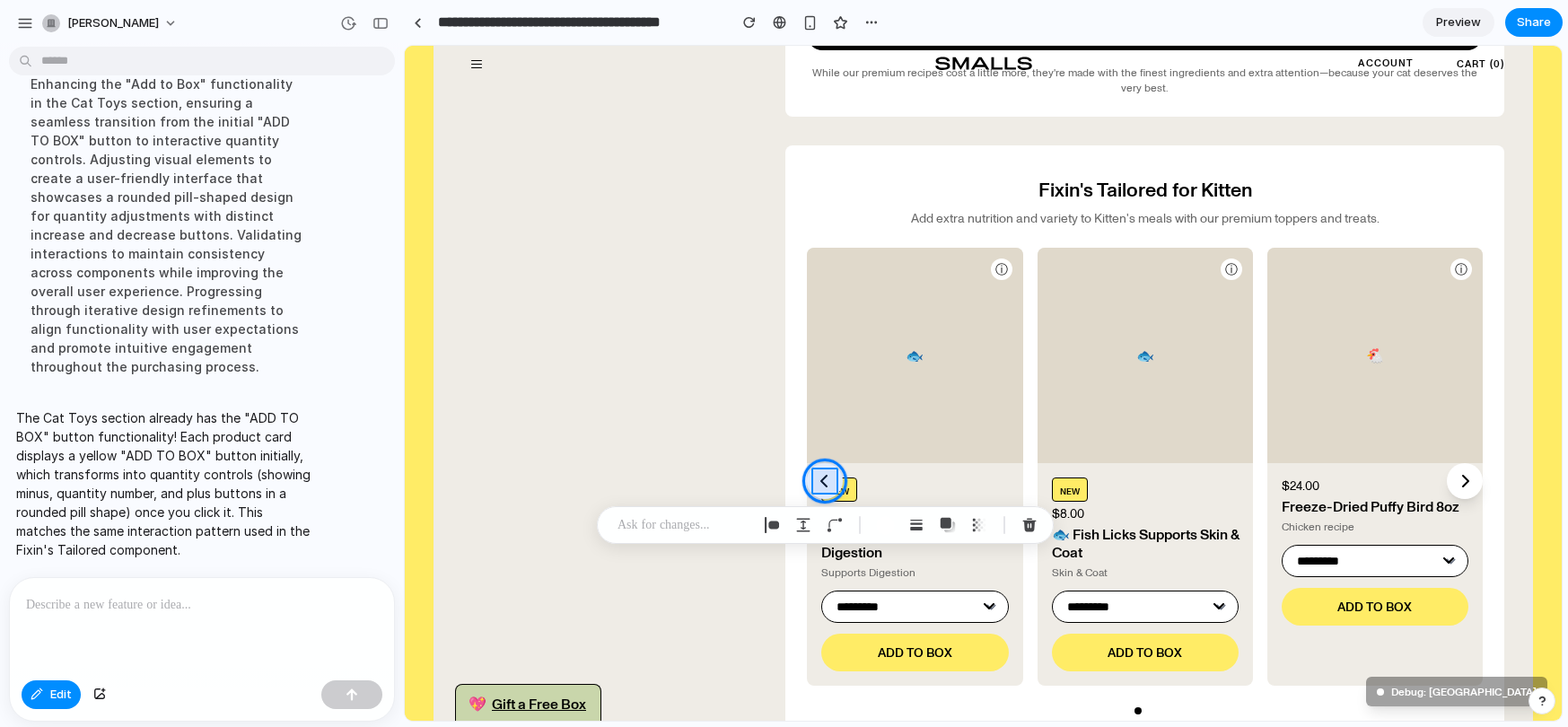
drag, startPoint x: 834, startPoint y: 469, endPoint x: 833, endPoint y: 483, distance: 14.0
click at [833, 483] on div at bounding box center [983, 383] width 1157 height 674
click at [839, 475] on div at bounding box center [983, 383] width 1157 height 674
click at [799, 529] on div "button" at bounding box center [803, 524] width 16 height 16
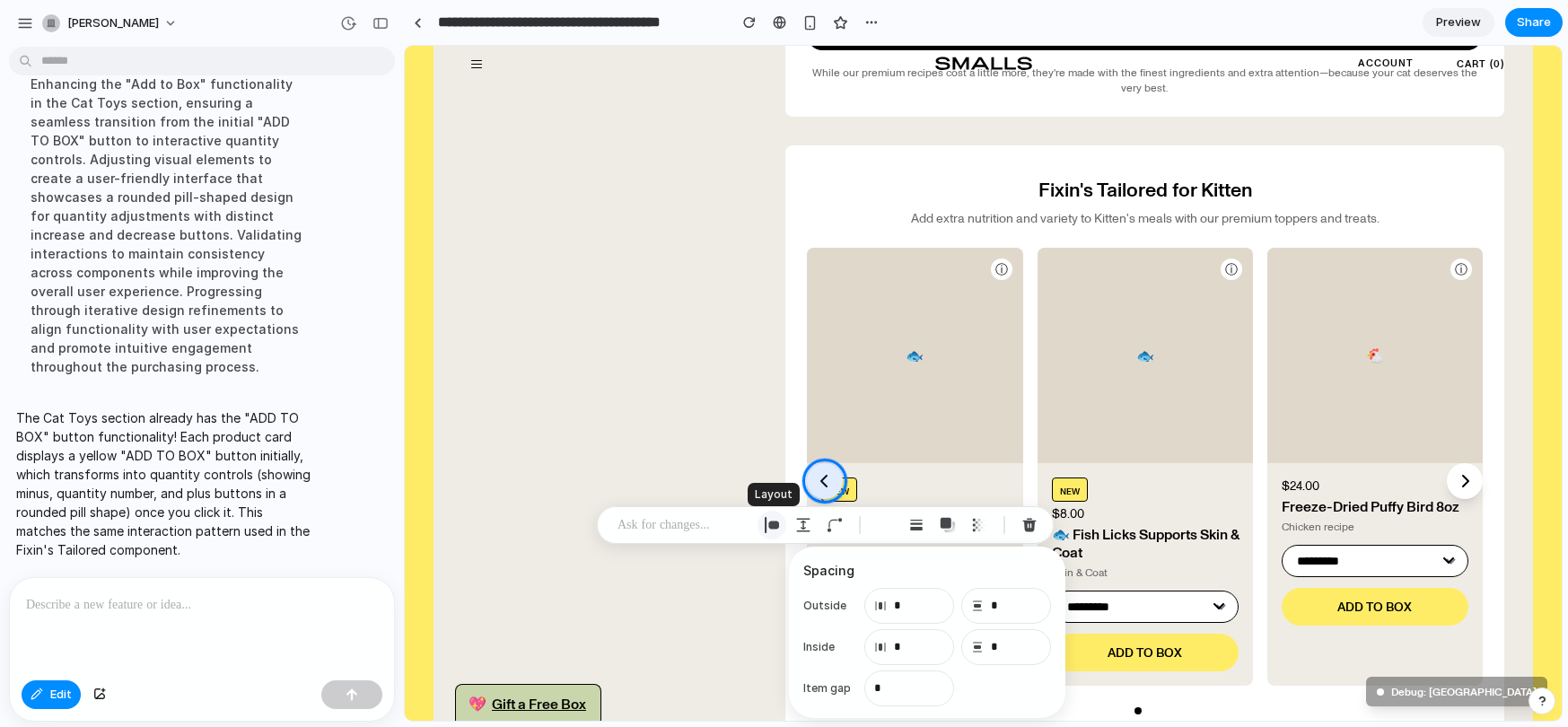
click at [767, 522] on div "button" at bounding box center [772, 524] width 16 height 16
select select "******"
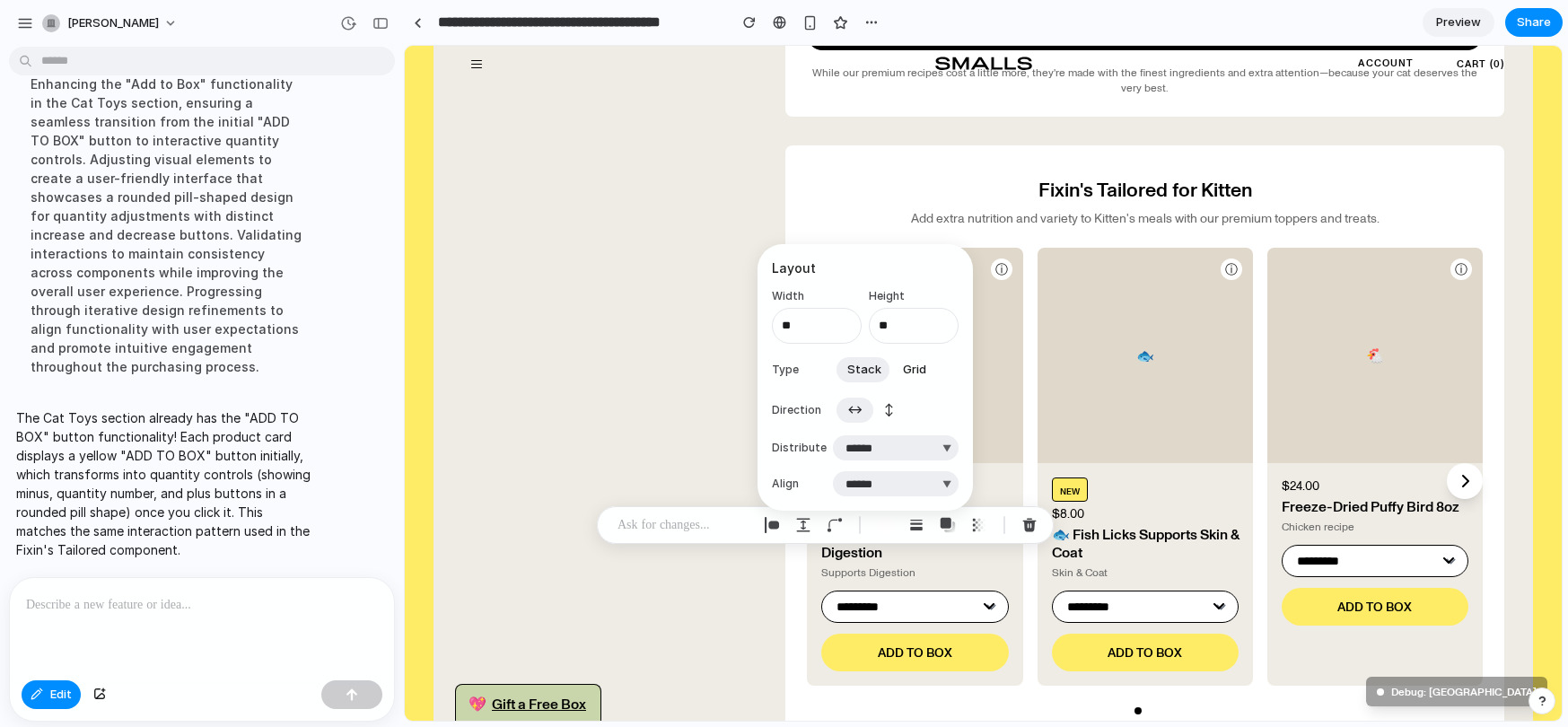
click at [884, 409] on span "↕" at bounding box center [889, 409] width 10 height 18
click at [849, 414] on span "↔" at bounding box center [855, 409] width 15 height 18
drag, startPoint x: 939, startPoint y: 265, endPoint x: 737, endPoint y: 264, distance: 202.0
click at [737, 264] on body "carly-berman I want to upsell the Premium Recipe for on-going subscriptions AND…" at bounding box center [784, 363] width 1568 height 727
click at [918, 377] on button "Grid" at bounding box center [914, 370] width 45 height 29
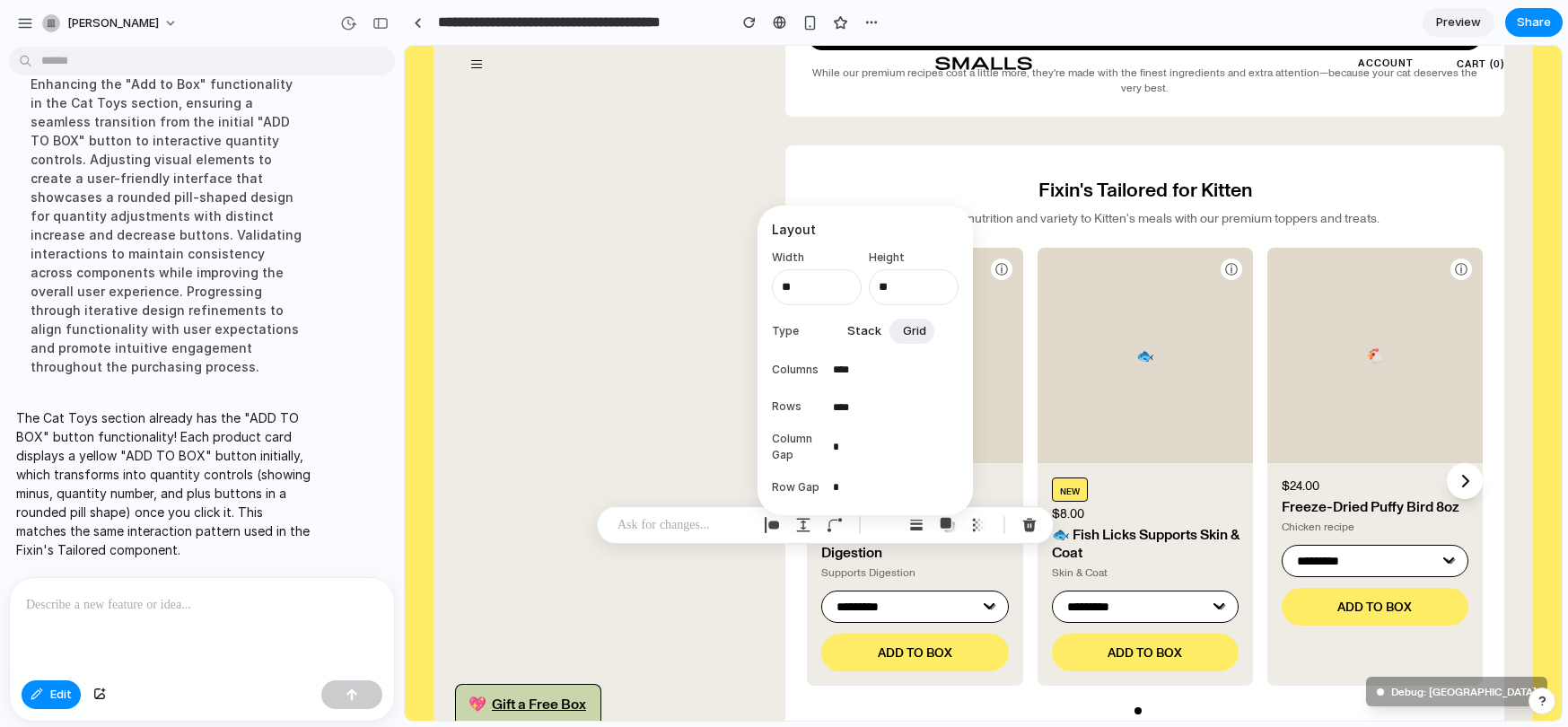
click at [851, 332] on span "Stack" at bounding box center [864, 330] width 34 height 18
select select "******"
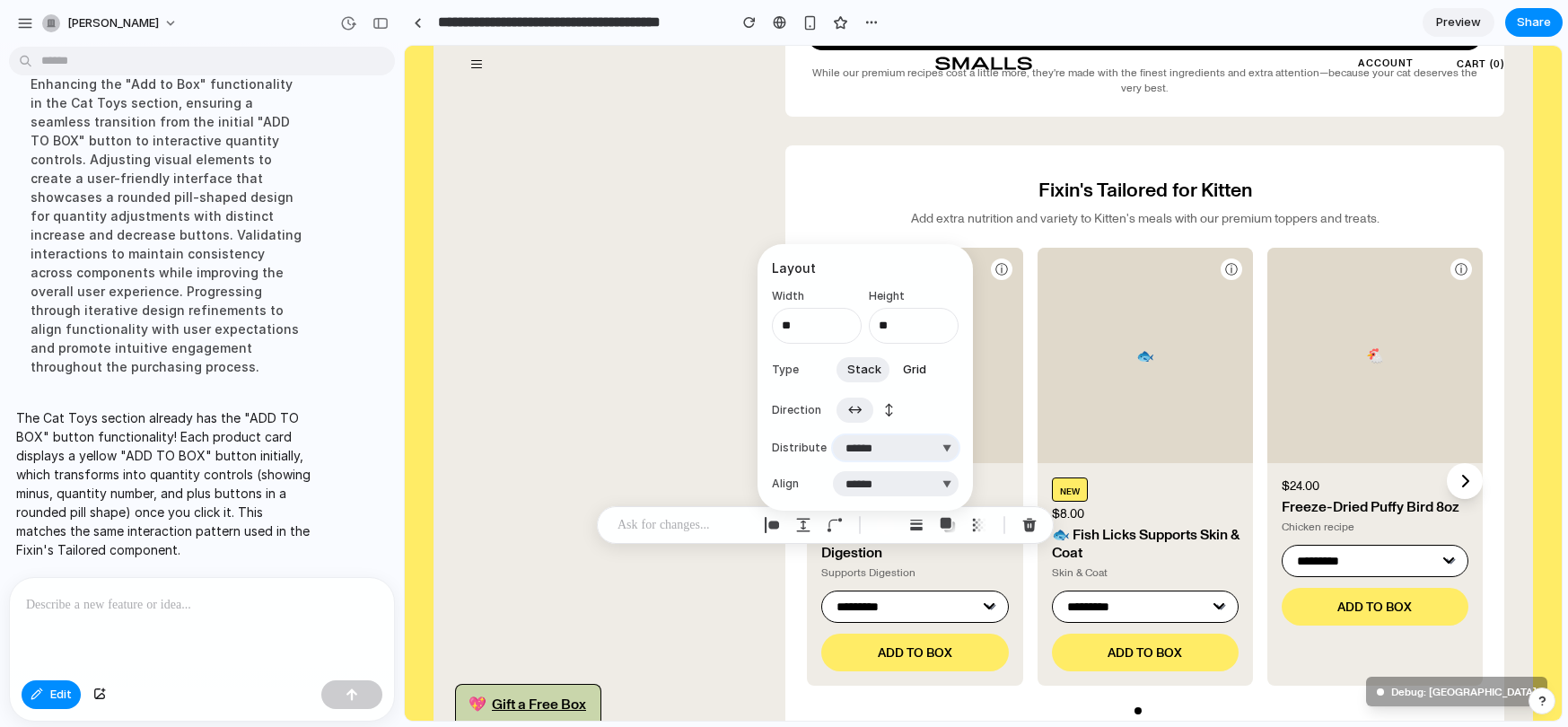
click at [934, 446] on select "**********" at bounding box center [895, 448] width 126 height 25
click at [833, 435] on select "**********" at bounding box center [895, 448] width 126 height 25
click at [905, 486] on select "***** ****** *** *******" at bounding box center [895, 483] width 126 height 25
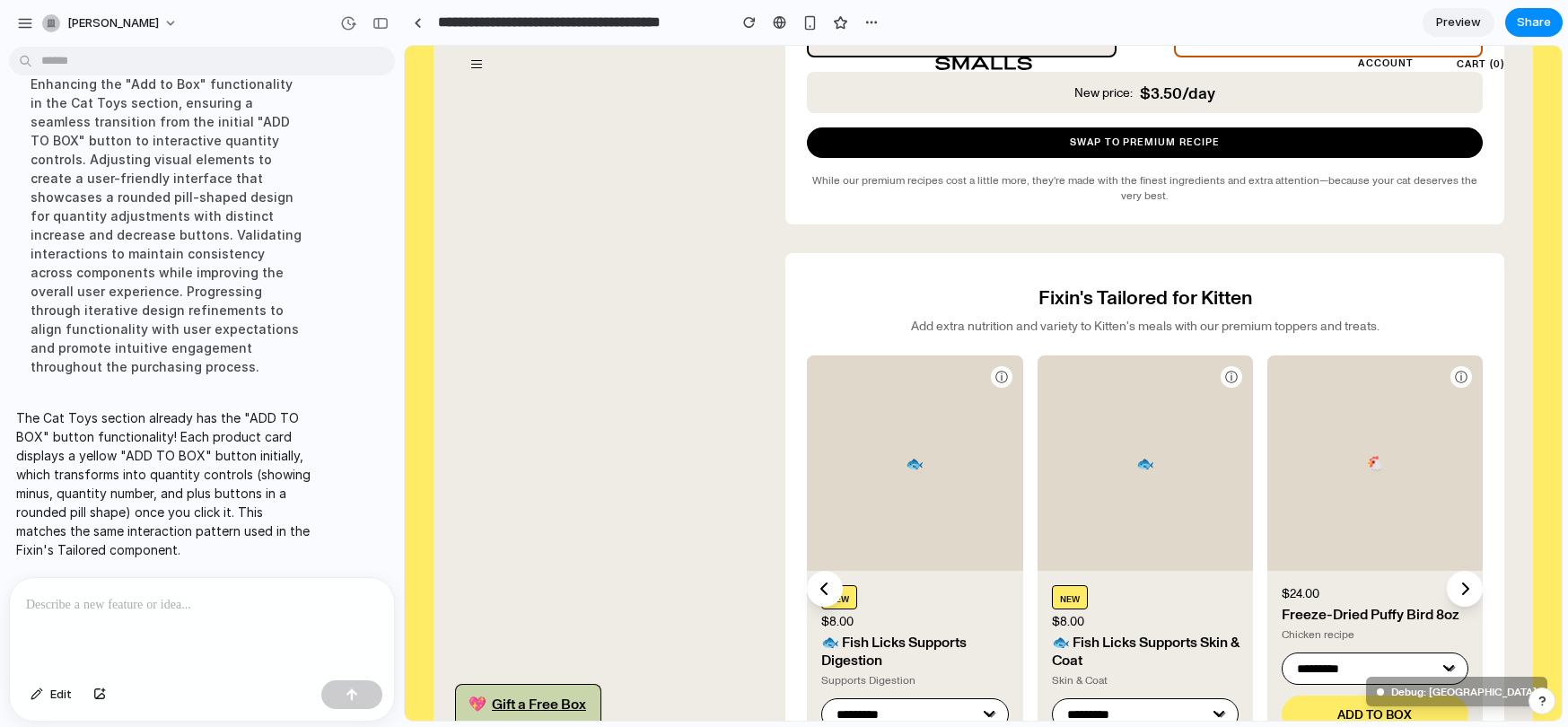
scroll to position [865, 0]
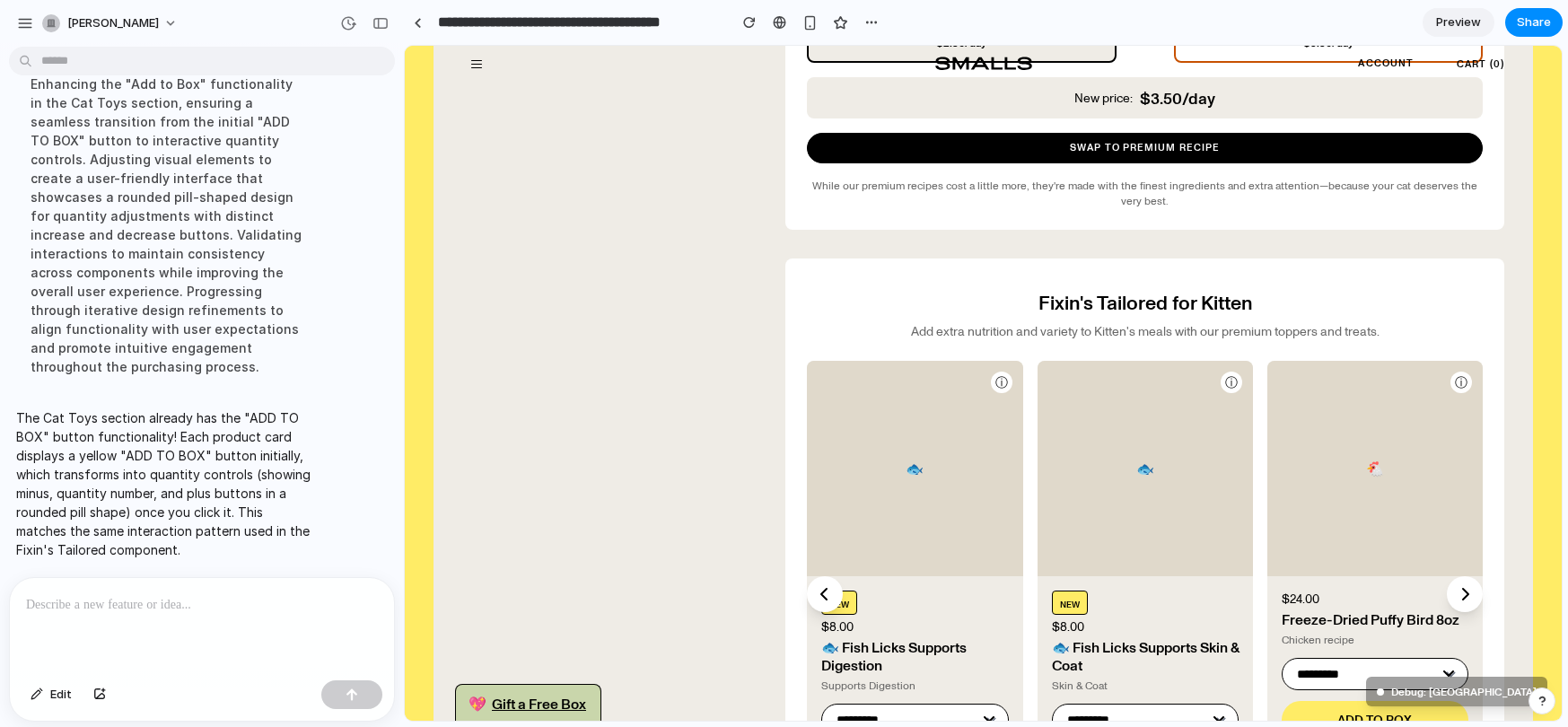
click at [1046, 337] on p "Add extra nutrition and variety to Kitten's meals with our premium toppers and …" at bounding box center [1144, 330] width 675 height 16
click at [1046, 331] on p "Add extra nutrition and variety to Kitten's meals with our premium toppers and …" at bounding box center [1144, 330] width 675 height 16
click at [54, 700] on span "Edit" at bounding box center [61, 694] width 21 height 18
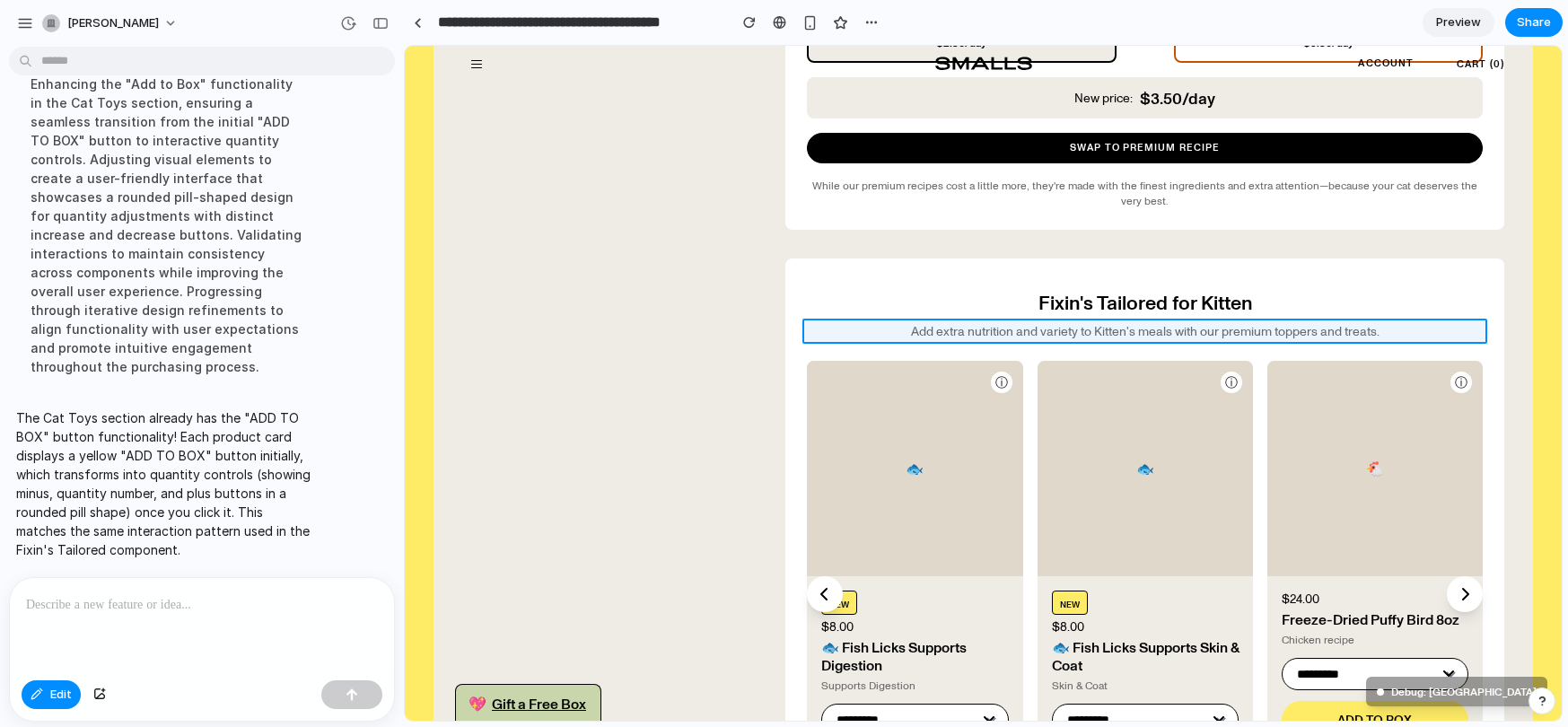
click at [1058, 333] on div at bounding box center [983, 383] width 1157 height 674
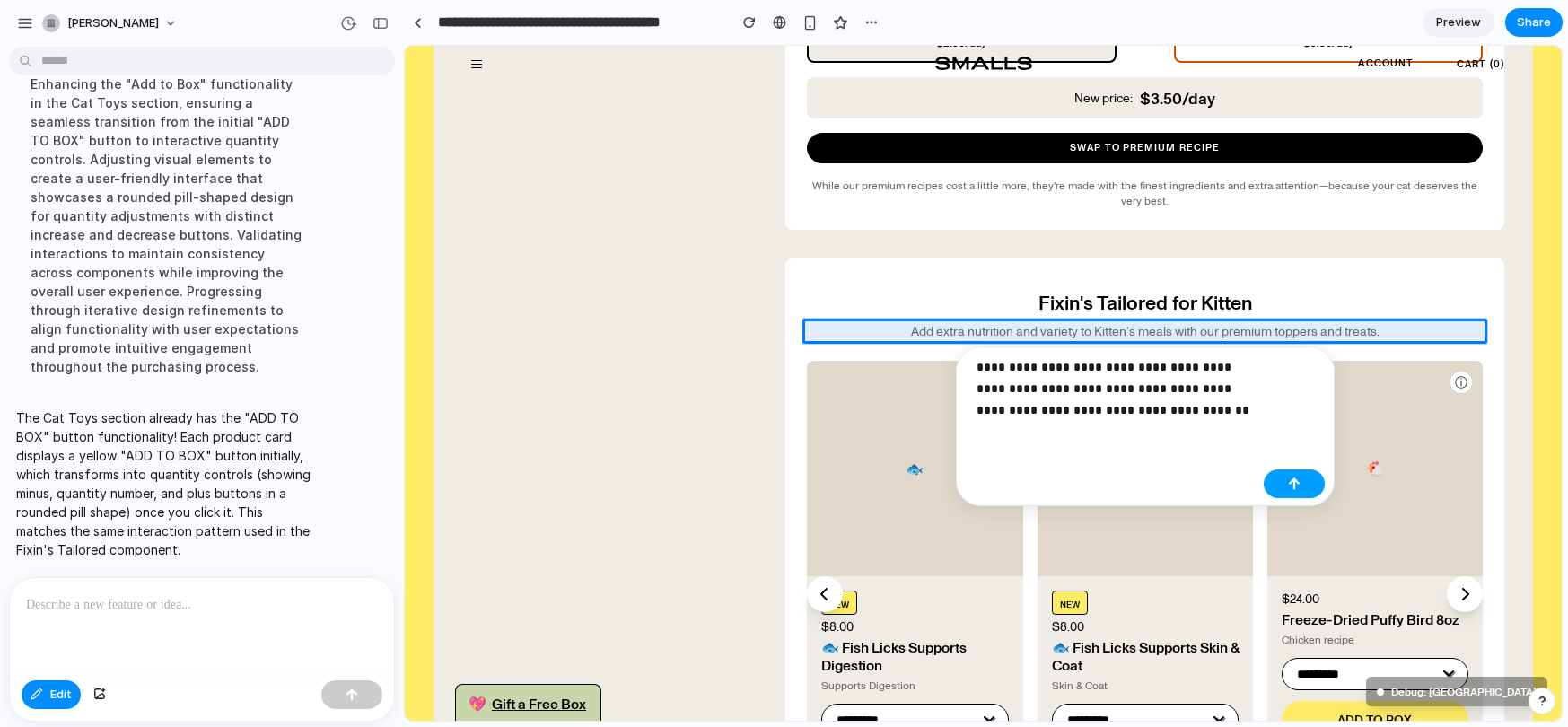
click at [1297, 479] on div "button" at bounding box center [1293, 483] width 12 height 12
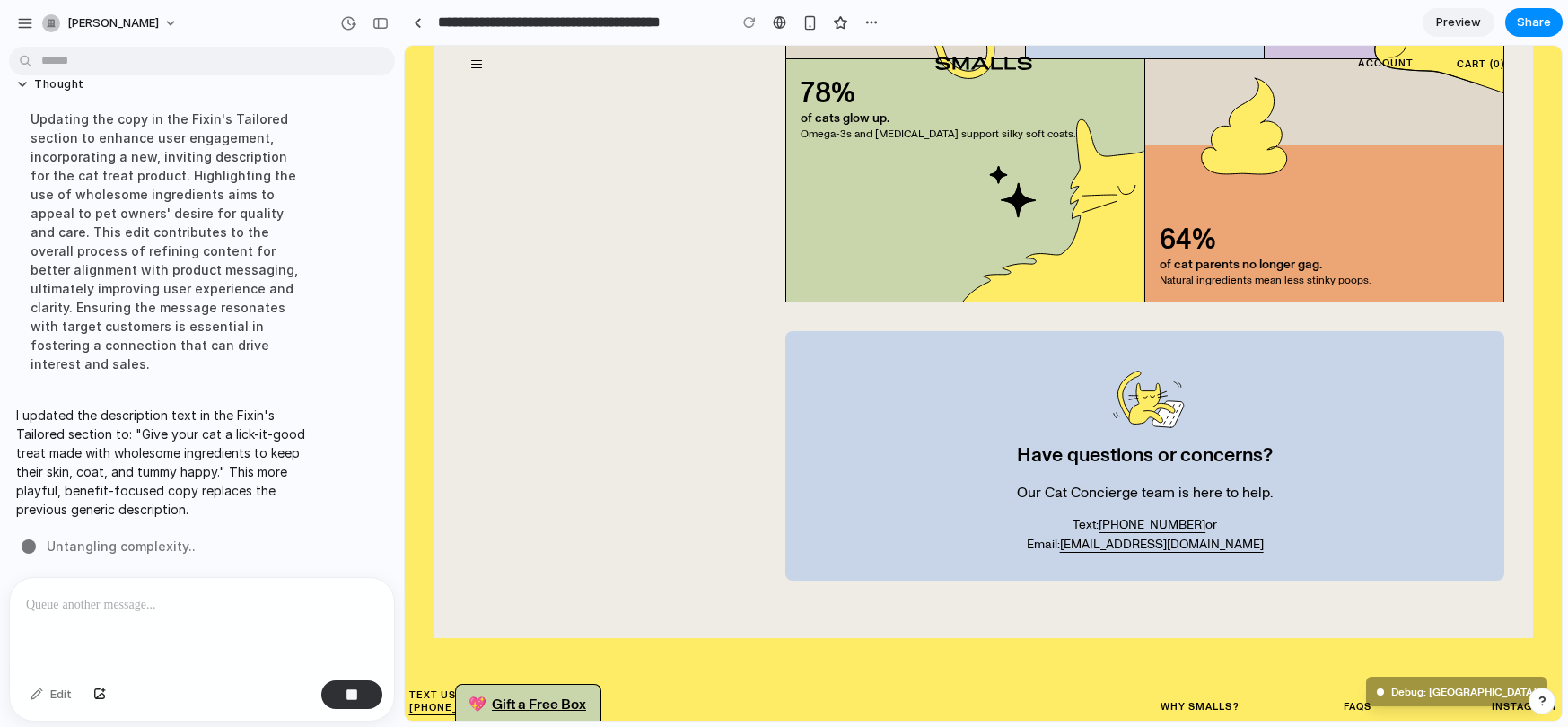
scroll to position [3167, 0]
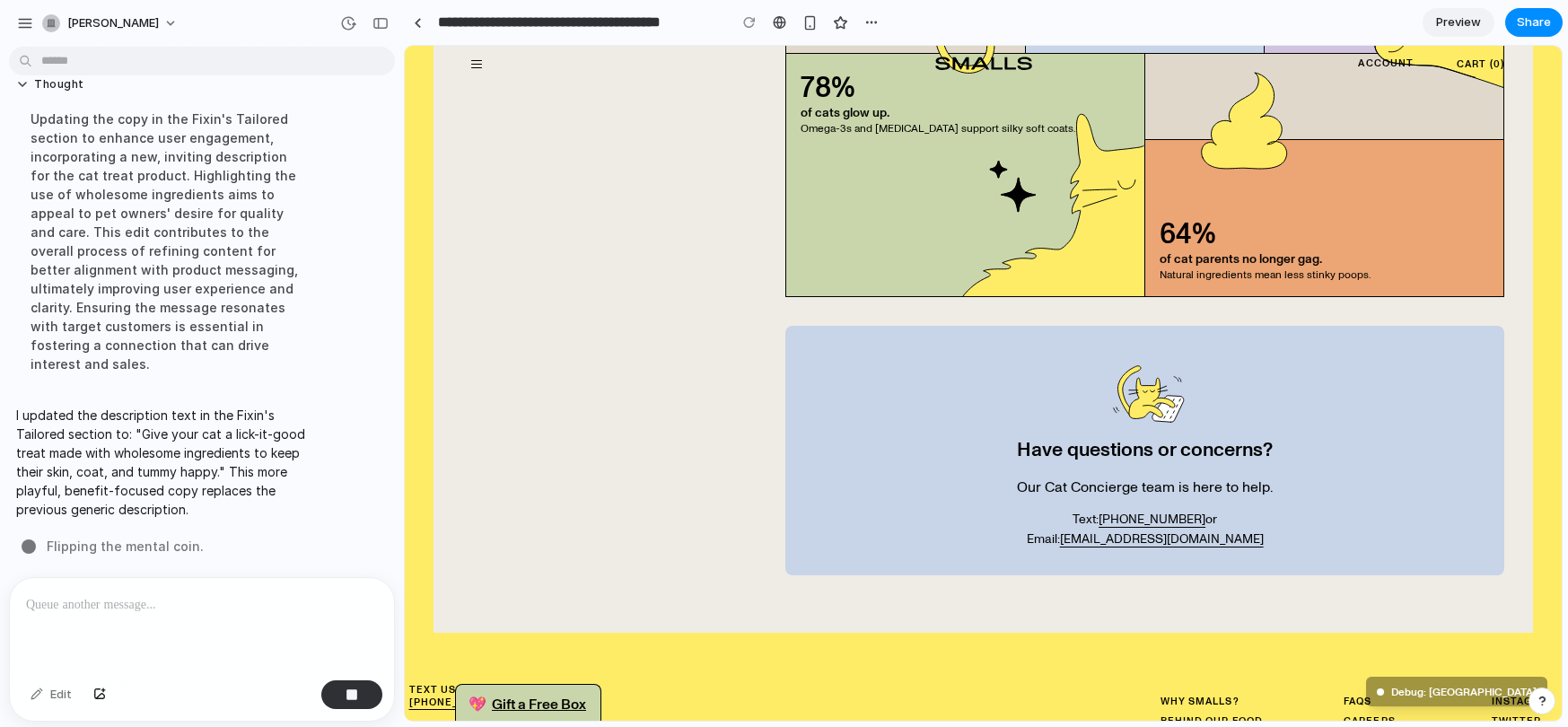
click at [224, 597] on p at bounding box center [202, 604] width 352 height 21
drag, startPoint x: 224, startPoint y: 596, endPoint x: 210, endPoint y: 597, distance: 14.0
click at [220, 597] on p at bounding box center [202, 604] width 352 height 21
click at [356, 688] on div "button" at bounding box center [352, 693] width 12 height 12
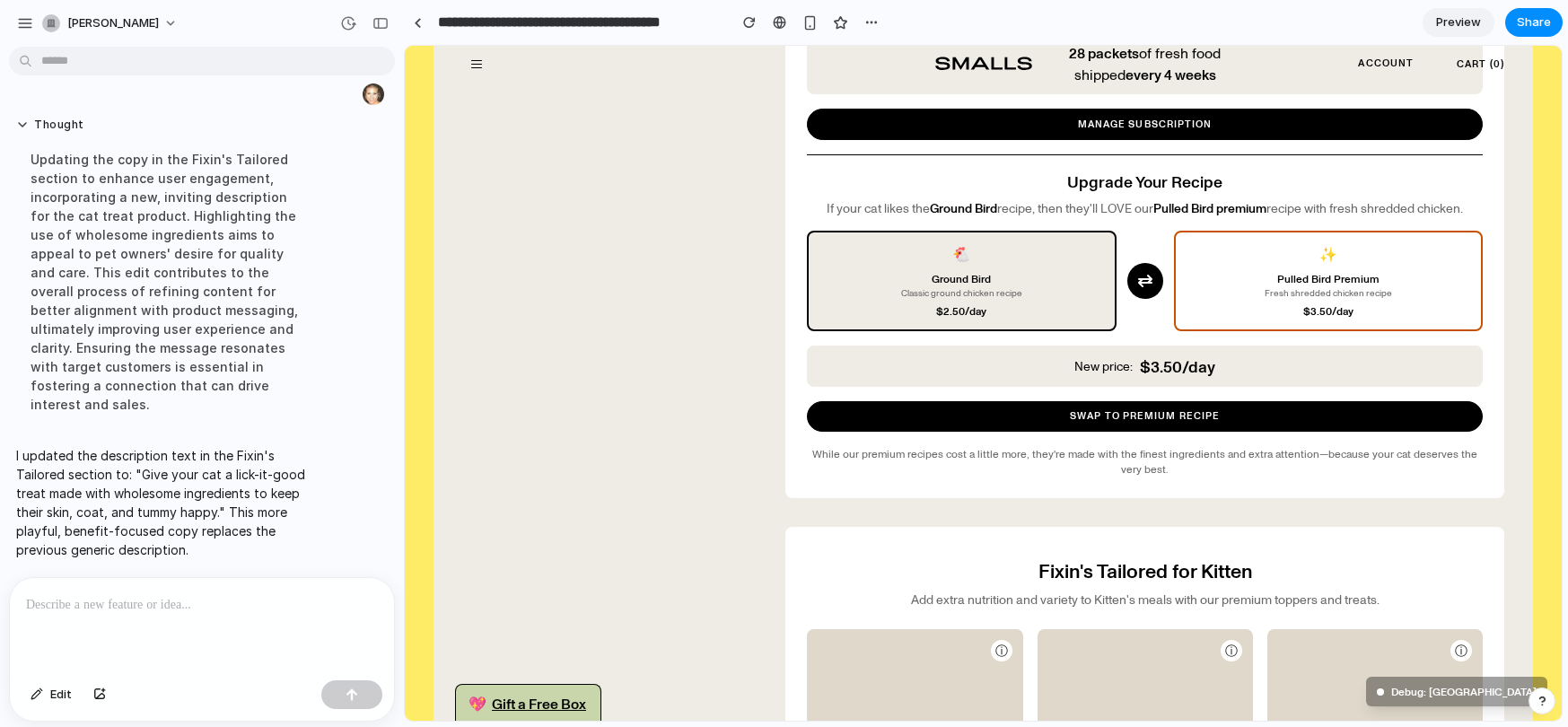
scroll to position [598, 0]
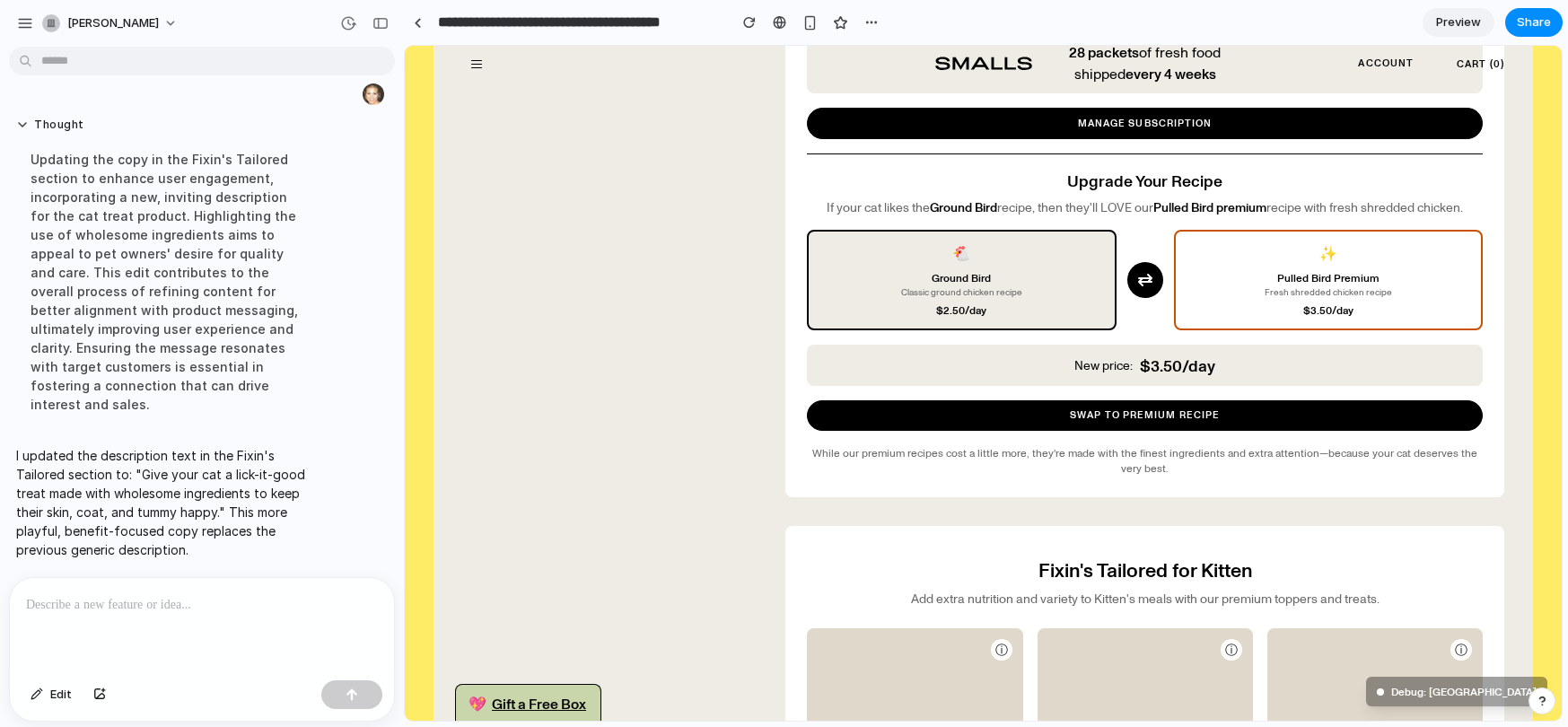
click at [118, 601] on p at bounding box center [202, 604] width 352 height 21
click at [1024, 600] on p "Add extra nutrition and variety to Kitten's meals with our premium toppers and …" at bounding box center [1144, 598] width 675 height 16
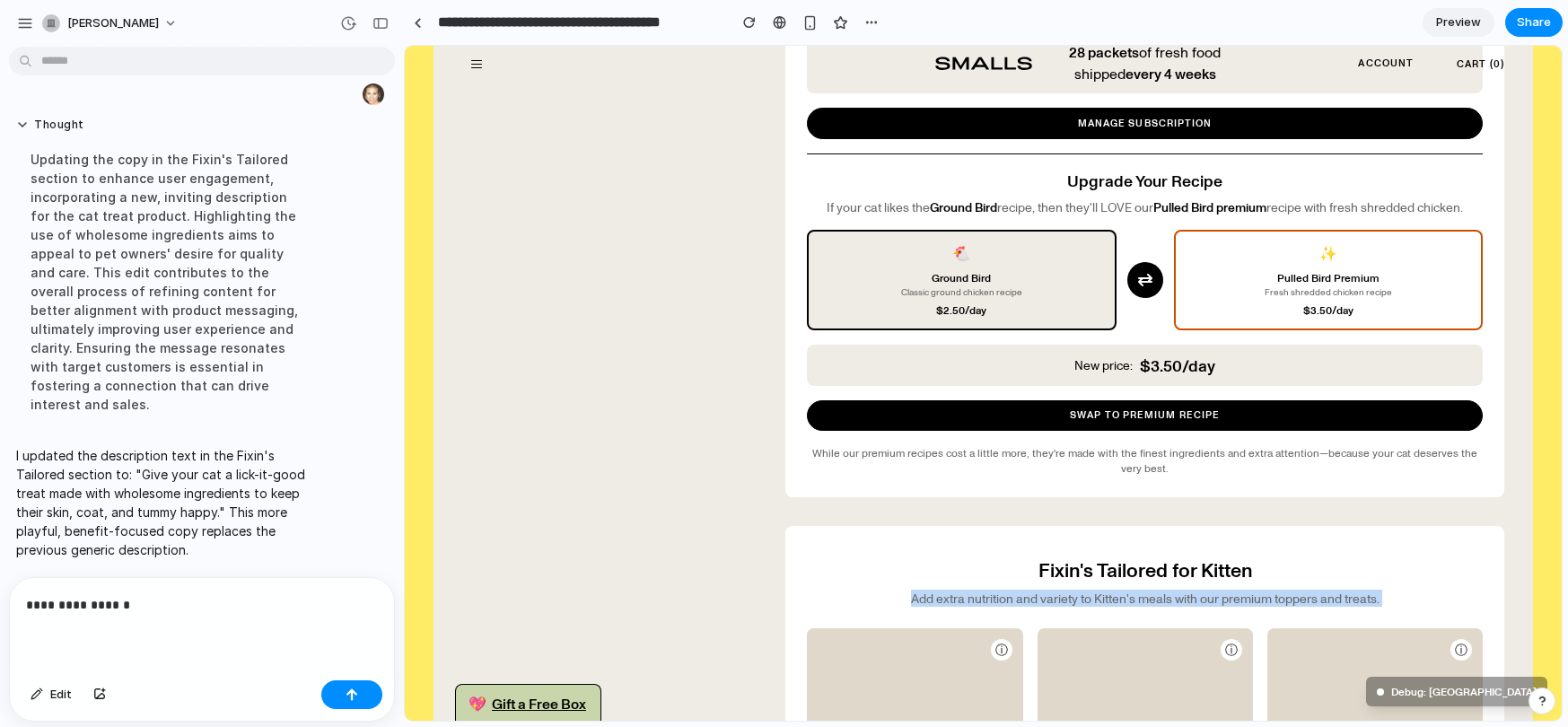
click at [1024, 600] on p "Add extra nutrition and variety to Kitten's meals with our premium toppers and …" at bounding box center [1144, 598] width 675 height 16
copy div "Add extra nutrition and variety to Kitten's meals with our premium toppers and …"
click at [238, 614] on p "**********" at bounding box center [202, 604] width 352 height 21
click at [141, 613] on p "**********" at bounding box center [202, 604] width 352 height 21
click at [141, 601] on p "**********" at bounding box center [202, 604] width 352 height 21
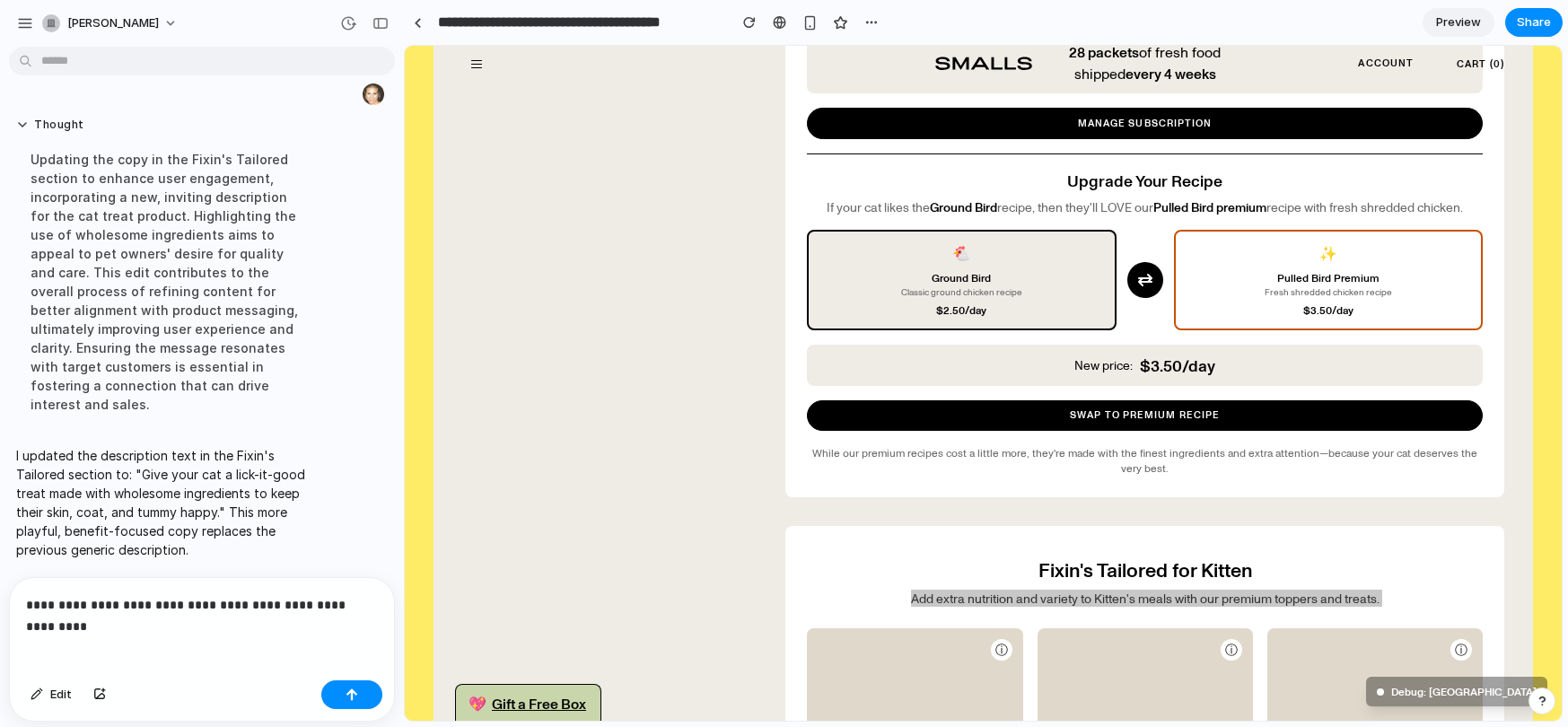
scroll to position [4663, 0]
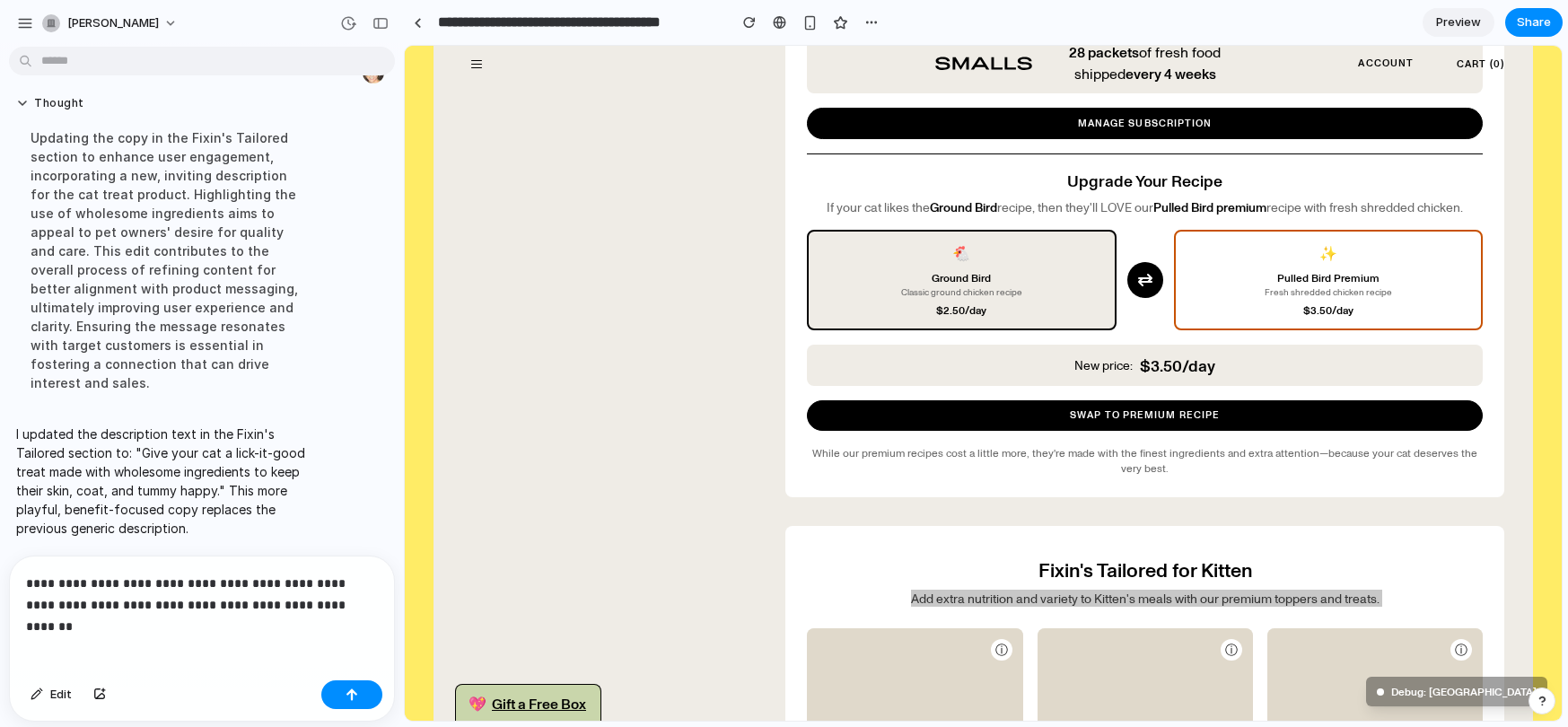
click at [179, 270] on div "Updating the copy in the Fixin's Tailored section to enhance user engagement, i…" at bounding box center [166, 259] width 300 height 285
click at [179, 269] on div "Updating the copy in the Fixin's Tailored section to enhance user engagement, i…" at bounding box center [166, 259] width 300 height 285
click at [360, 604] on p "**********" at bounding box center [202, 594] width 352 height 43
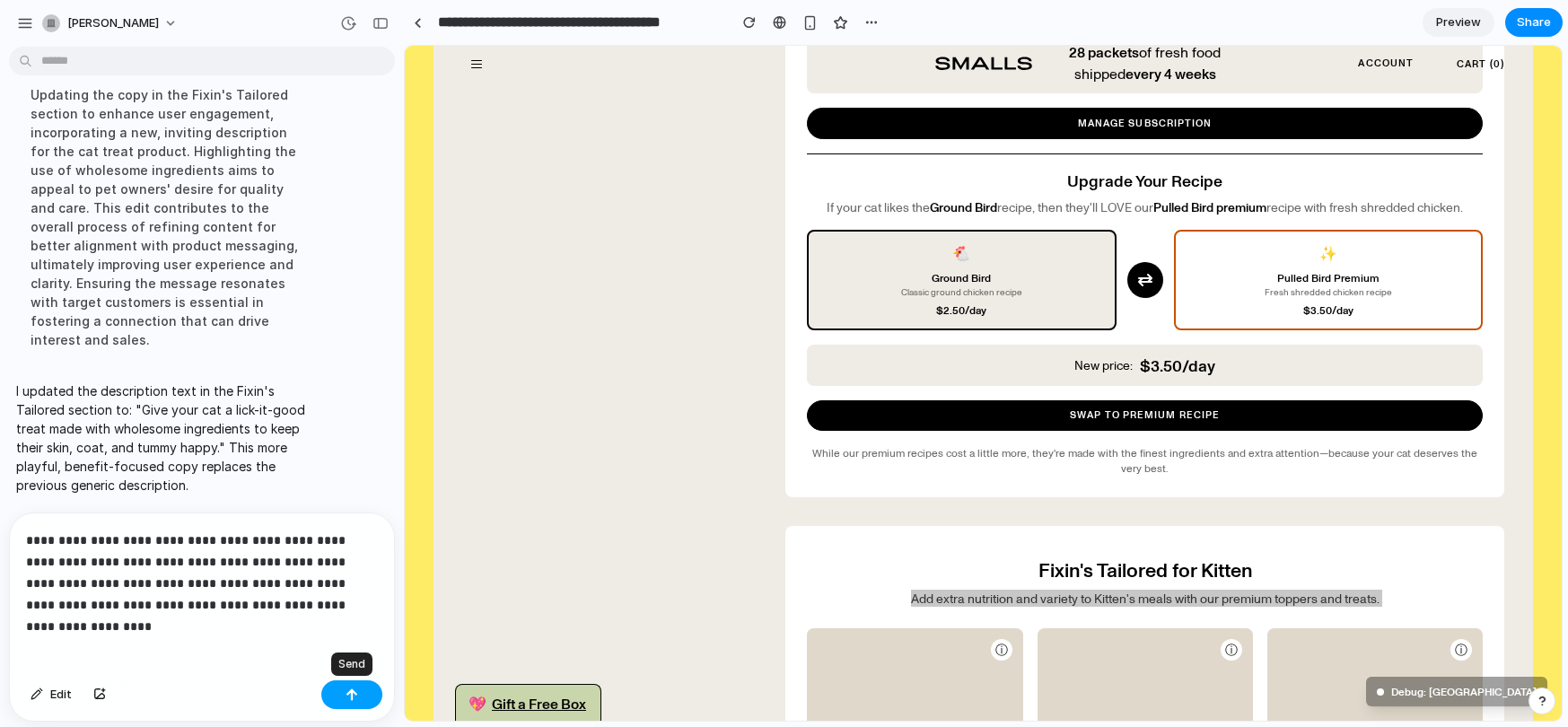
click at [352, 686] on button "button" at bounding box center [352, 694] width 61 height 29
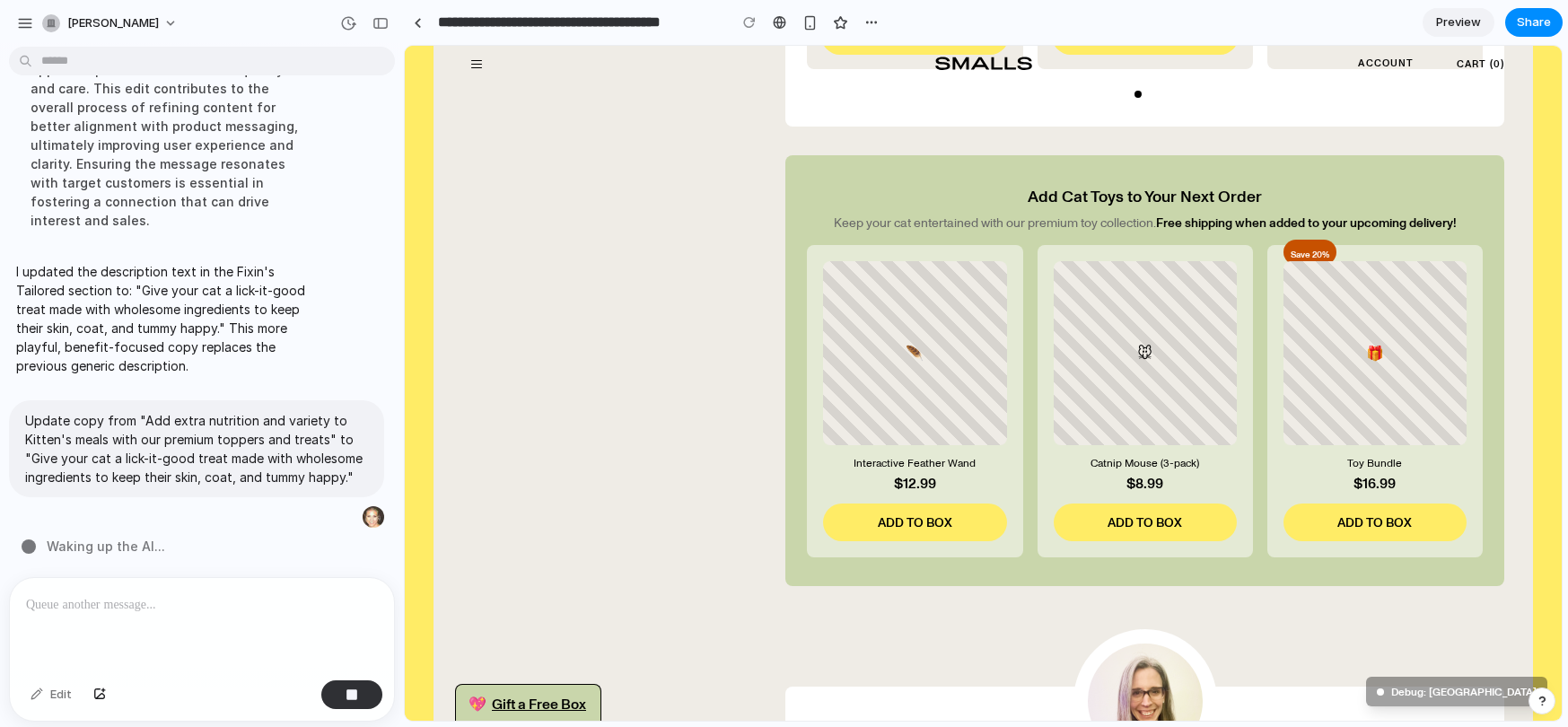
scroll to position [1615, 0]
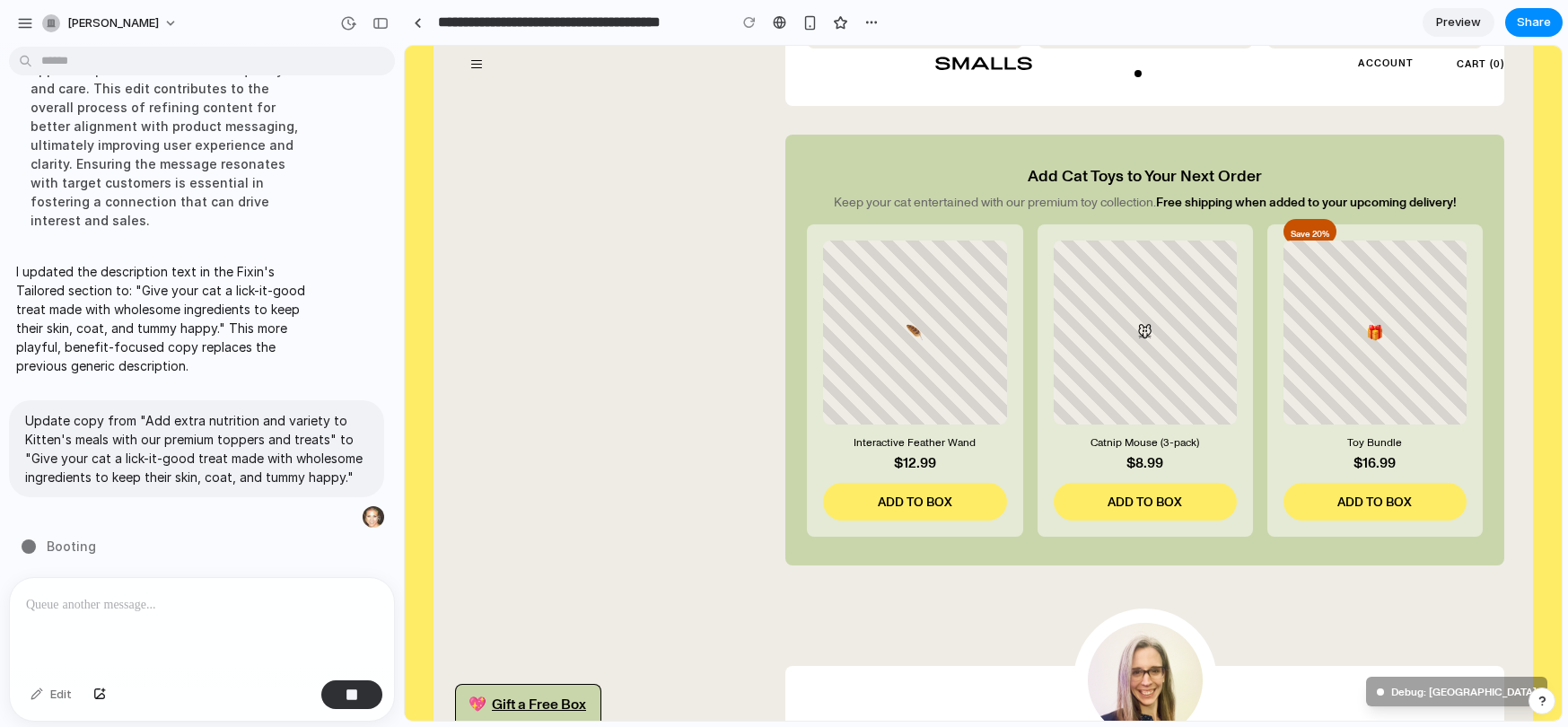
click at [1310, 224] on div "Save 20%" at bounding box center [1310, 231] width 53 height 25
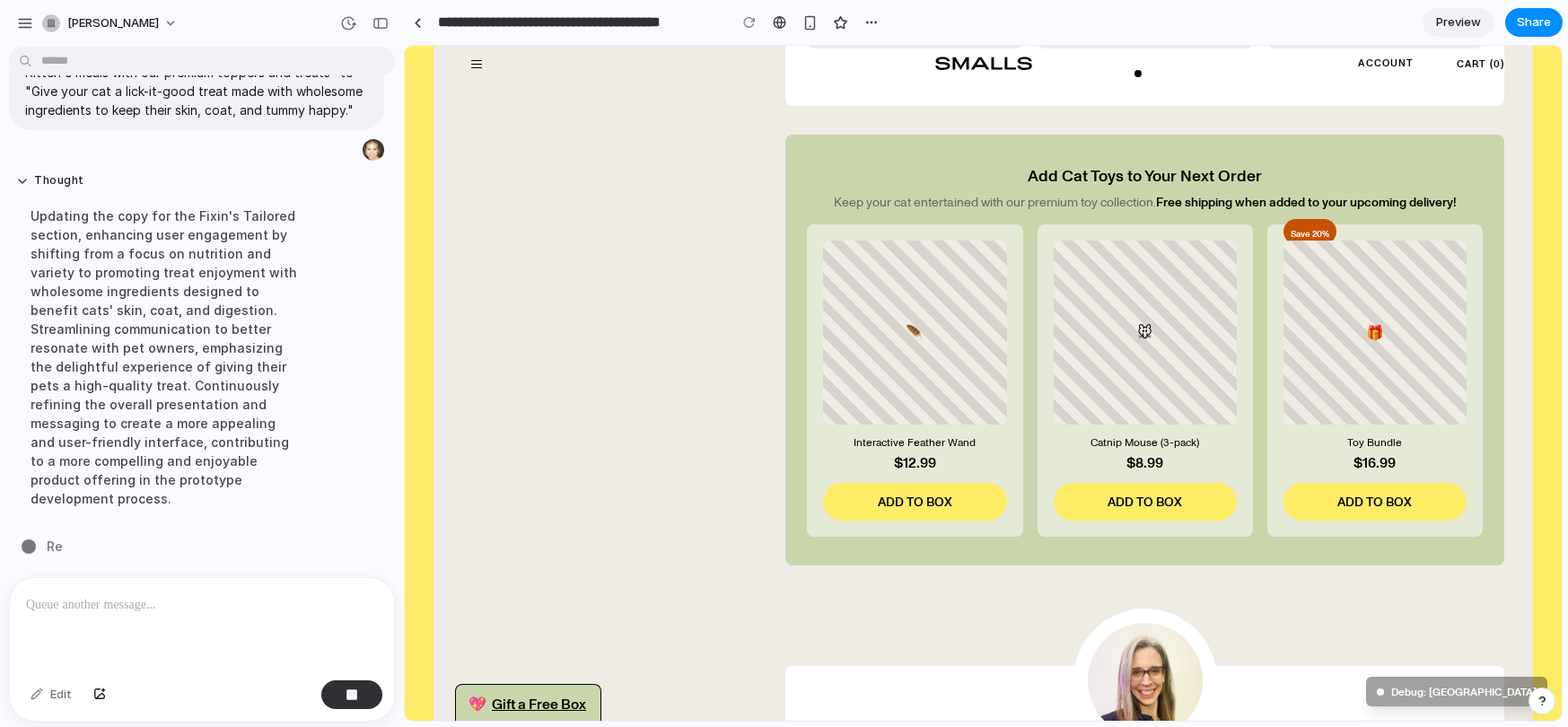
click at [60, 686] on div "Edit" at bounding box center [51, 694] width 60 height 29
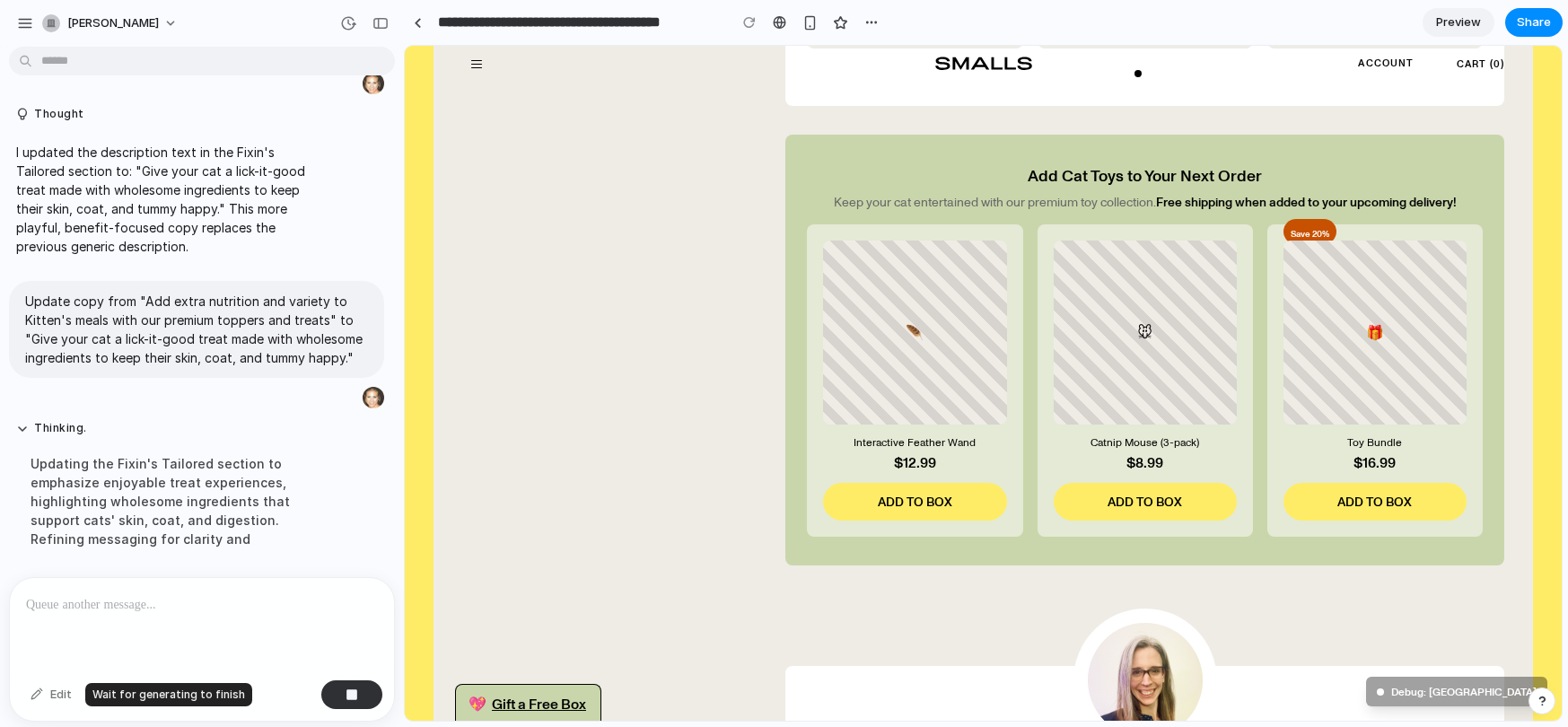
click at [54, 686] on div "Edit" at bounding box center [51, 694] width 60 height 29
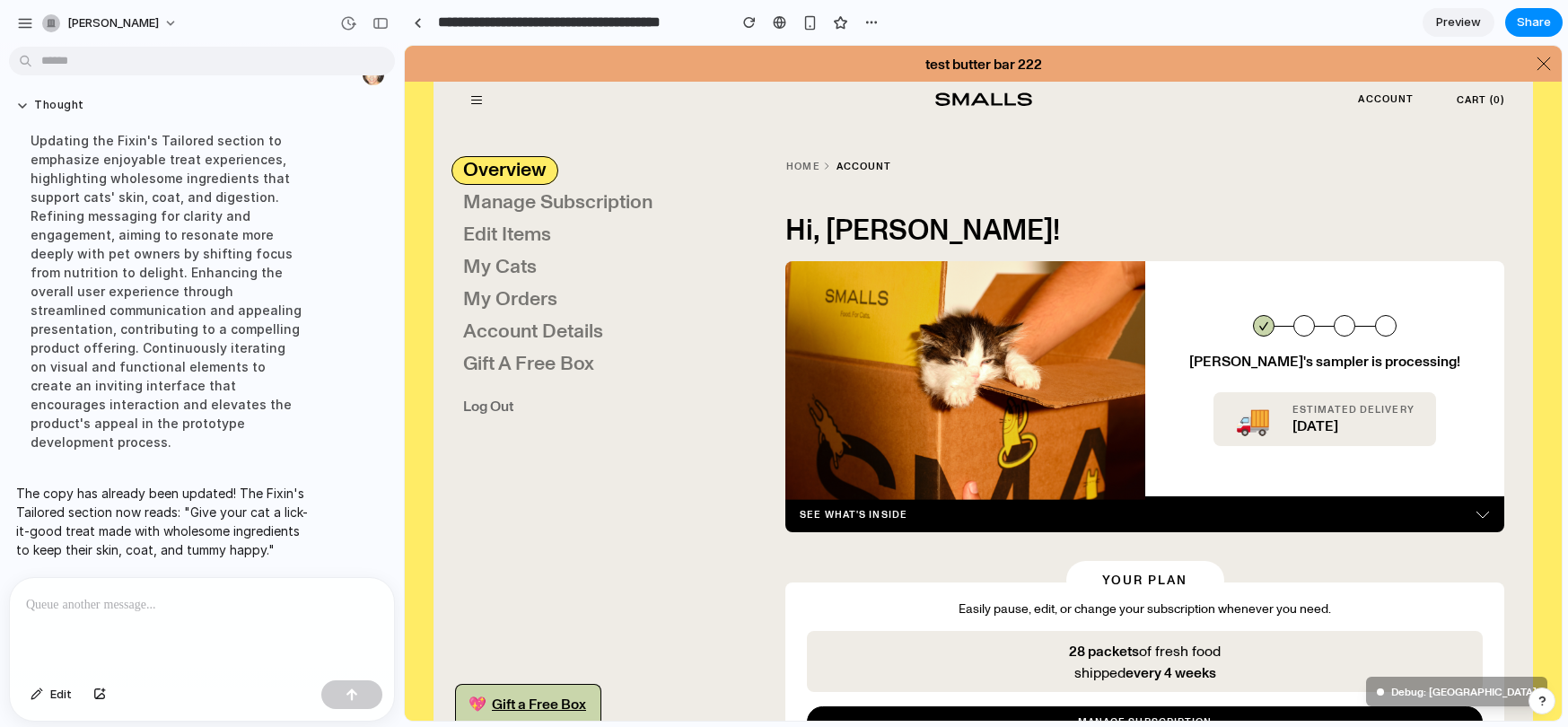
scroll to position [0, 0]
click at [63, 691] on span "Edit" at bounding box center [61, 694] width 21 height 18
click at [55, 691] on span "Edit" at bounding box center [61, 694] width 21 height 18
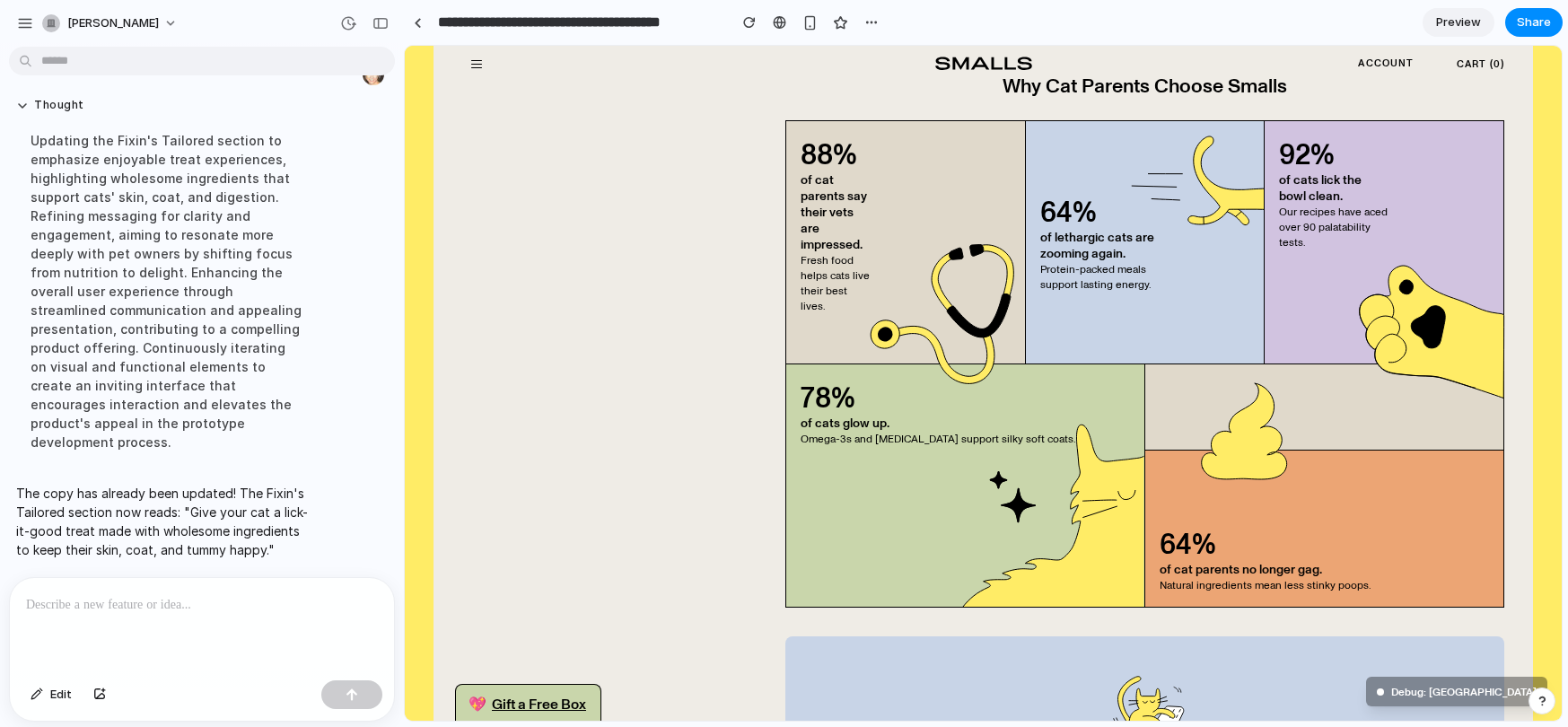
scroll to position [2847, 0]
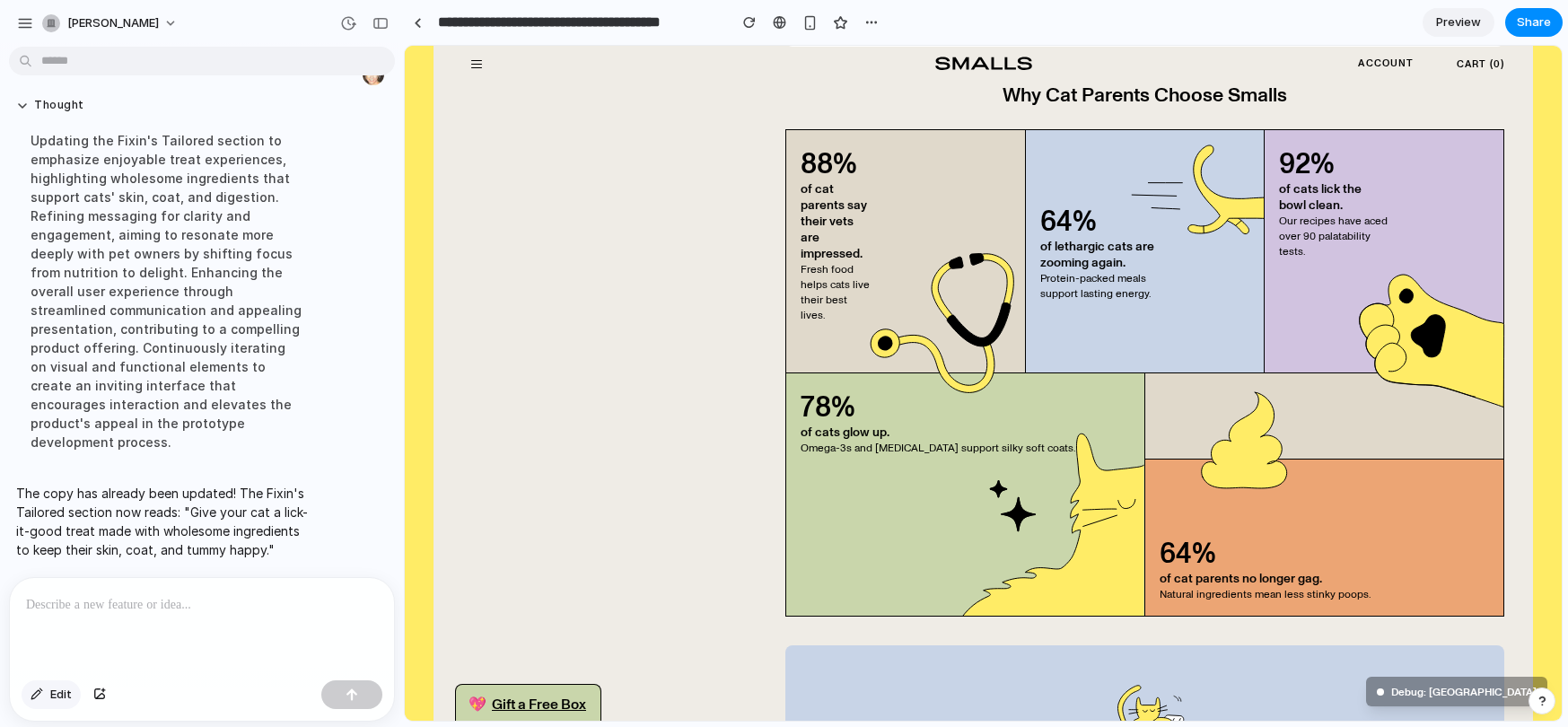
click at [59, 686] on span "Edit" at bounding box center [61, 694] width 21 height 18
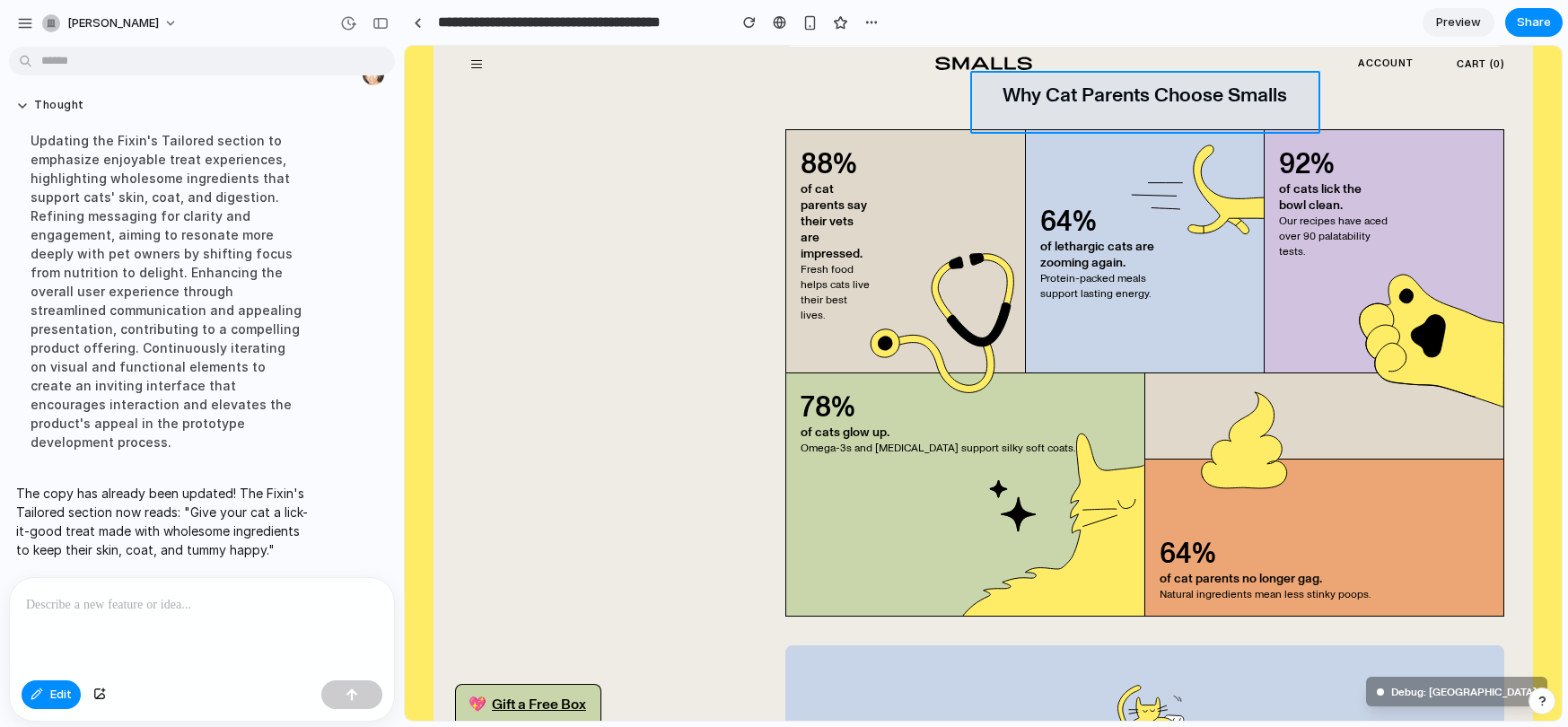
click at [1095, 102] on div at bounding box center [983, 383] width 1157 height 674
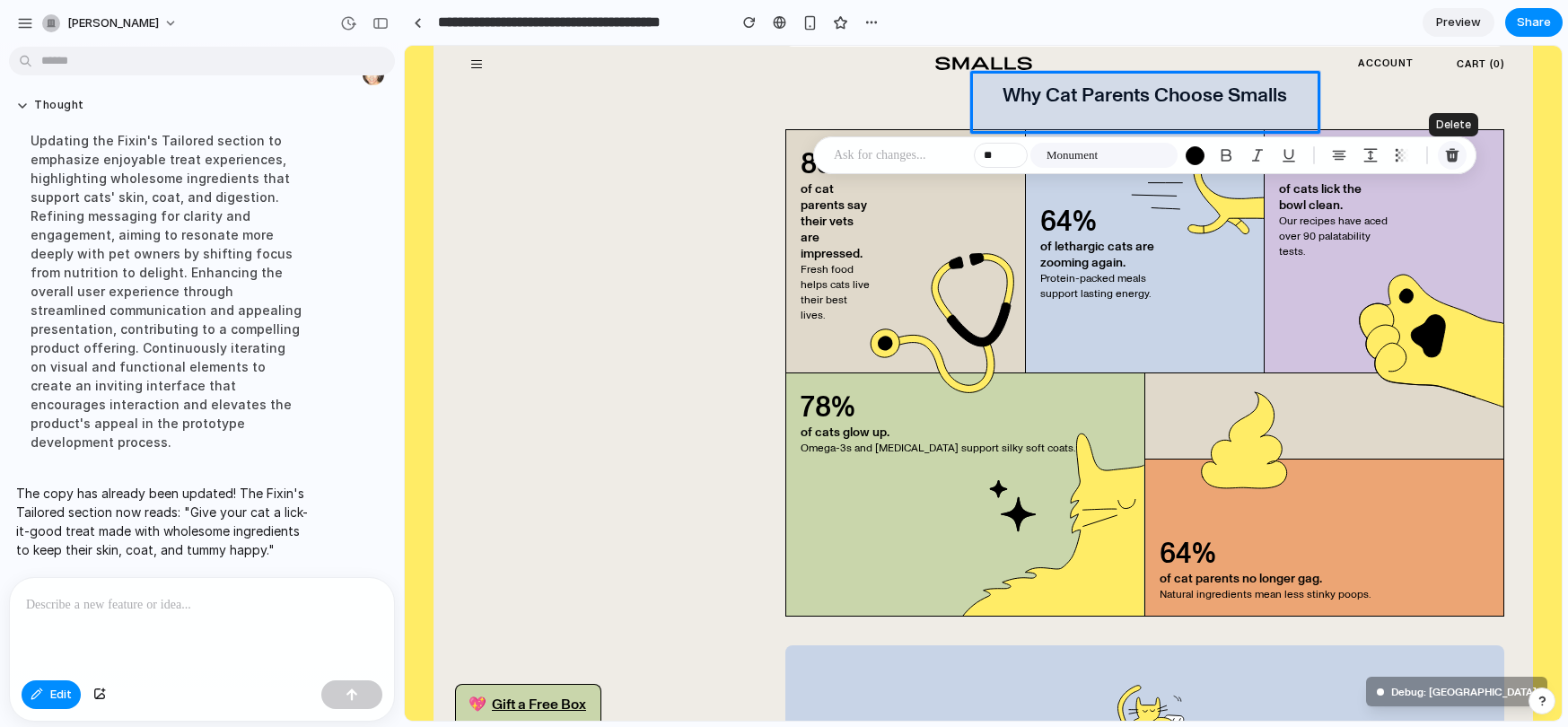
click at [1455, 154] on div "button" at bounding box center [1452, 155] width 16 height 16
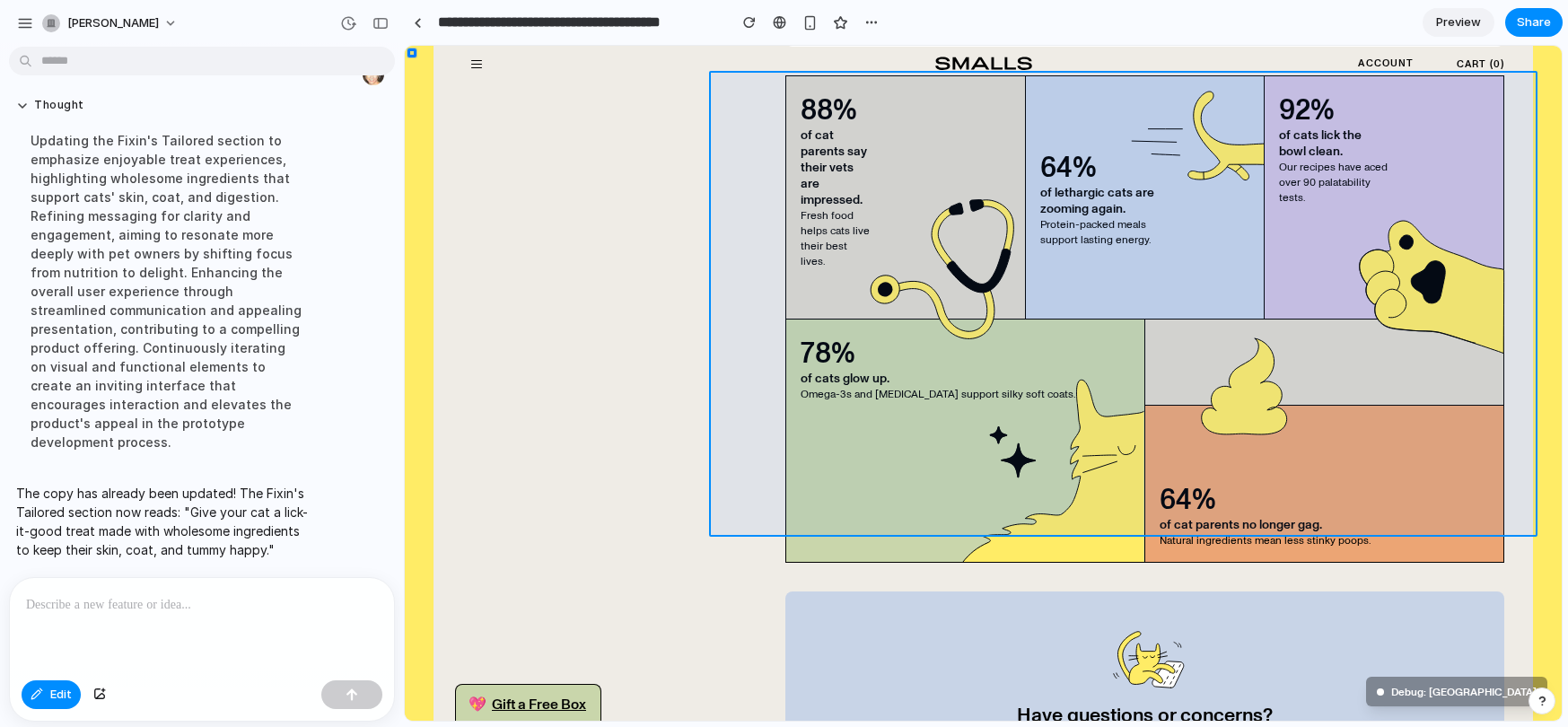
click at [757, 86] on div at bounding box center [983, 383] width 1157 height 674
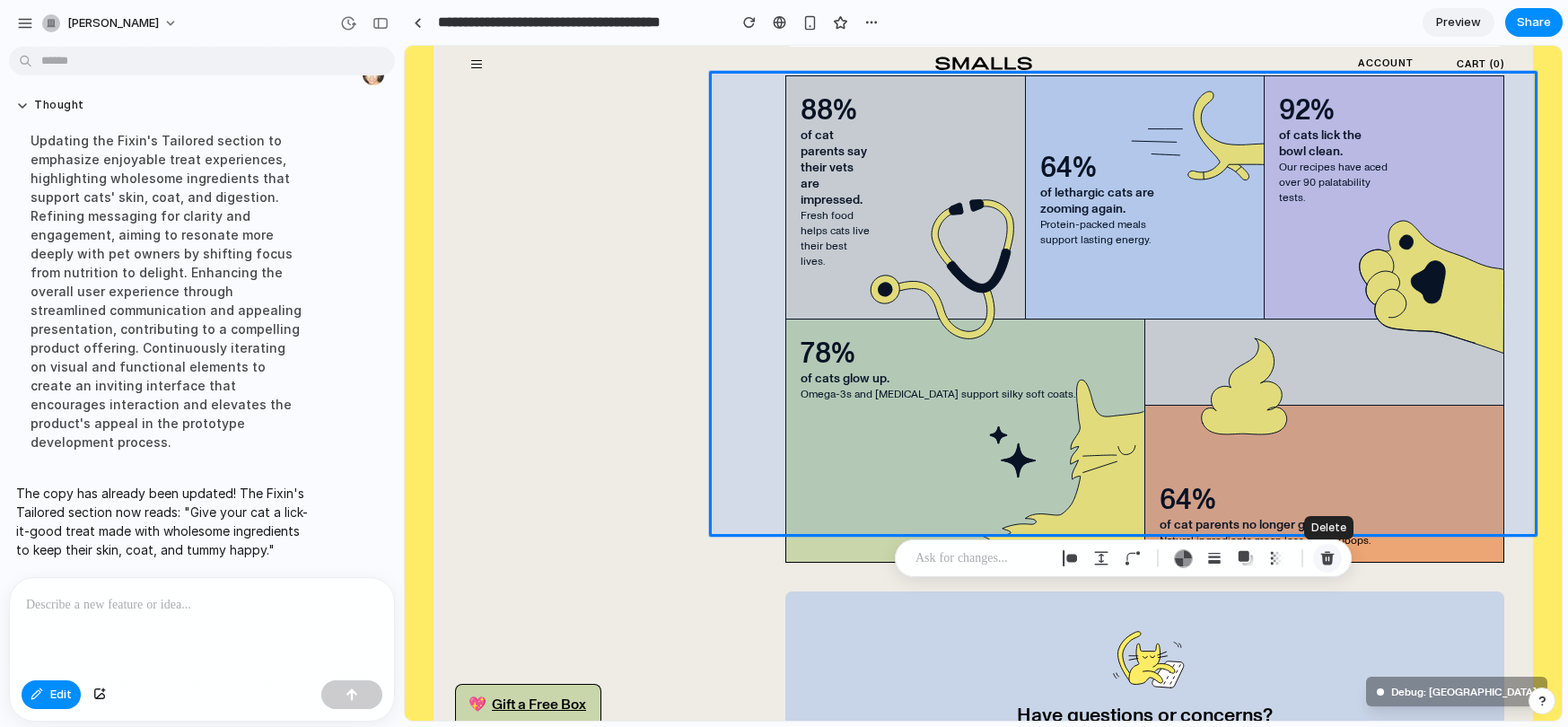
click at [1334, 558] on div "button" at bounding box center [1327, 558] width 16 height 16
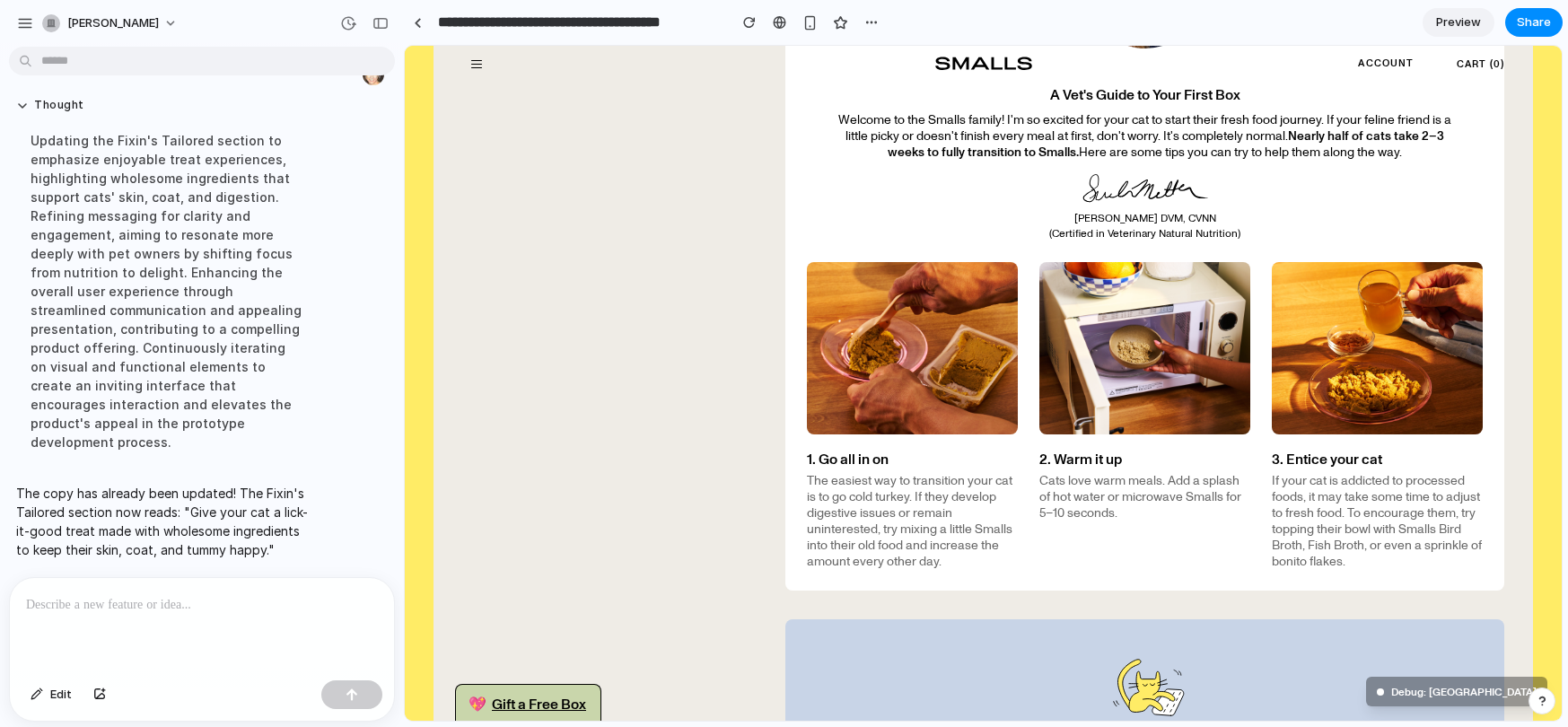
scroll to position [2303, 0]
click at [756, 323] on div "A Vet's Guide to Your First Box Welcome to the Smalls family! I'm so excited fo…" at bounding box center [1123, 249] width 820 height 686
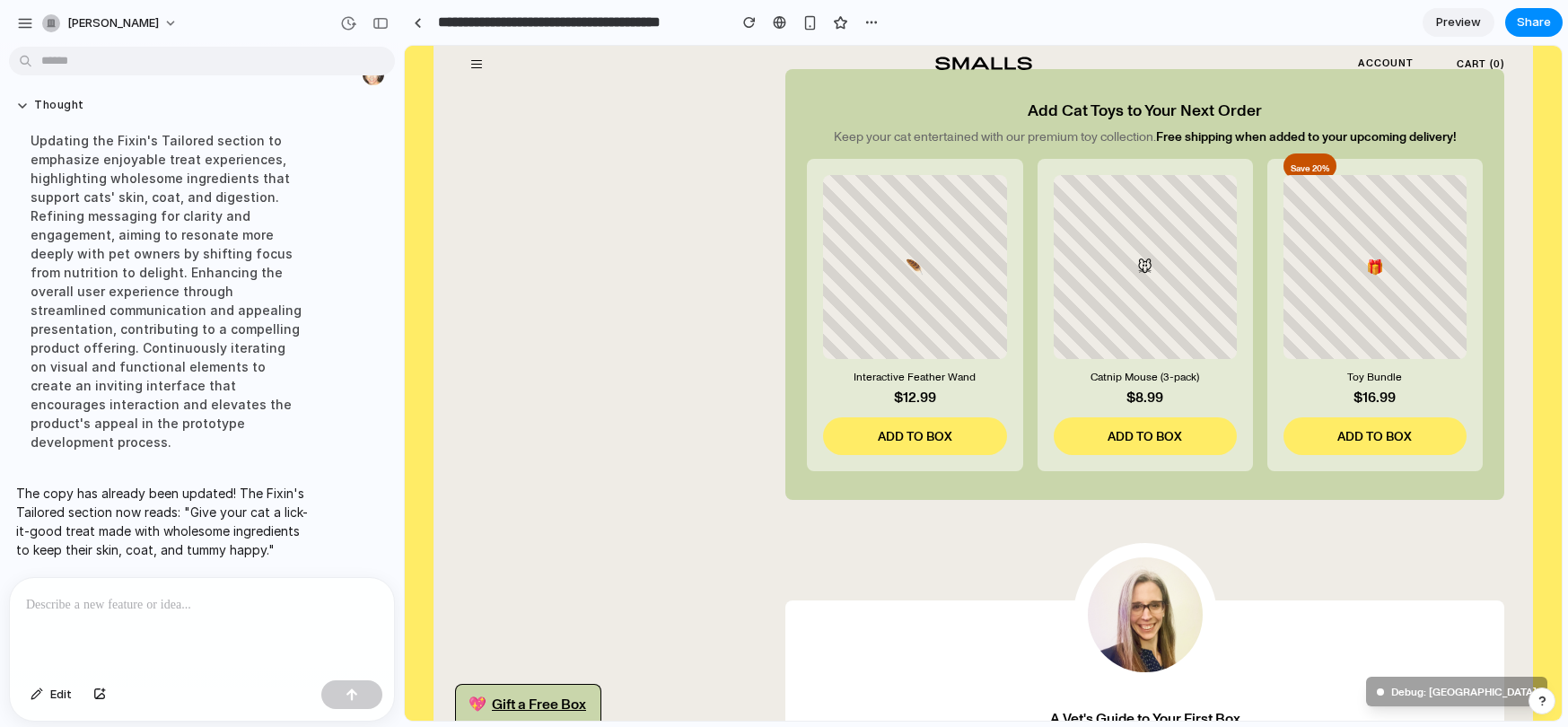
scroll to position [1999, 0]
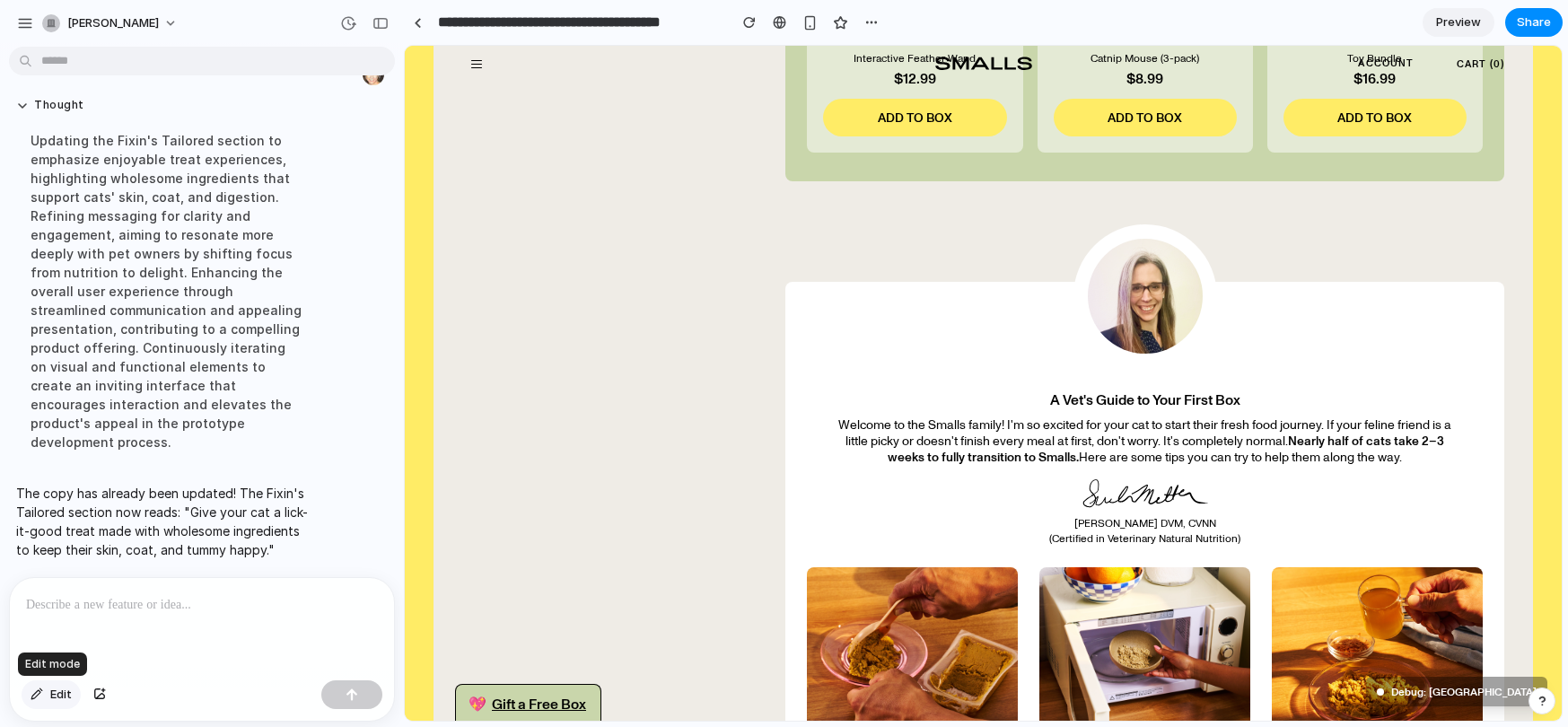
click at [60, 688] on span "Edit" at bounding box center [61, 694] width 21 height 18
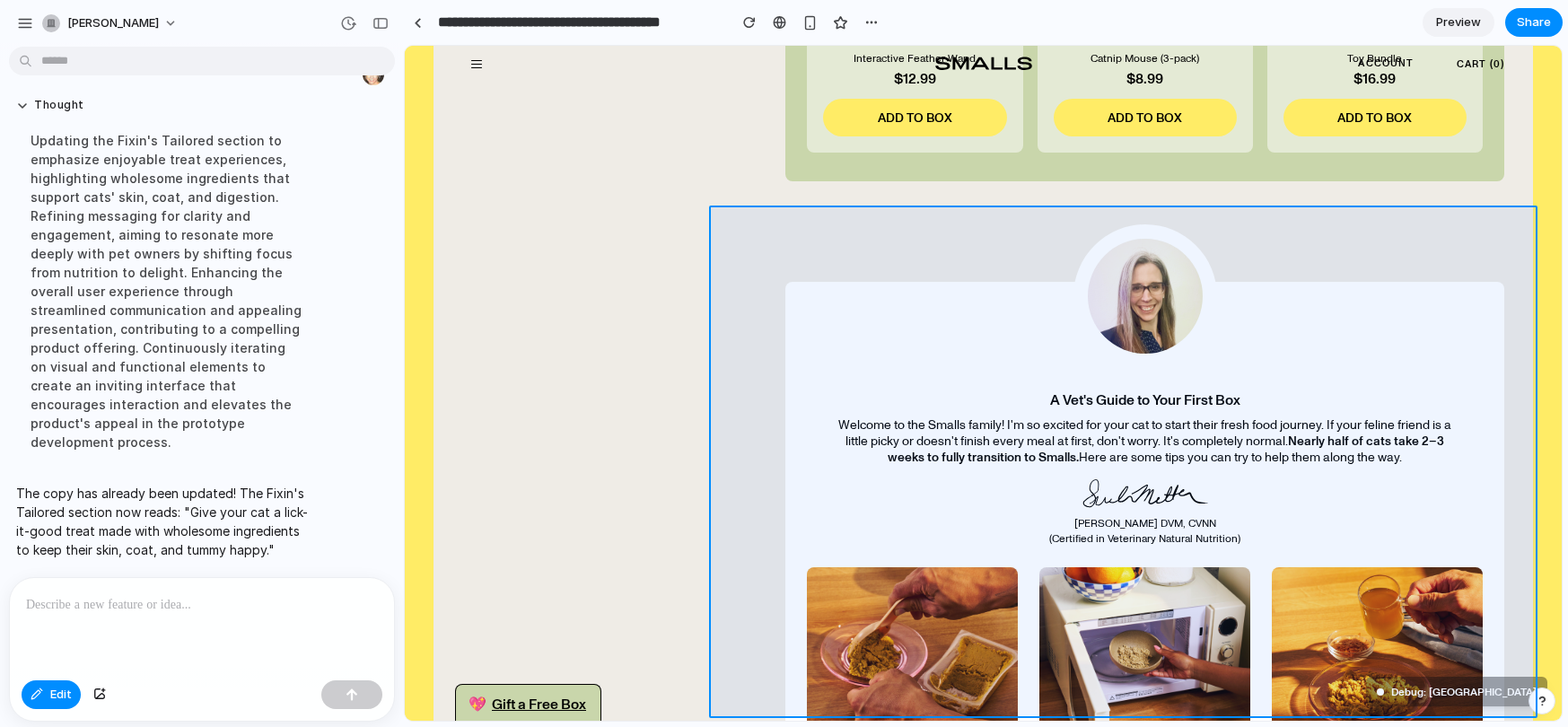
click at [1000, 265] on div at bounding box center [983, 383] width 1157 height 674
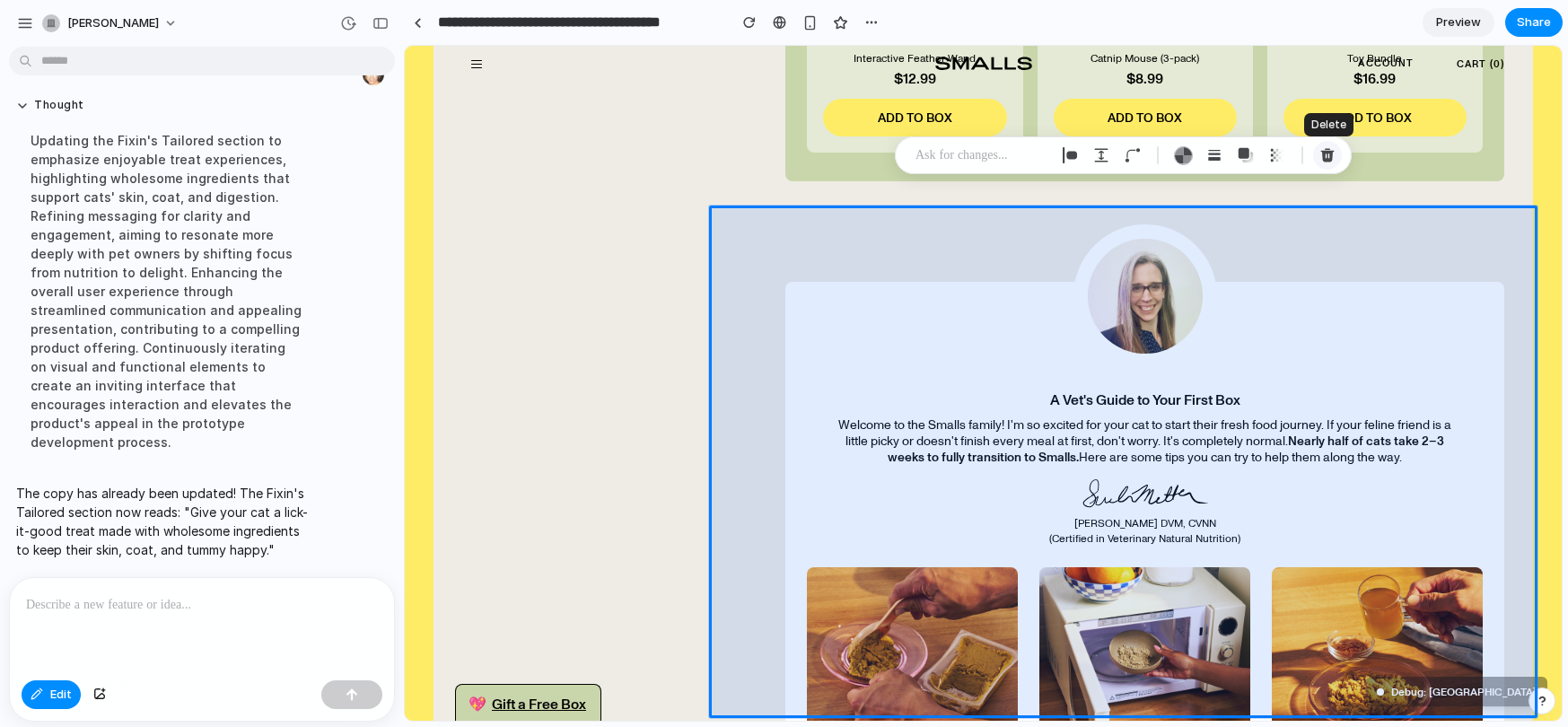
click at [1328, 157] on div "button" at bounding box center [1327, 155] width 16 height 16
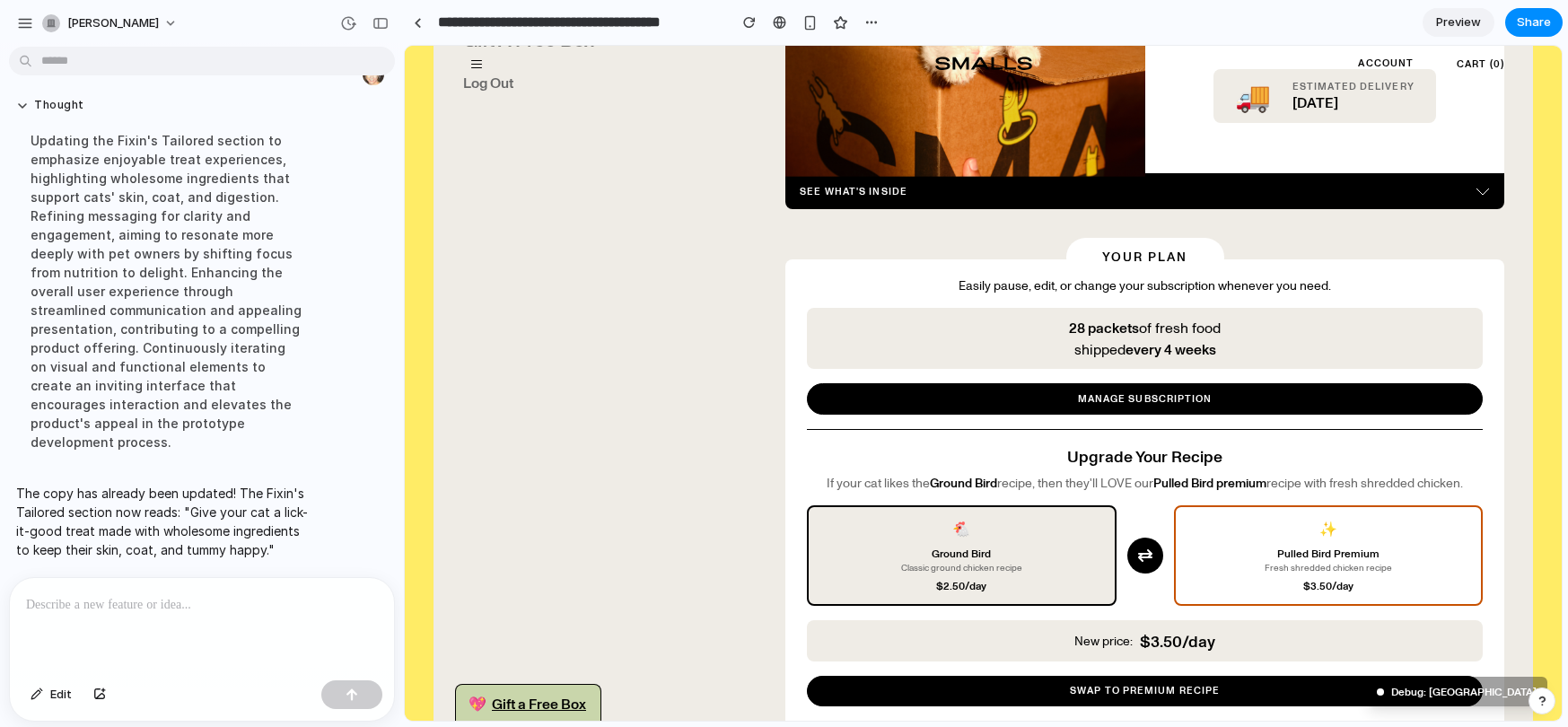
scroll to position [13, 0]
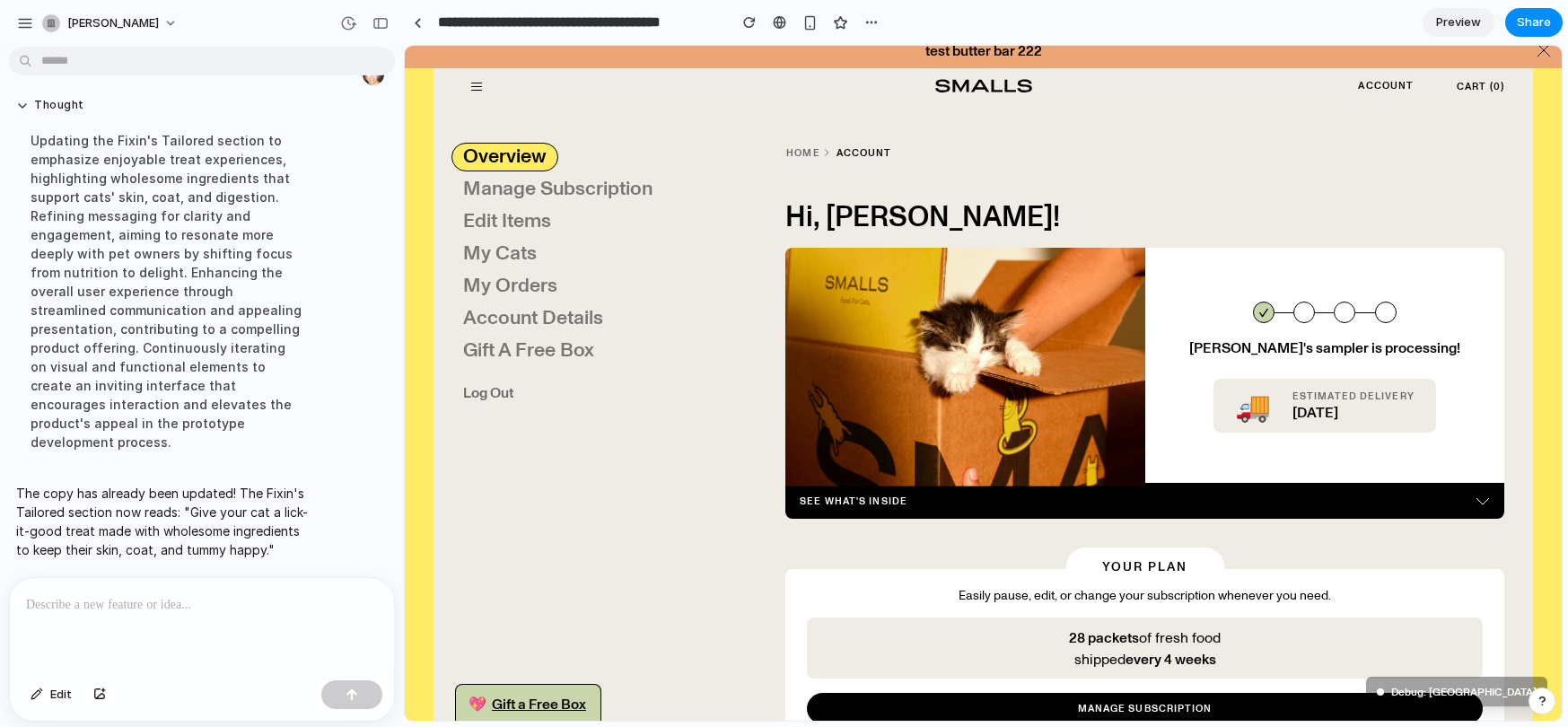
click at [368, 479] on div "The copy has already been updated! The Fixin's Tailored section now reads: "Giv…" at bounding box center [196, 521] width 375 height 97
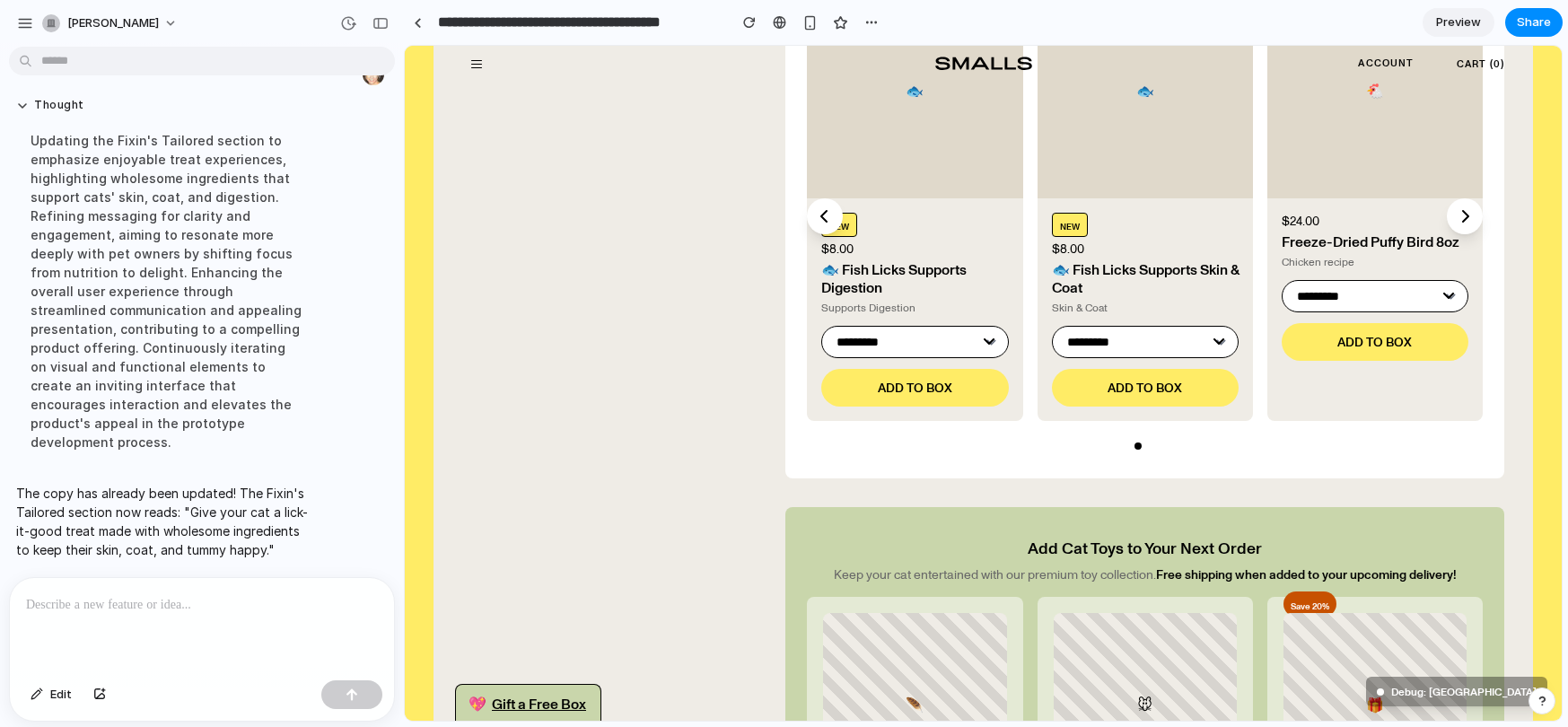
scroll to position [1258, 0]
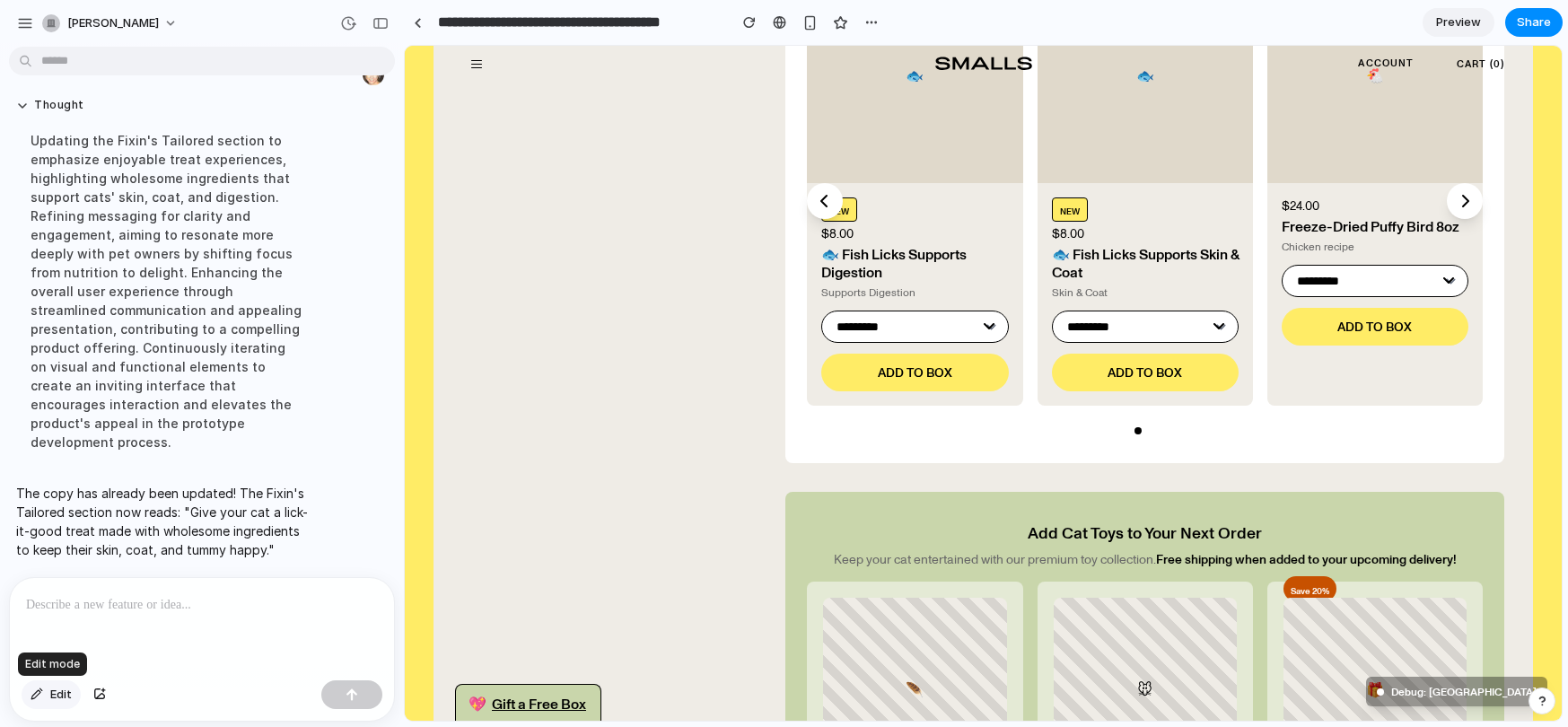
click at [64, 687] on span "Edit" at bounding box center [61, 694] width 21 height 18
click at [1310, 577] on div at bounding box center [983, 383] width 1157 height 674
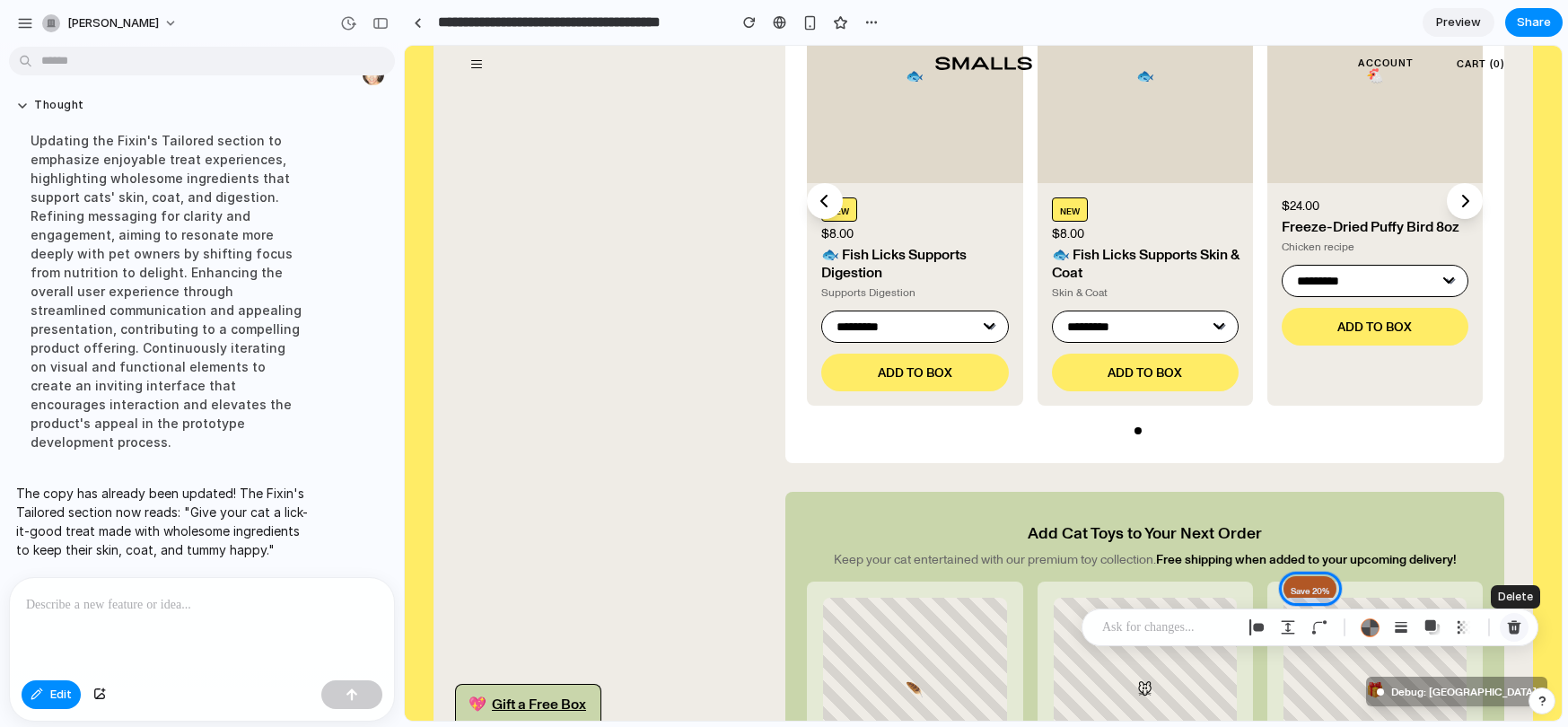
click at [1512, 631] on div "button" at bounding box center [1513, 626] width 16 height 16
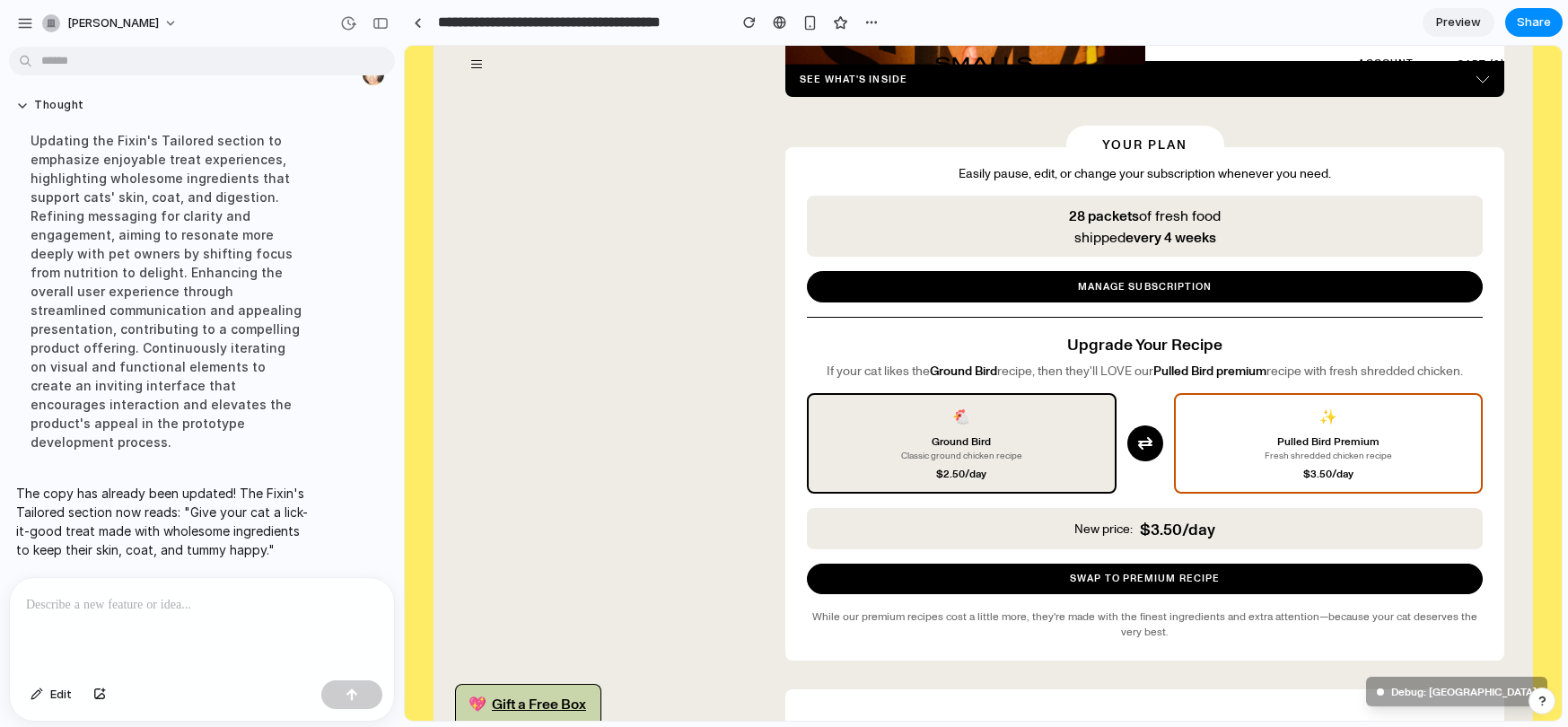
scroll to position [448, 0]
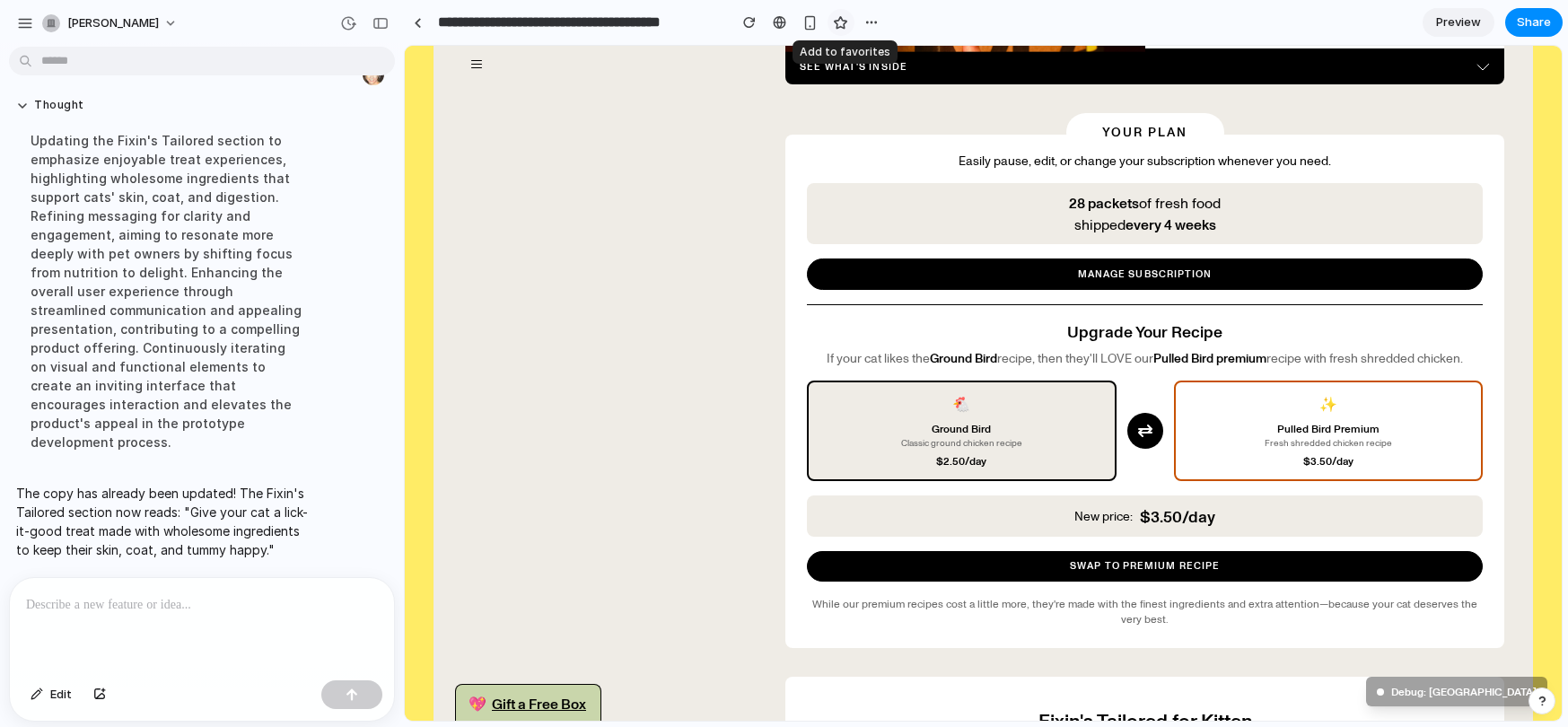
click at [839, 24] on div "button" at bounding box center [841, 23] width 15 height 15
click at [876, 20] on div "button" at bounding box center [870, 22] width 14 height 14
click at [416, 18] on div "Duplicate Delete" at bounding box center [784, 363] width 1568 height 727
click at [419, 18] on div at bounding box center [418, 23] width 8 height 10
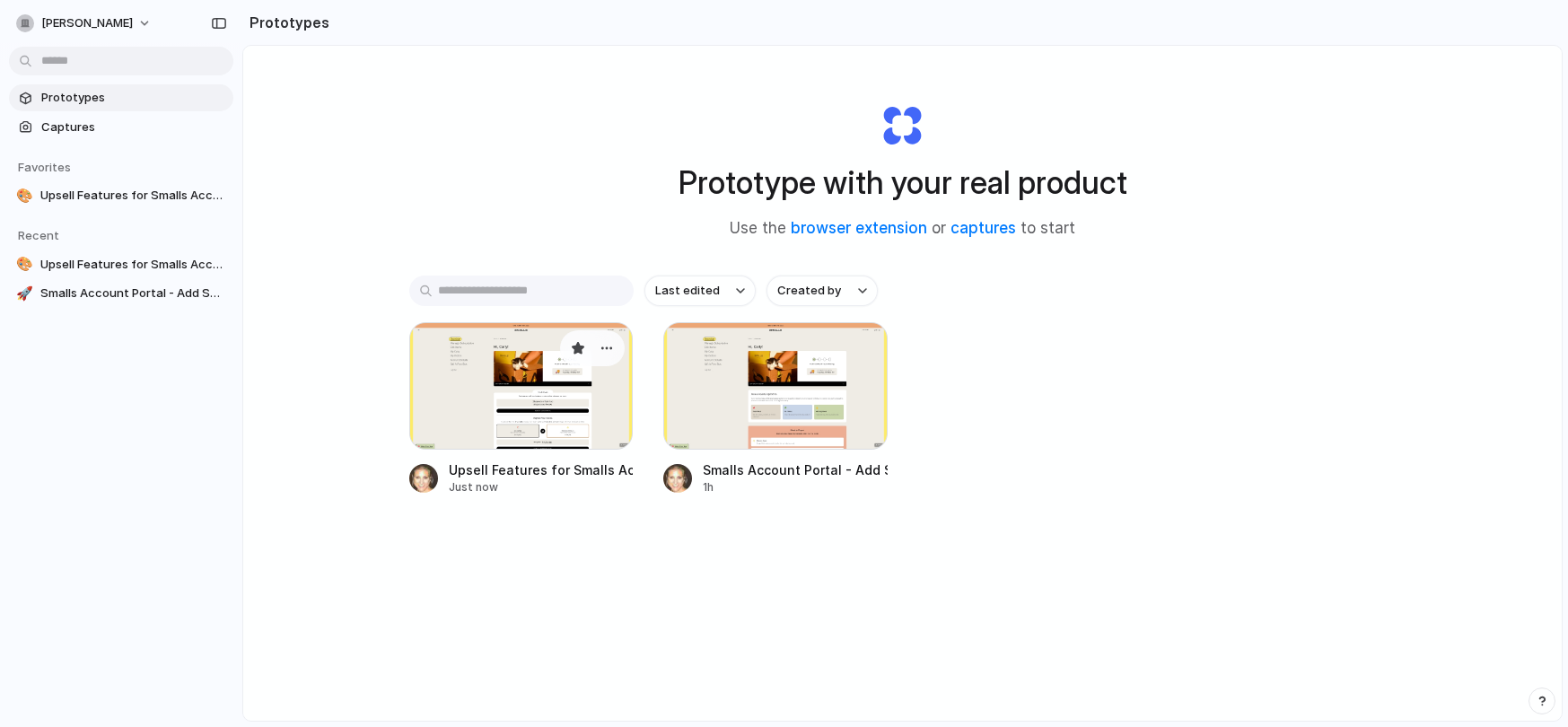
click at [489, 400] on div at bounding box center [521, 385] width 224 height 128
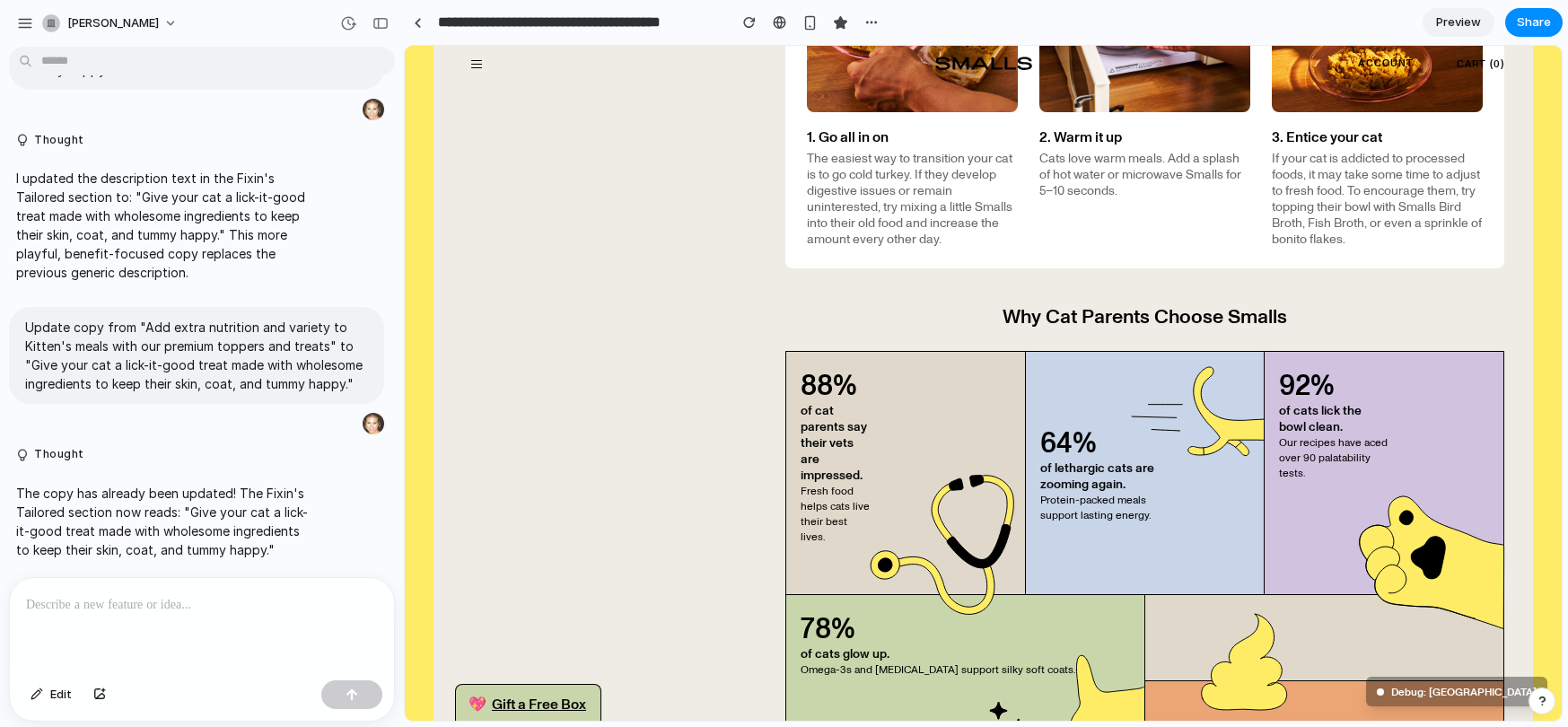
scroll to position [2652, 0]
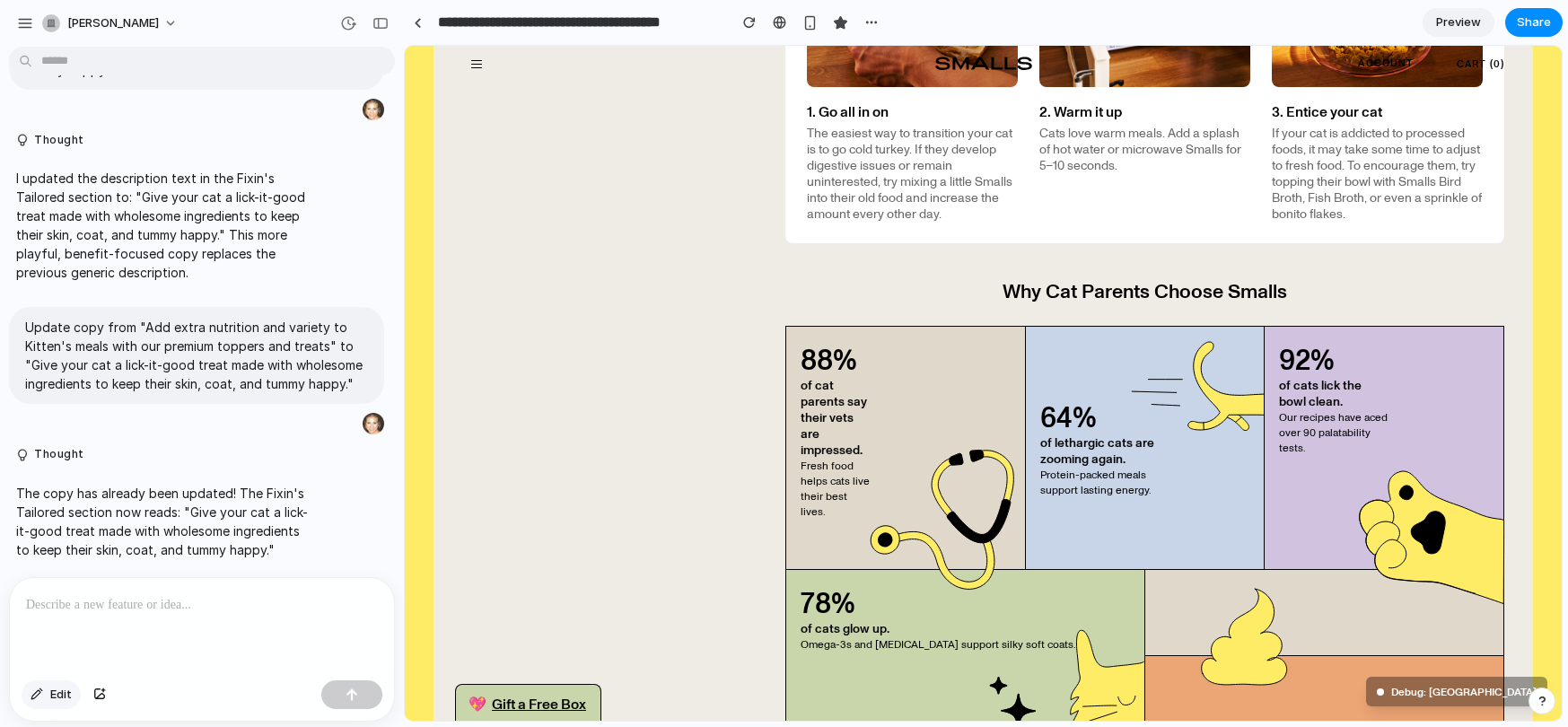
click at [48, 688] on button "Edit" at bounding box center [51, 694] width 60 height 29
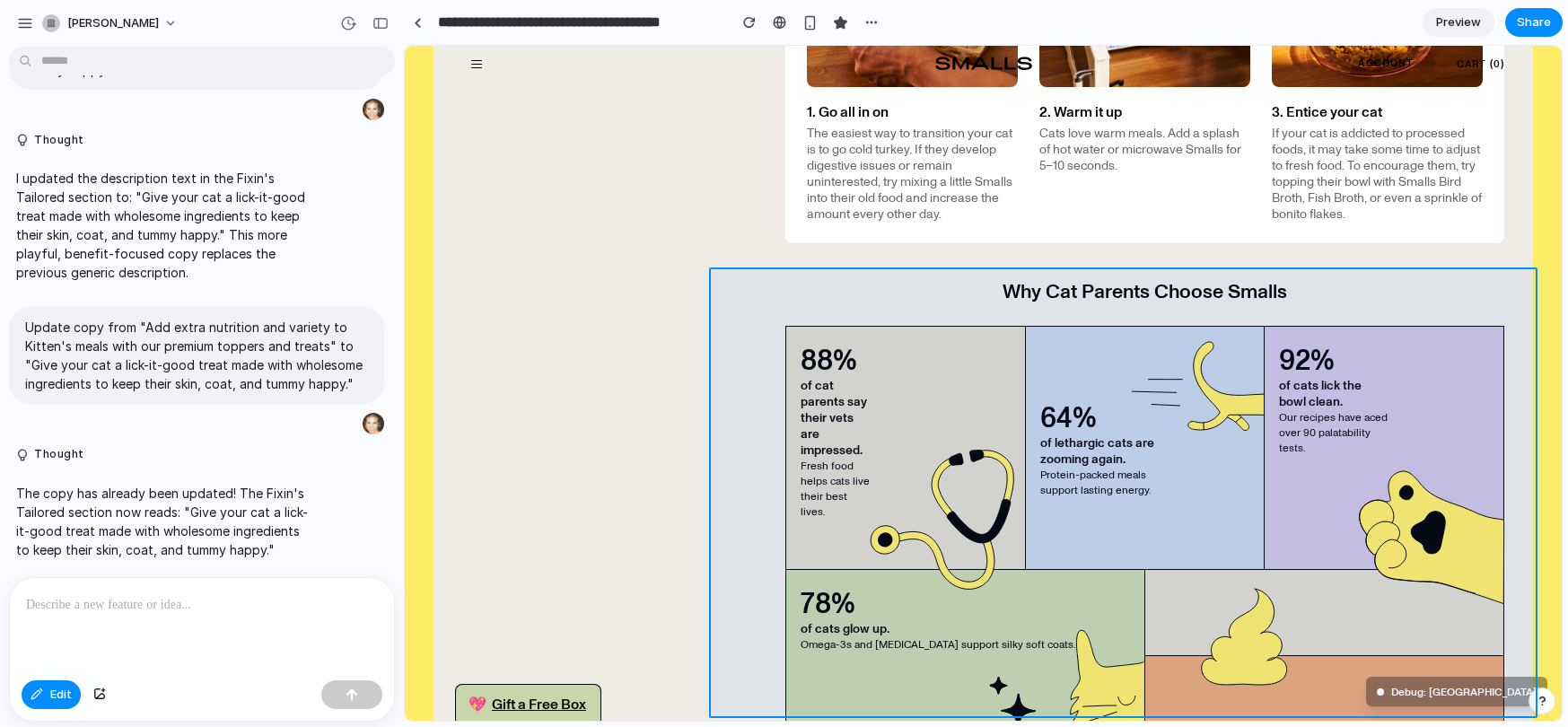
click at [736, 319] on div at bounding box center [983, 383] width 1157 height 674
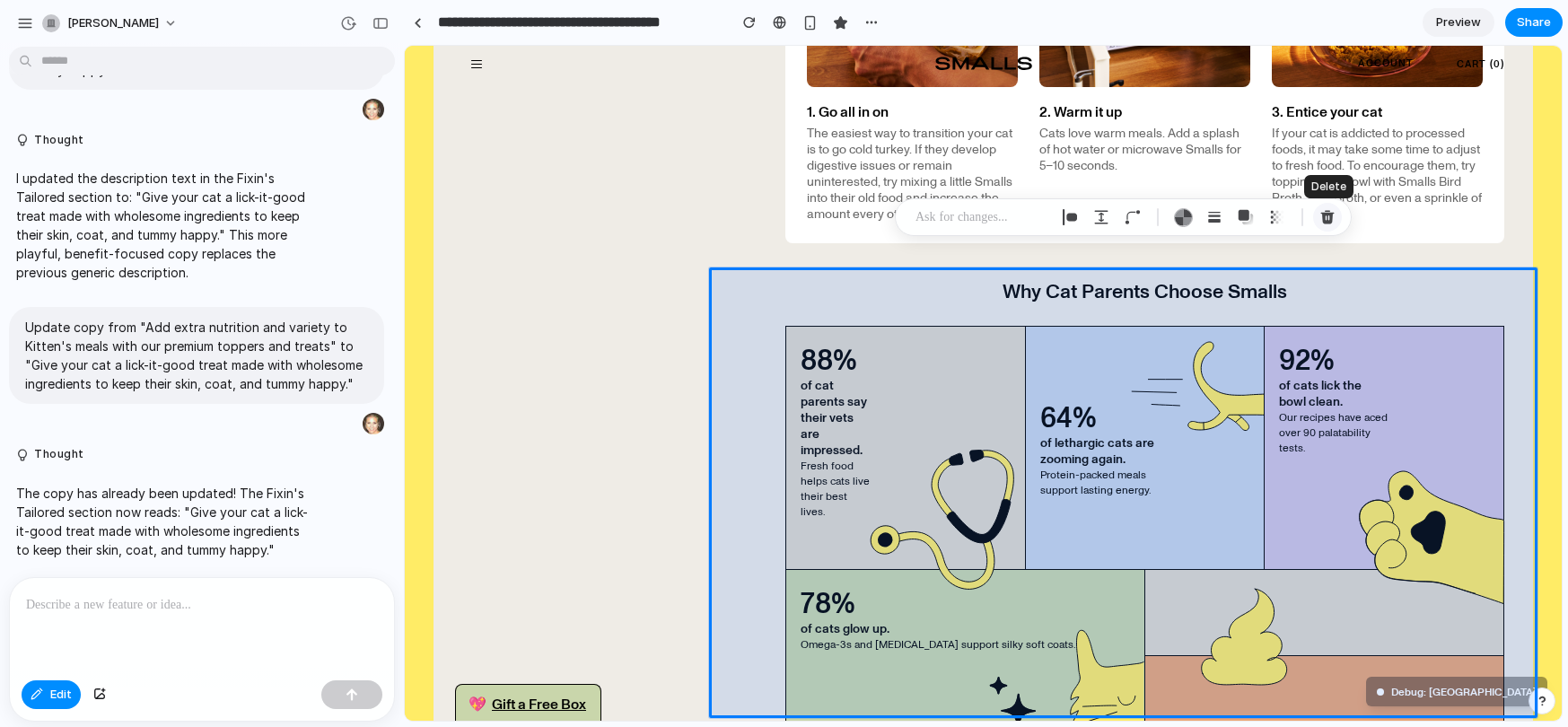
click at [1326, 221] on div "button" at bounding box center [1327, 217] width 16 height 16
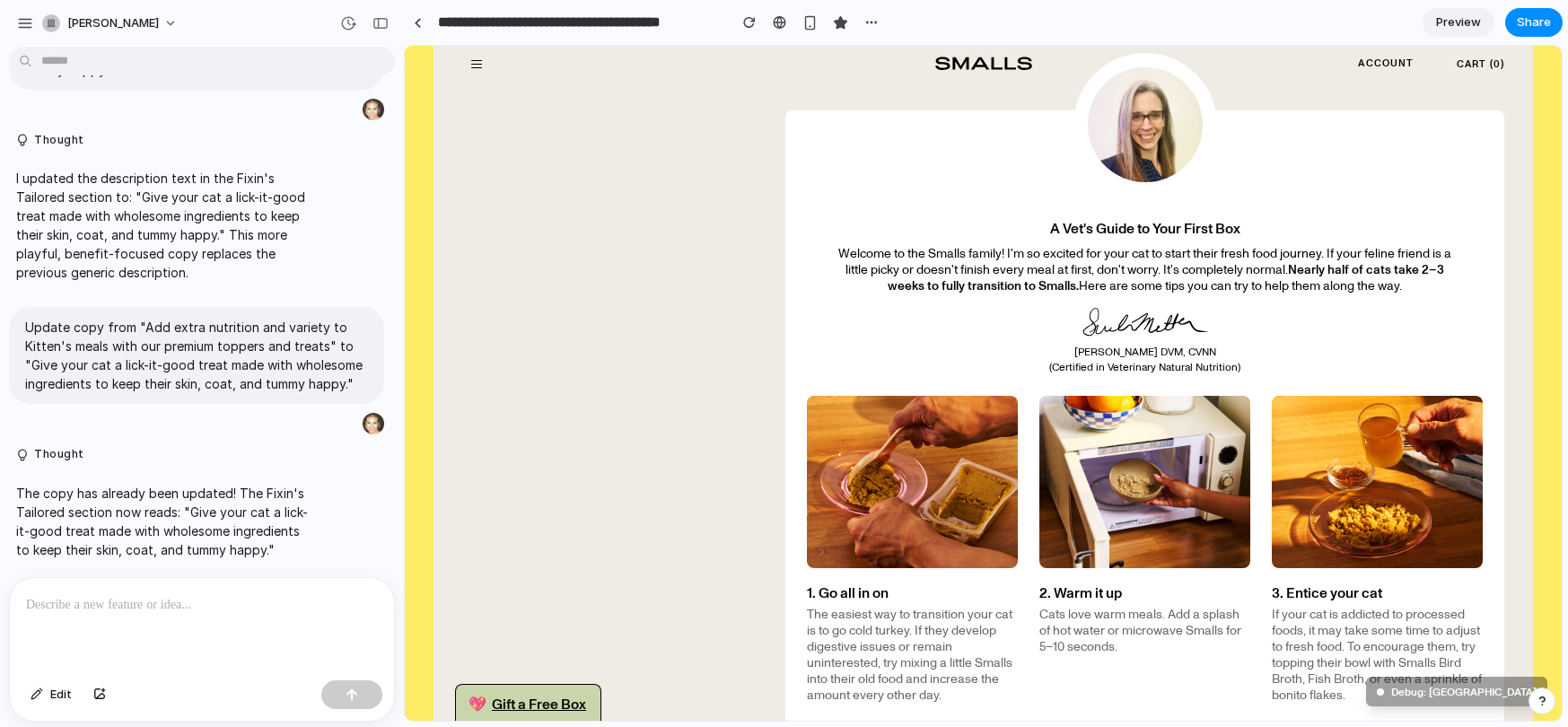
scroll to position [2171, 0]
click at [47, 690] on button "Edit" at bounding box center [51, 694] width 60 height 29
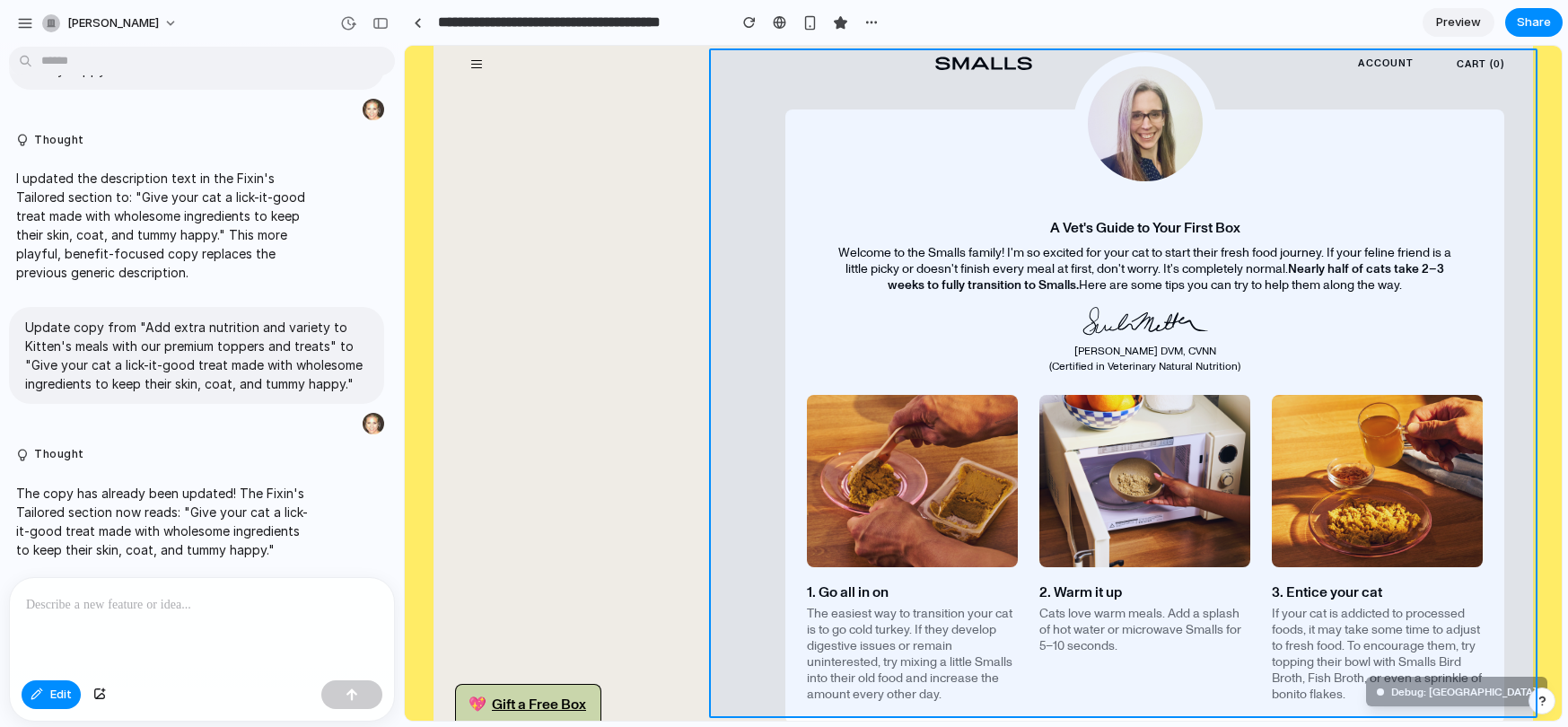
click at [962, 91] on div at bounding box center [983, 383] width 1157 height 674
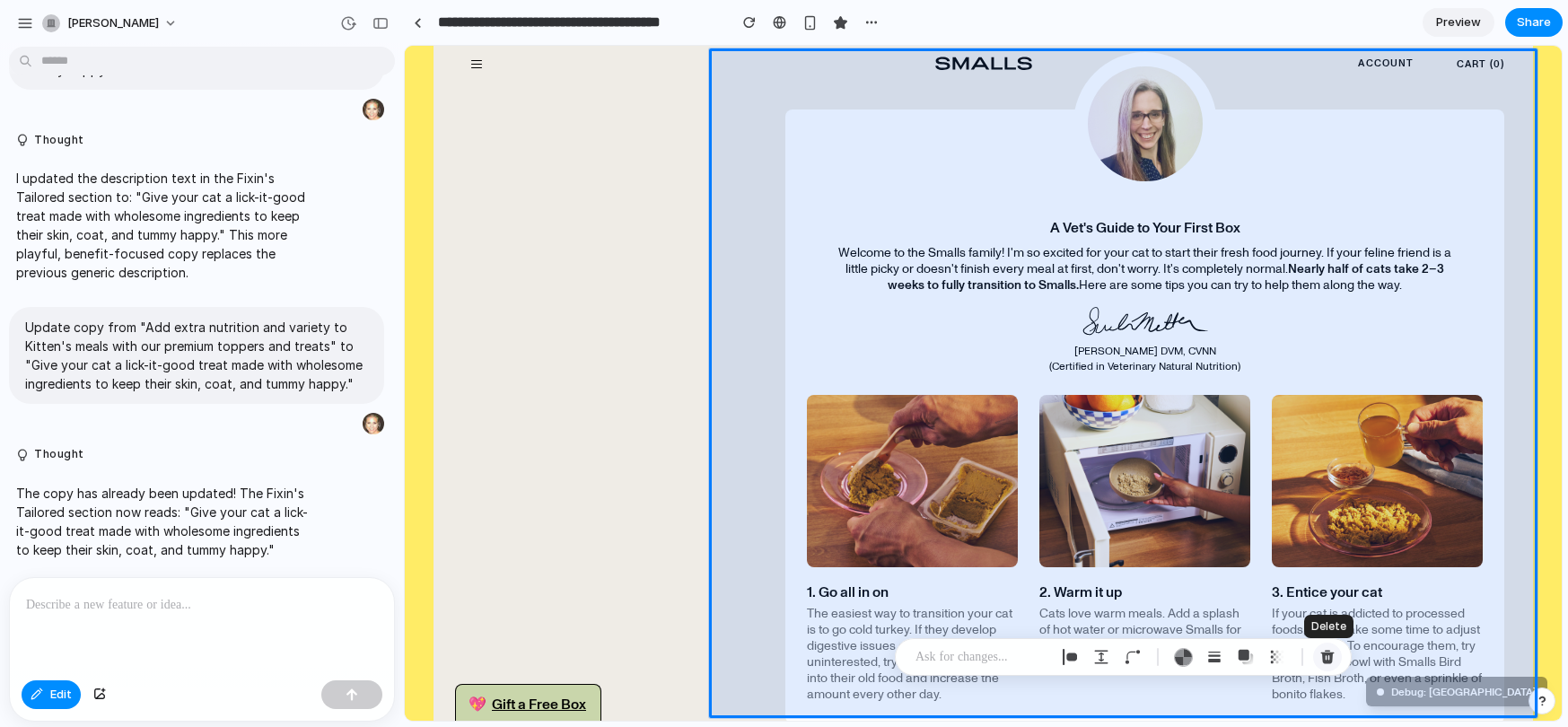
click at [1332, 649] on div "button" at bounding box center [1327, 656] width 16 height 16
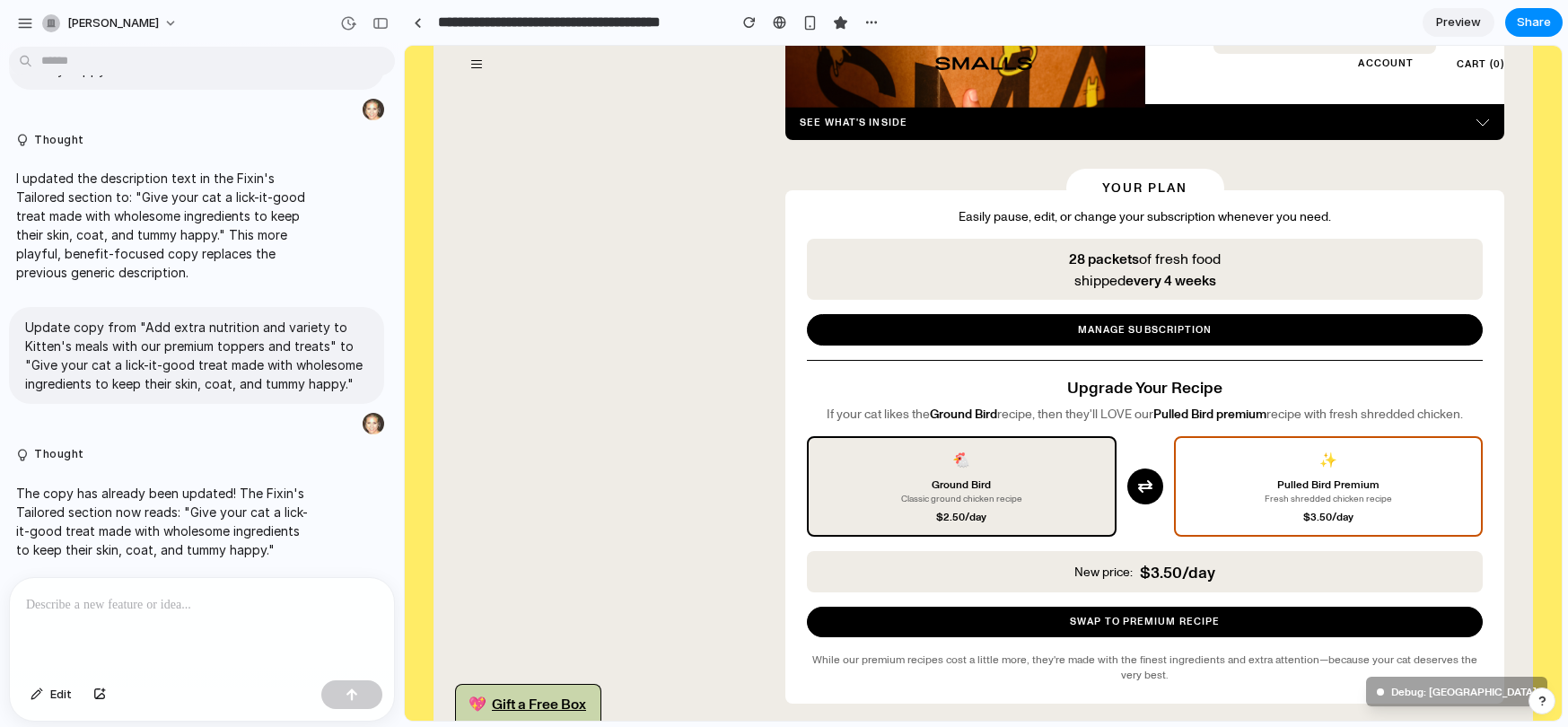
scroll to position [351, 0]
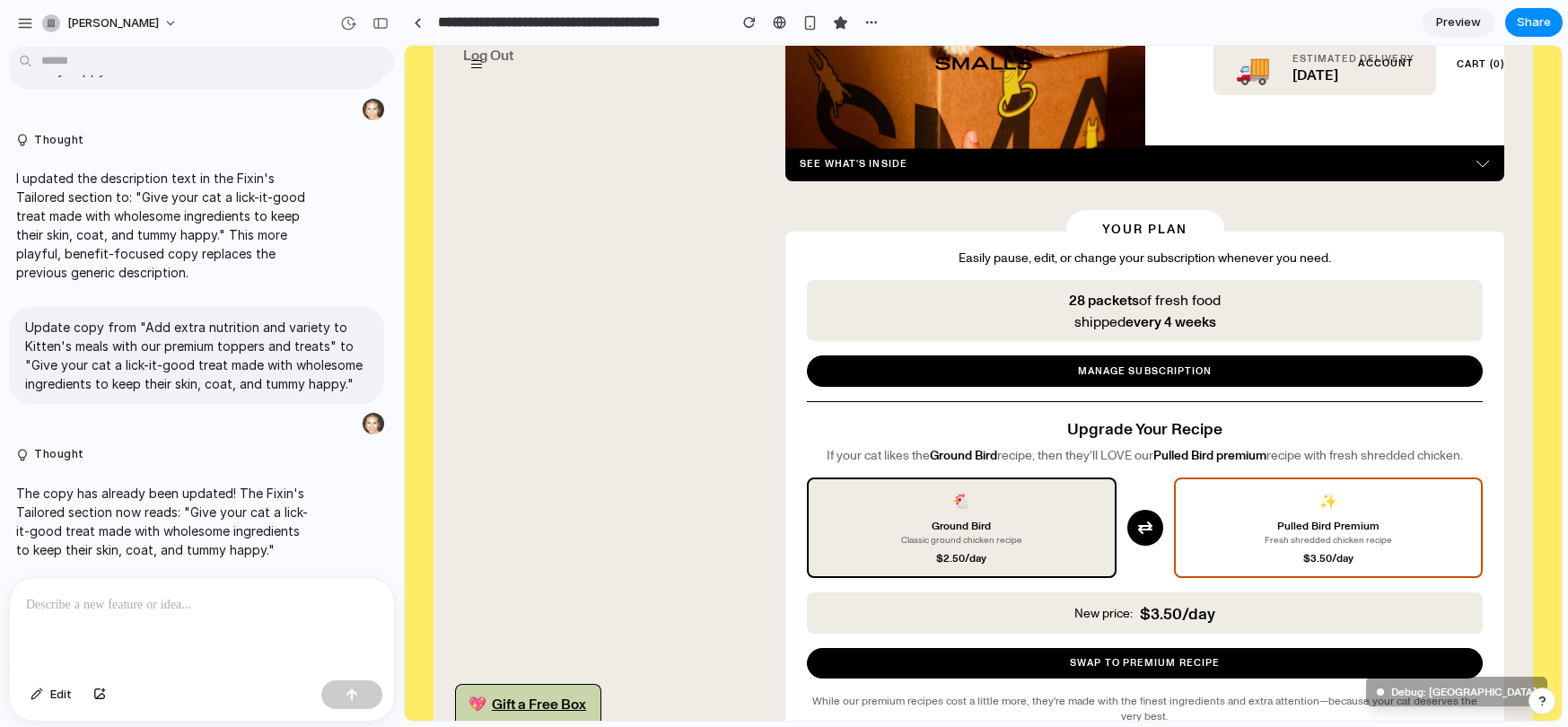
click at [1462, 30] on span "Preview" at bounding box center [1458, 22] width 45 height 18
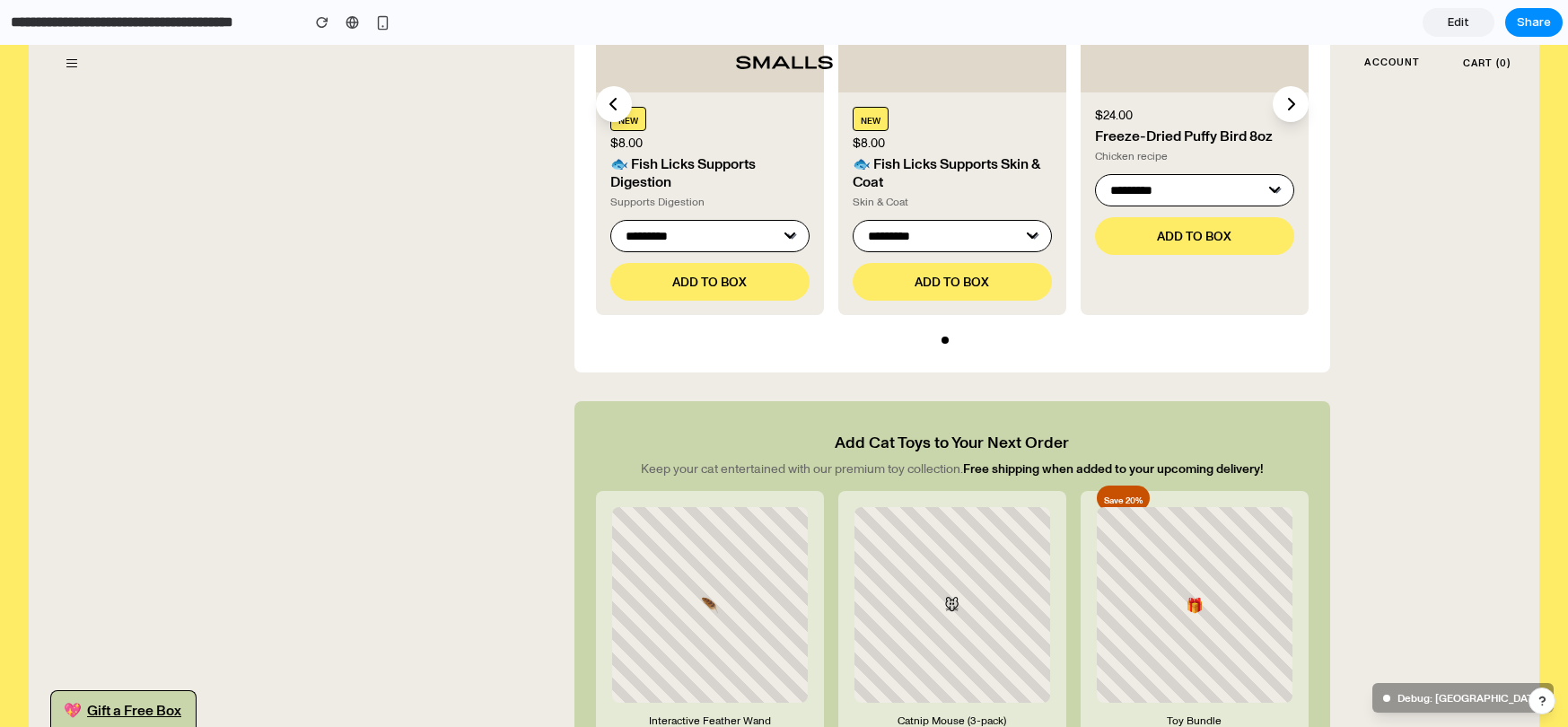
scroll to position [1555, 0]
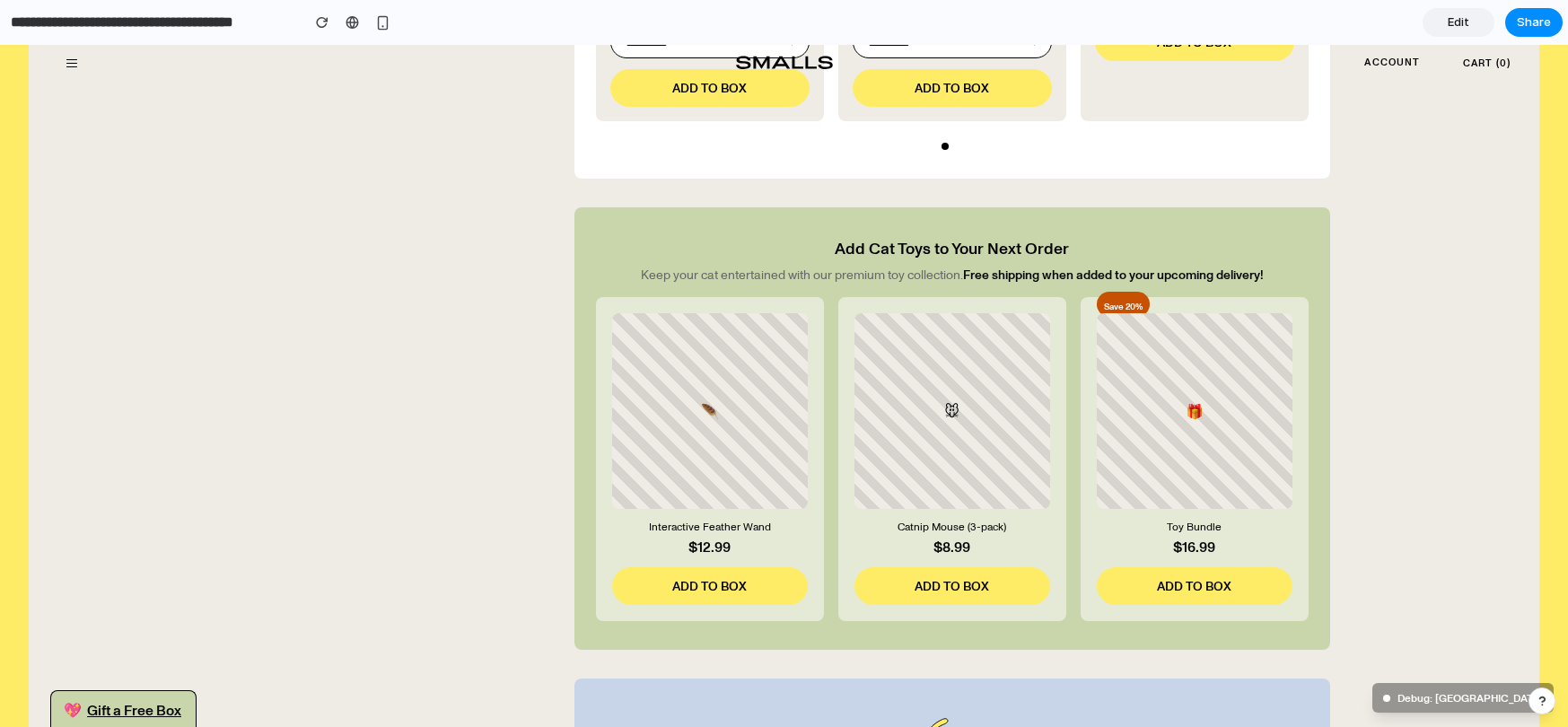
click at [1468, 15] on link "Edit" at bounding box center [1458, 22] width 72 height 29
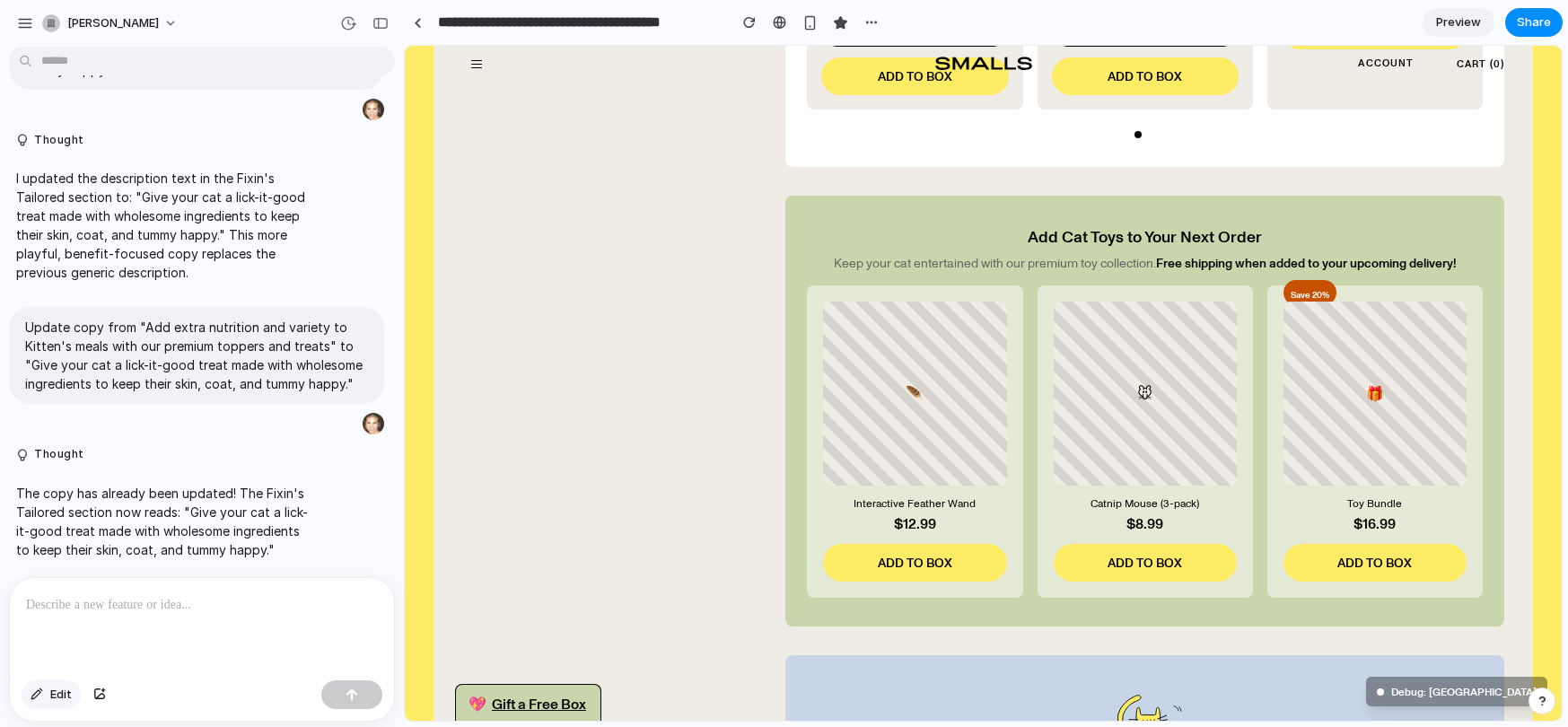
click at [47, 695] on button "Edit" at bounding box center [51, 694] width 60 height 29
click at [1311, 284] on div at bounding box center [983, 383] width 1157 height 674
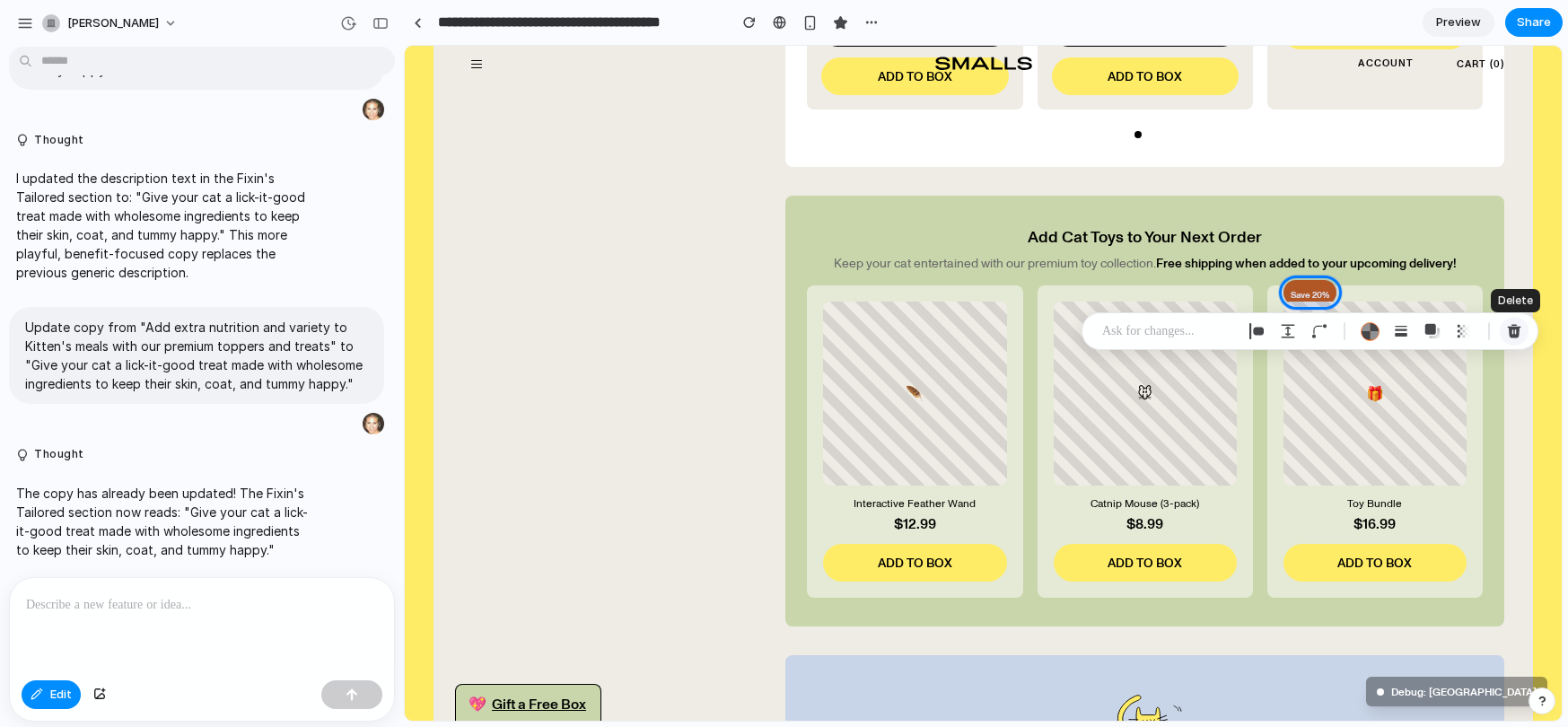
click at [1510, 327] on div "button" at bounding box center [1513, 330] width 16 height 16
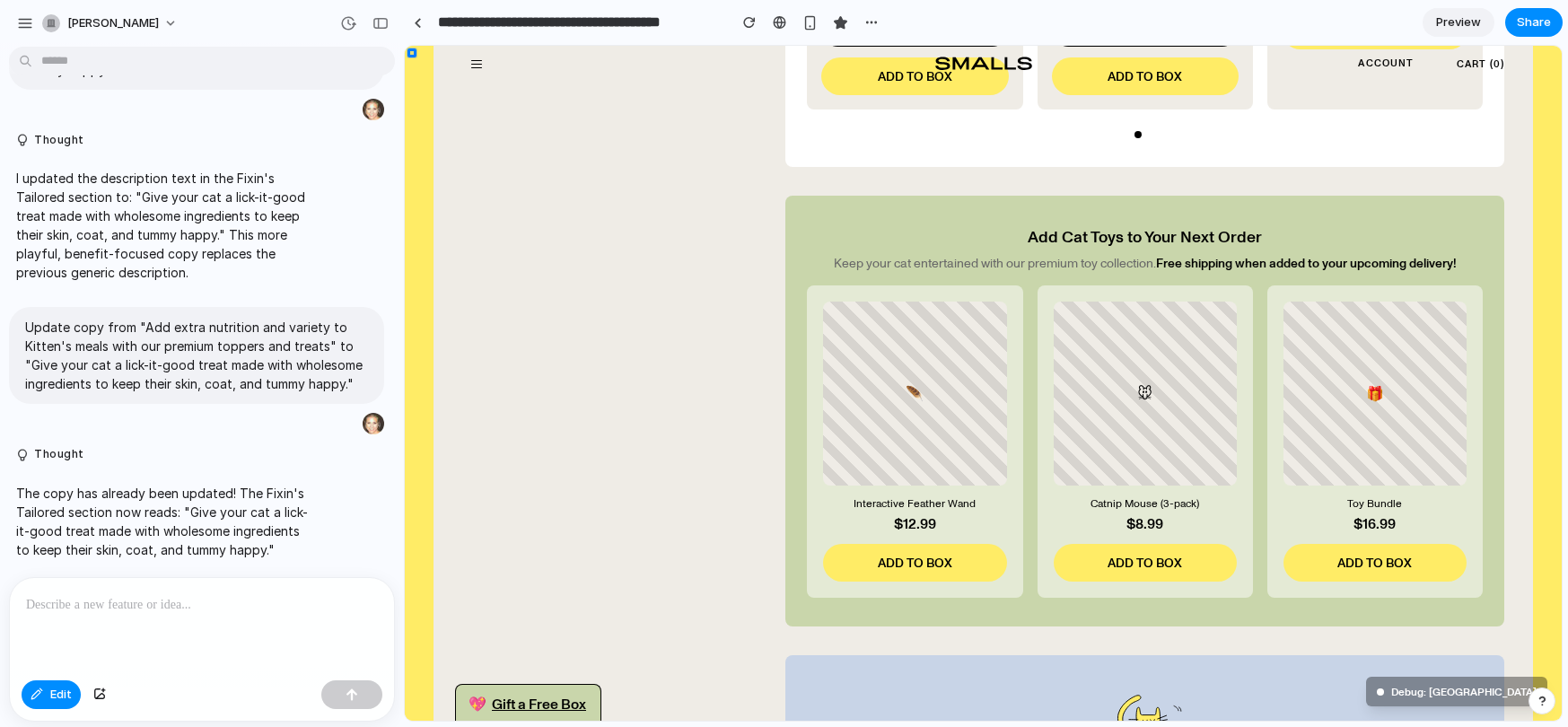
click at [109, 608] on p at bounding box center [202, 604] width 352 height 21
click at [204, 604] on p at bounding box center [202, 604] width 352 height 21
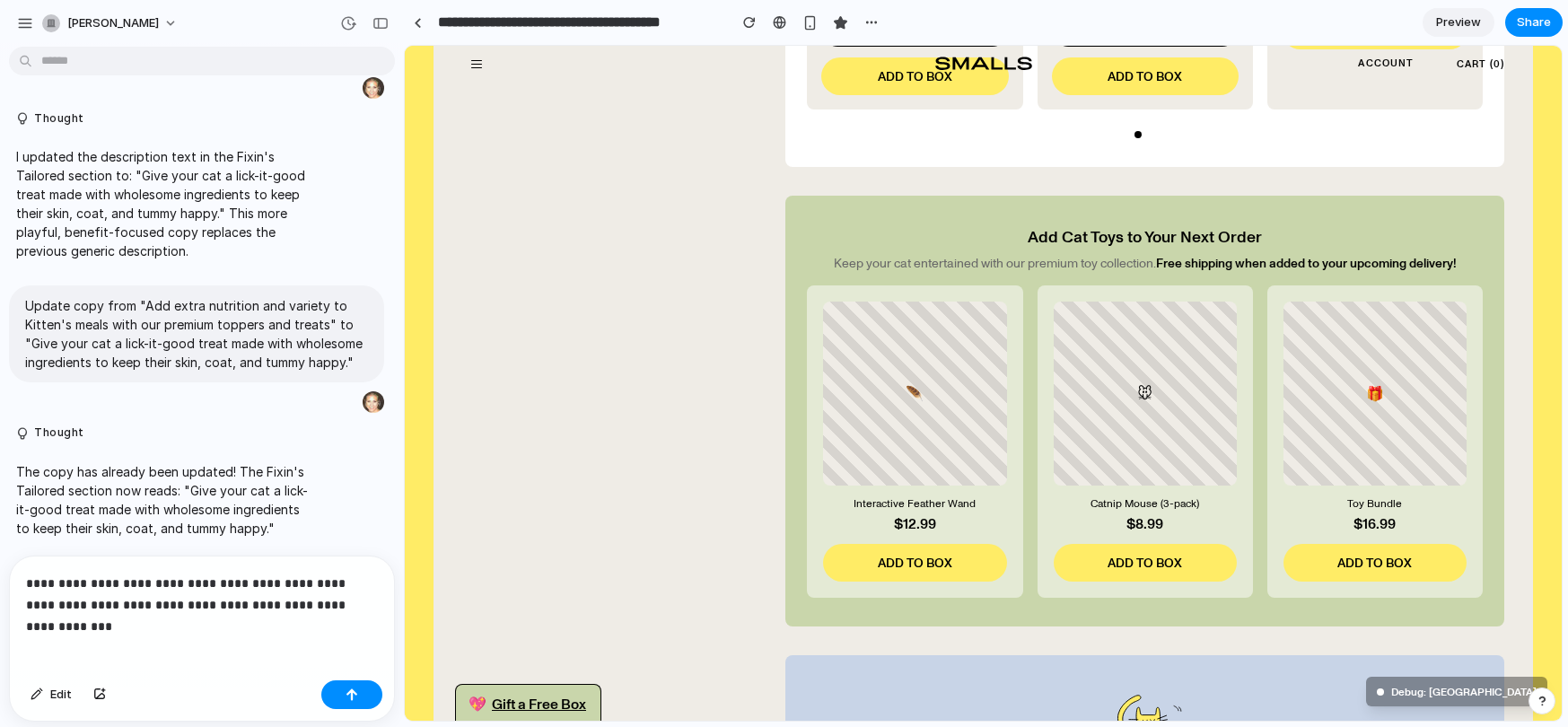
scroll to position [4688, 0]
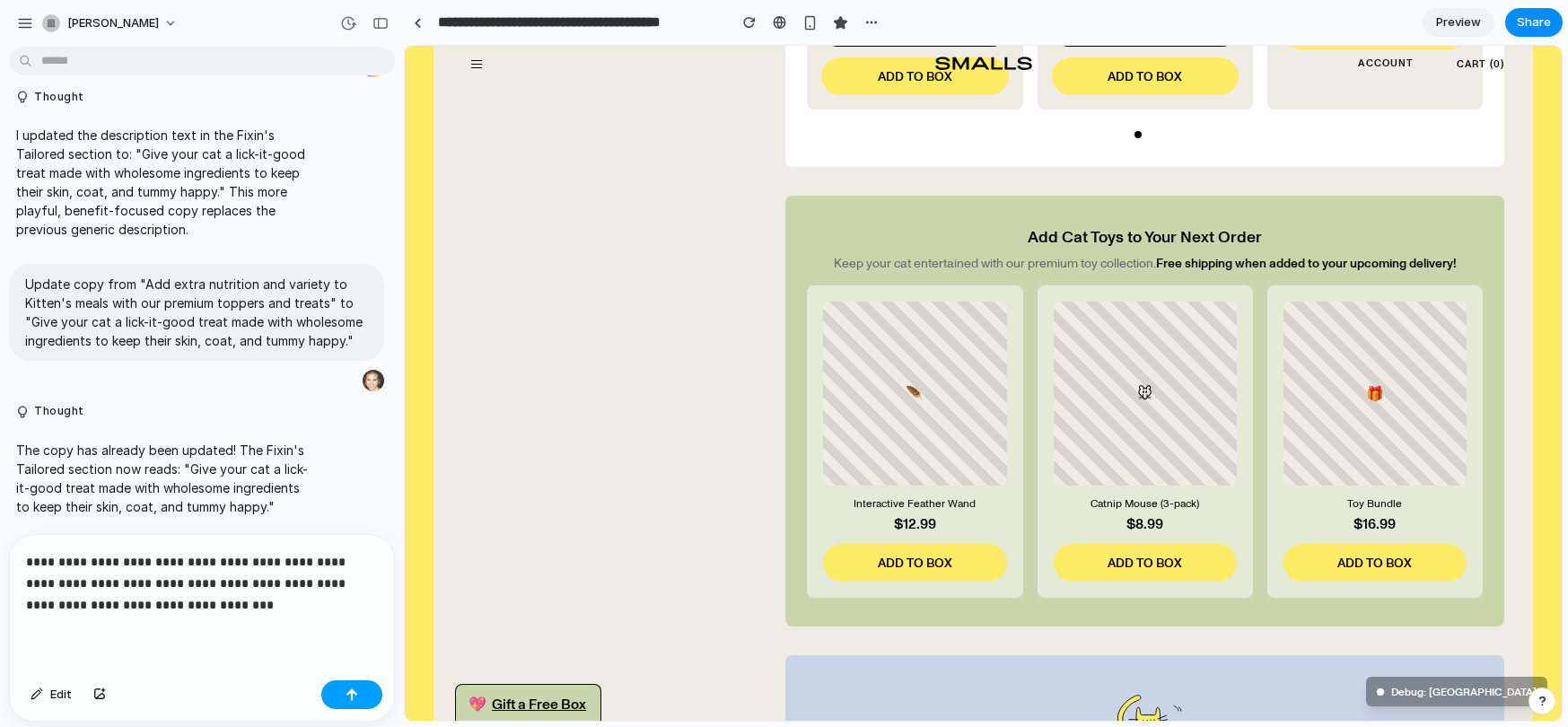
click at [366, 691] on button "button" at bounding box center [352, 694] width 61 height 29
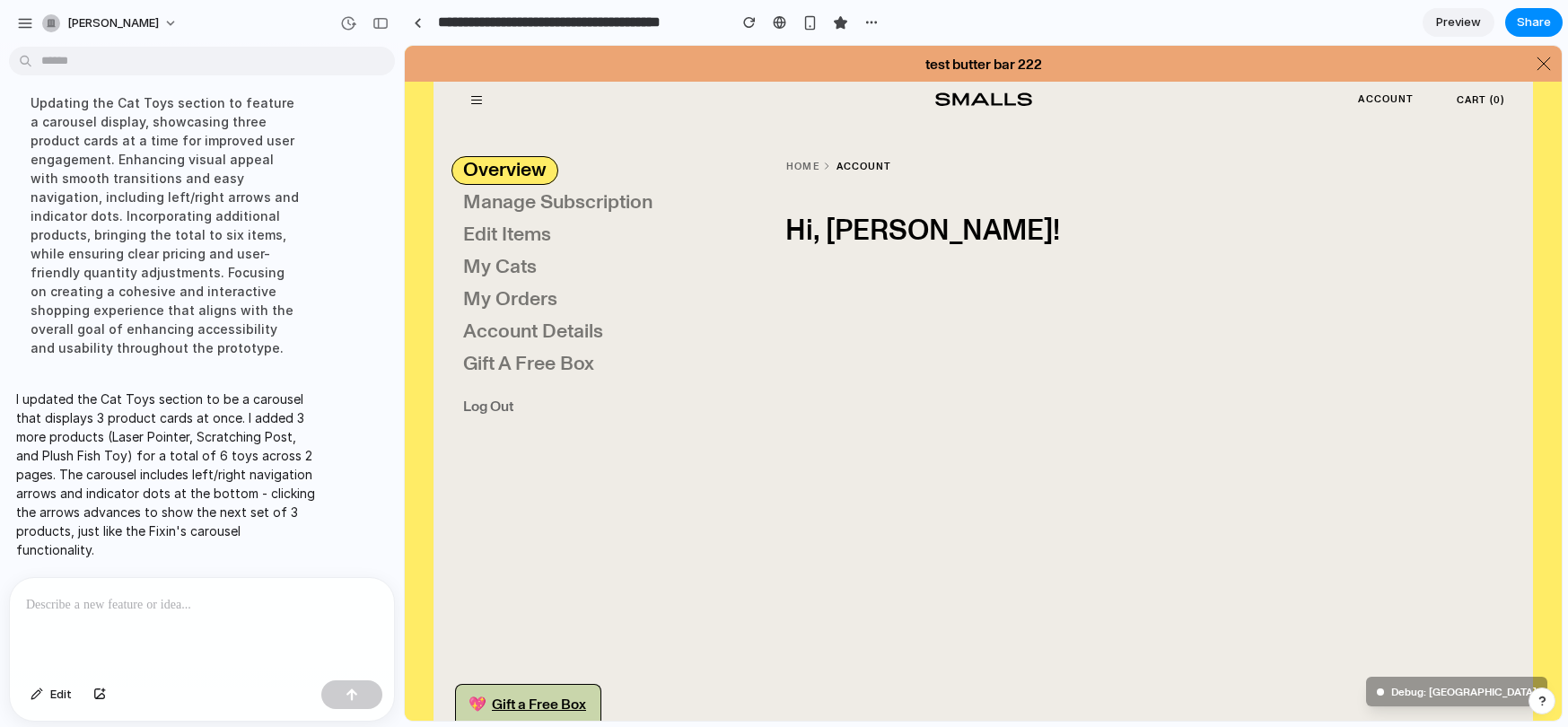
scroll to position [5290, 0]
click at [225, 637] on div at bounding box center [202, 624] width 384 height 95
click at [53, 699] on span "Edit" at bounding box center [61, 694] width 21 height 18
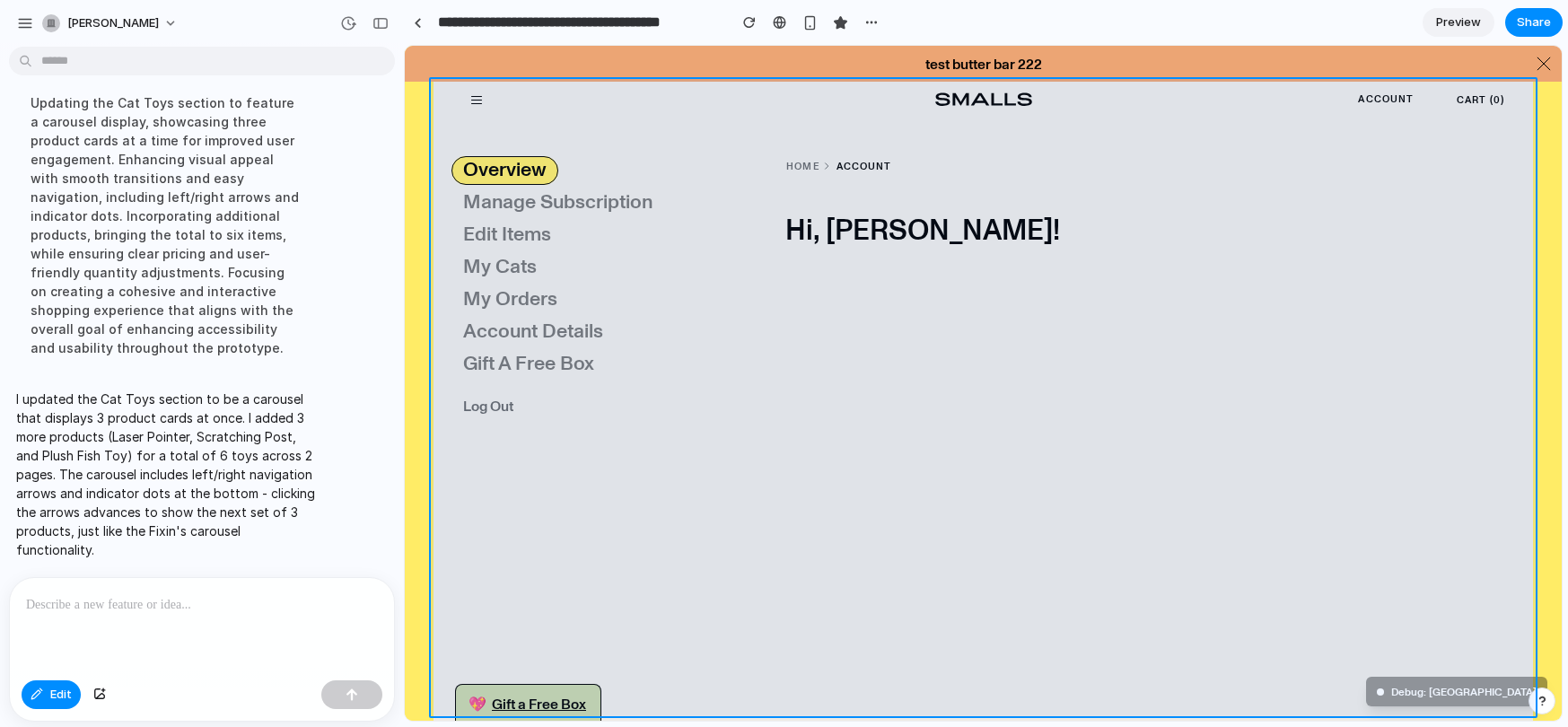
click at [939, 488] on div at bounding box center [983, 383] width 1157 height 674
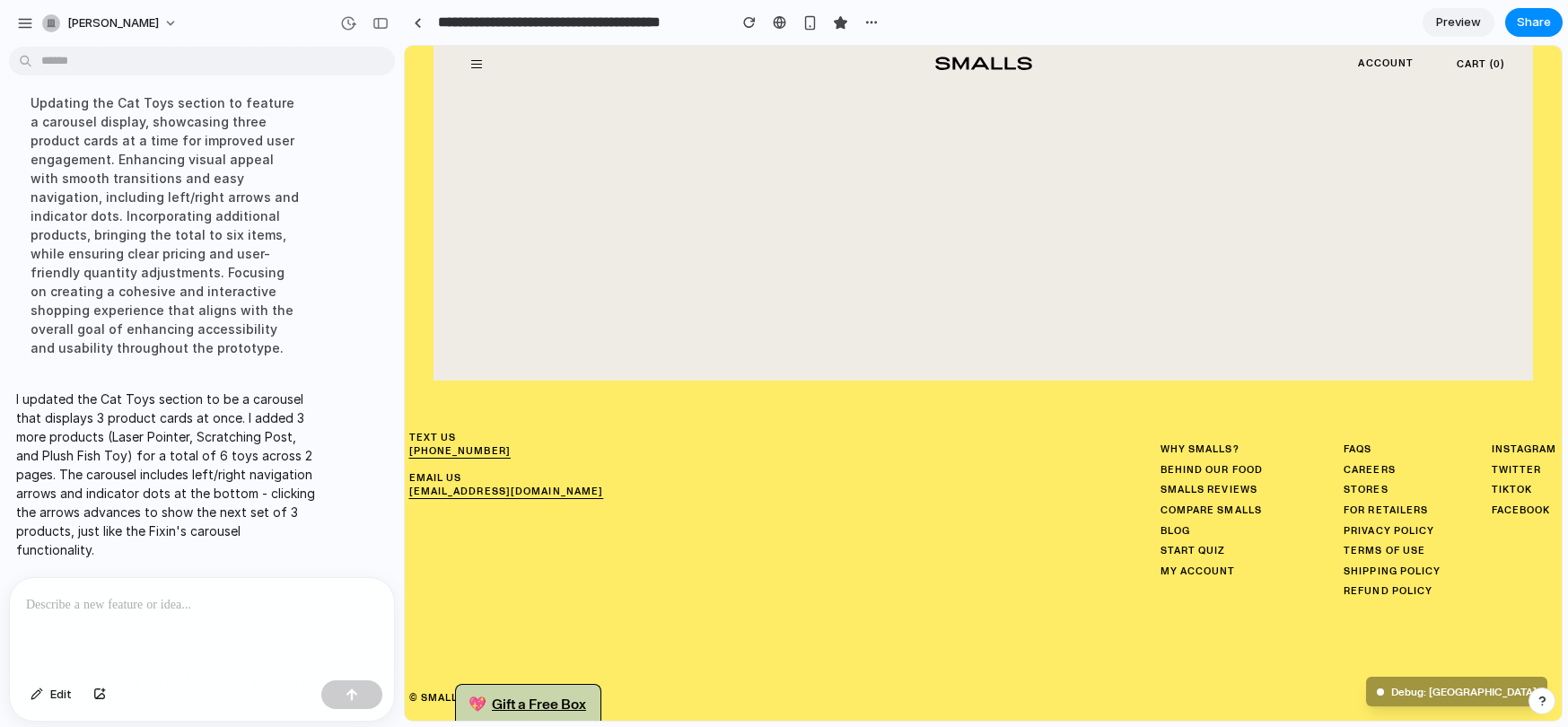
scroll to position [0, 0]
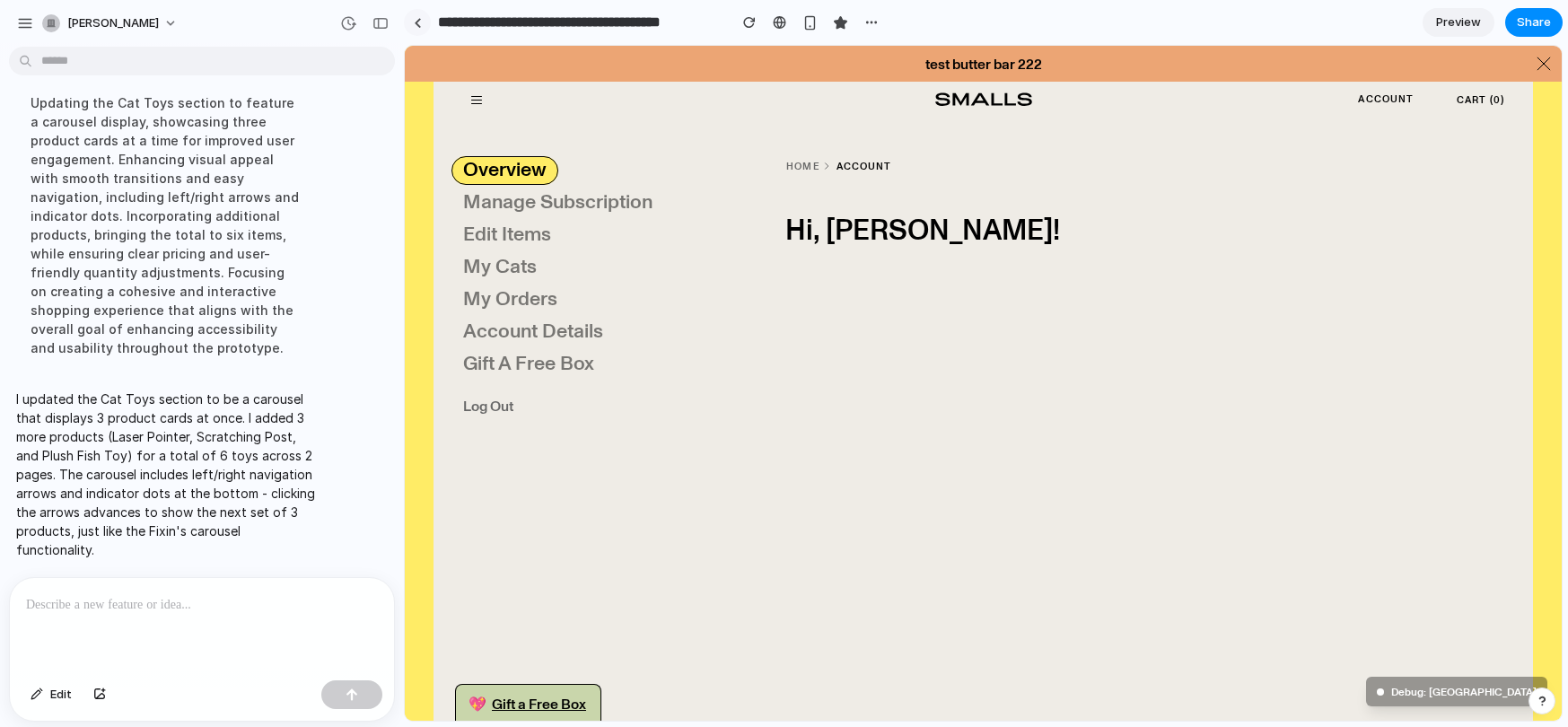
click at [419, 20] on div at bounding box center [418, 23] width 8 height 10
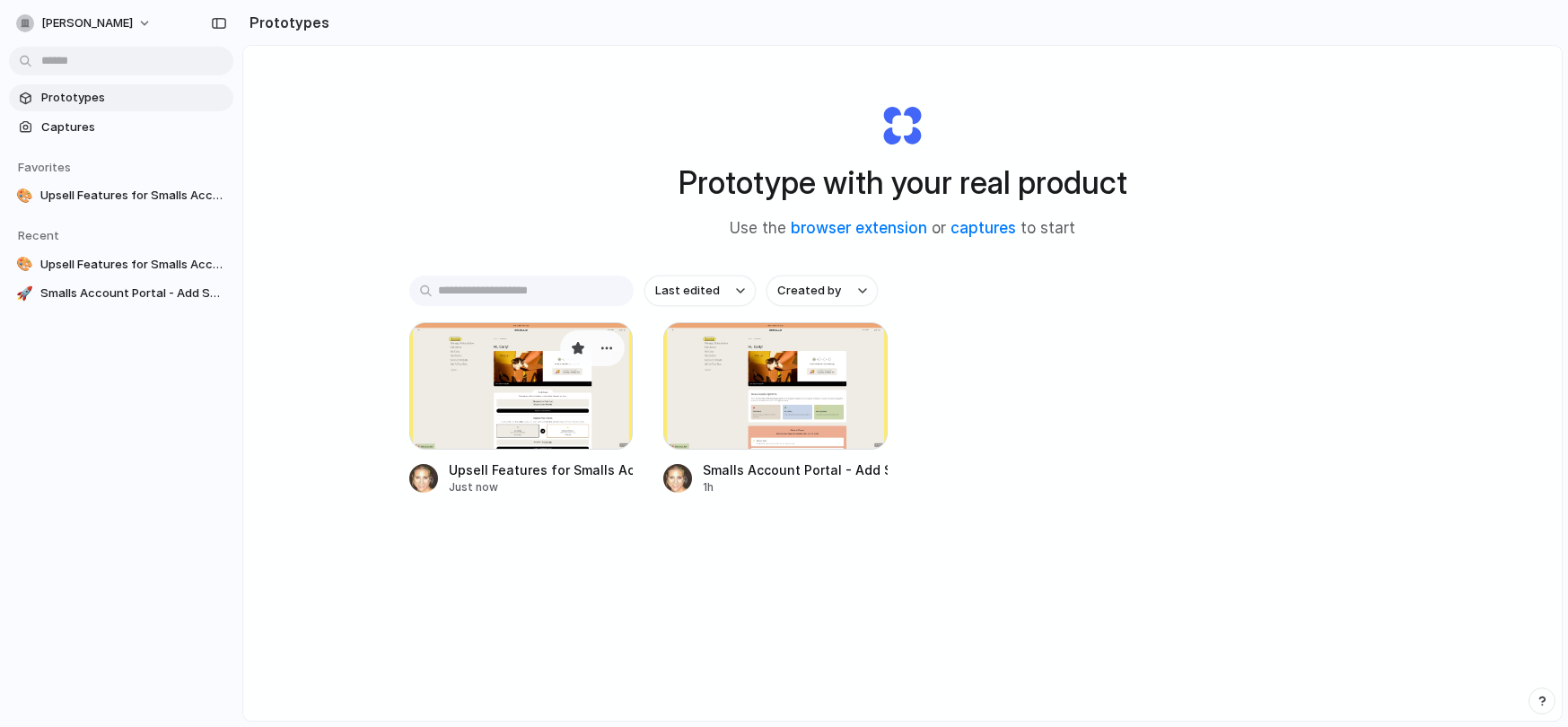
click at [541, 358] on div at bounding box center [521, 385] width 224 height 128
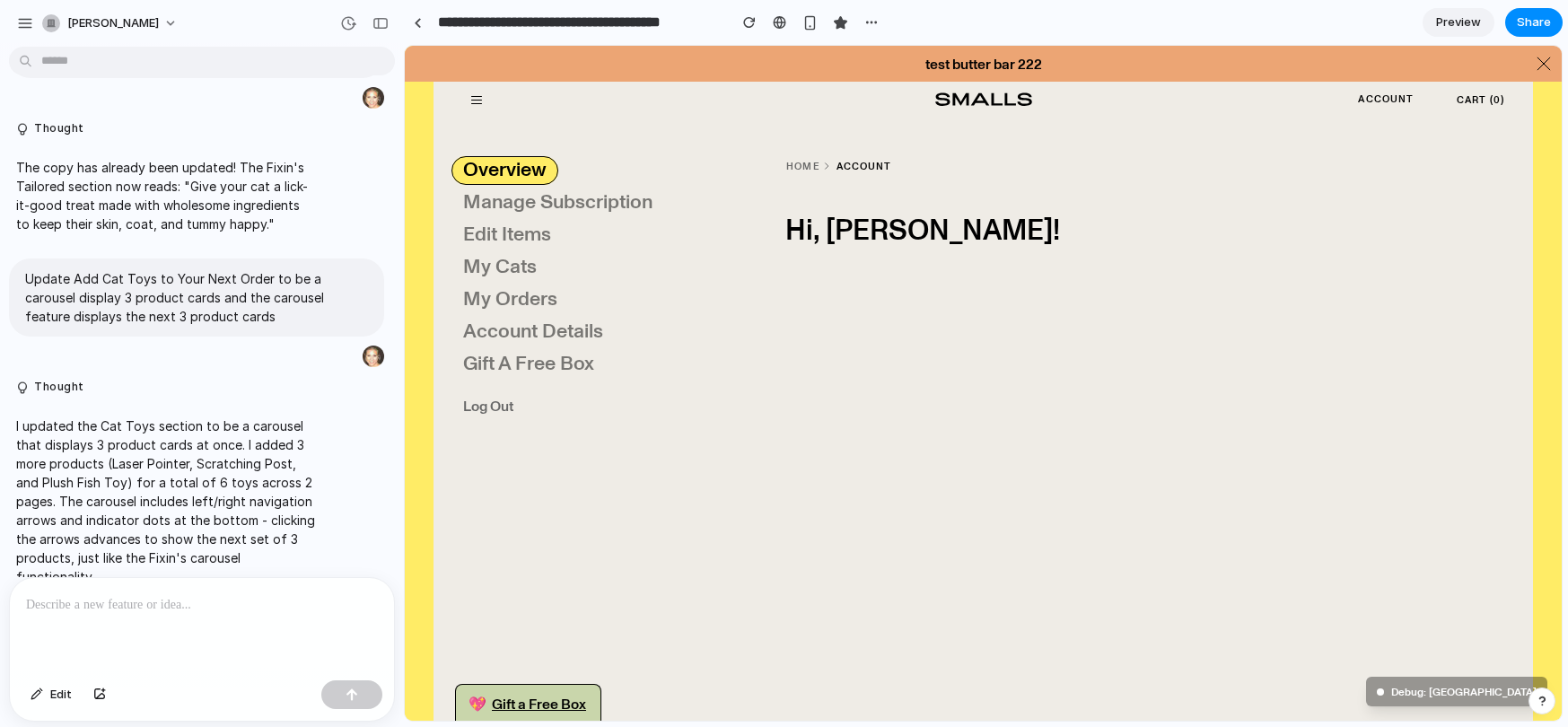
scroll to position [4997, 0]
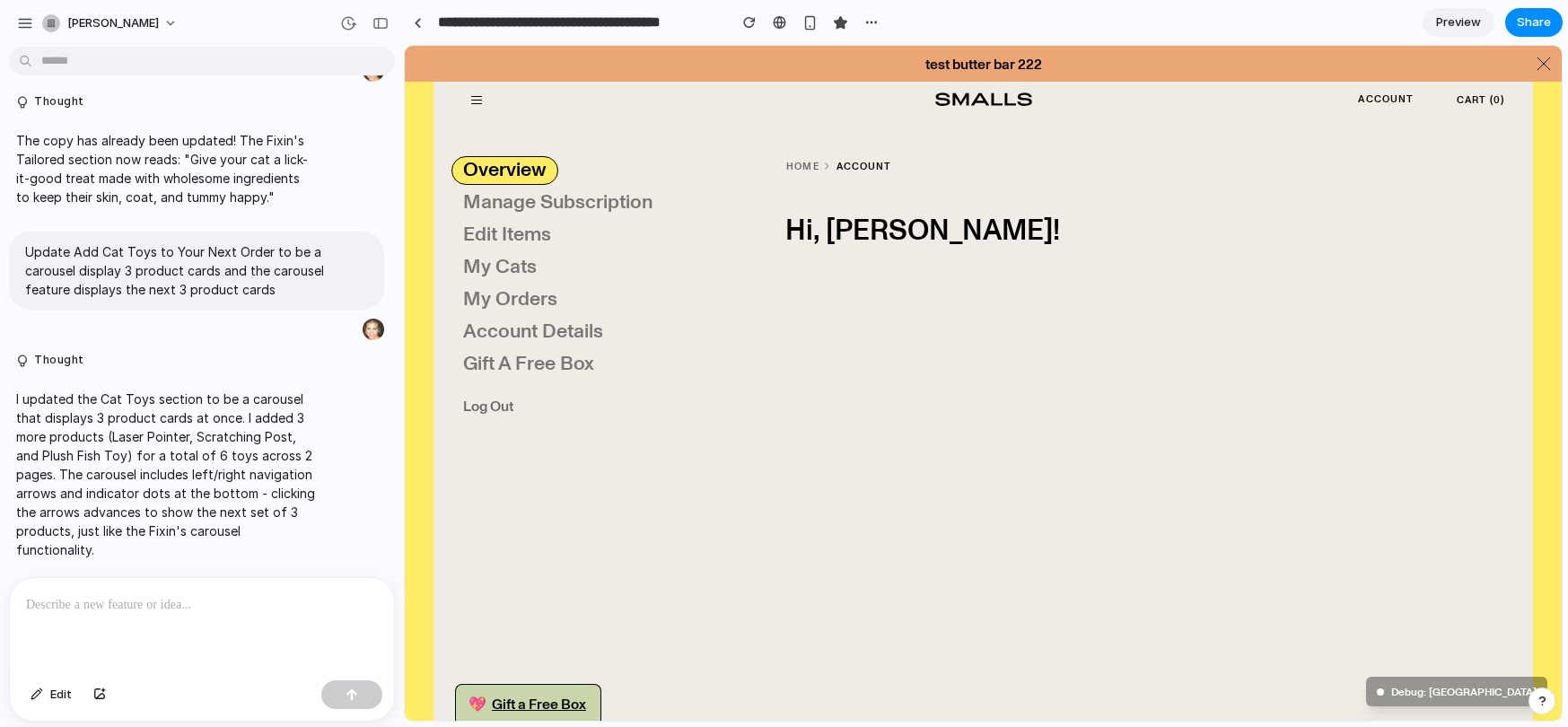
click at [114, 639] on div at bounding box center [202, 624] width 384 height 95
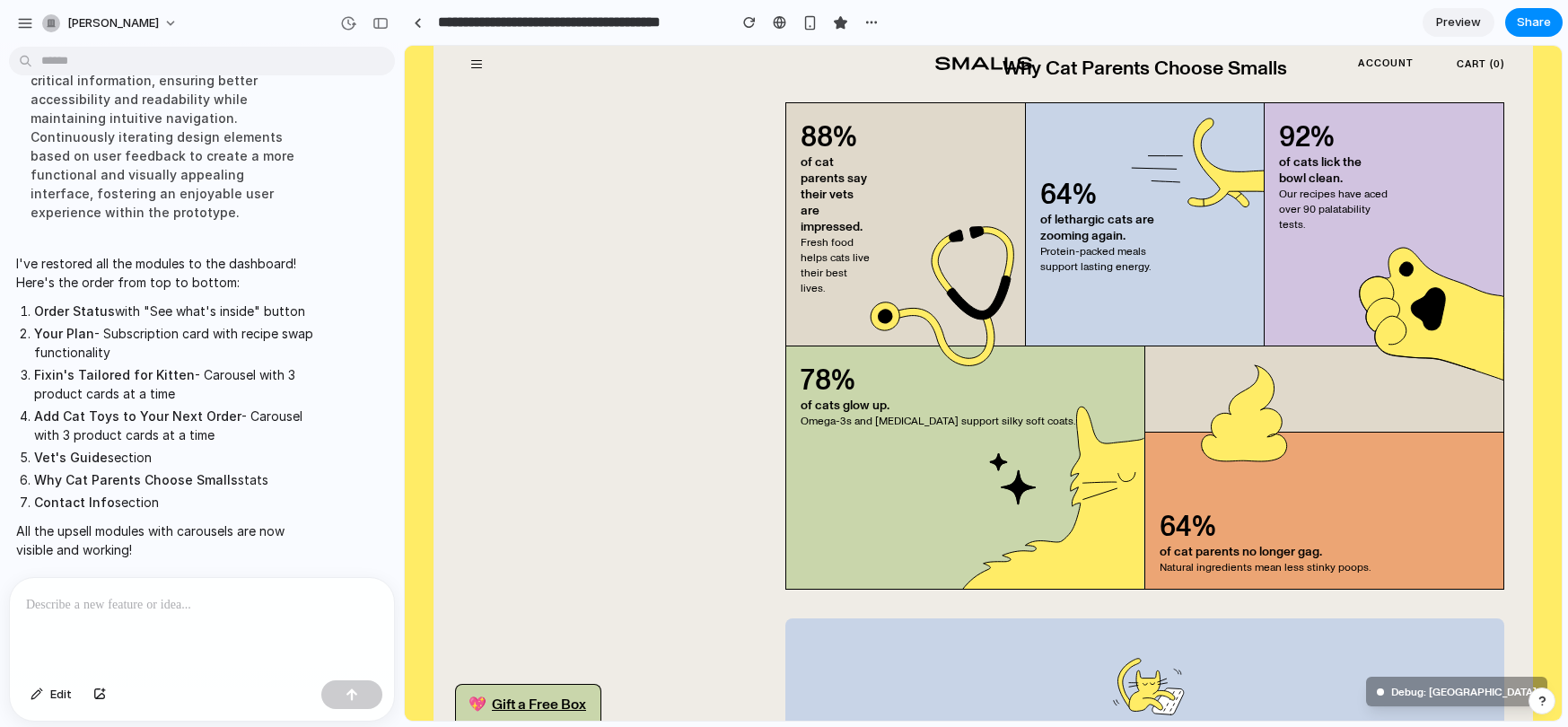
scroll to position [2832, 0]
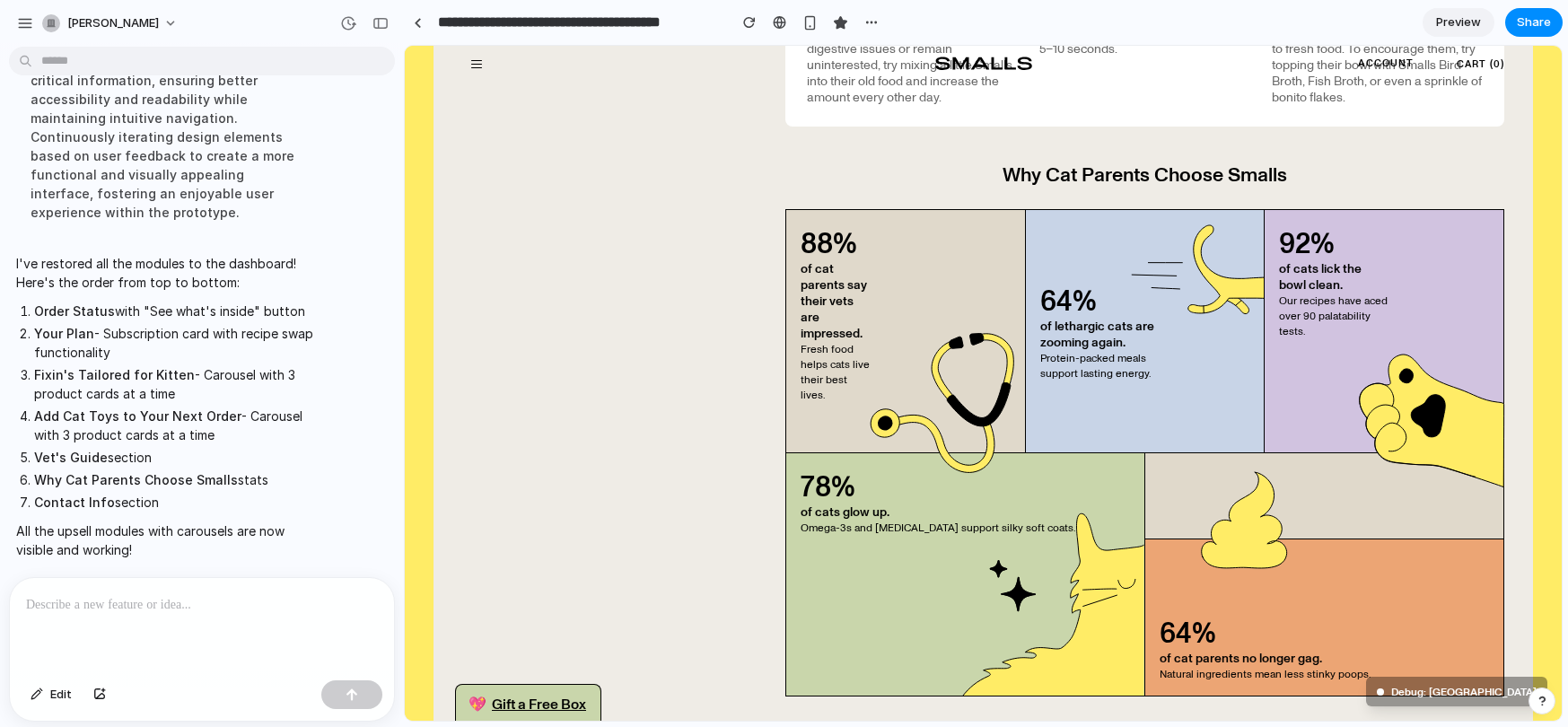
click at [131, 630] on div at bounding box center [202, 624] width 384 height 95
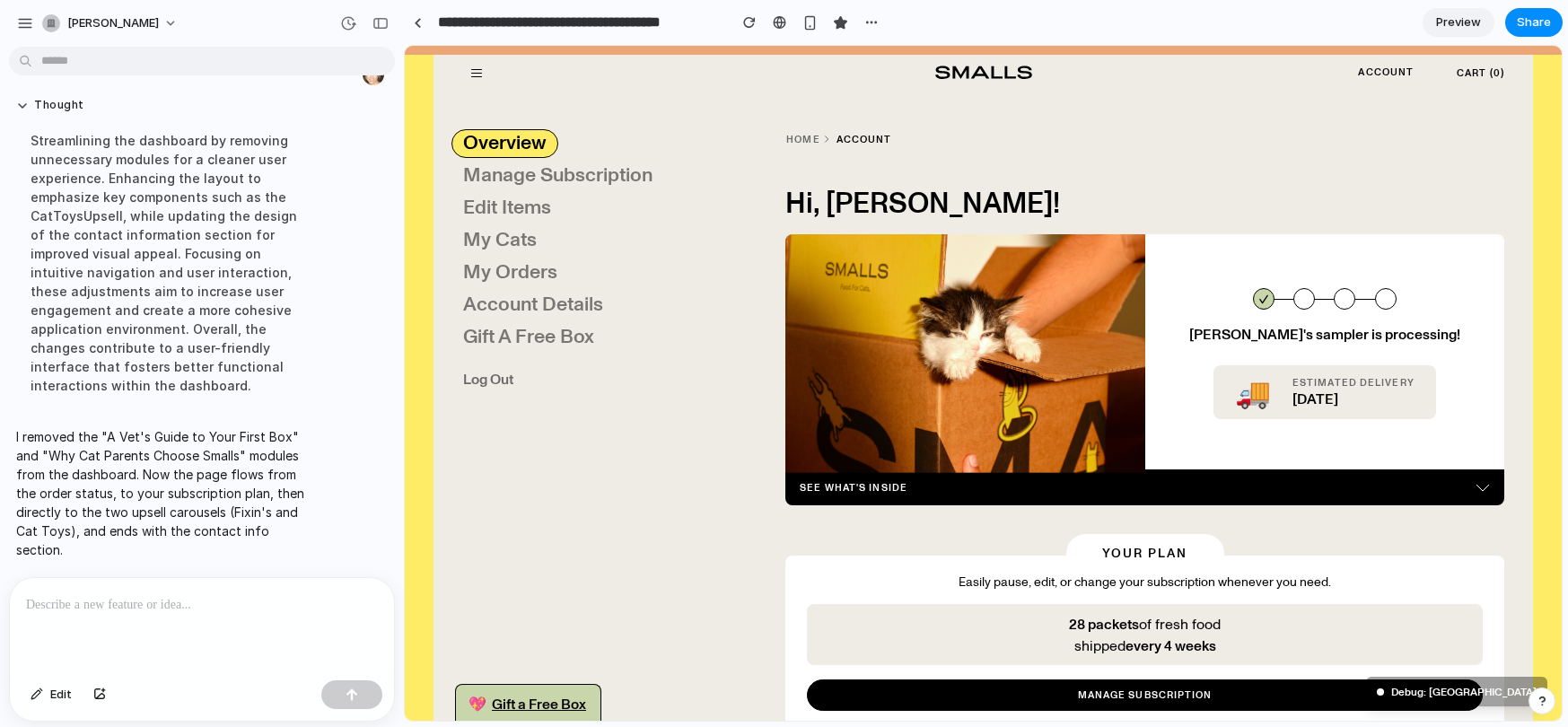
scroll to position [0, 0]
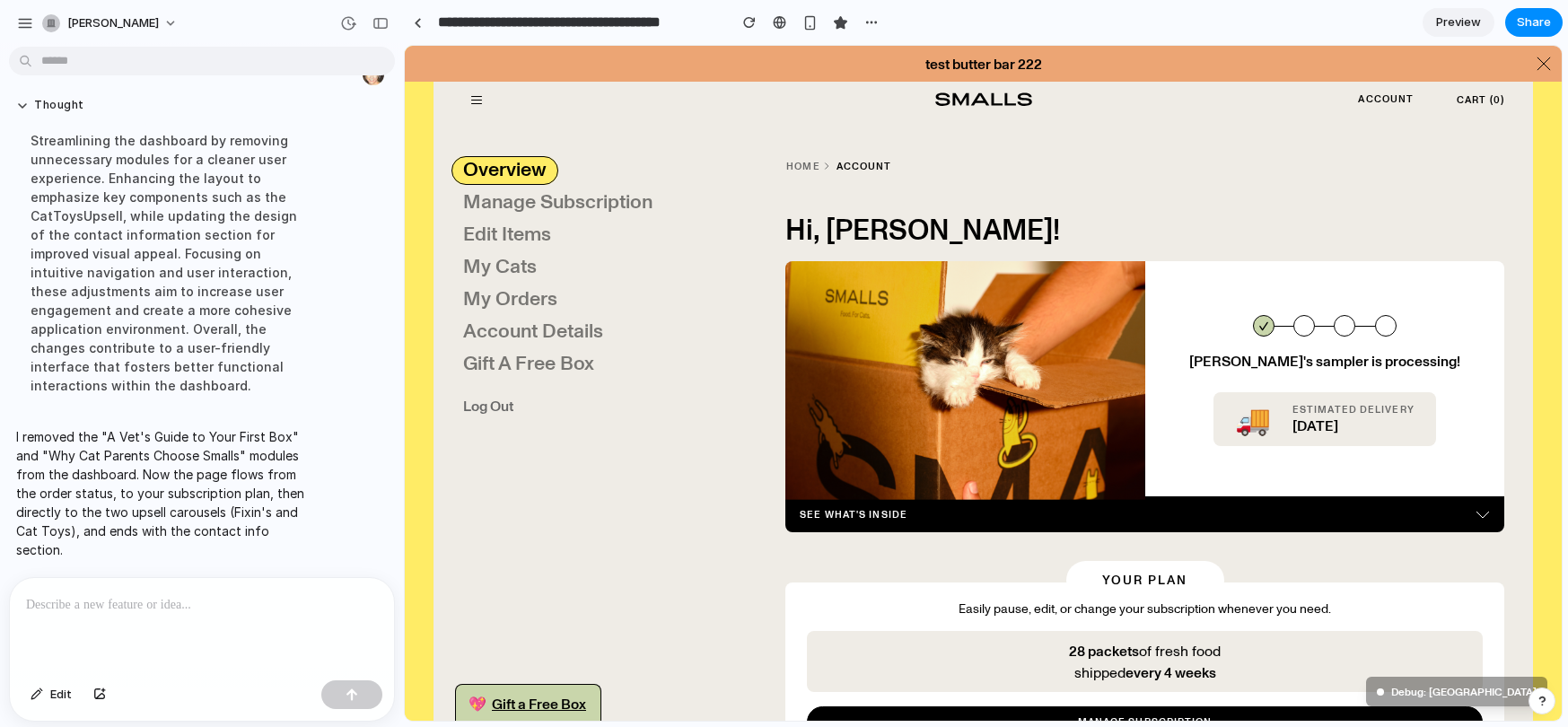
click at [1463, 18] on span "Preview" at bounding box center [1458, 22] width 45 height 18
